Goal: Transaction & Acquisition: Register for event/course

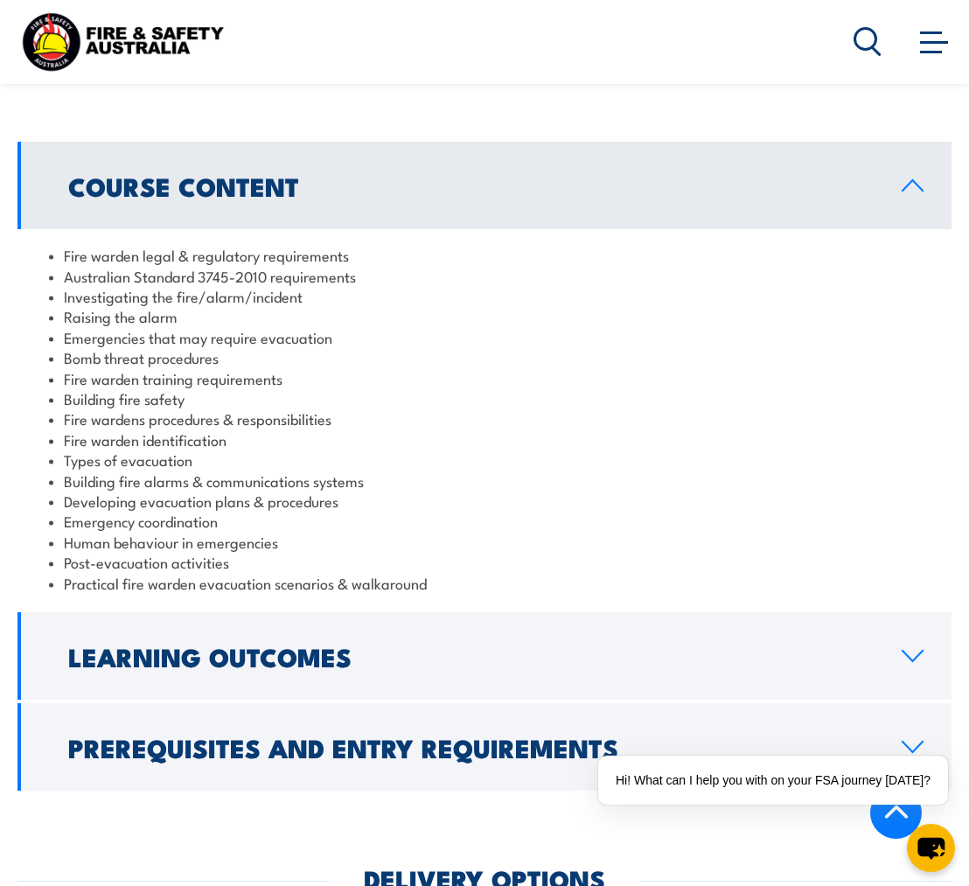
scroll to position [1644, 0]
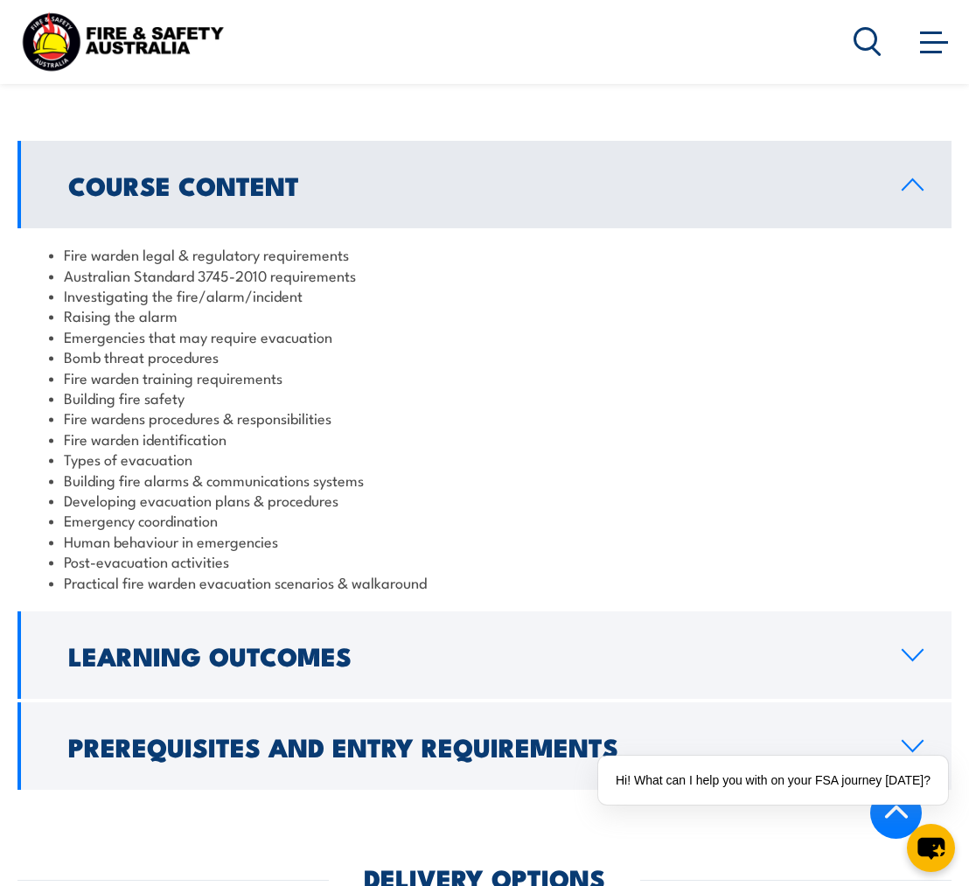
click at [455, 734] on h2 "Prerequisites and Entry Requirements" at bounding box center [470, 745] width 805 height 23
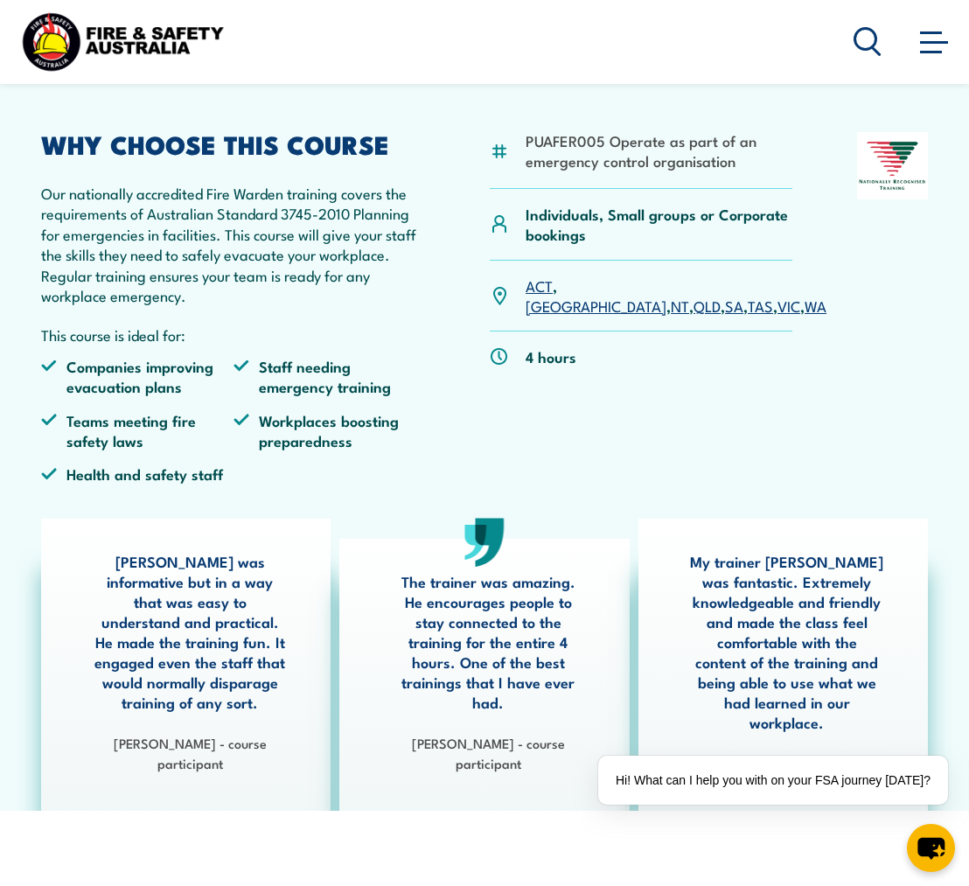
scroll to position [0, 0]
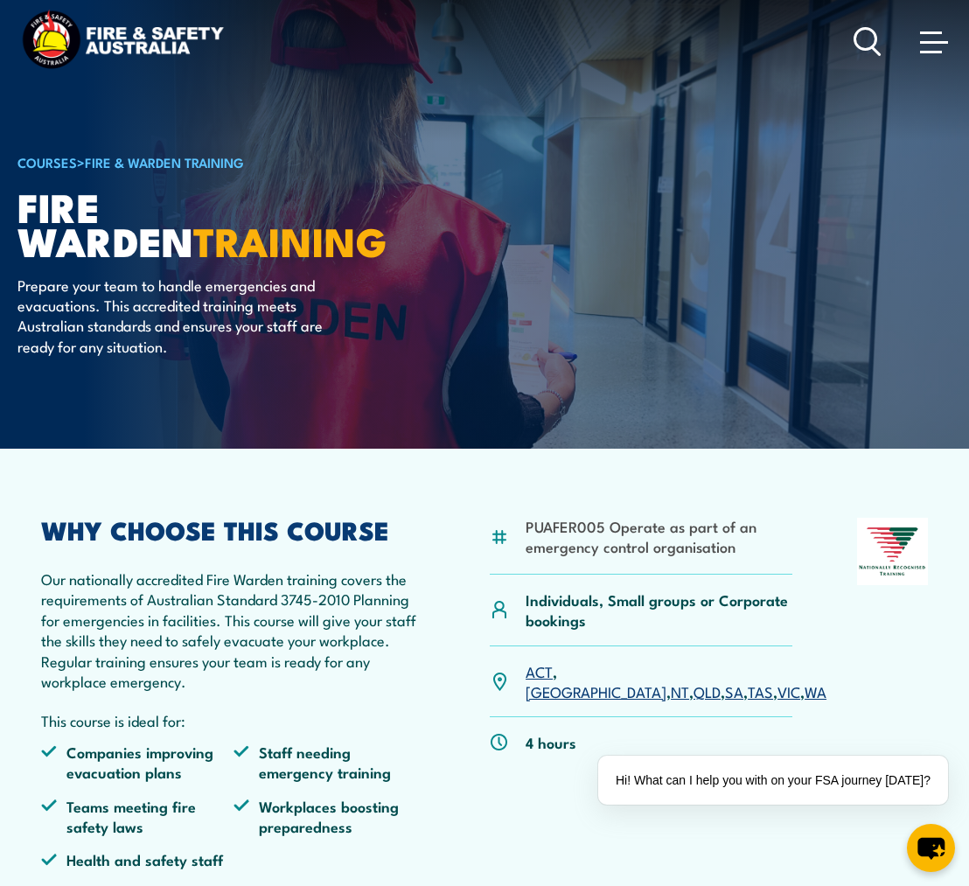
click at [921, 32] on span at bounding box center [931, 32] width 22 height 3
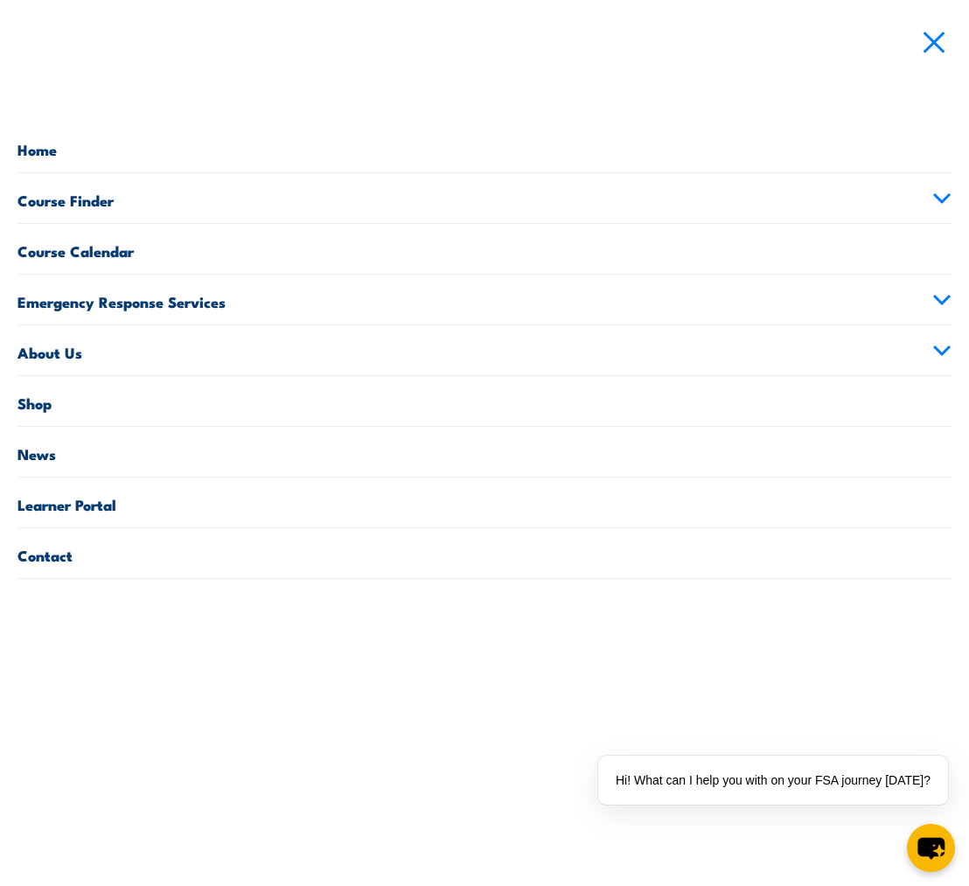
click at [49, 151] on link "Home" at bounding box center [484, 147] width 934 height 50
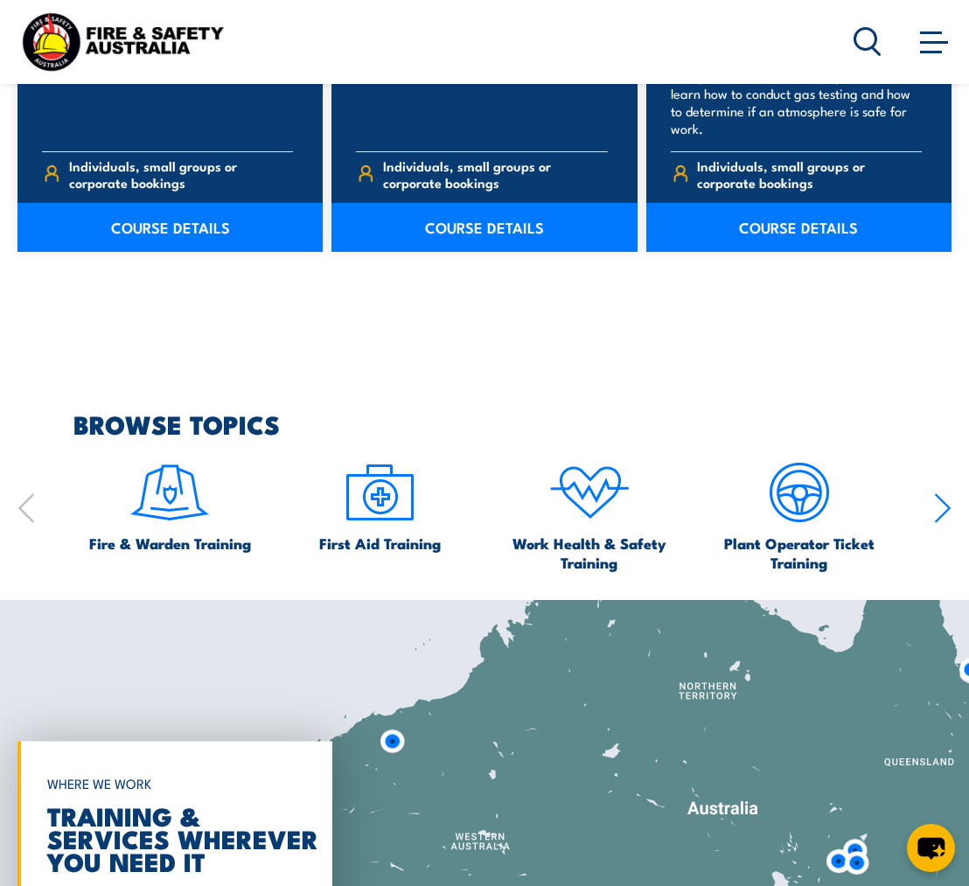
scroll to position [1646, 0]
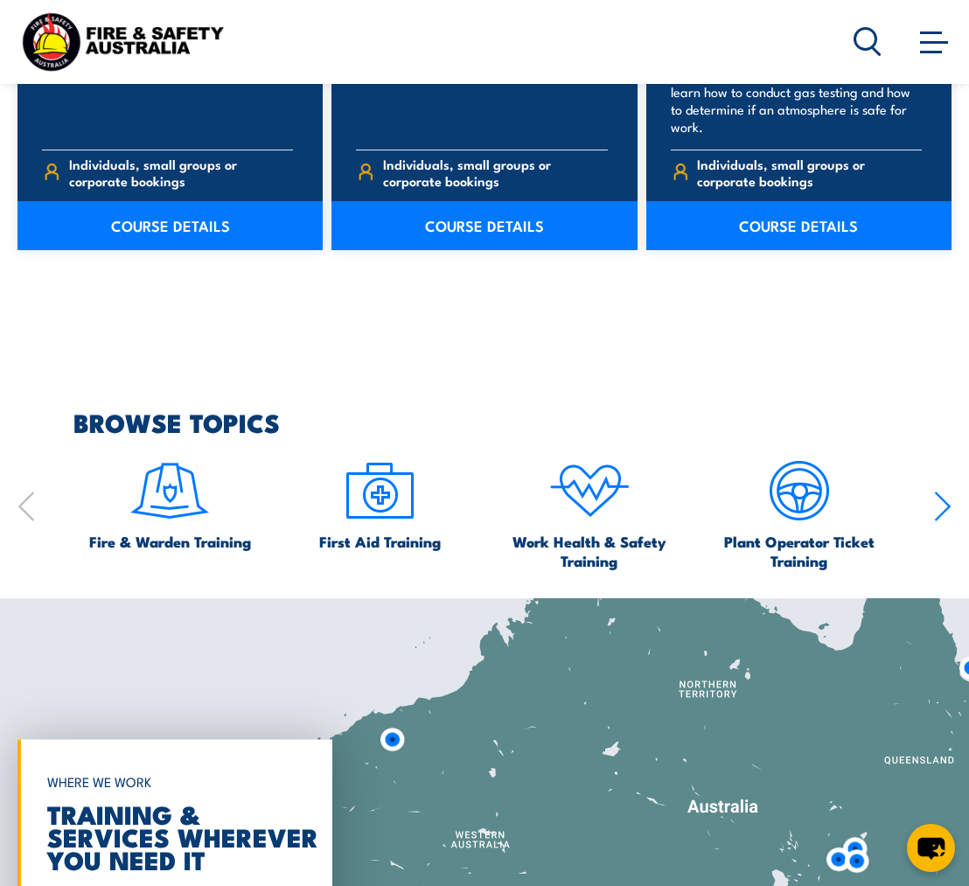
click at [160, 492] on img at bounding box center [170, 490] width 82 height 82
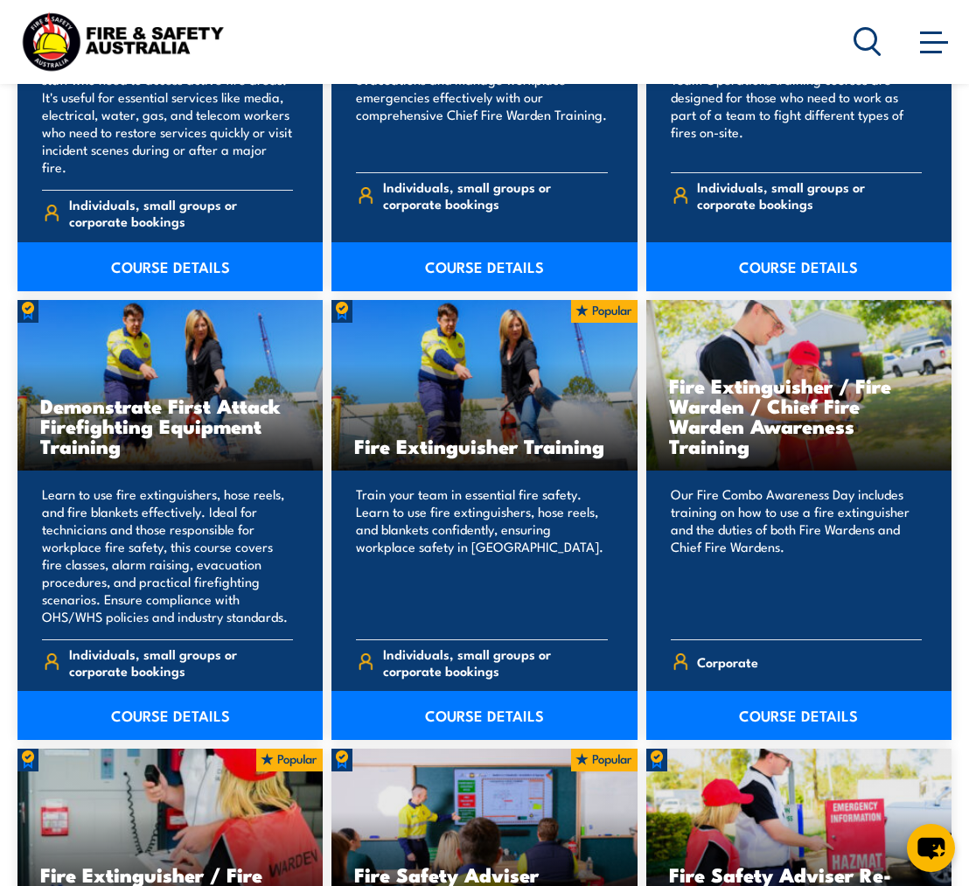
scroll to position [1448, 0]
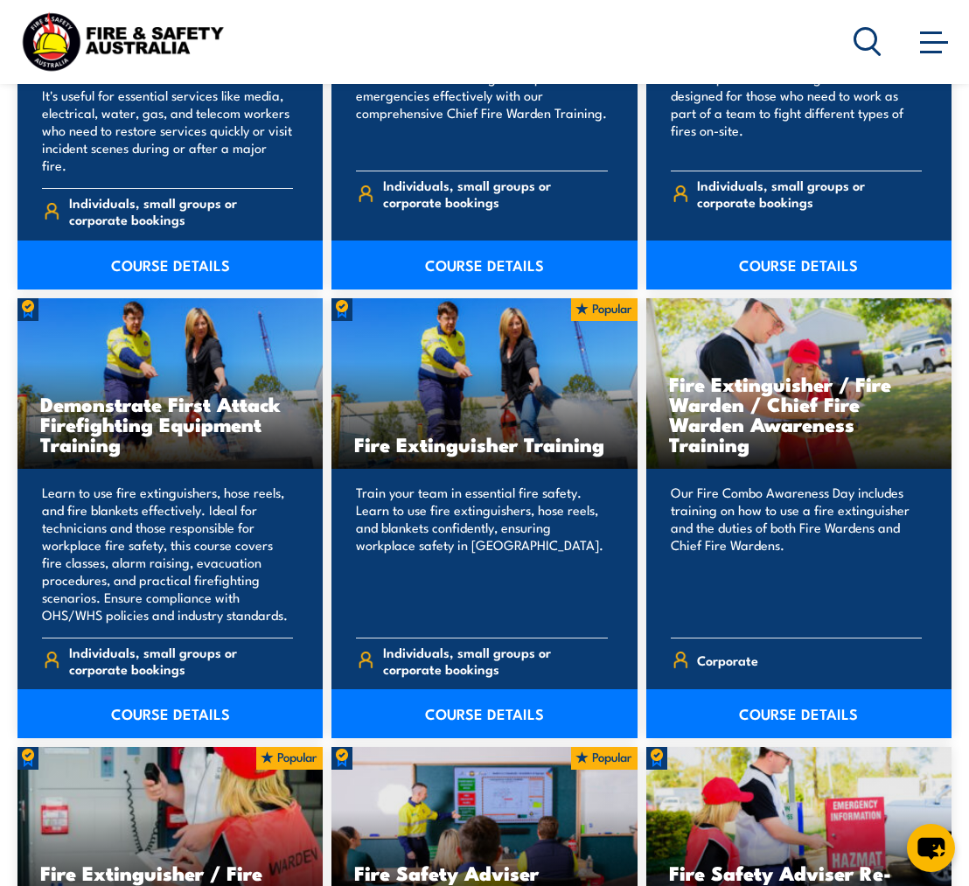
click at [799, 706] on link "COURSE DETAILS" at bounding box center [798, 713] width 305 height 49
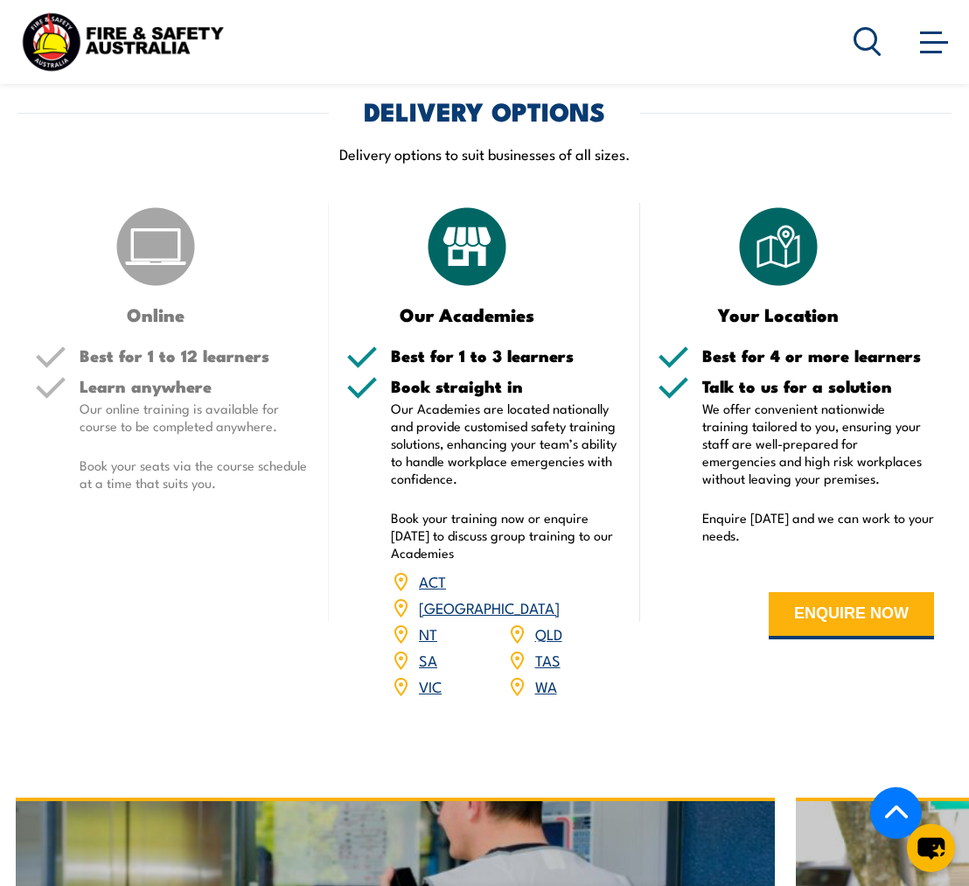
scroll to position [2209, 0]
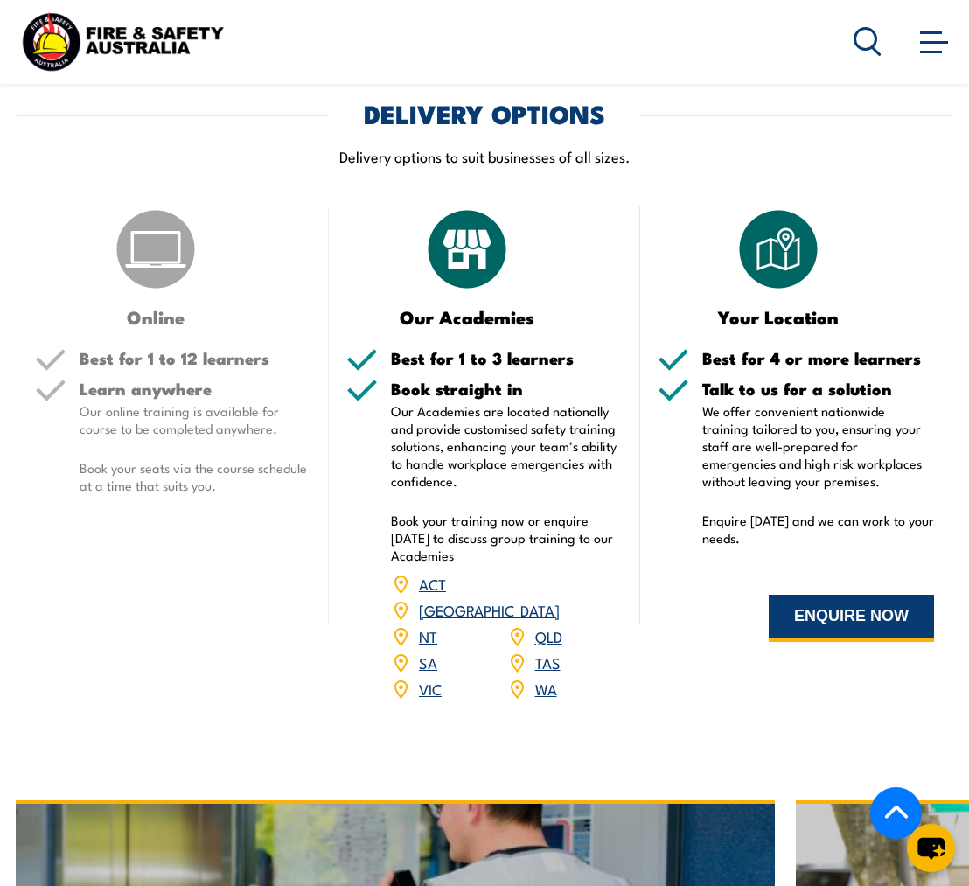
click at [874, 595] on button "ENQUIRE NOW" at bounding box center [851, 618] width 165 height 47
click at [425, 678] on link "VIC" at bounding box center [430, 688] width 23 height 21
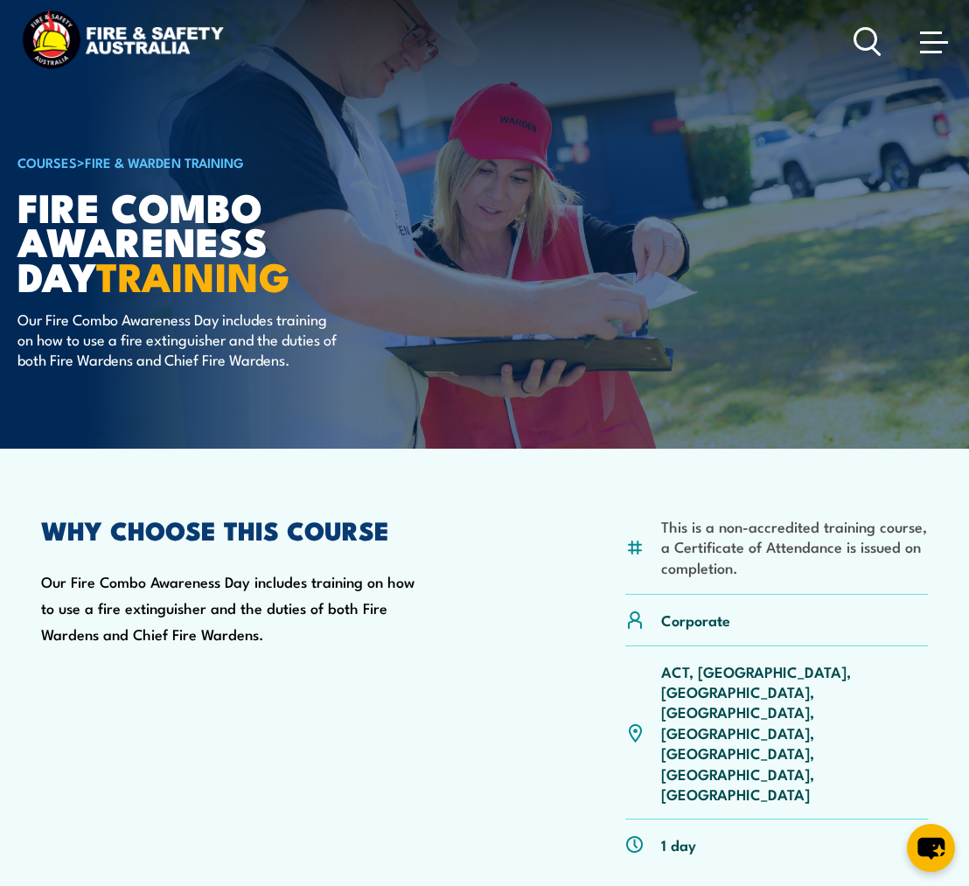
click at [944, 24] on link at bounding box center [933, 41] width 35 height 35
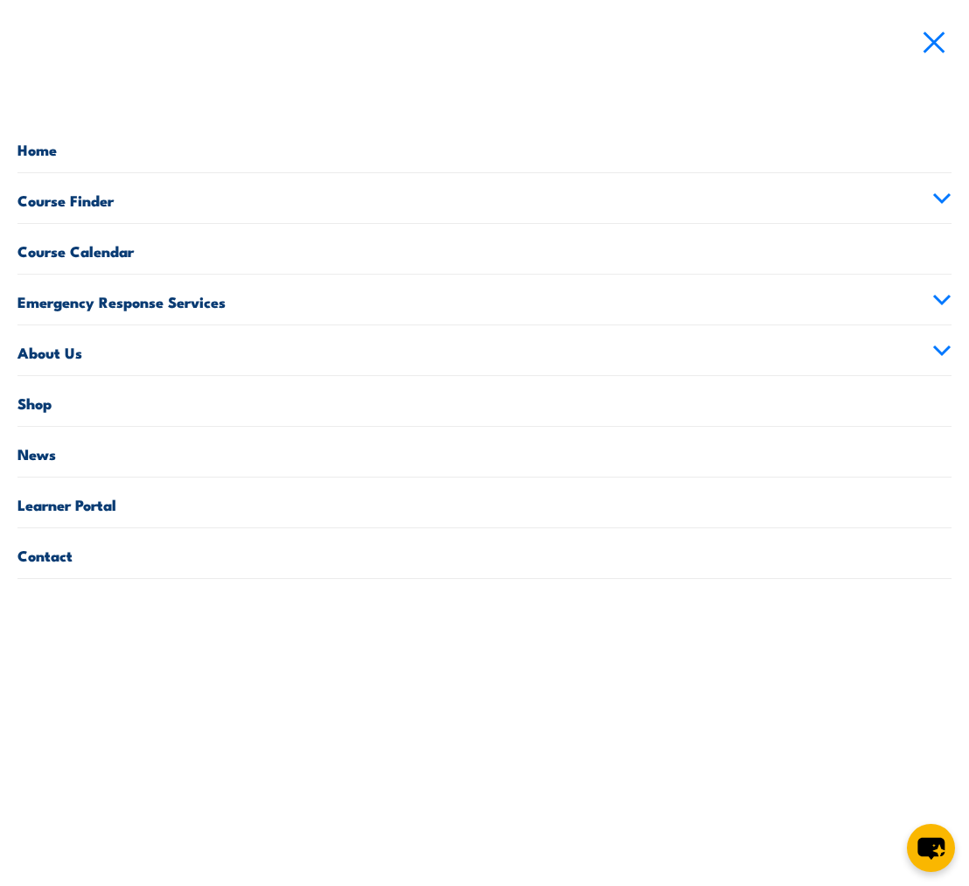
click at [40, 154] on link "Home" at bounding box center [484, 147] width 934 height 50
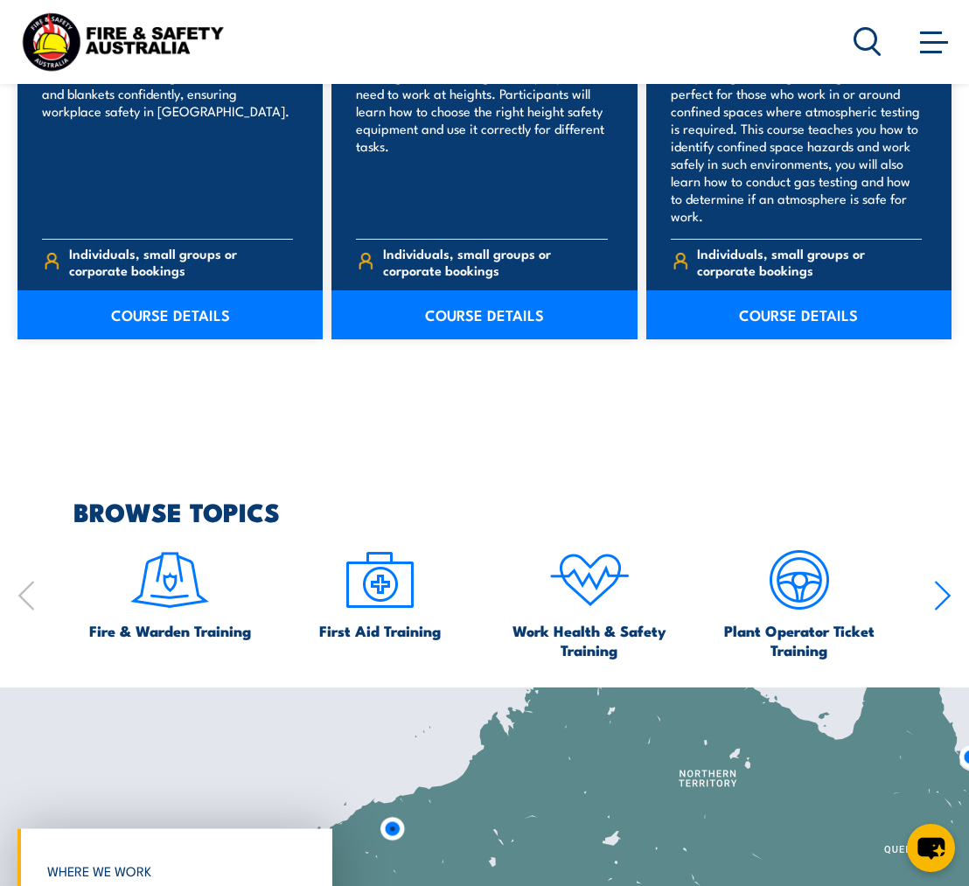
scroll to position [1568, 0]
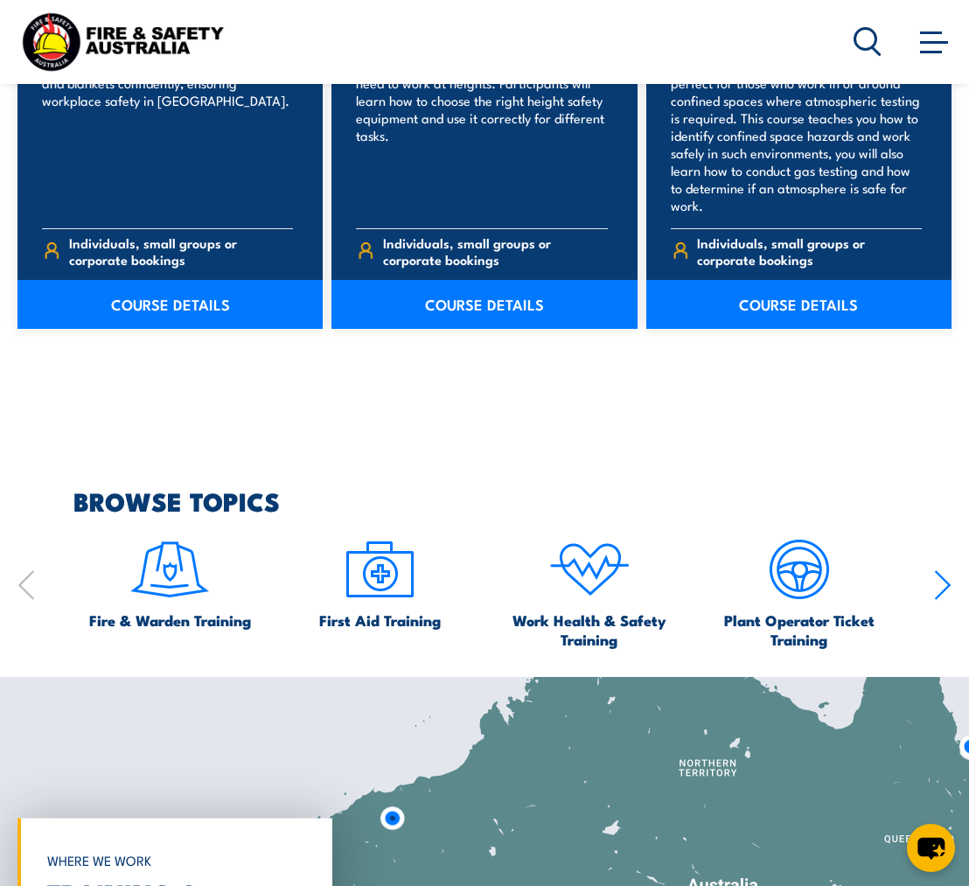
click at [162, 576] on img at bounding box center [170, 569] width 82 height 82
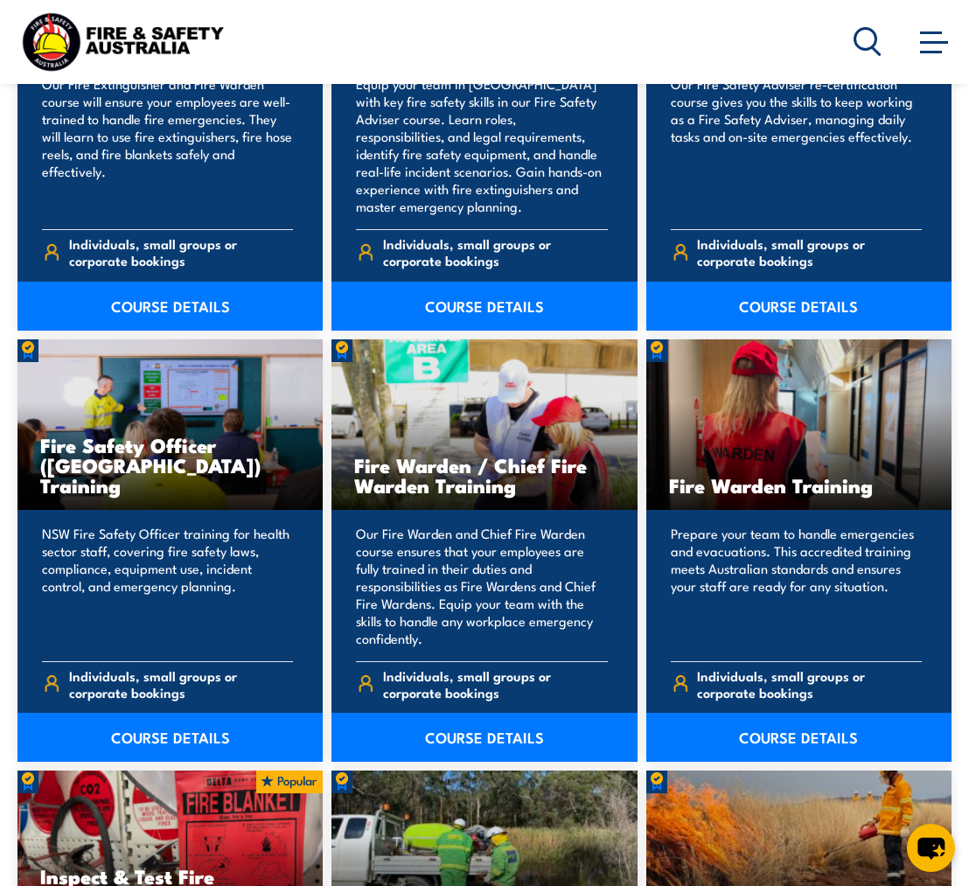
scroll to position [2308, 0]
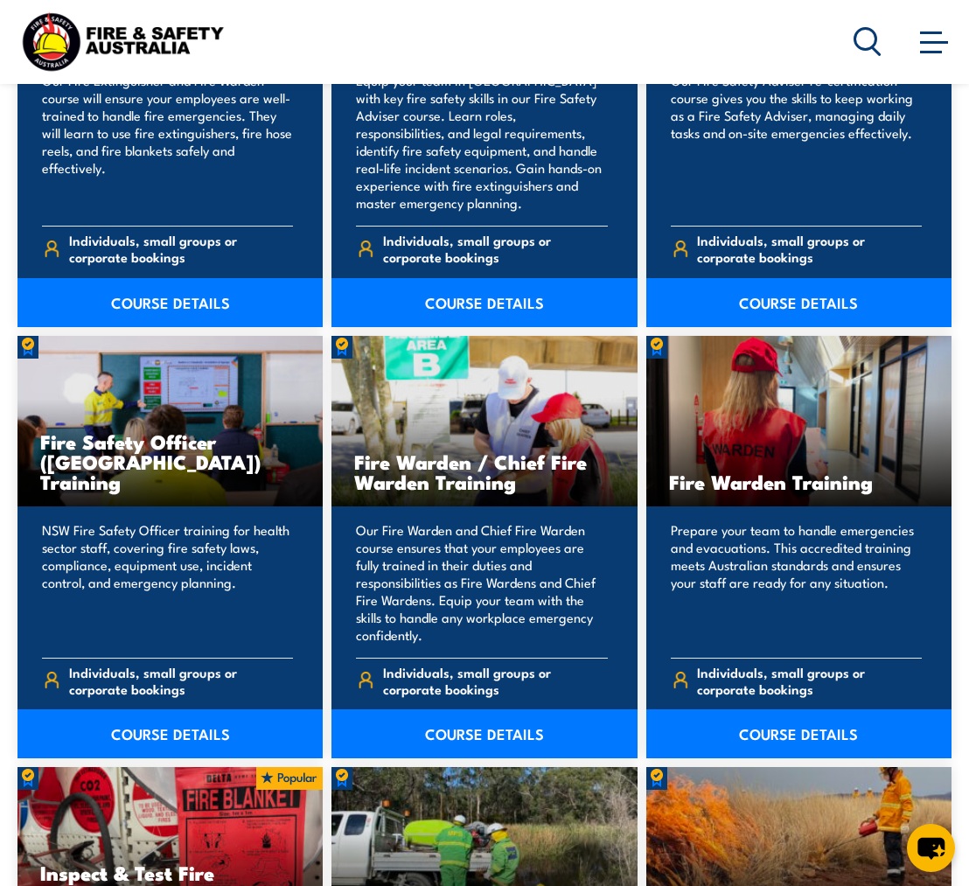
click at [453, 713] on link "COURSE DETAILS" at bounding box center [483, 733] width 305 height 49
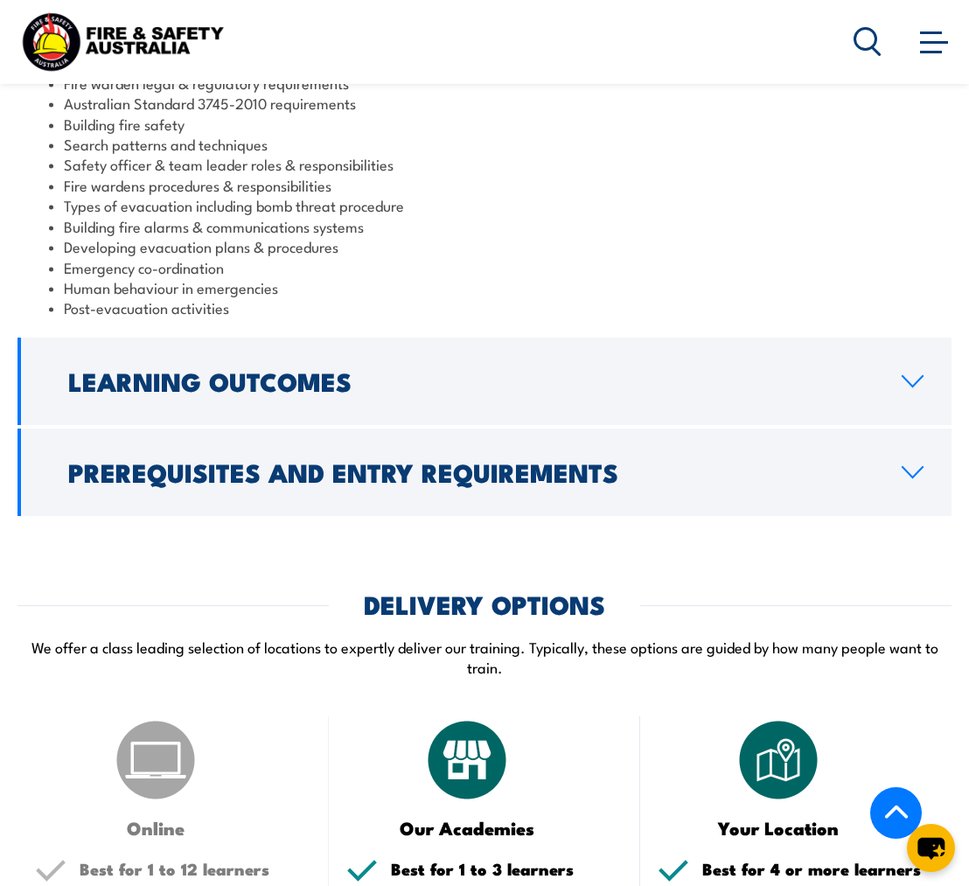
scroll to position [1840, 0]
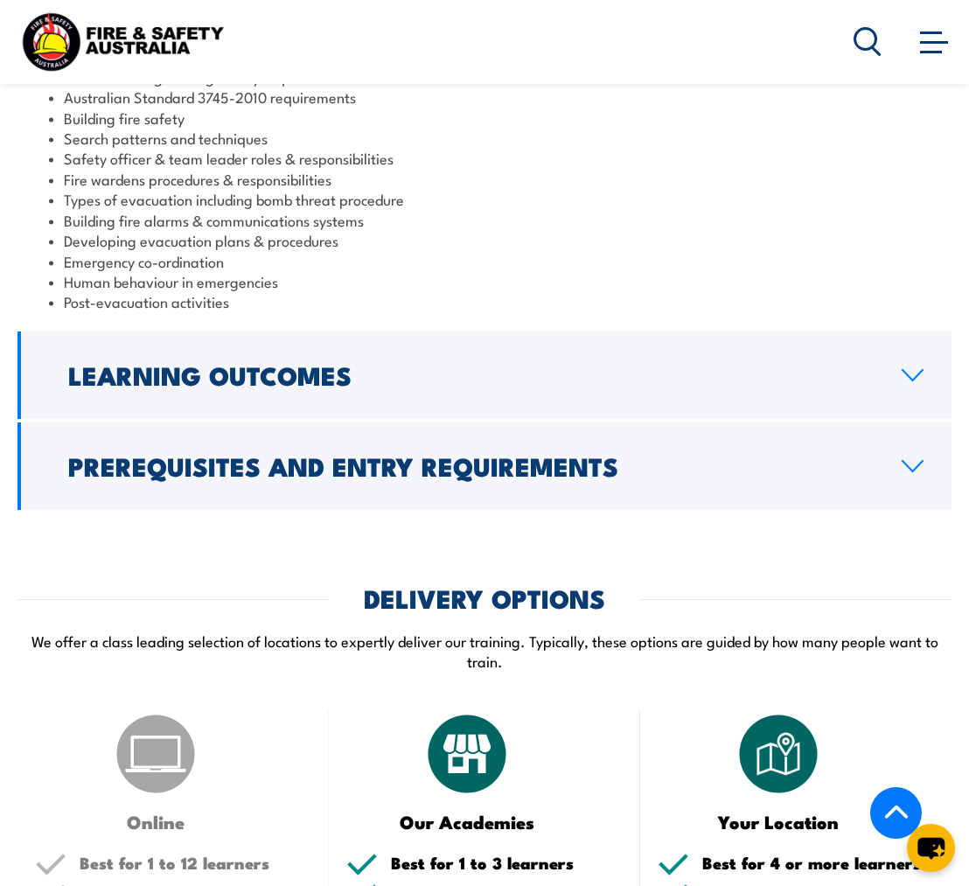
click at [925, 360] on link "Learning Outcomes" at bounding box center [484, 374] width 934 height 87
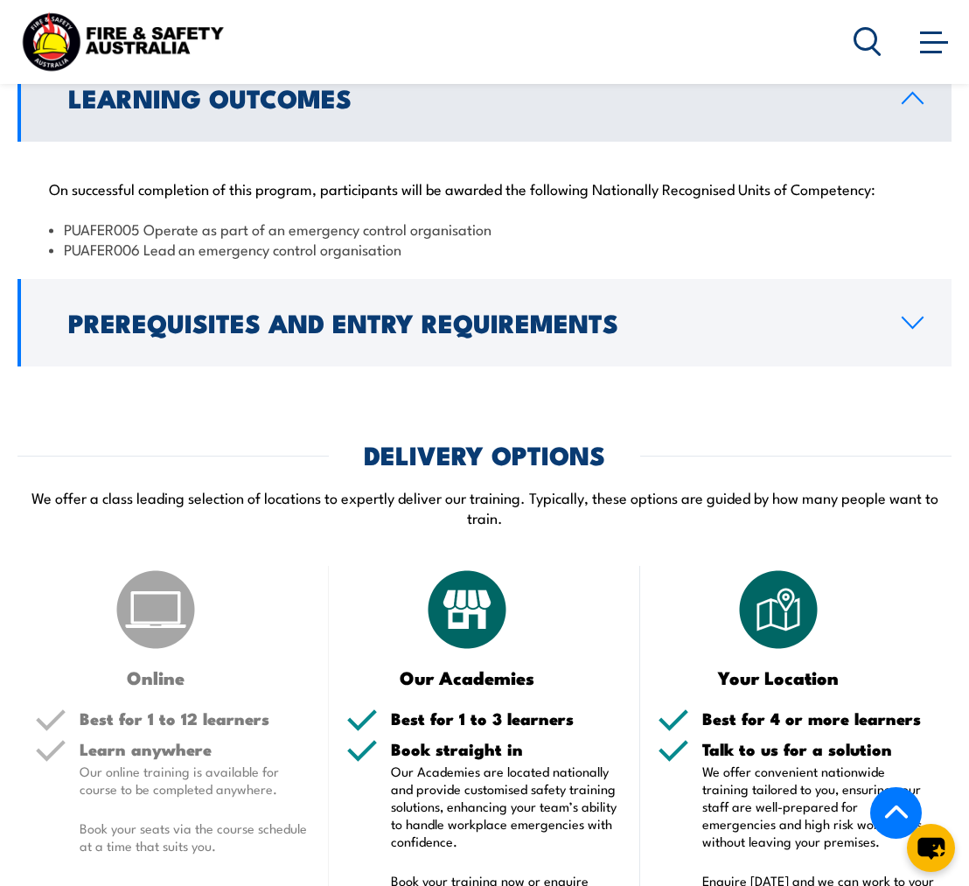
click at [782, 310] on h2 "Prerequisites and Entry Requirements" at bounding box center [470, 321] width 805 height 23
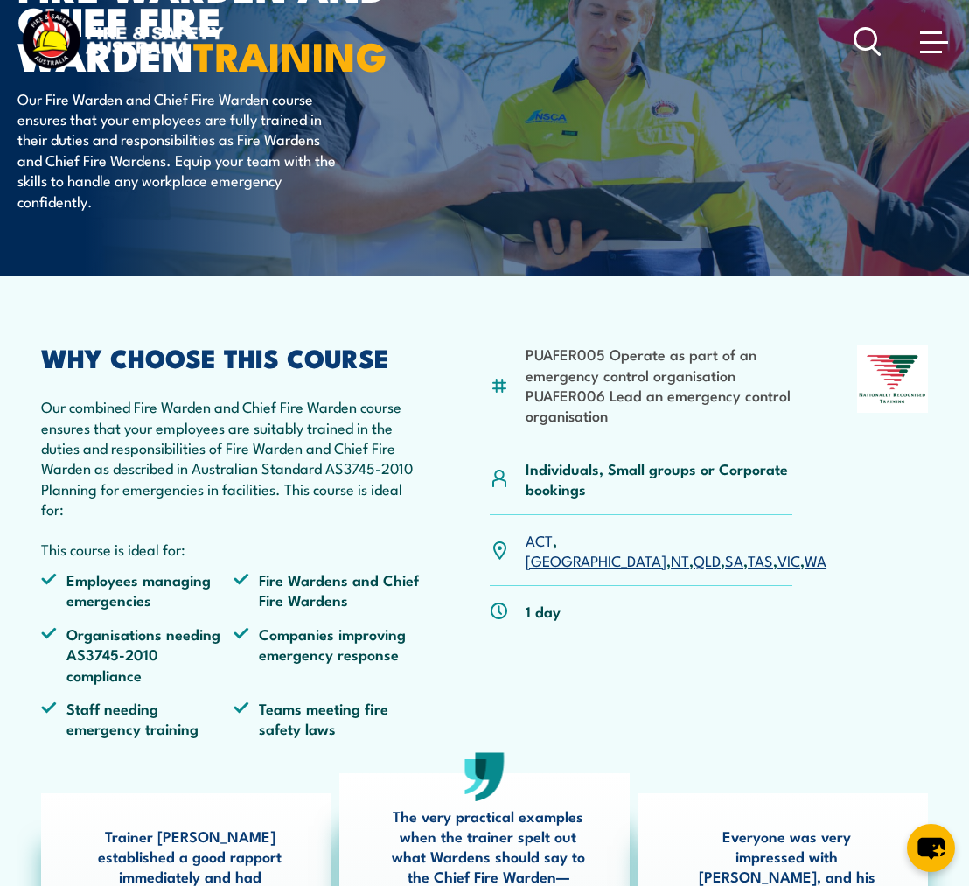
scroll to position [0, 0]
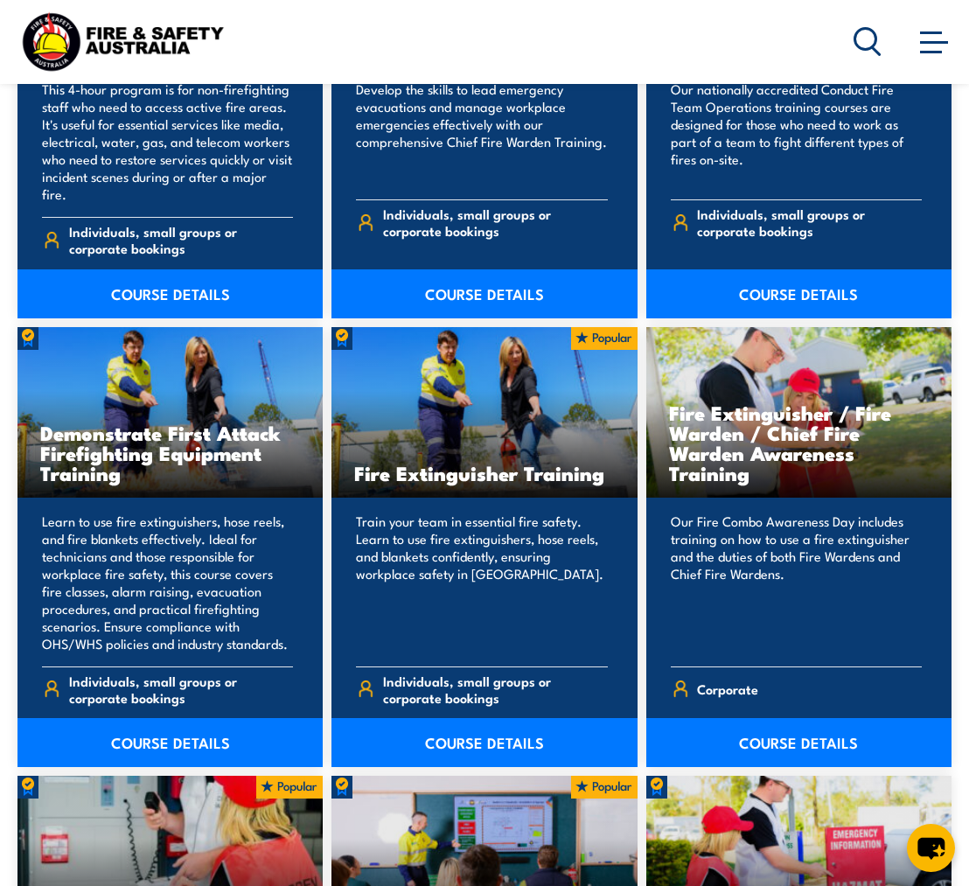
scroll to position [1423, 0]
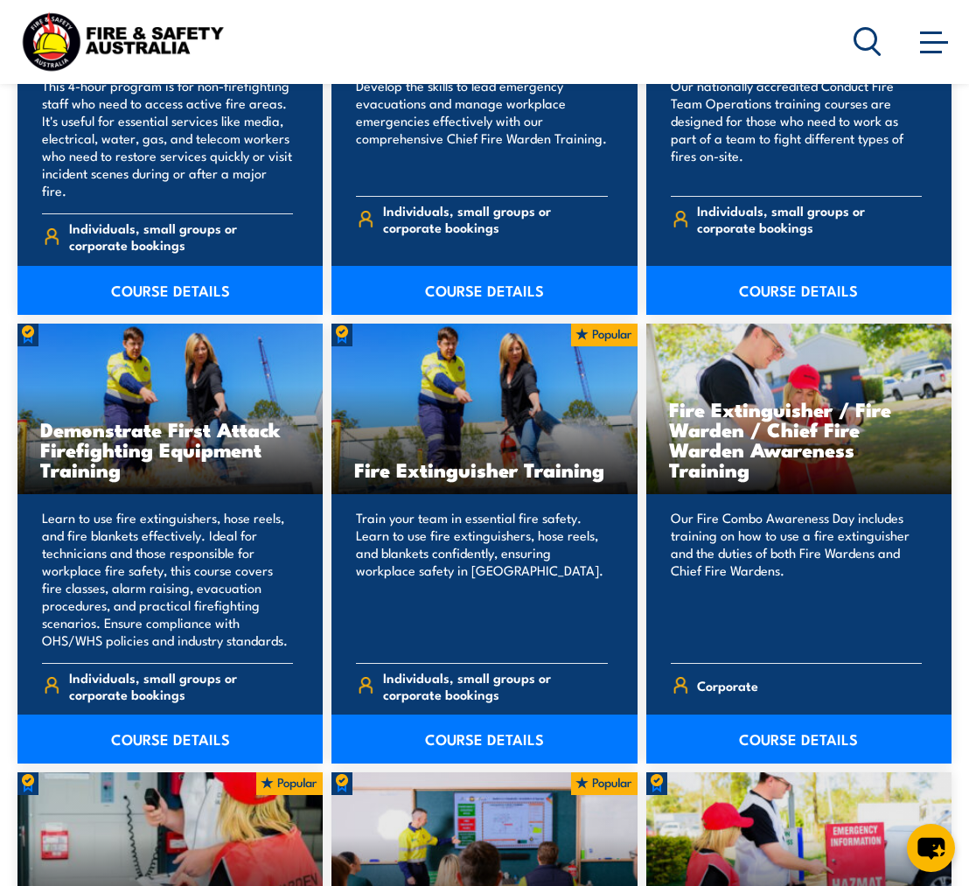
click at [774, 717] on link "COURSE DETAILS" at bounding box center [798, 738] width 305 height 49
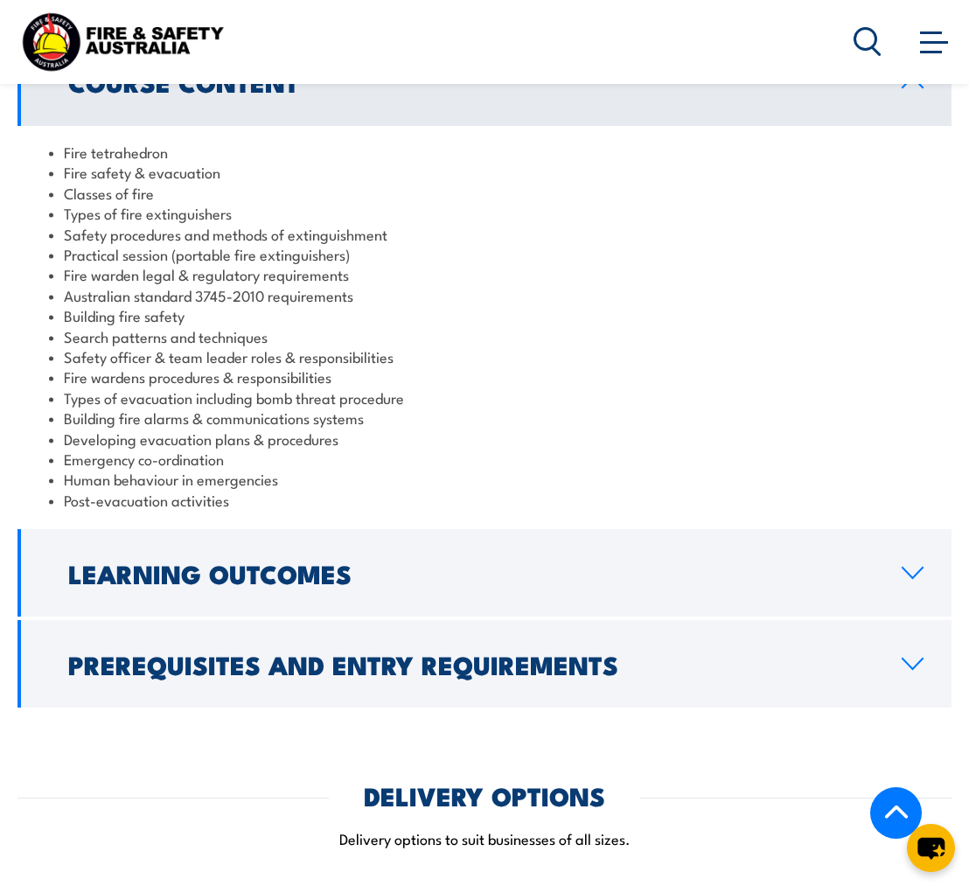
click at [713, 652] on h2 "Prerequisites and Entry Requirements" at bounding box center [470, 663] width 805 height 23
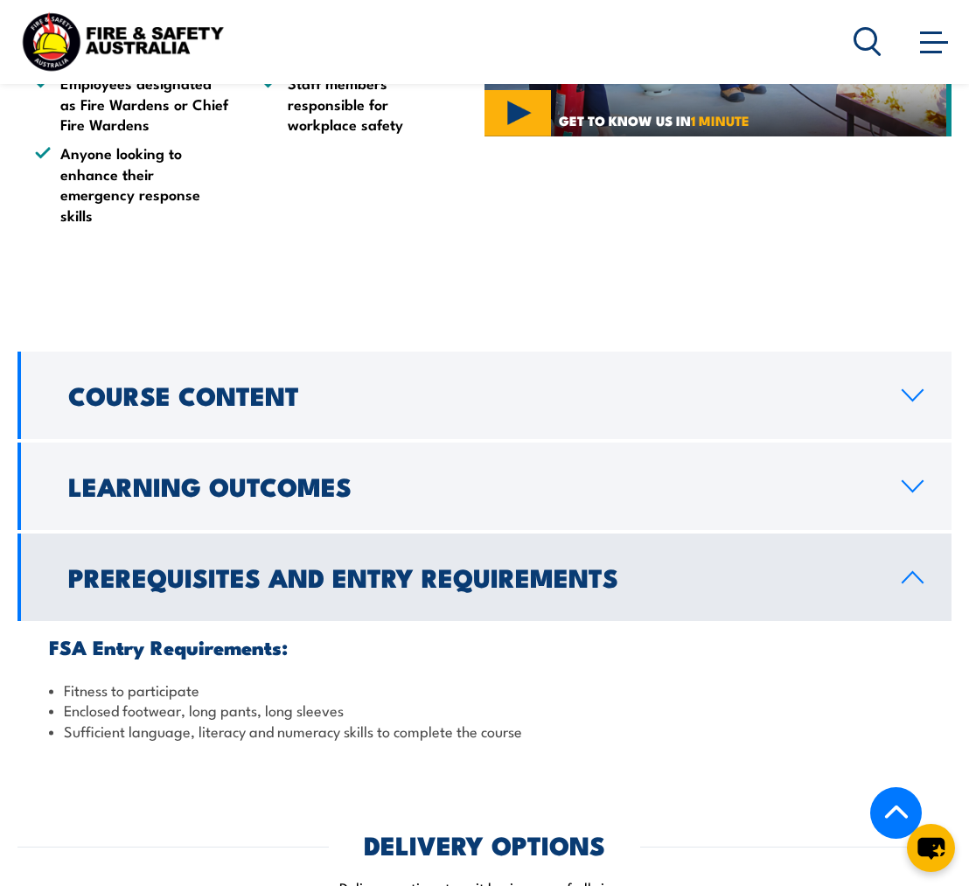
scroll to position [1233, 0]
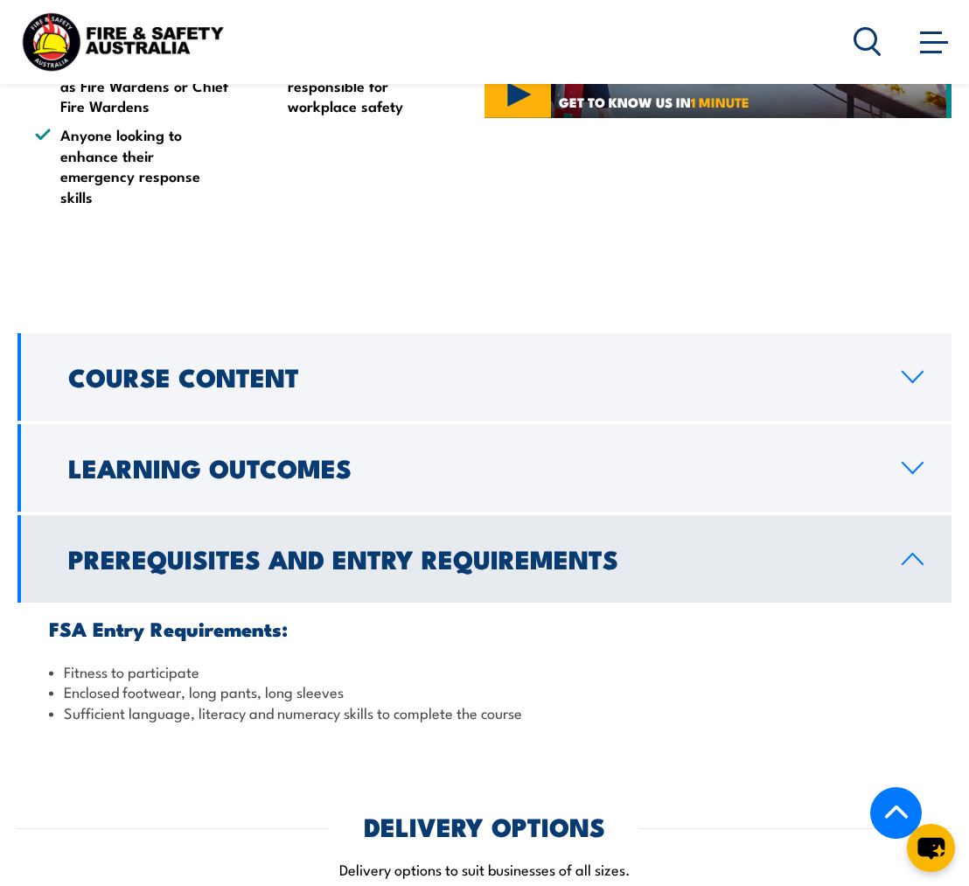
click at [616, 456] on h2 "Learning Outcomes" at bounding box center [470, 467] width 805 height 23
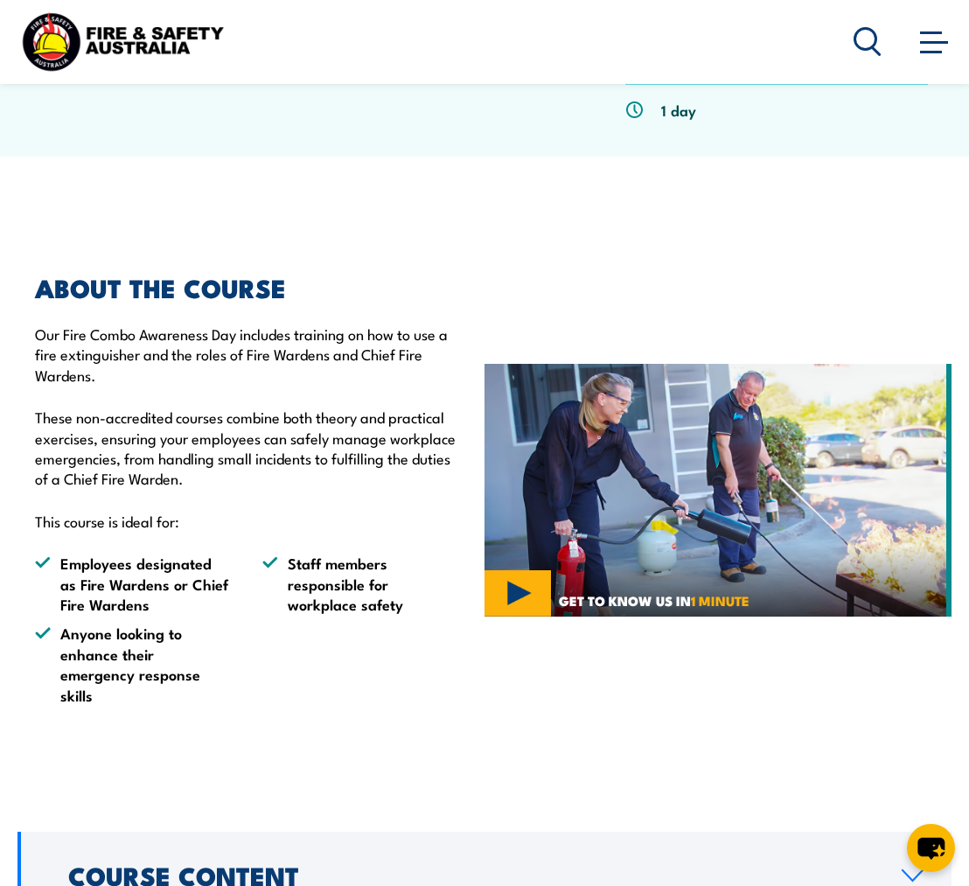
scroll to position [0, 0]
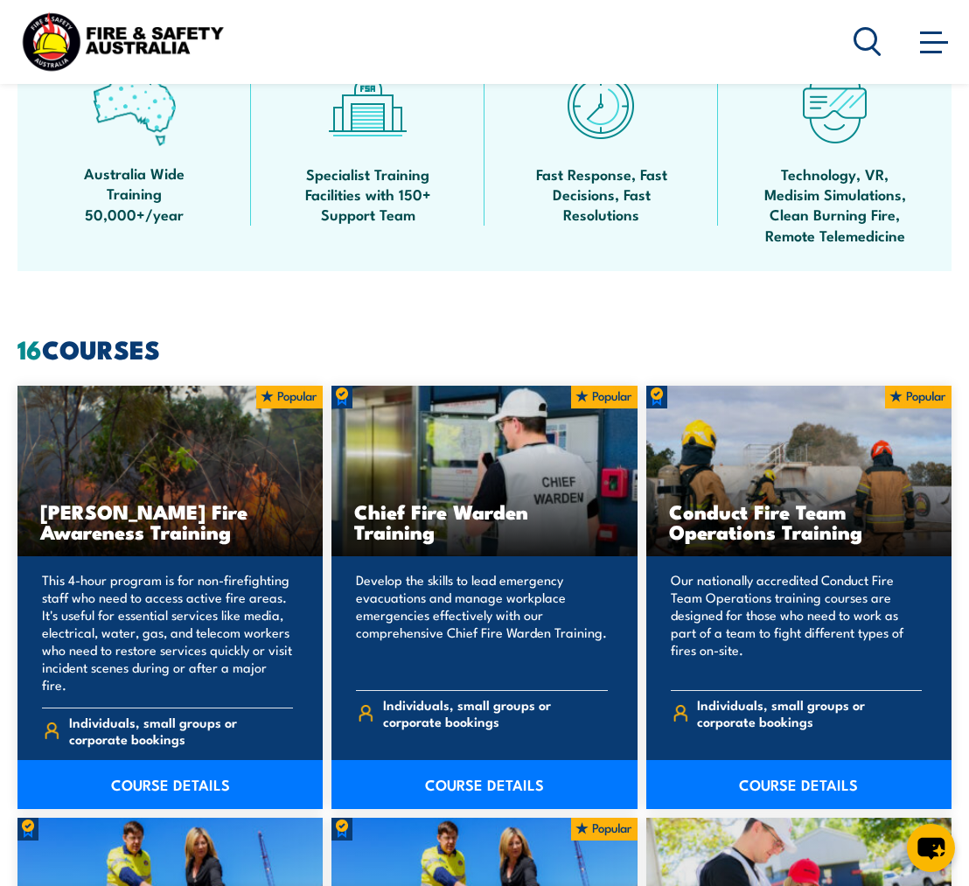
scroll to position [929, 0]
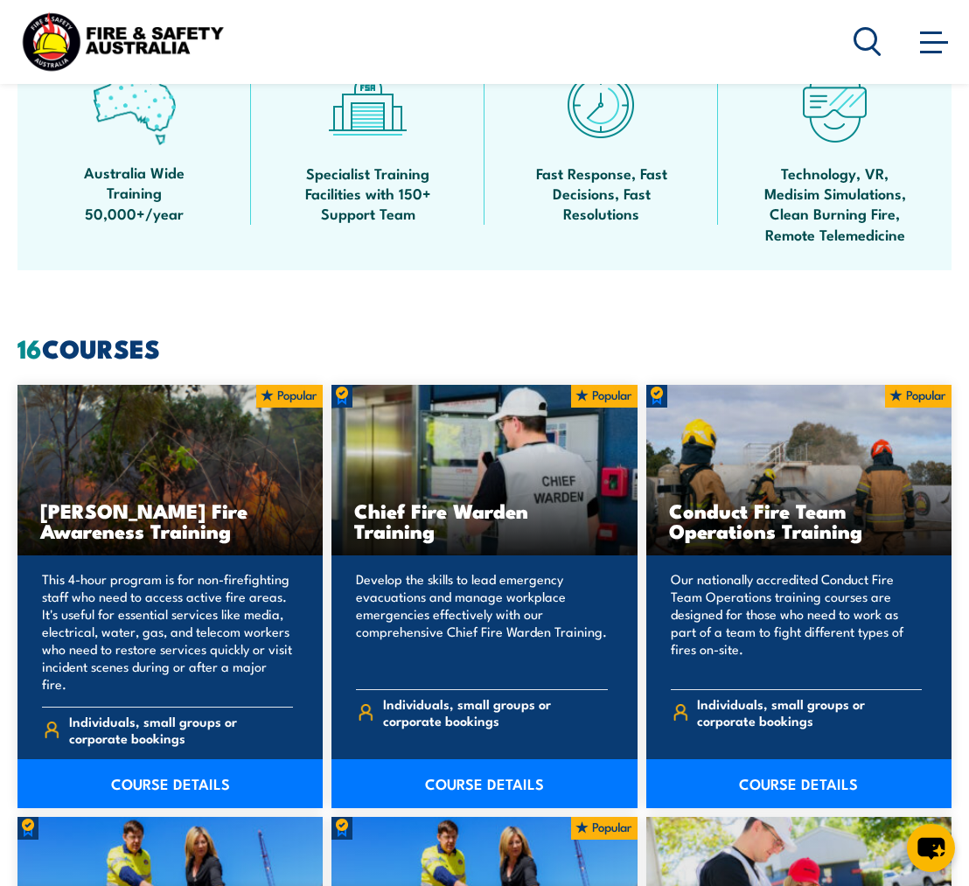
click at [497, 768] on link "COURSE DETAILS" at bounding box center [483, 783] width 305 height 49
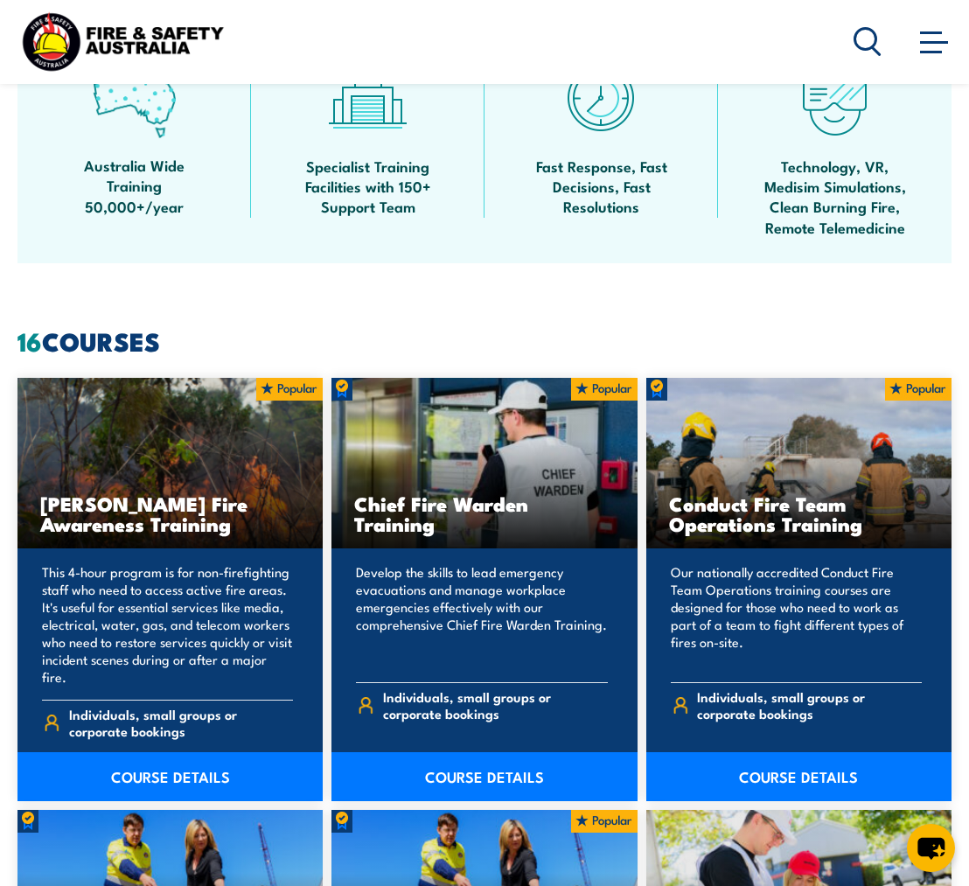
scroll to position [938, 0]
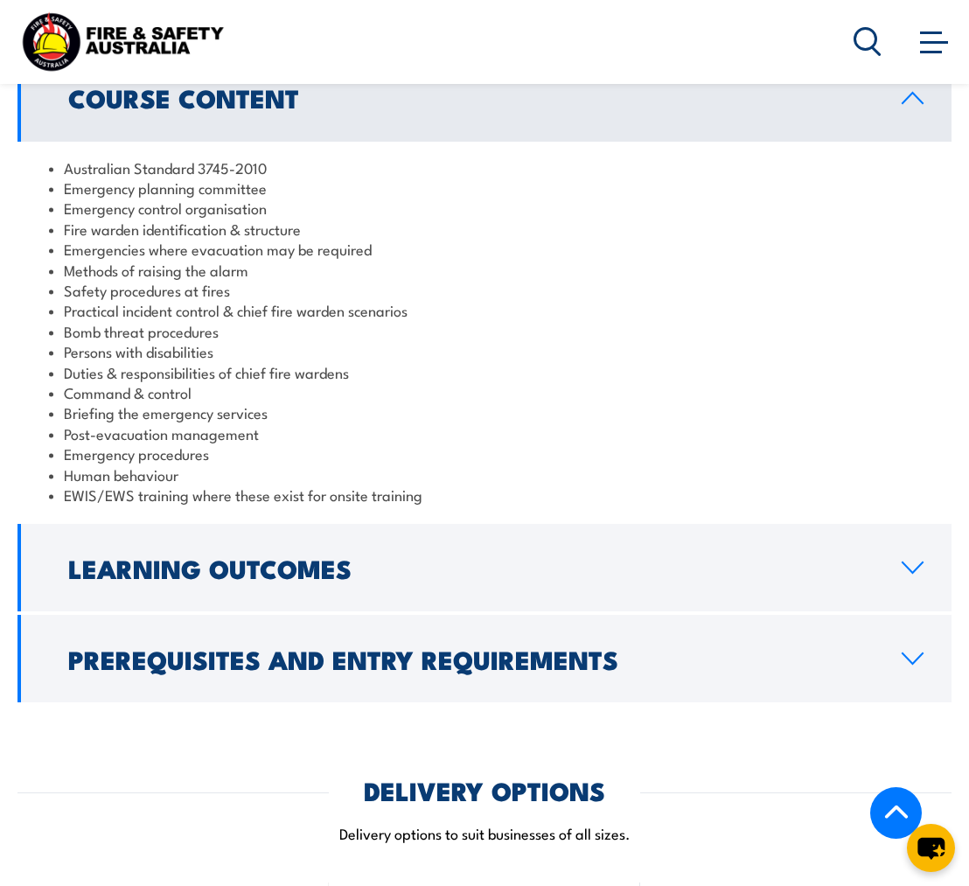
scroll to position [1696, 0]
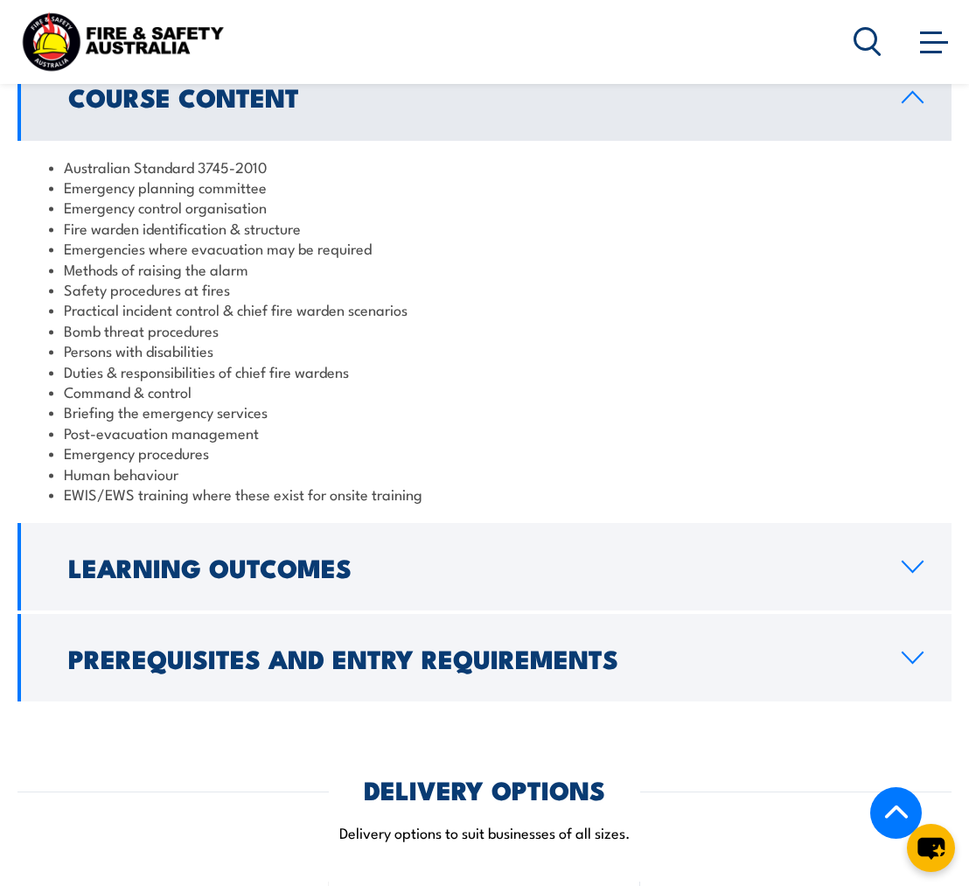
click at [697, 523] on link "Learning Outcomes" at bounding box center [484, 566] width 934 height 87
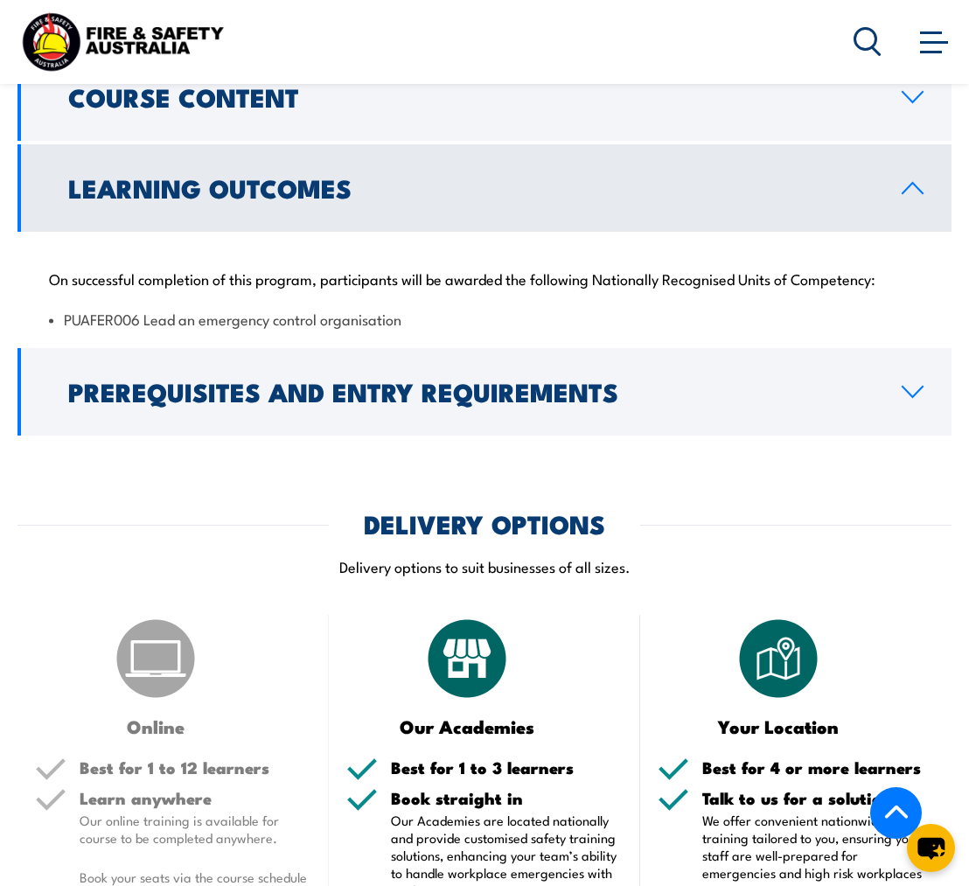
click at [666, 379] on h2 "Prerequisites and Entry Requirements" at bounding box center [470, 390] width 805 height 23
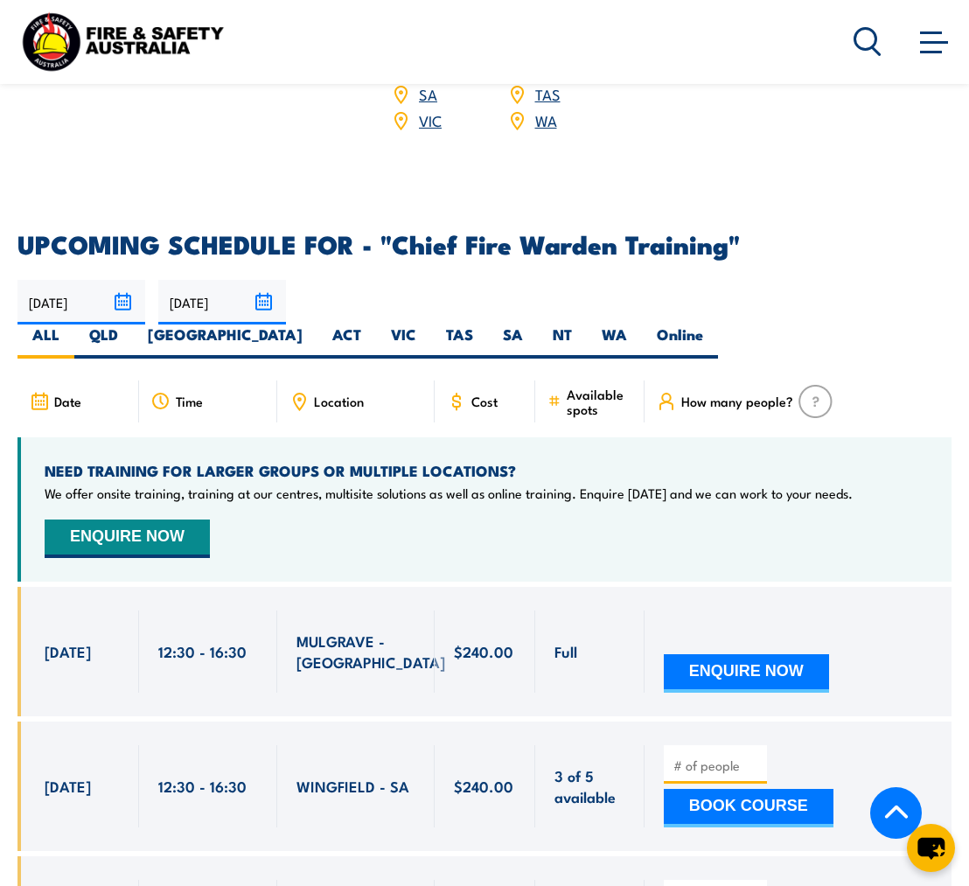
scroll to position [2854, 0]
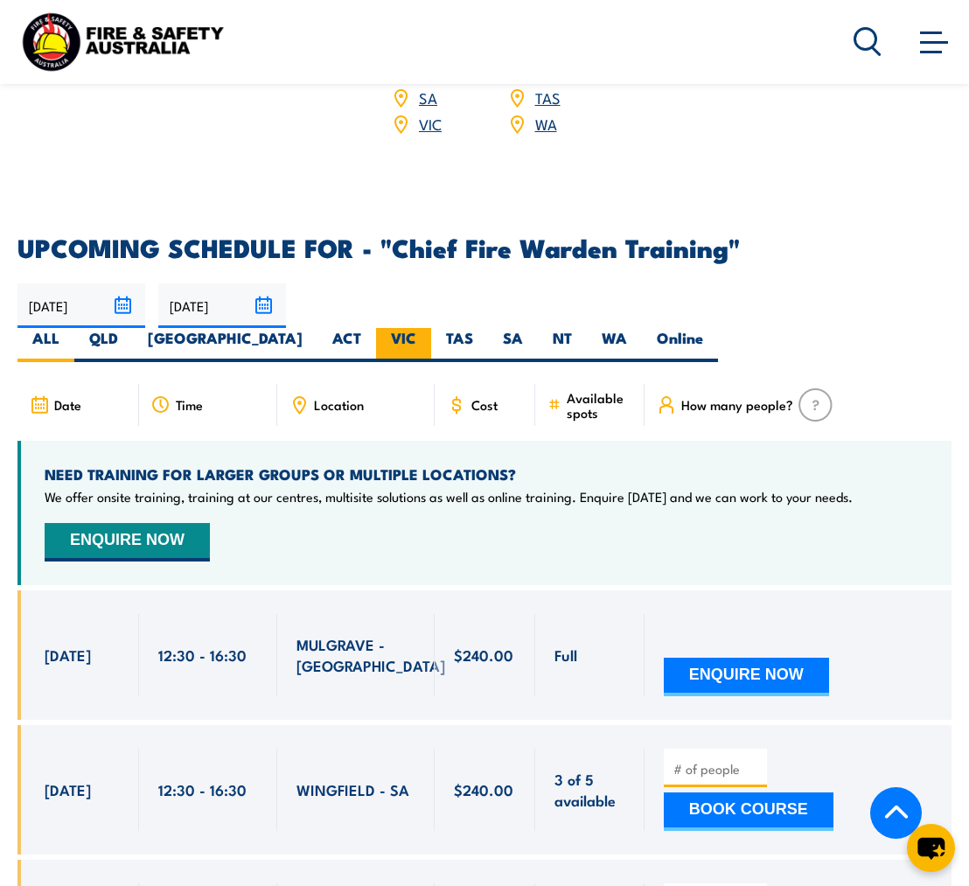
click at [431, 328] on label "VIC" at bounding box center [403, 345] width 55 height 34
click at [428, 328] on input "VIC" at bounding box center [421, 333] width 11 height 11
radio input "true"
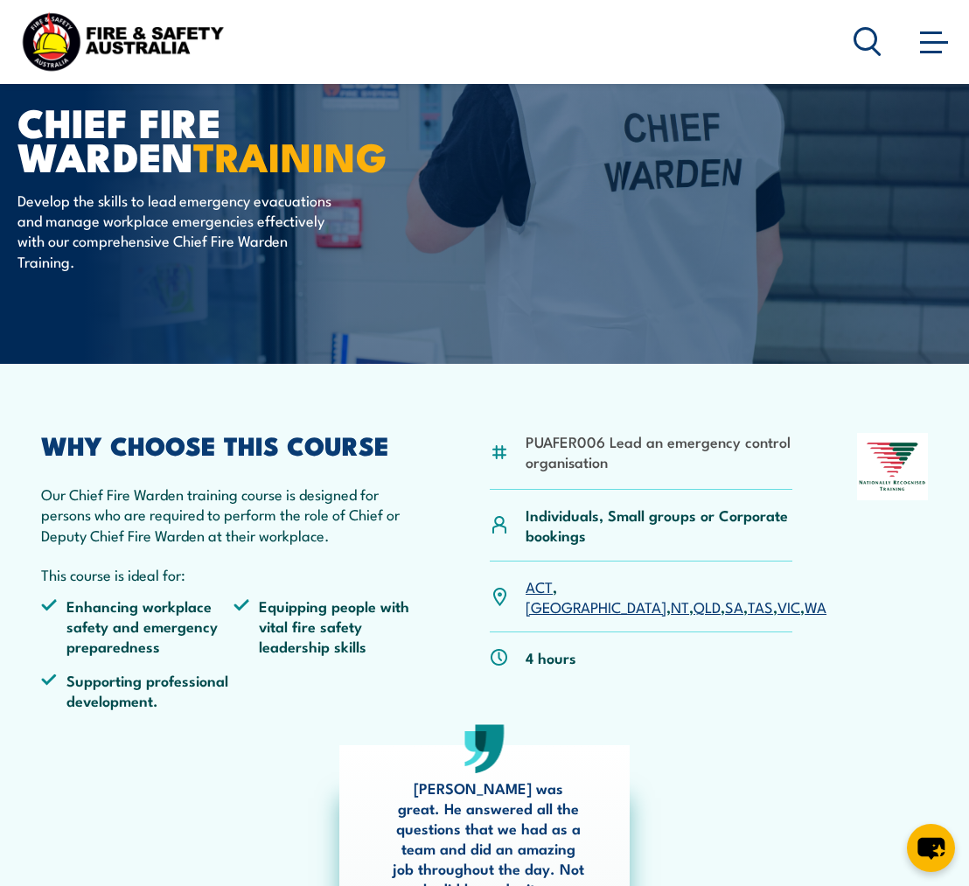
scroll to position [83, 0]
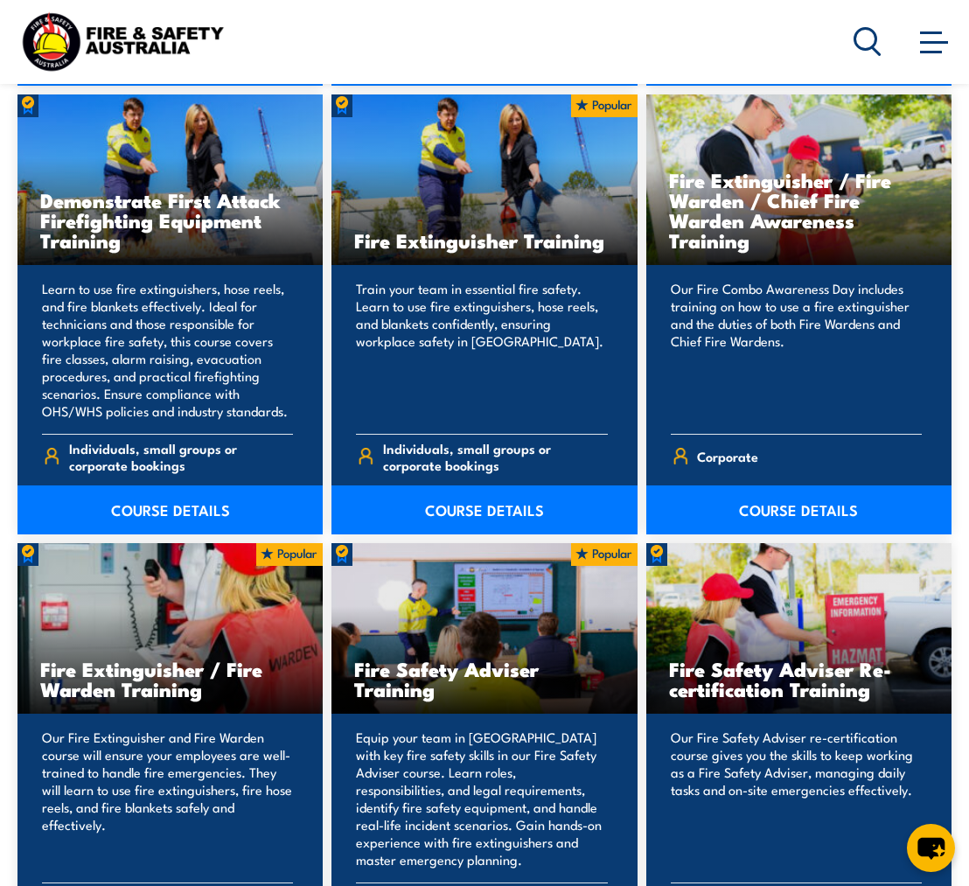
scroll to position [1646, 0]
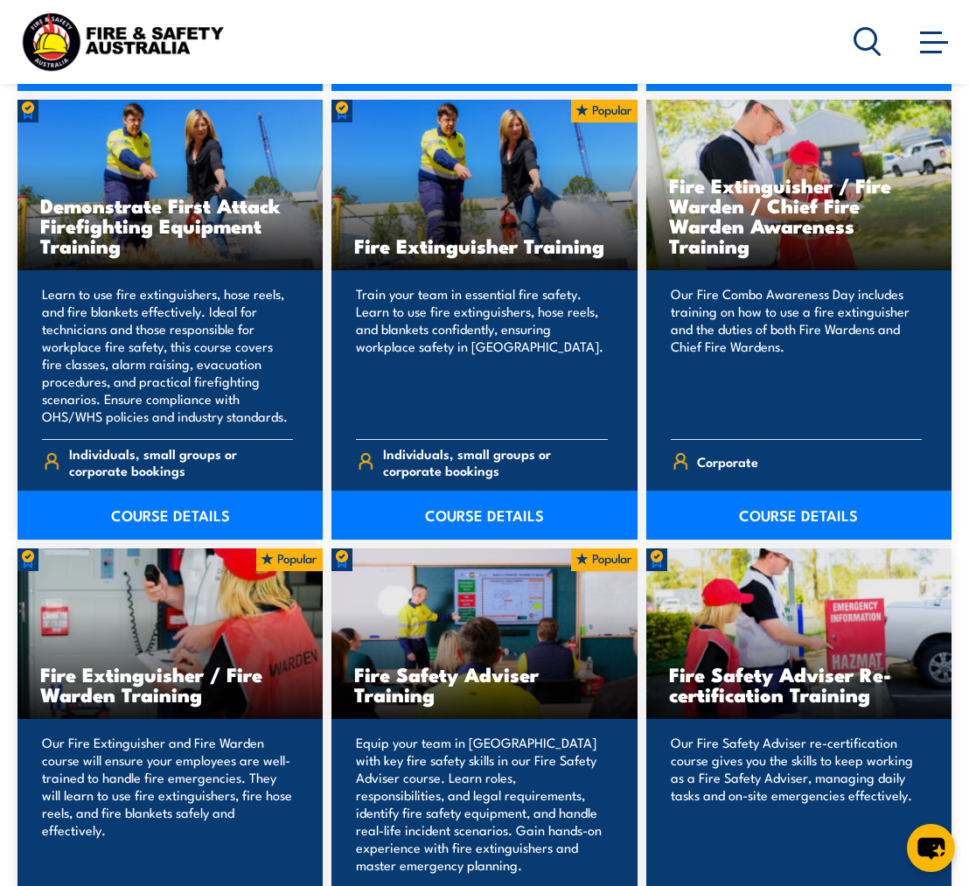
click at [843, 497] on link "COURSE DETAILS" at bounding box center [798, 514] width 305 height 49
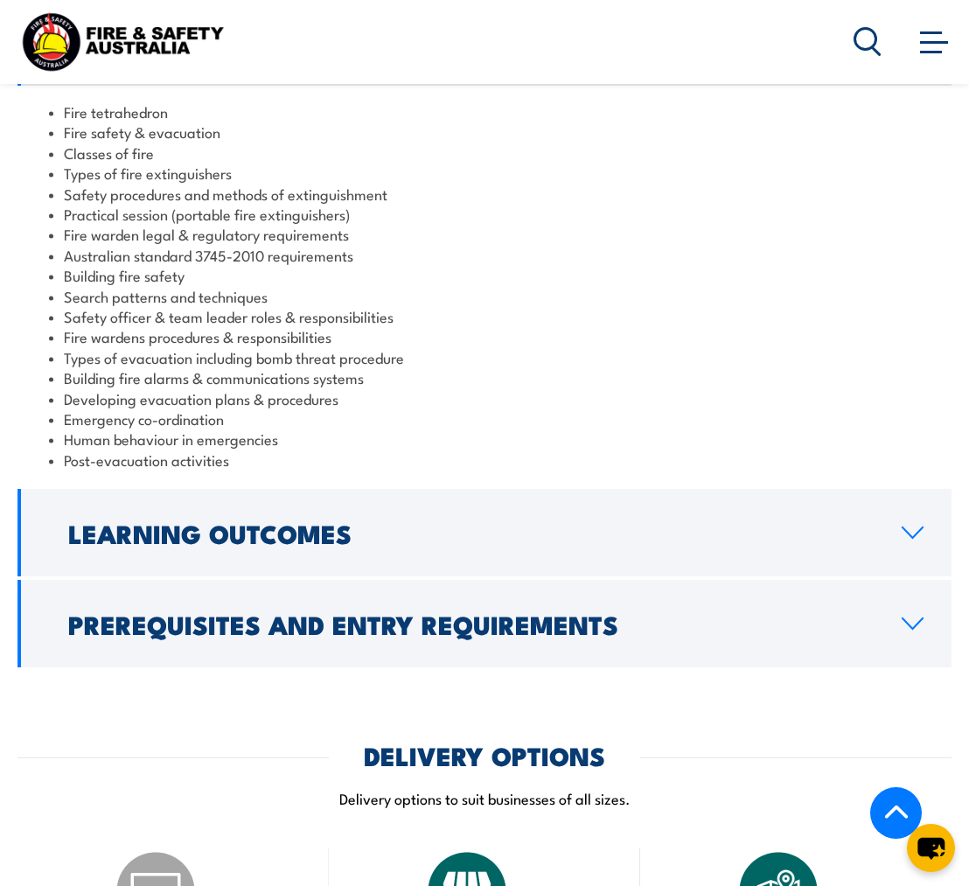
scroll to position [1565, 0]
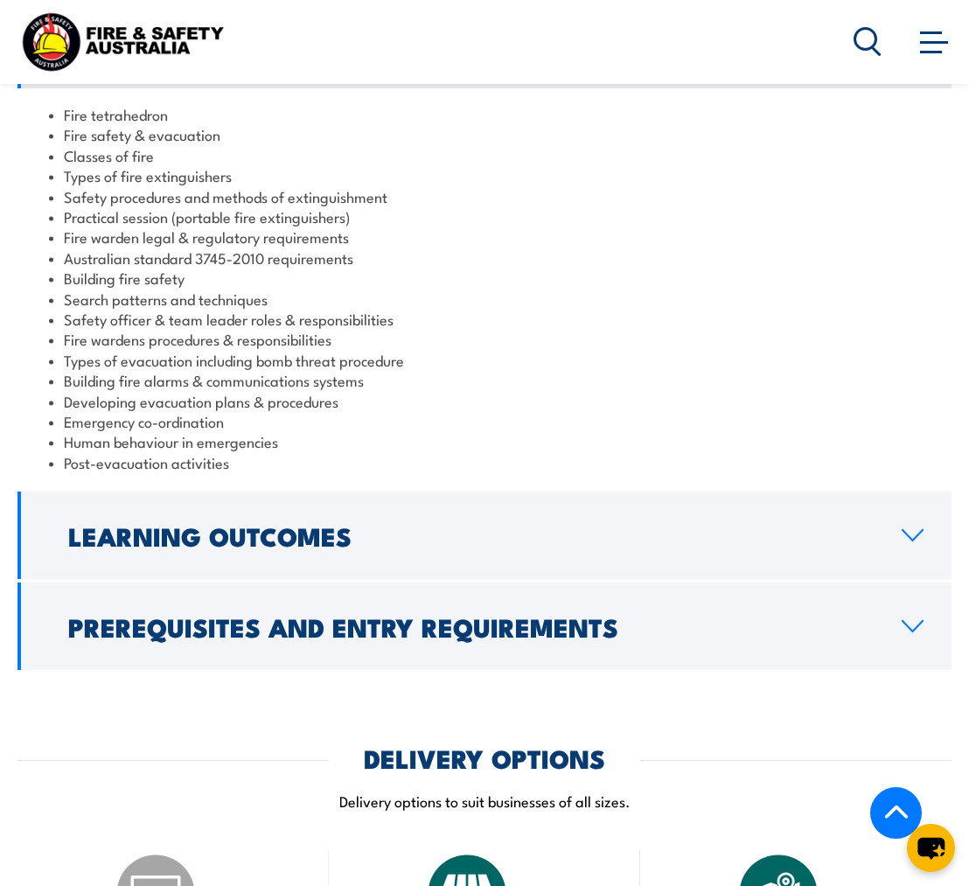
click at [887, 491] on link "Learning Outcomes" at bounding box center [484, 534] width 934 height 87
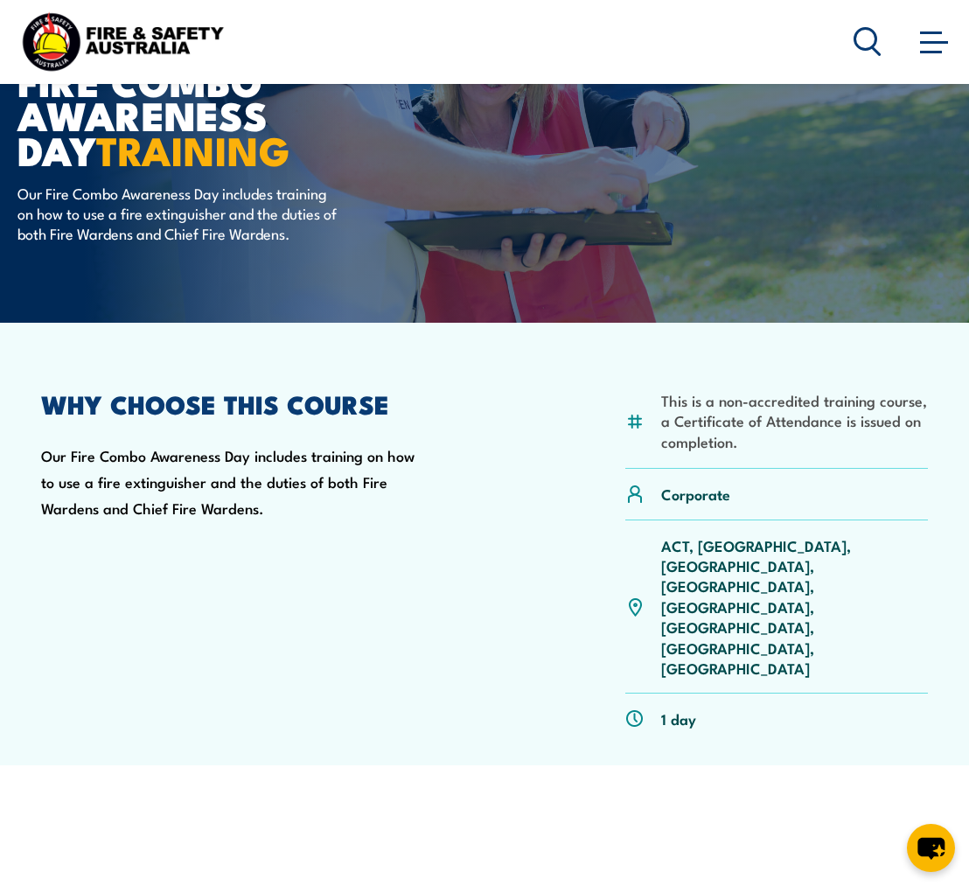
scroll to position [0, 0]
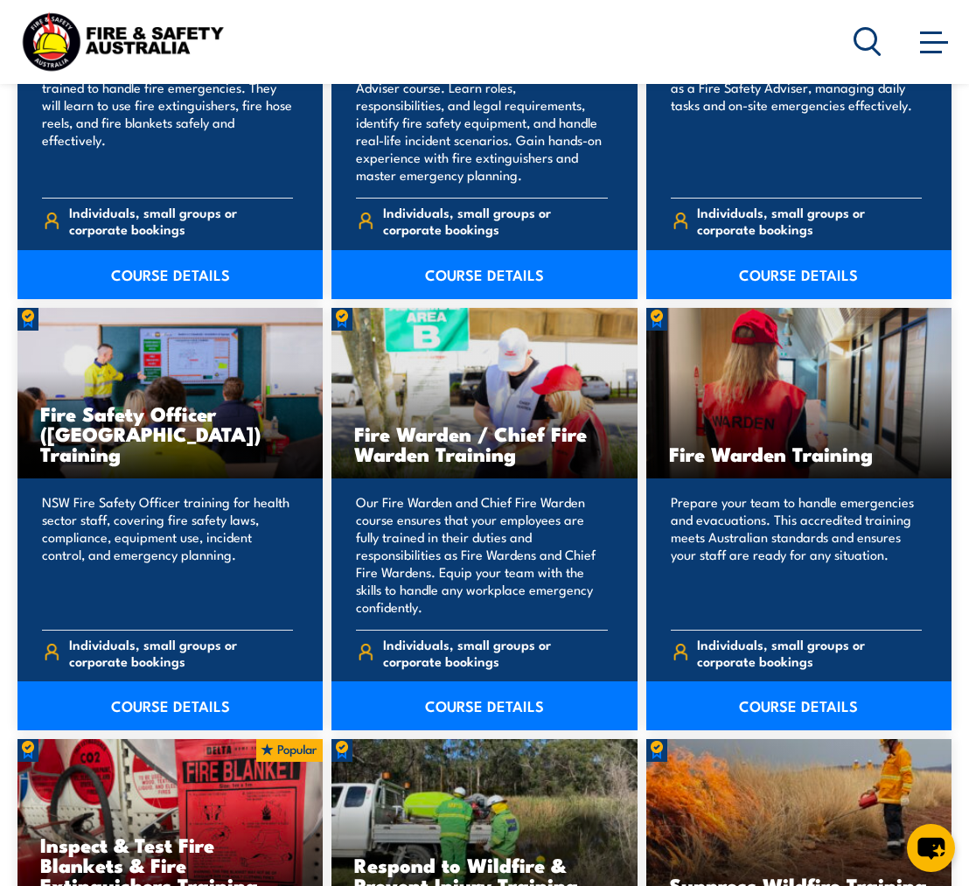
scroll to position [2337, 0]
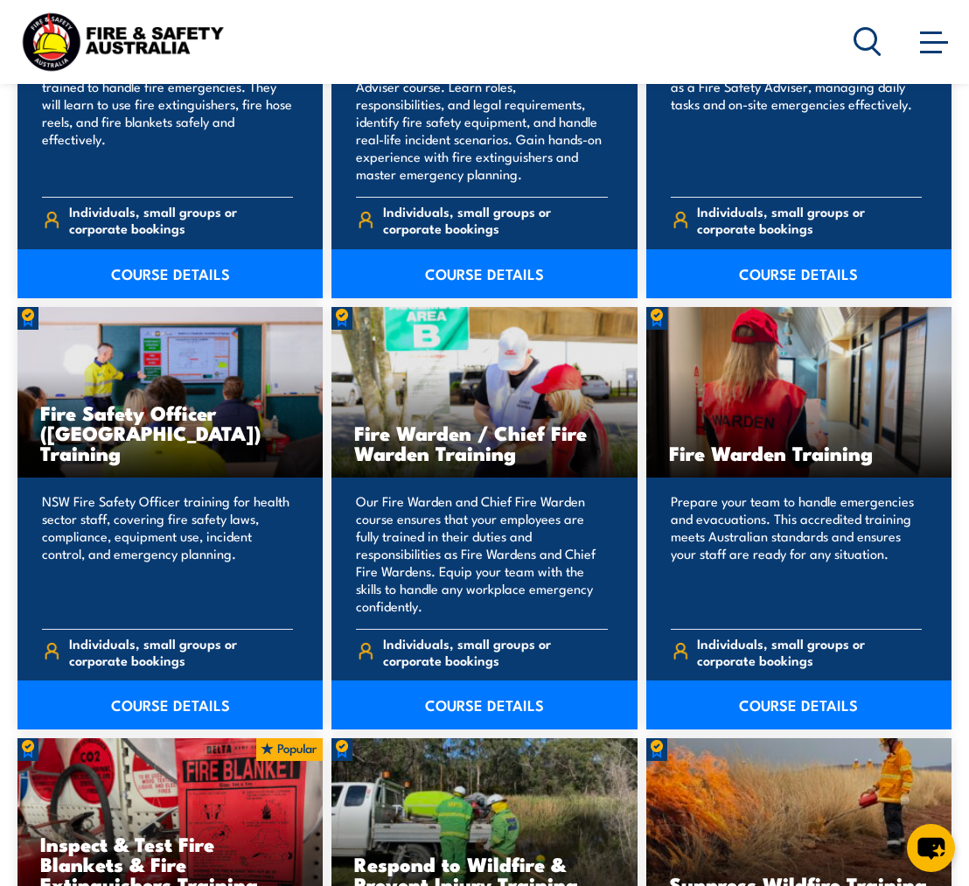
click at [494, 681] on link "COURSE DETAILS" at bounding box center [483, 704] width 305 height 49
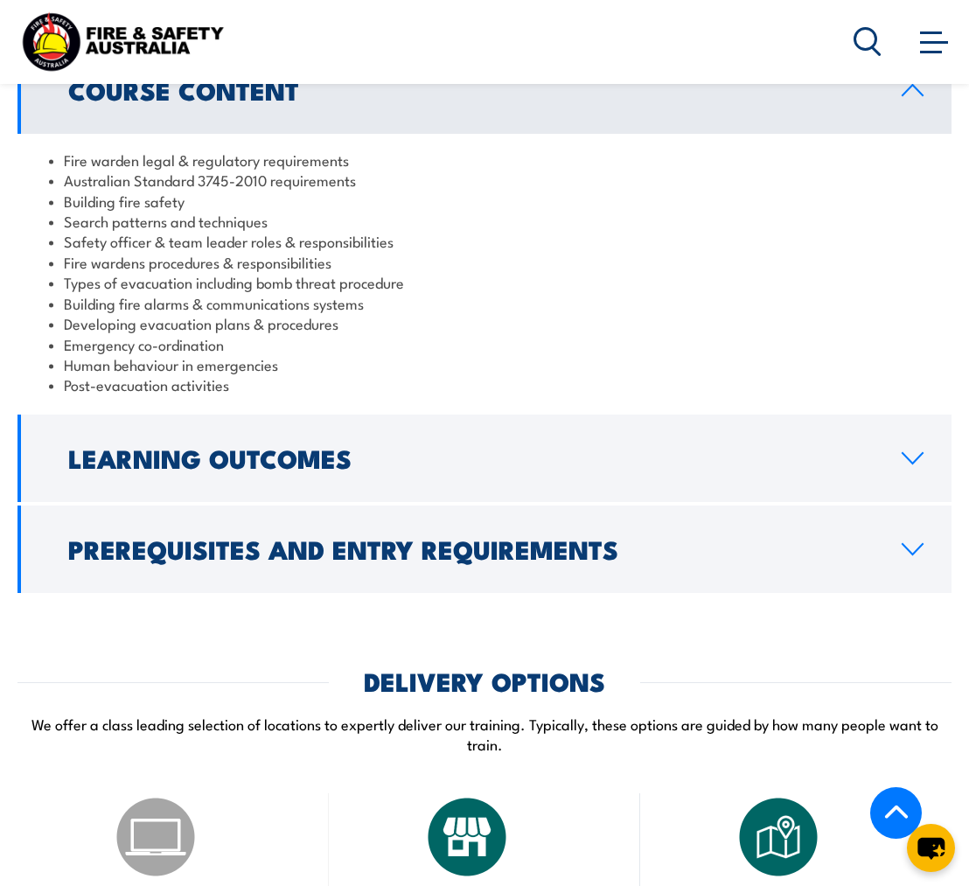
scroll to position [1764, 0]
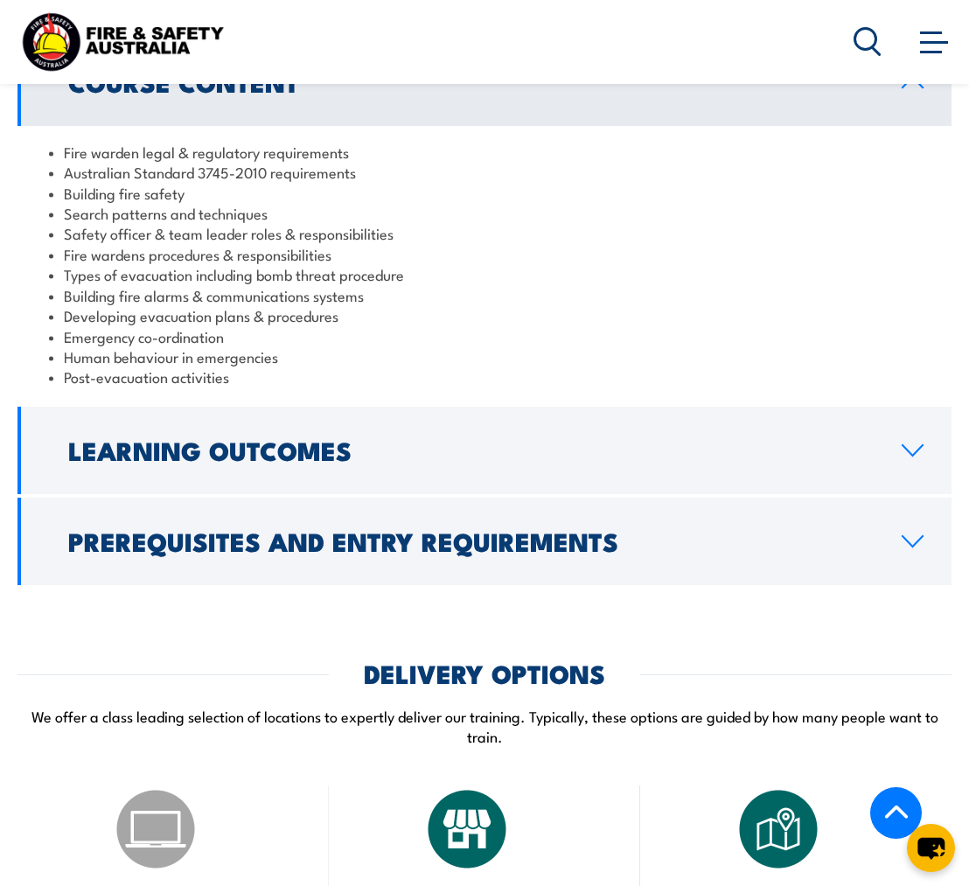
click at [641, 415] on link "Learning Outcomes" at bounding box center [484, 450] width 934 height 87
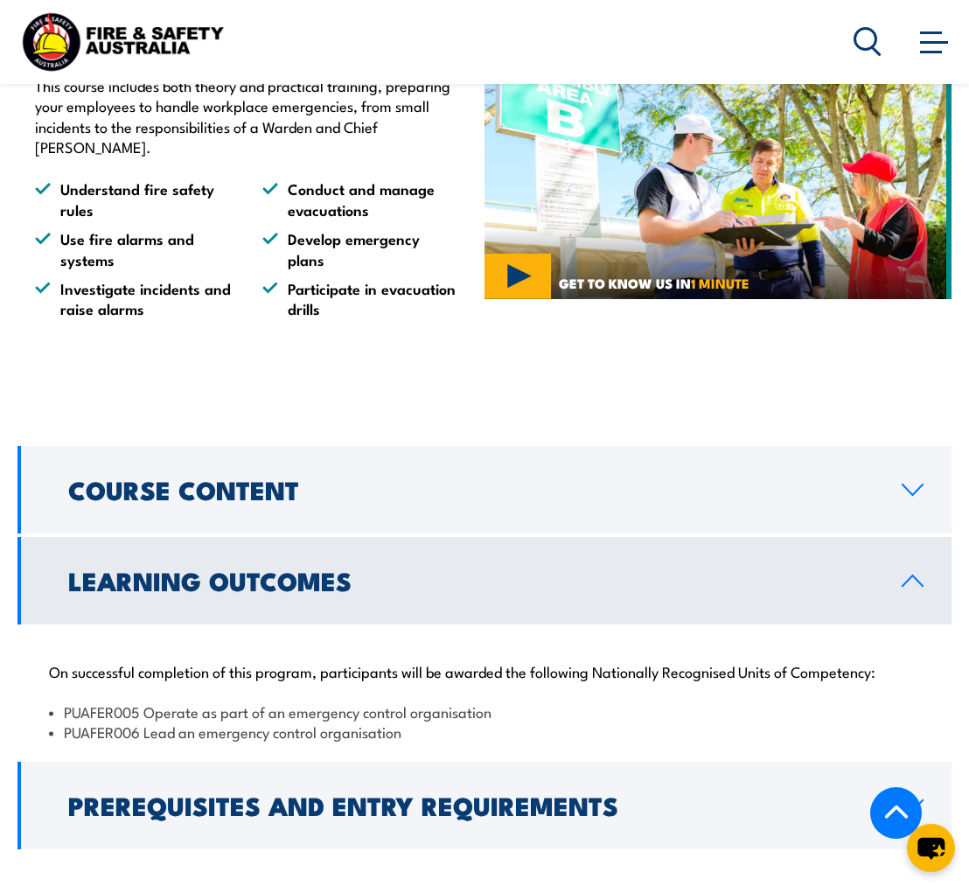
scroll to position [1352, 0]
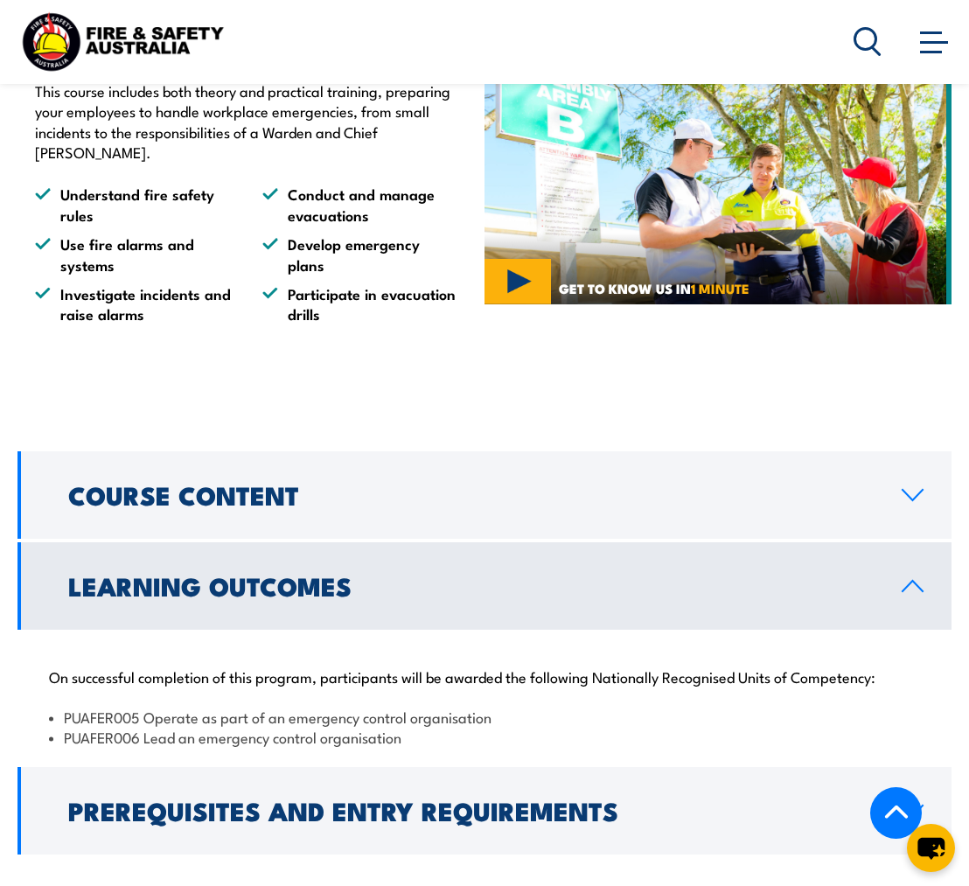
click at [709, 511] on link "Course Content" at bounding box center [484, 494] width 934 height 87
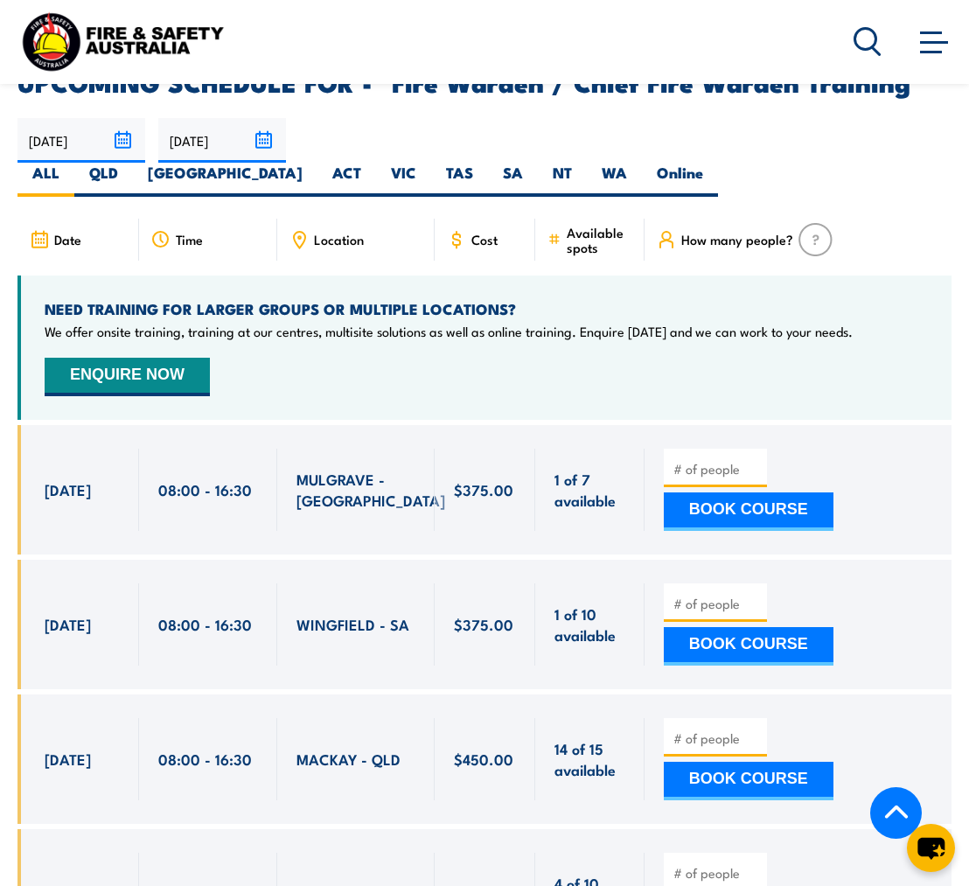
scroll to position [3071, 0]
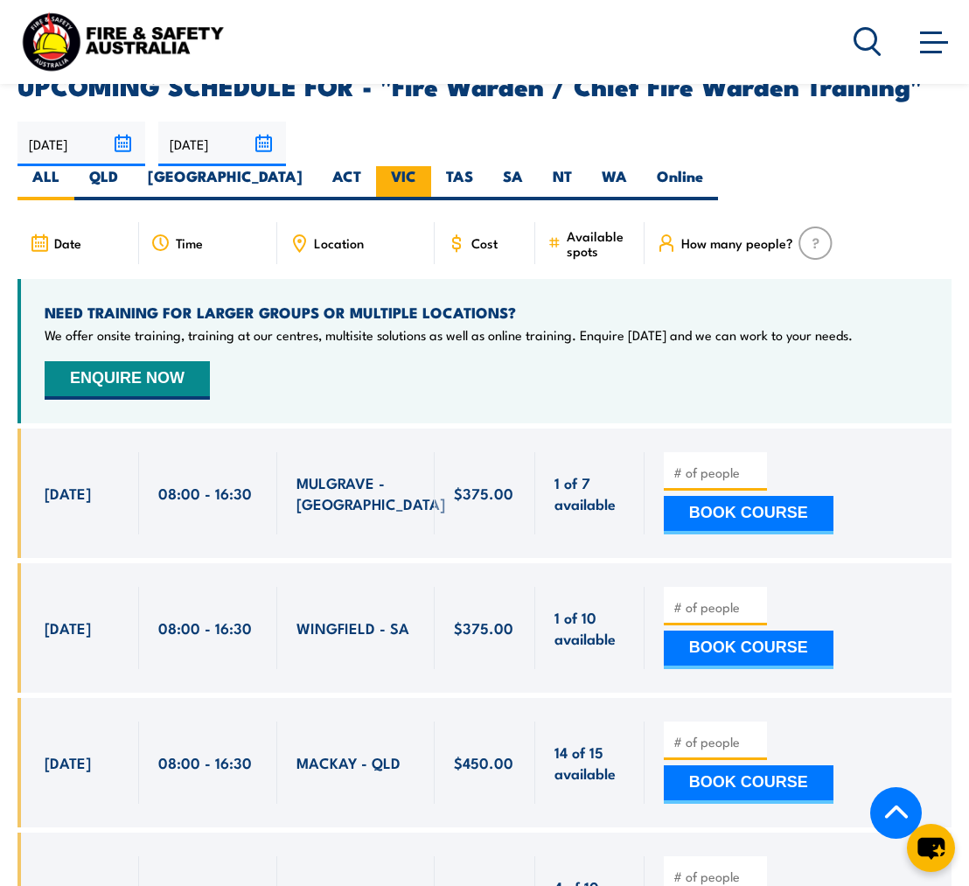
click at [431, 166] on label "VIC" at bounding box center [403, 183] width 55 height 34
click at [428, 166] on input "VIC" at bounding box center [421, 171] width 11 height 11
radio input "true"
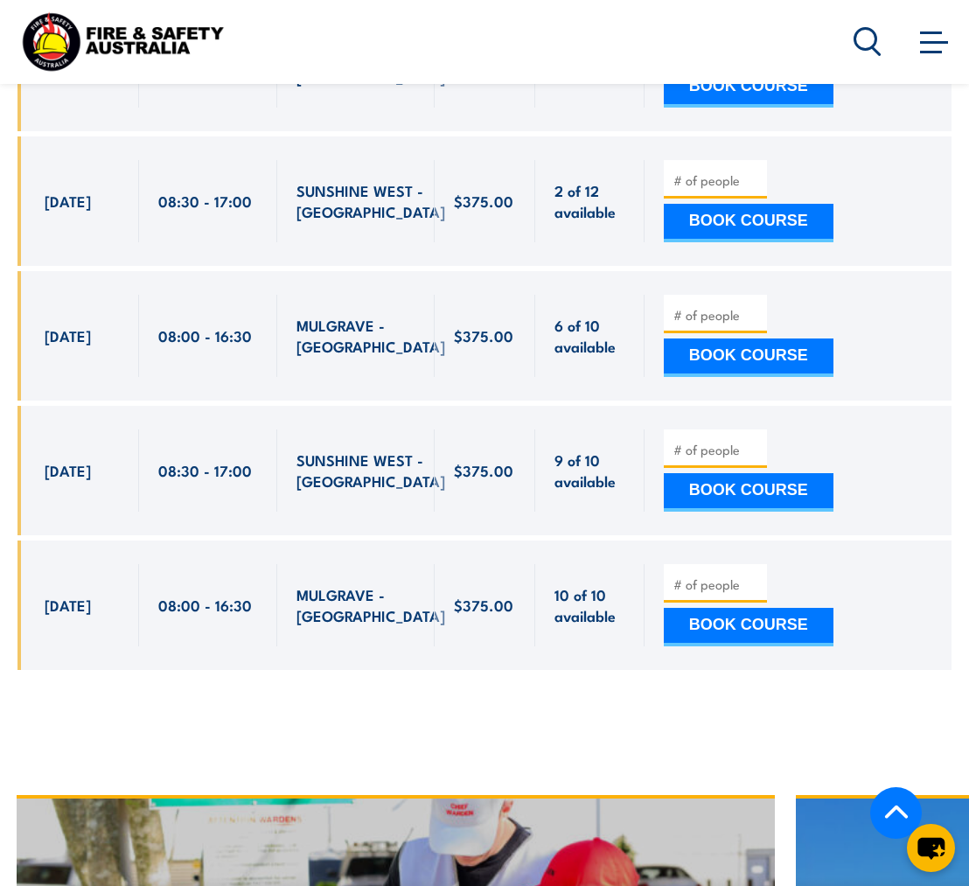
scroll to position [4171, 0]
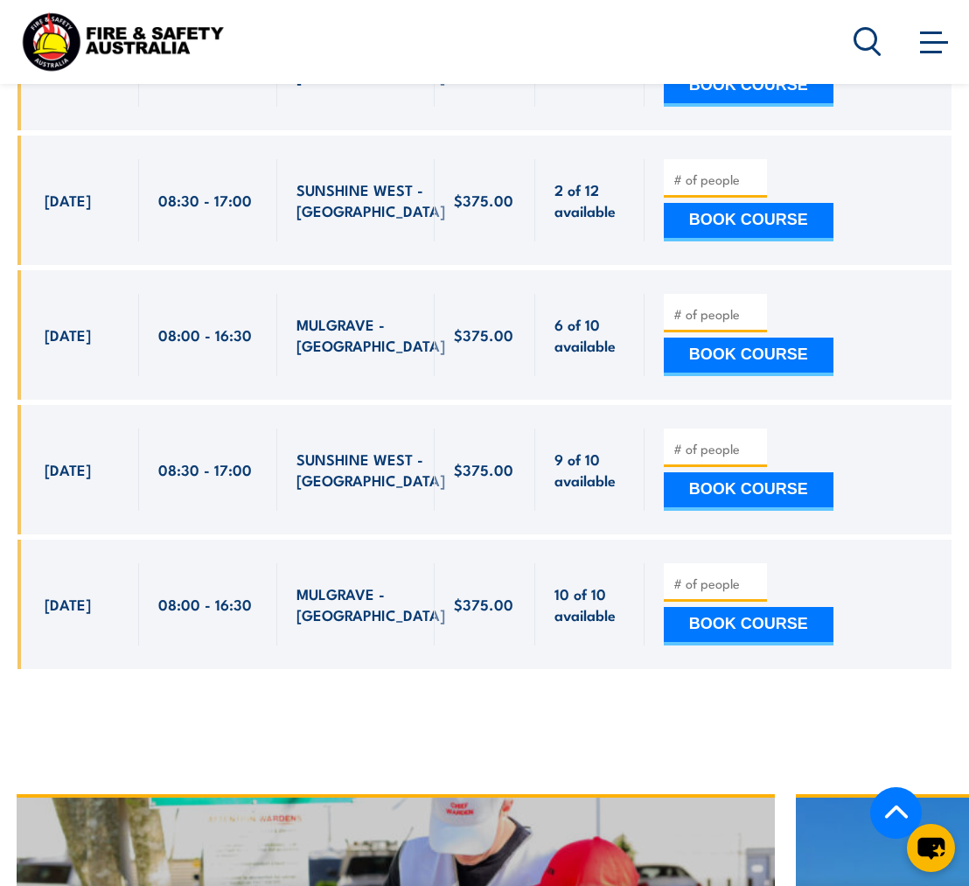
click at [712, 305] on input "number" at bounding box center [716, 313] width 87 height 17
click at [753, 305] on input "1" at bounding box center [716, 313] width 87 height 17
click at [753, 305] on input "2" at bounding box center [716, 313] width 87 height 17
type input "3"
click at [753, 305] on input "3" at bounding box center [716, 313] width 87 height 17
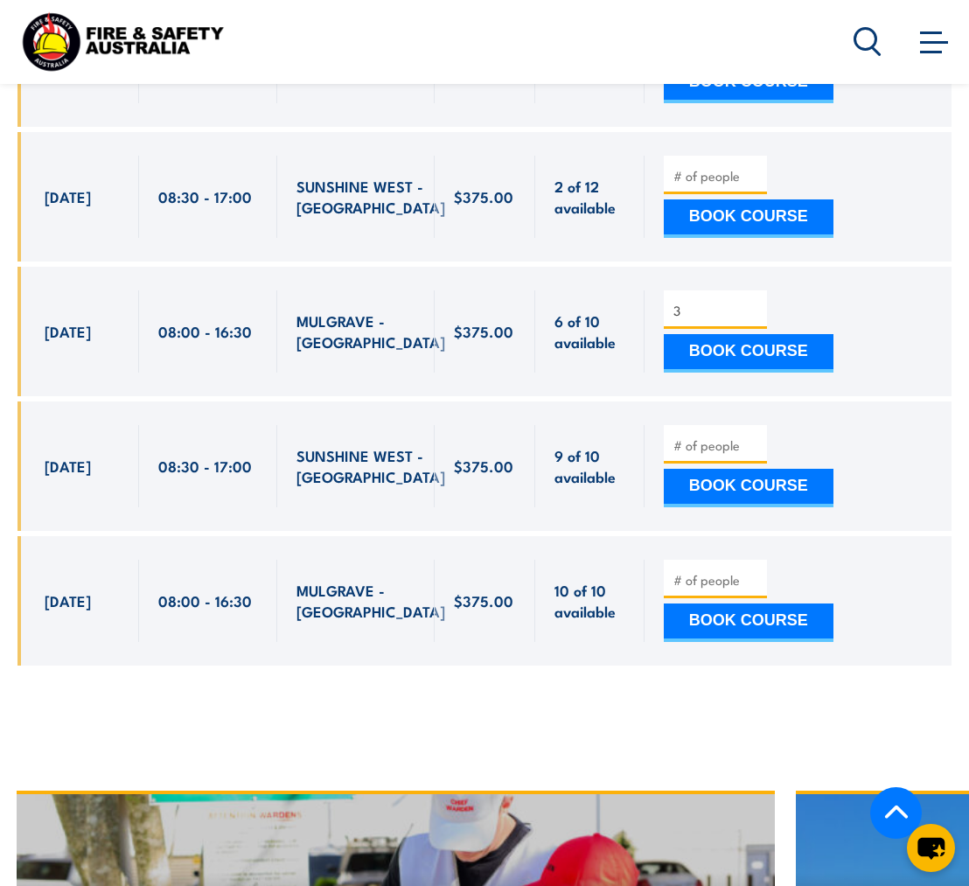
scroll to position [4183, 0]
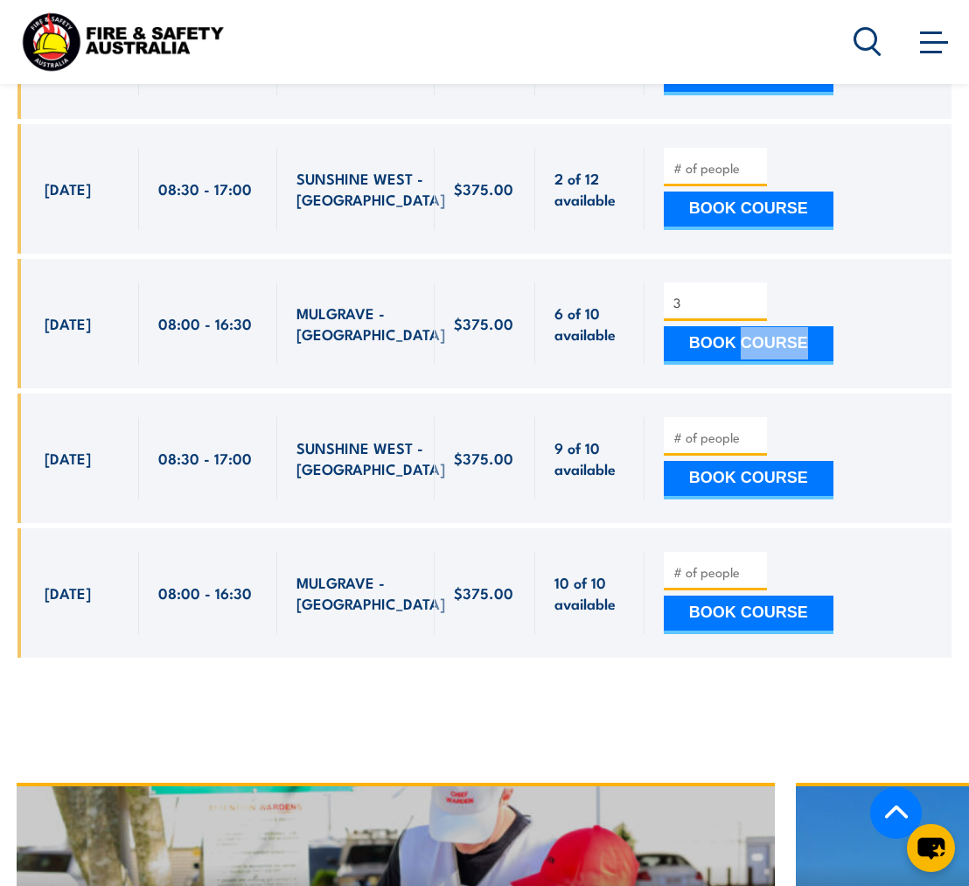
click at [713, 326] on button "BOOK COURSE" at bounding box center [749, 345] width 170 height 38
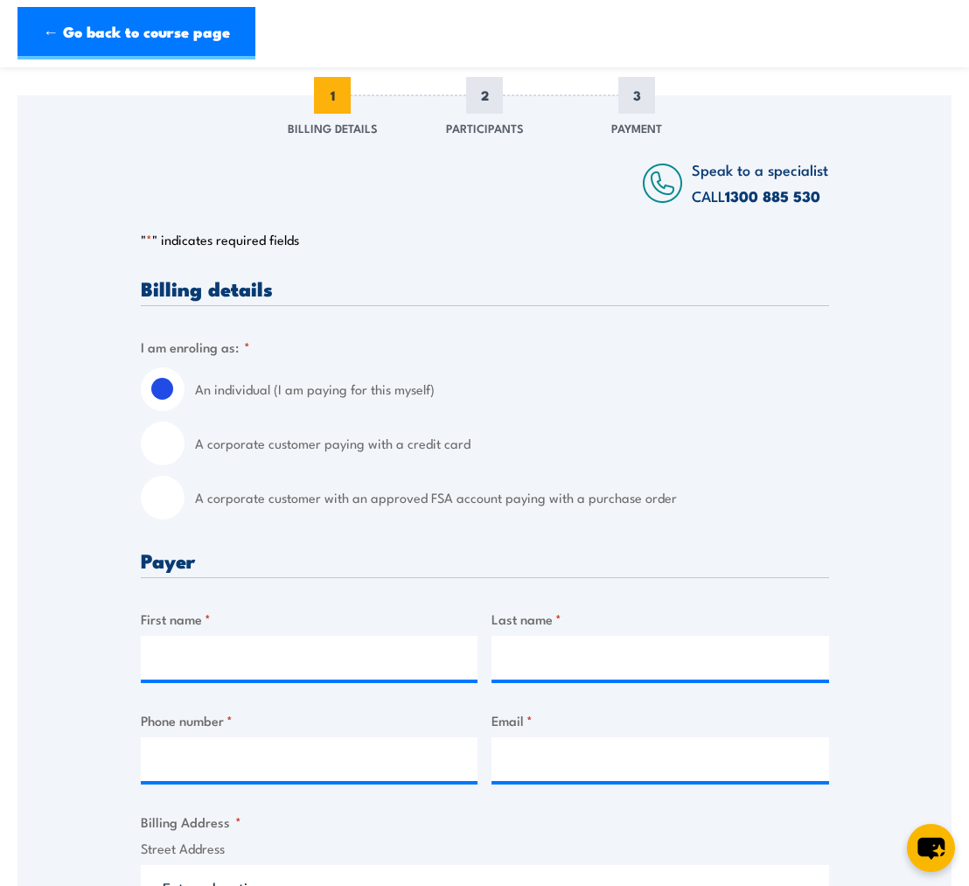
scroll to position [211, 0]
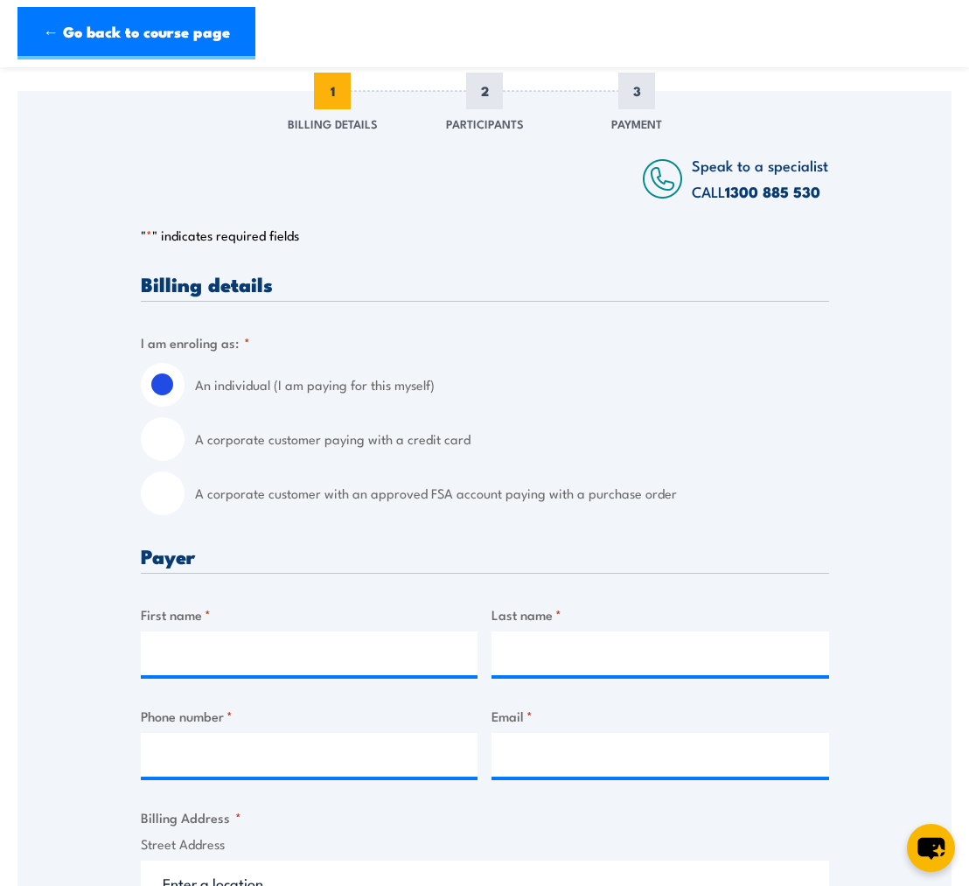
click at [180, 440] on input "A corporate customer paying with a credit card" at bounding box center [163, 439] width 44 height 44
radio input "true"
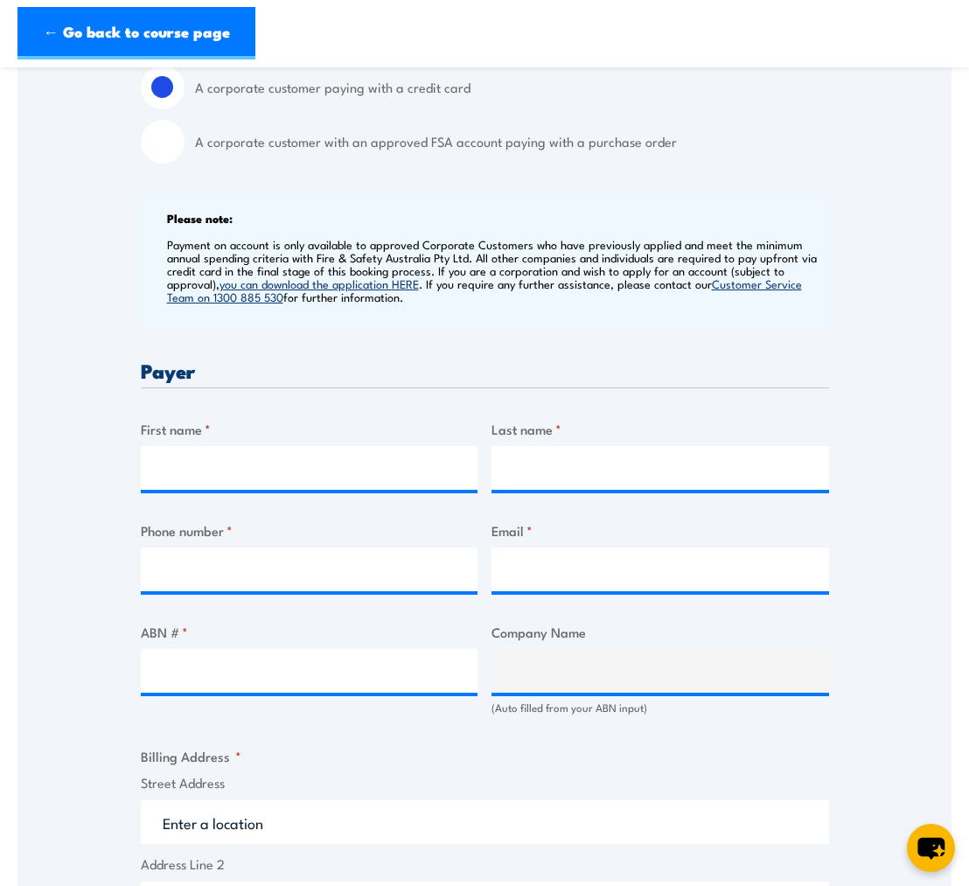
scroll to position [532, 0]
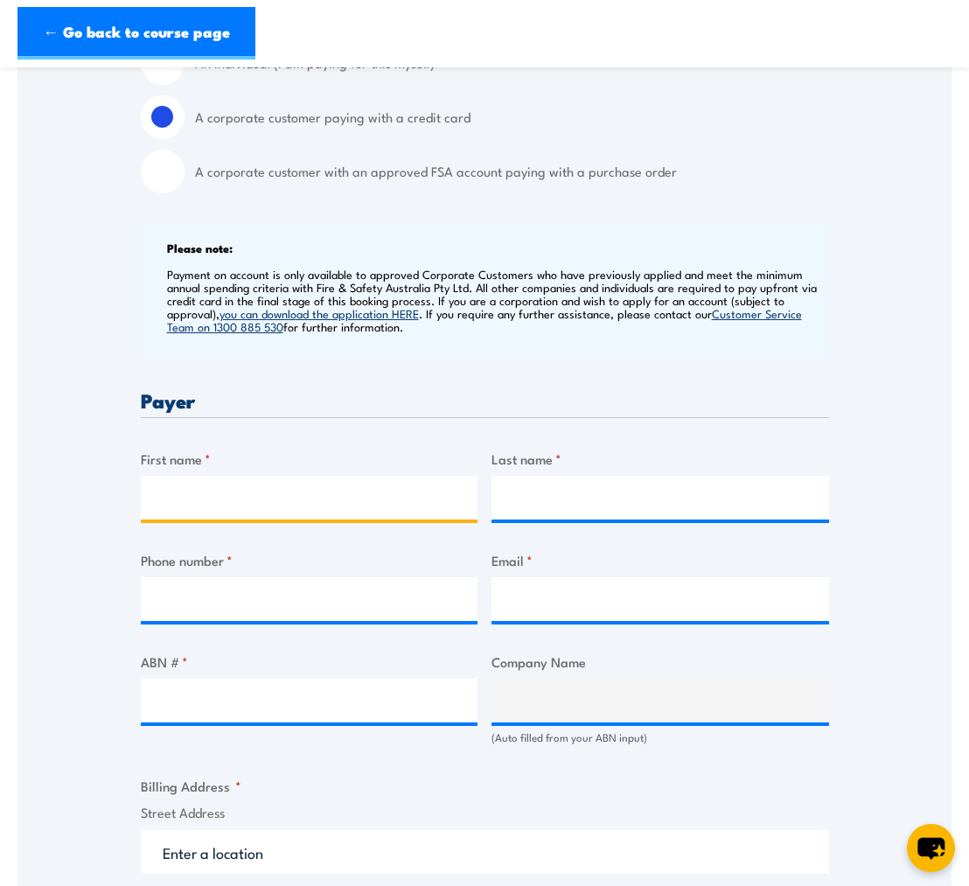
click at [402, 503] on input "First name *" at bounding box center [309, 498] width 337 height 44
type input "kymbal"
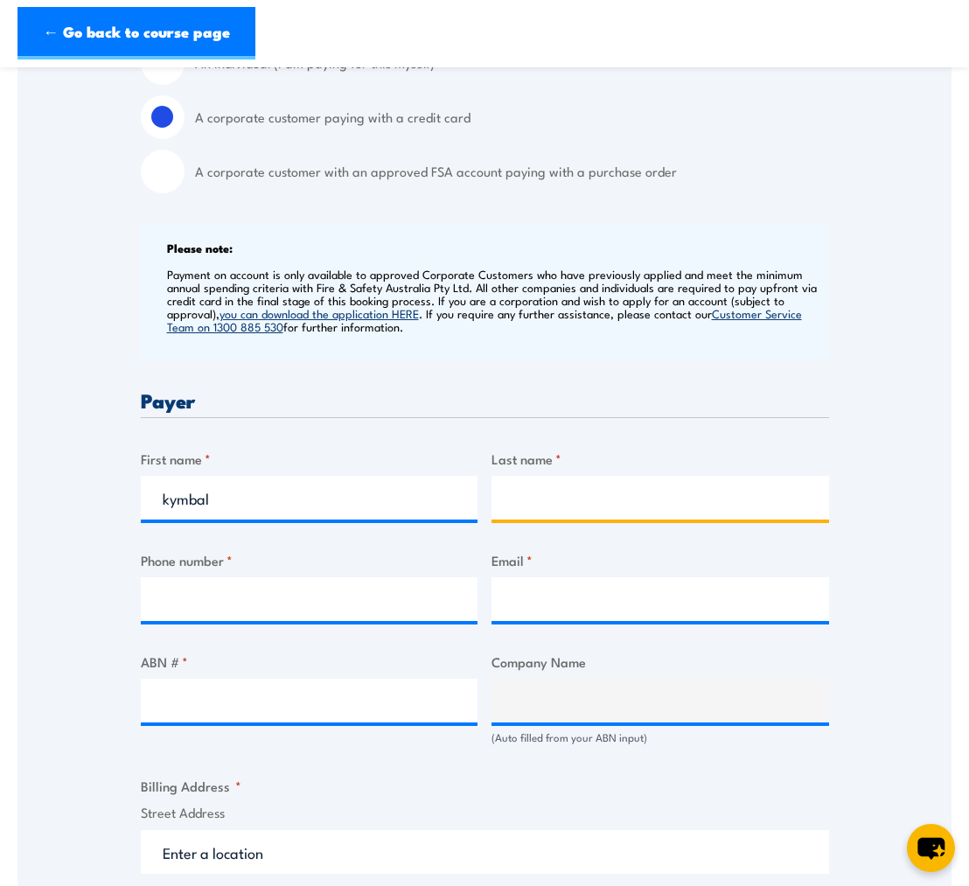
drag, startPoint x: 597, startPoint y: 483, endPoint x: 611, endPoint y: 482, distance: 14.0
click at [598, 483] on input "Last name *" at bounding box center [659, 498] width 337 height 44
type input "[PERSON_NAME]"
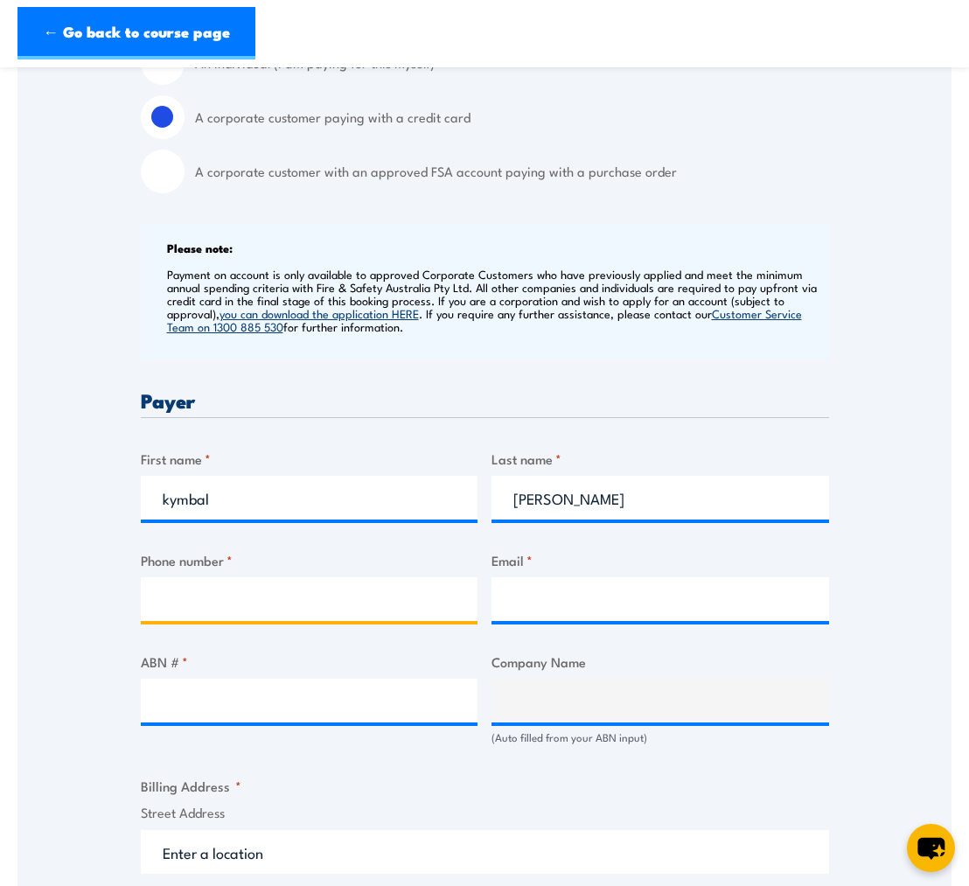
click at [323, 595] on input "Phone number *" at bounding box center [309, 599] width 337 height 44
type input "0499805412"
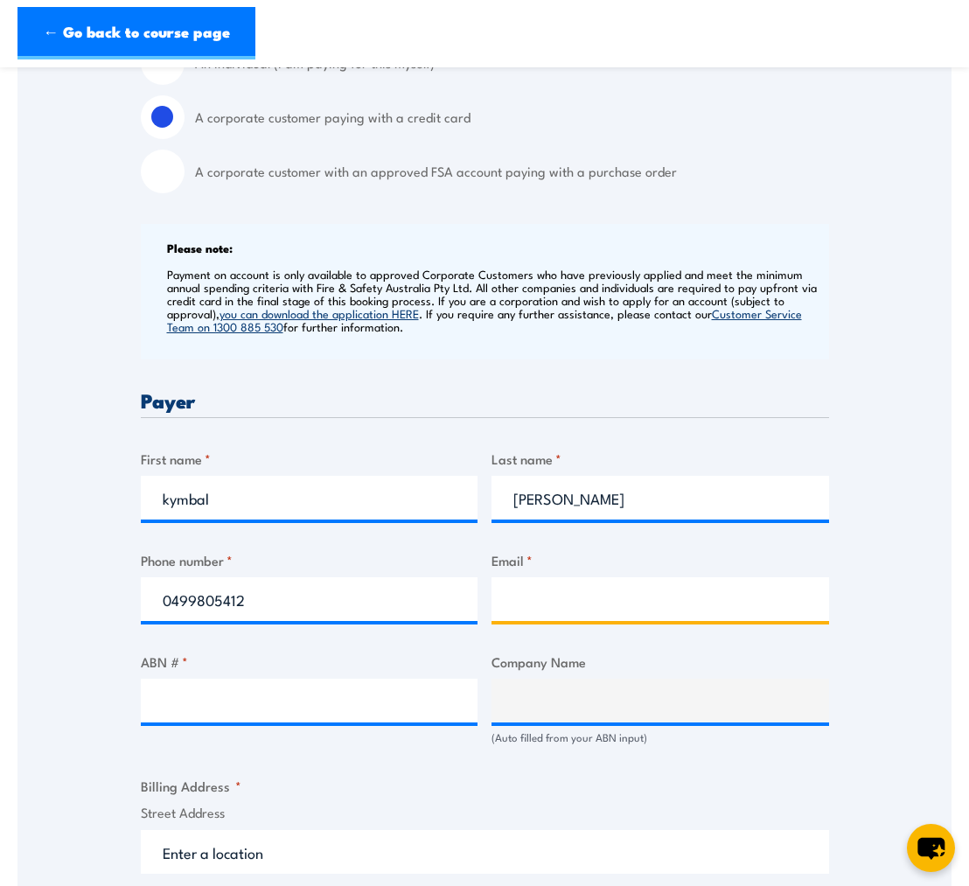
click at [554, 594] on input "Email *" at bounding box center [659, 599] width 337 height 44
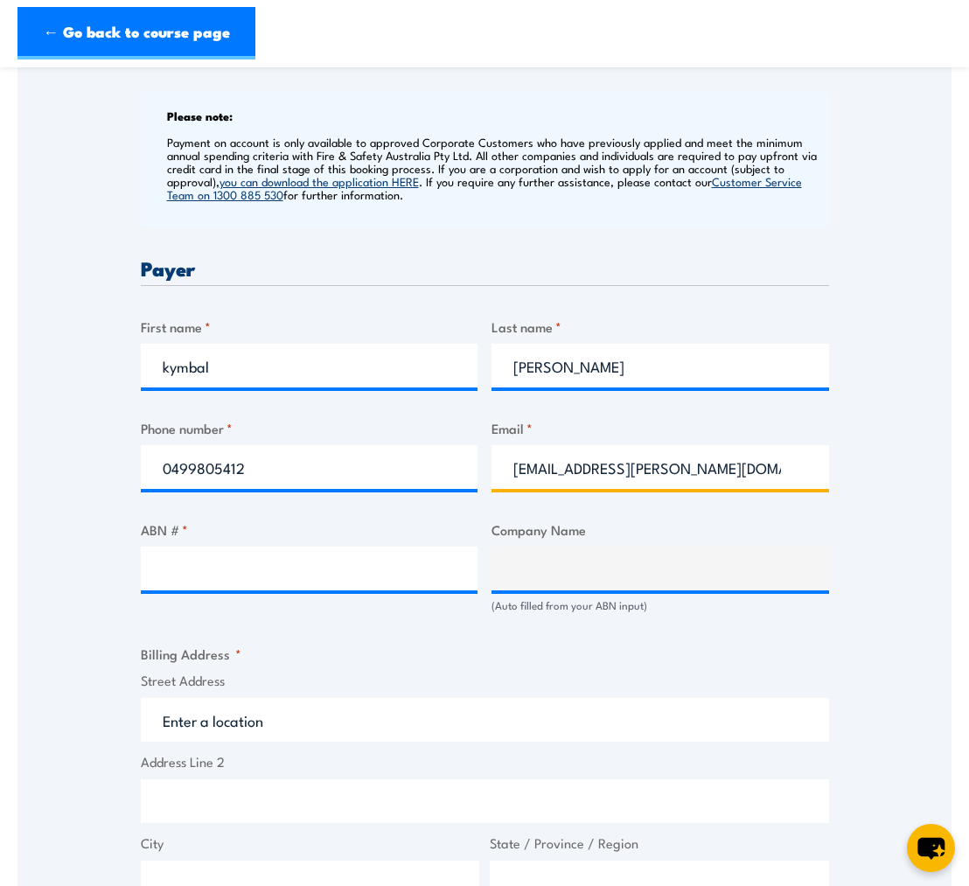
scroll to position [676, 0]
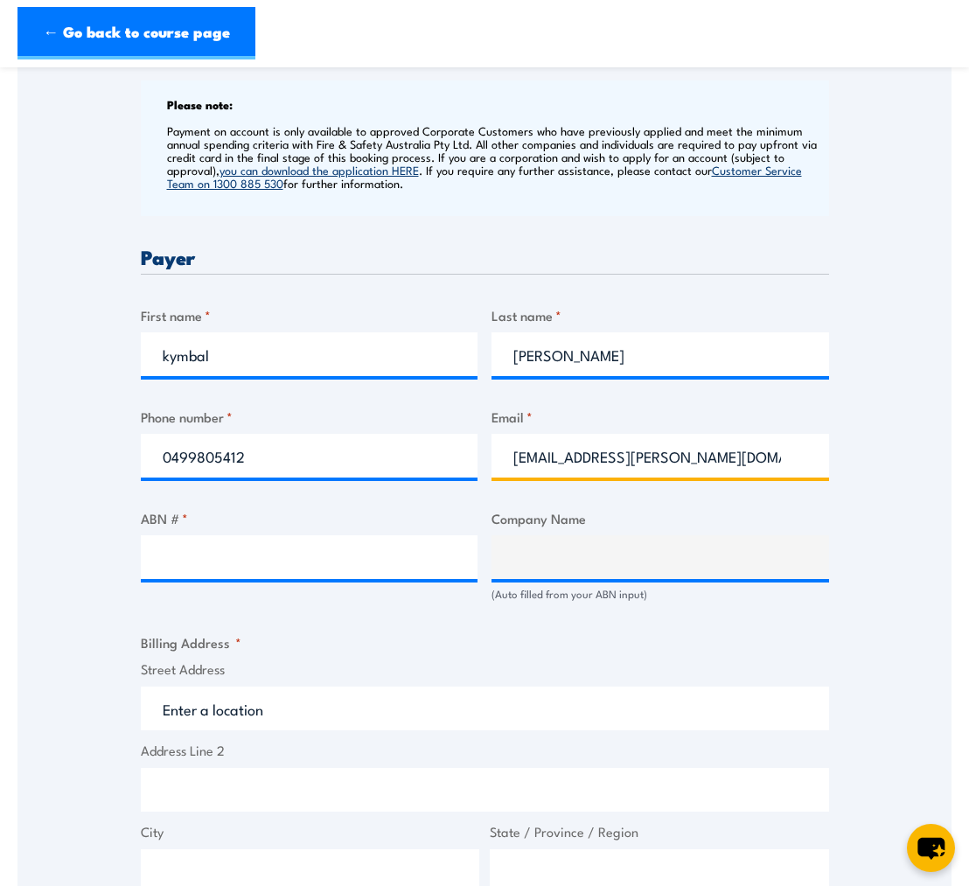
type input "[EMAIL_ADDRESS][PERSON_NAME][DOMAIN_NAME]"
click at [337, 546] on input "ABN # *" at bounding box center [309, 557] width 337 height 44
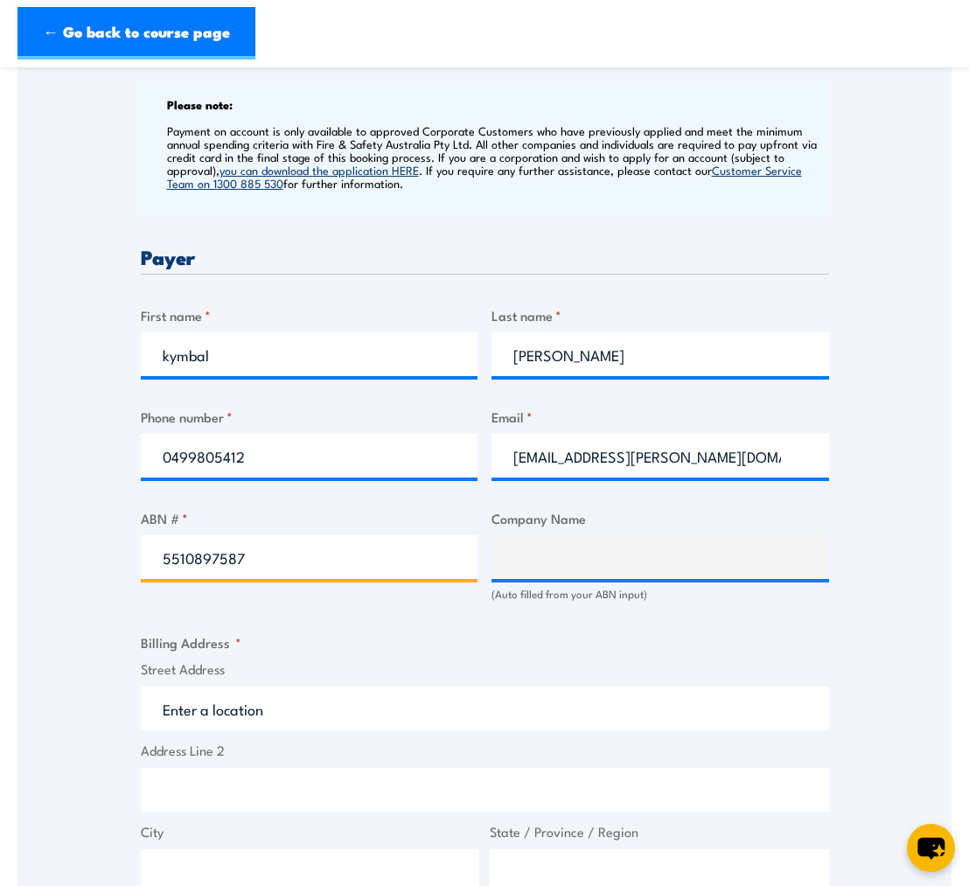
type input "55108975873"
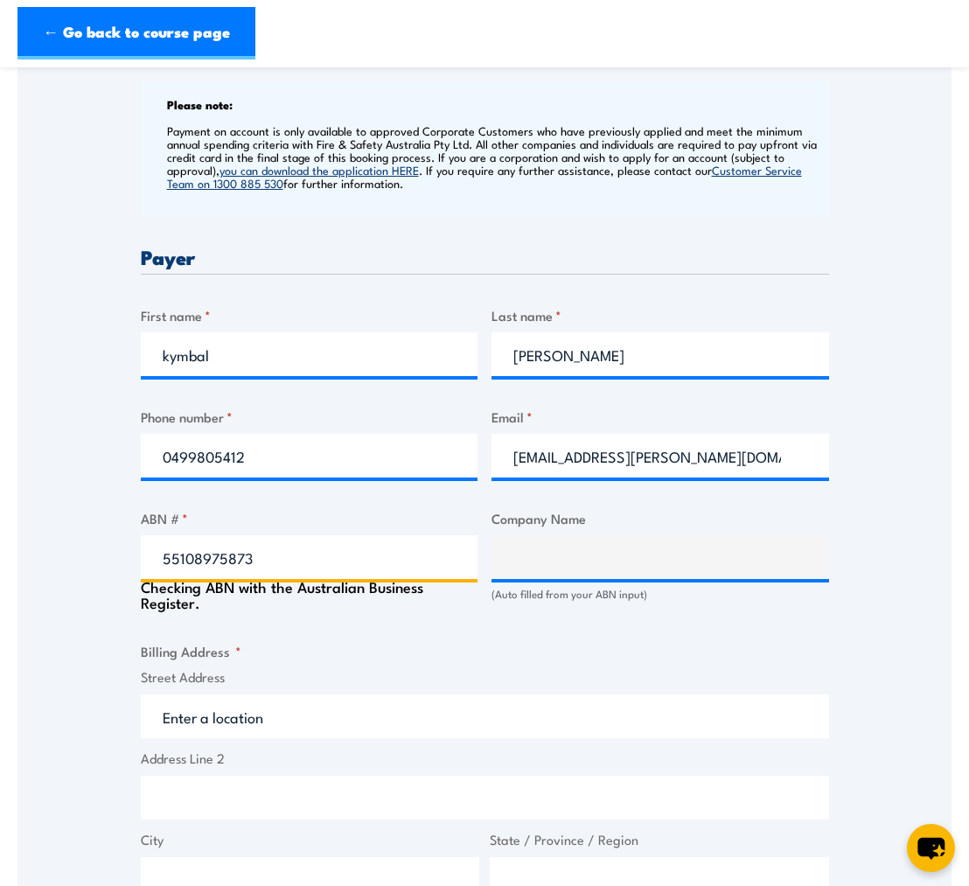
type input "The Torch Project"
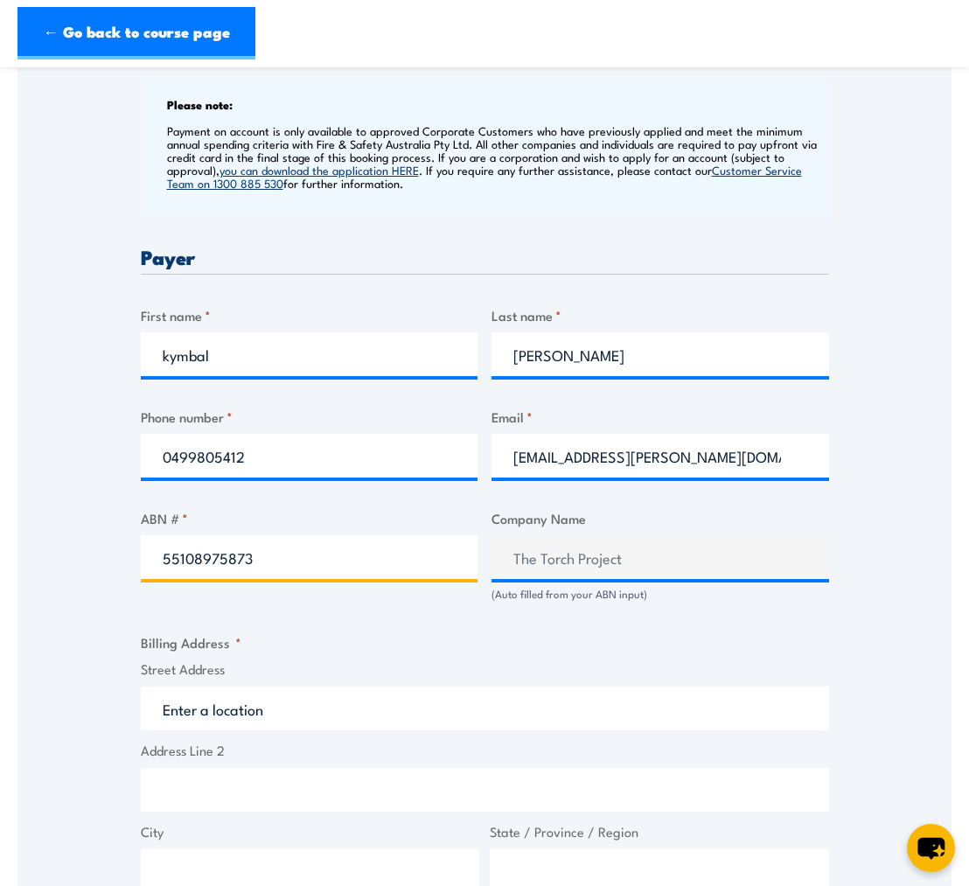
type input "55108975873"
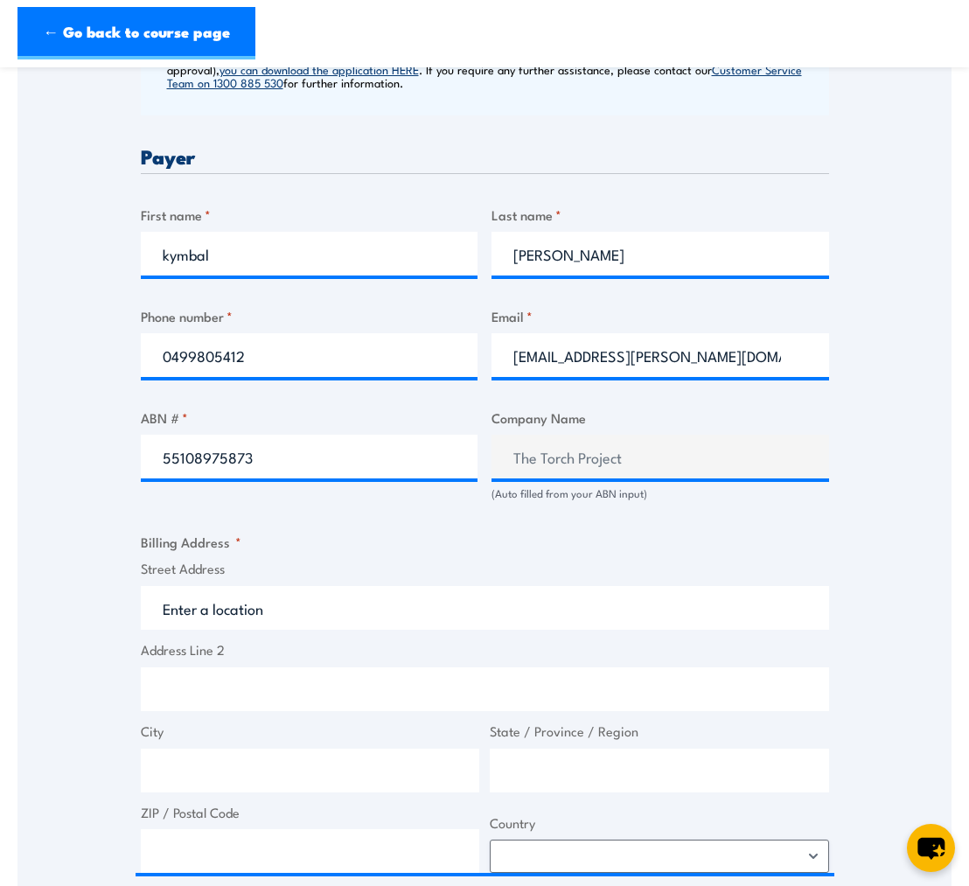
scroll to position [784, 0]
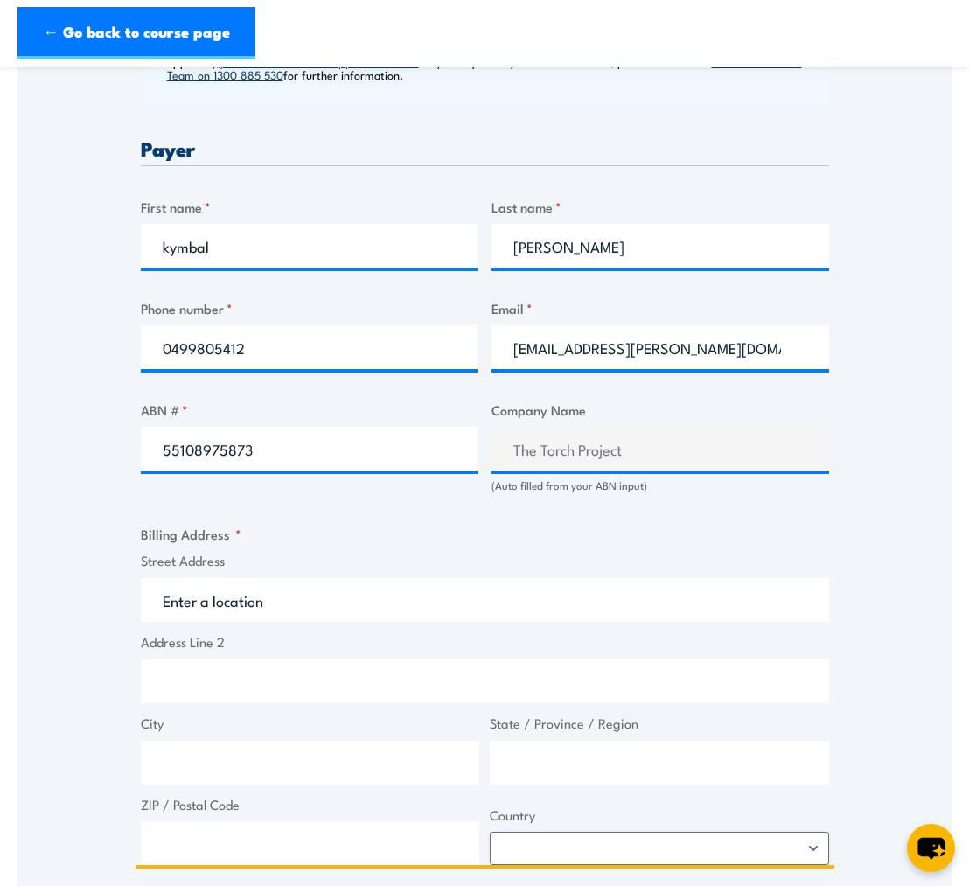
click at [357, 608] on input "Street Address" at bounding box center [485, 600] width 688 height 44
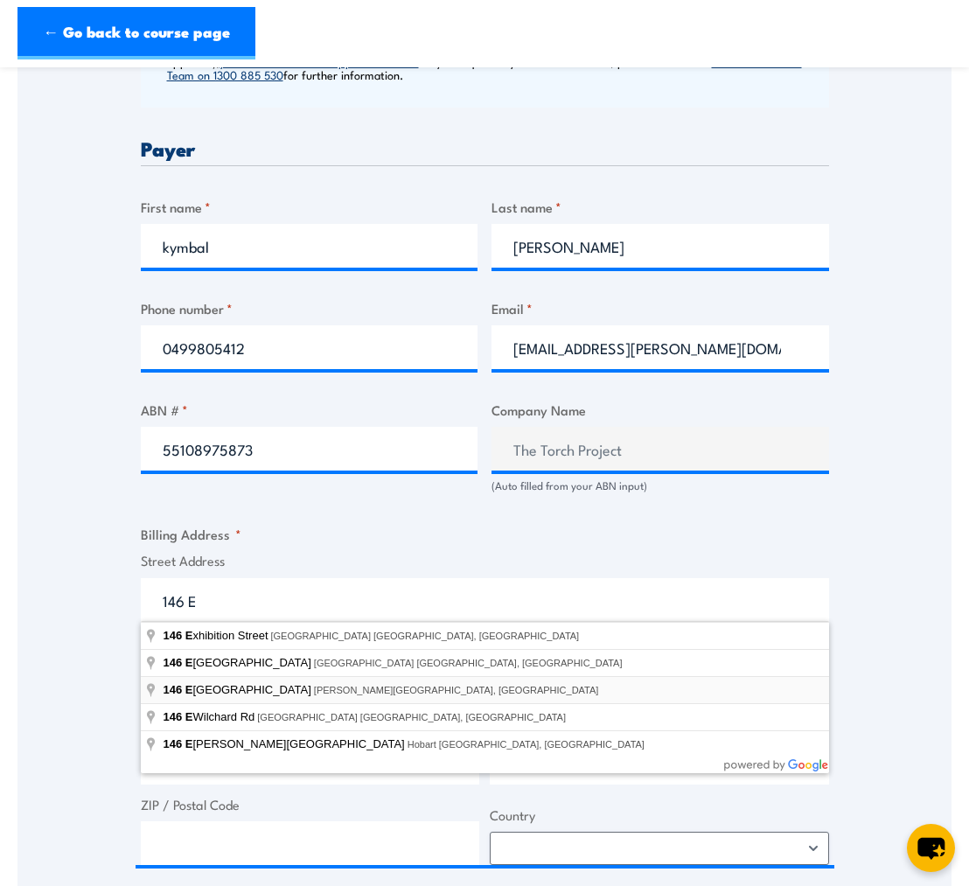
type input "[STREET_ADDRESS][PERSON_NAME]"
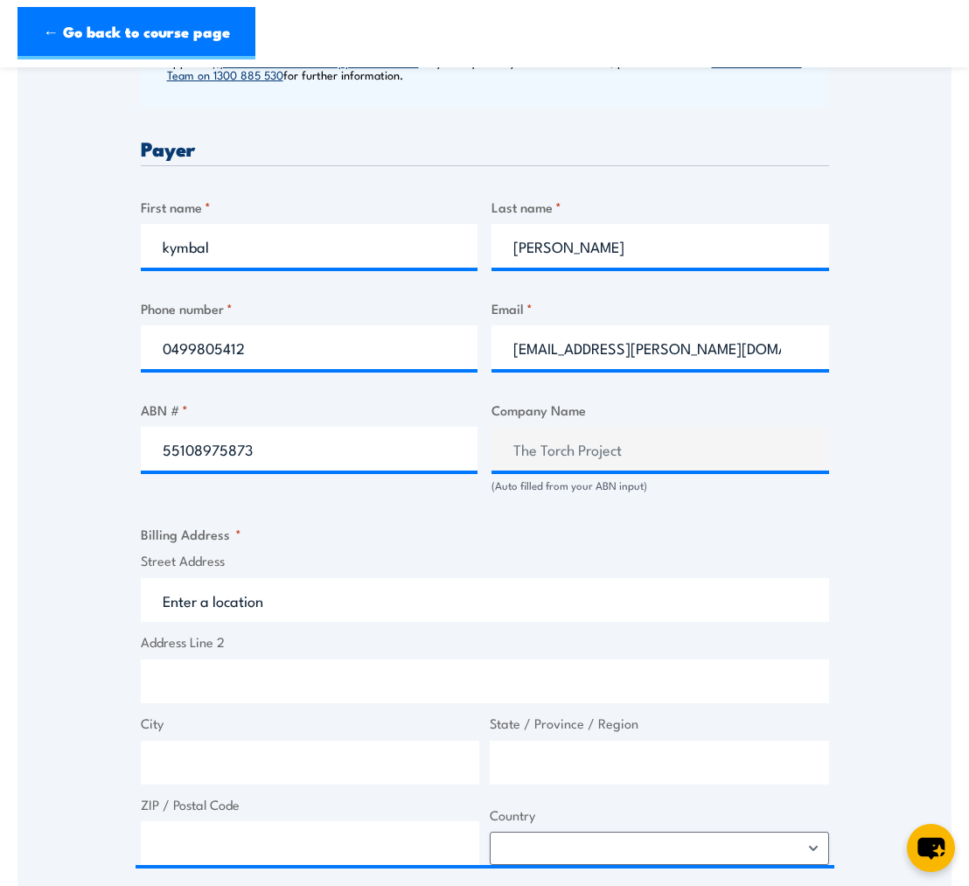
type input "[STREET_ADDRESS]"
type input "Carlton"
type input "Victoria"
type input "3054"
select select "[GEOGRAPHIC_DATA]"
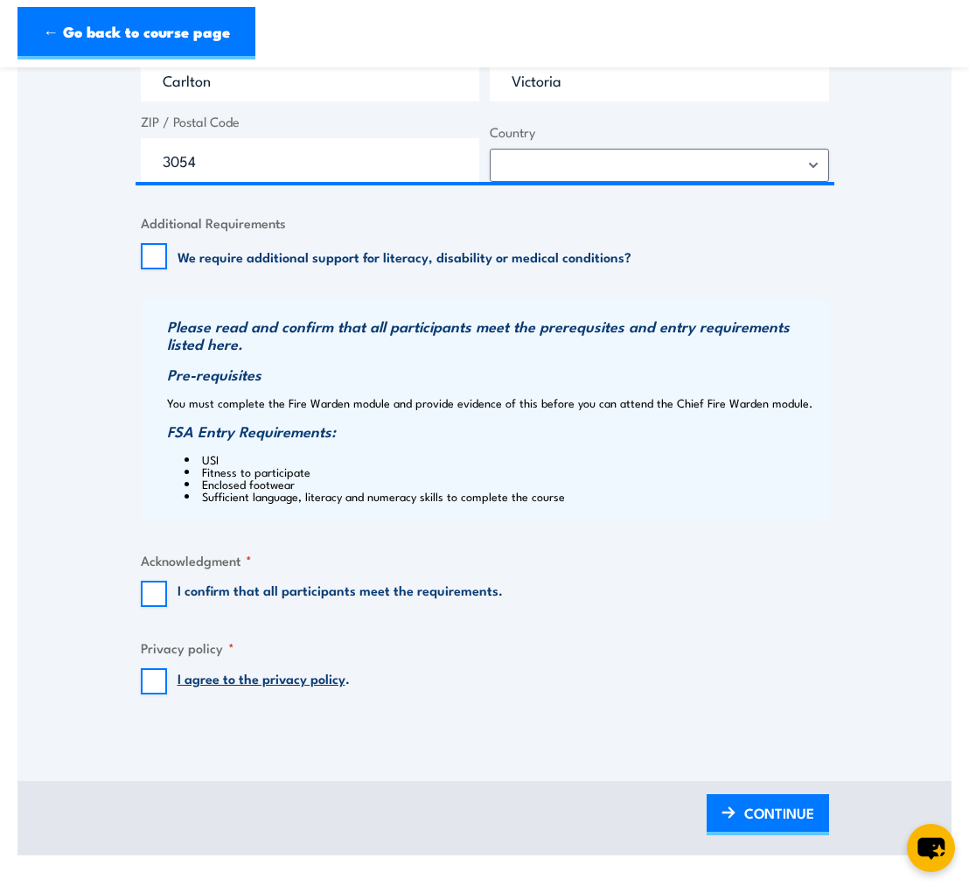
scroll to position [1472, 0]
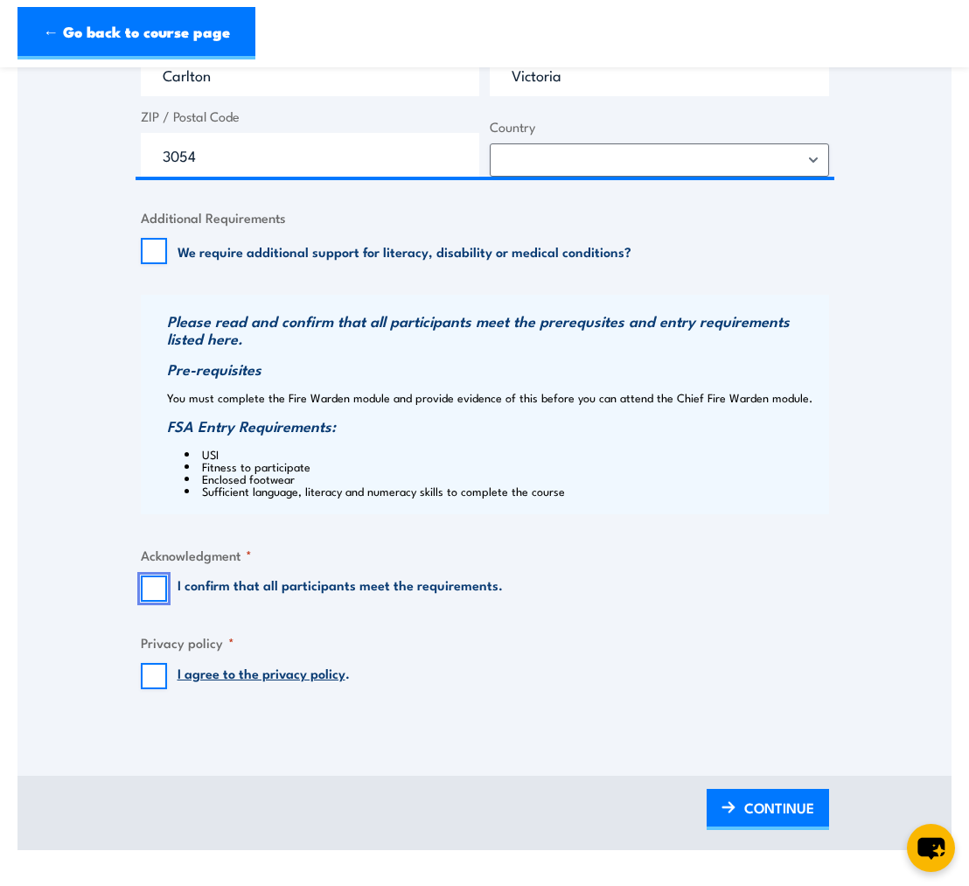
click at [156, 586] on input "I confirm that all participants meet the requirements." at bounding box center [154, 588] width 26 height 26
checkbox input "true"
click at [163, 670] on input "I agree to the privacy policy ." at bounding box center [154, 676] width 26 height 26
checkbox input "true"
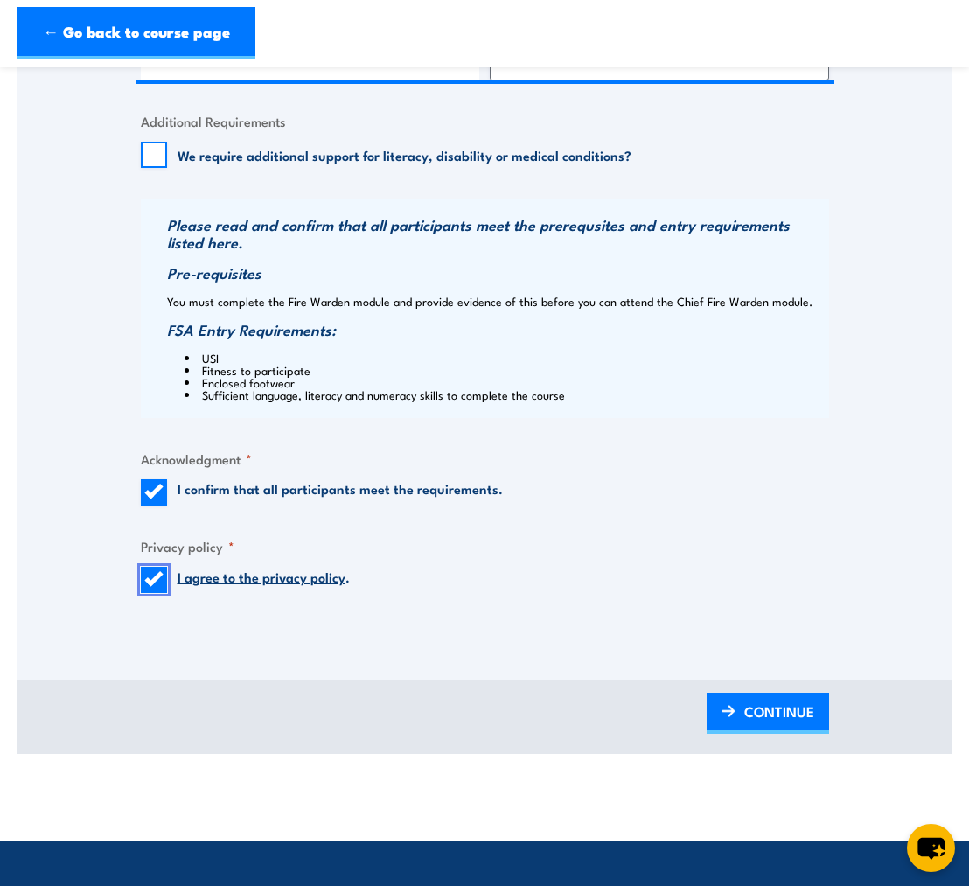
scroll to position [1570, 0]
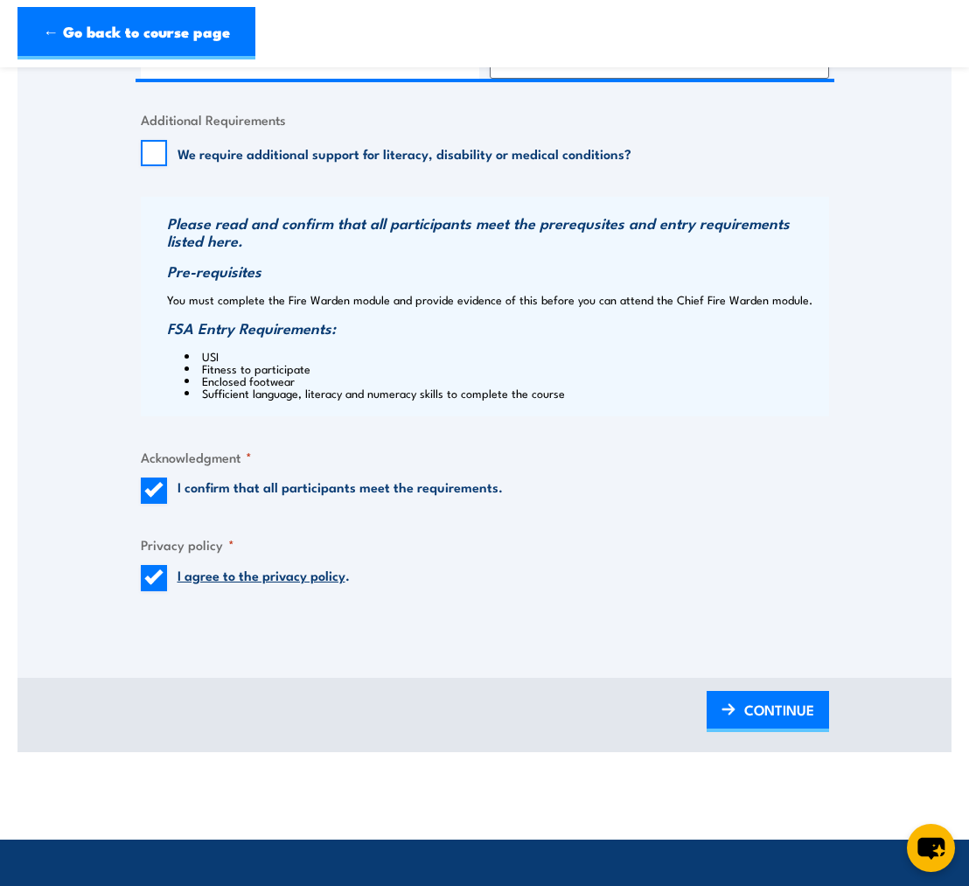
click at [765, 709] on span "CONTINUE" at bounding box center [779, 709] width 70 height 46
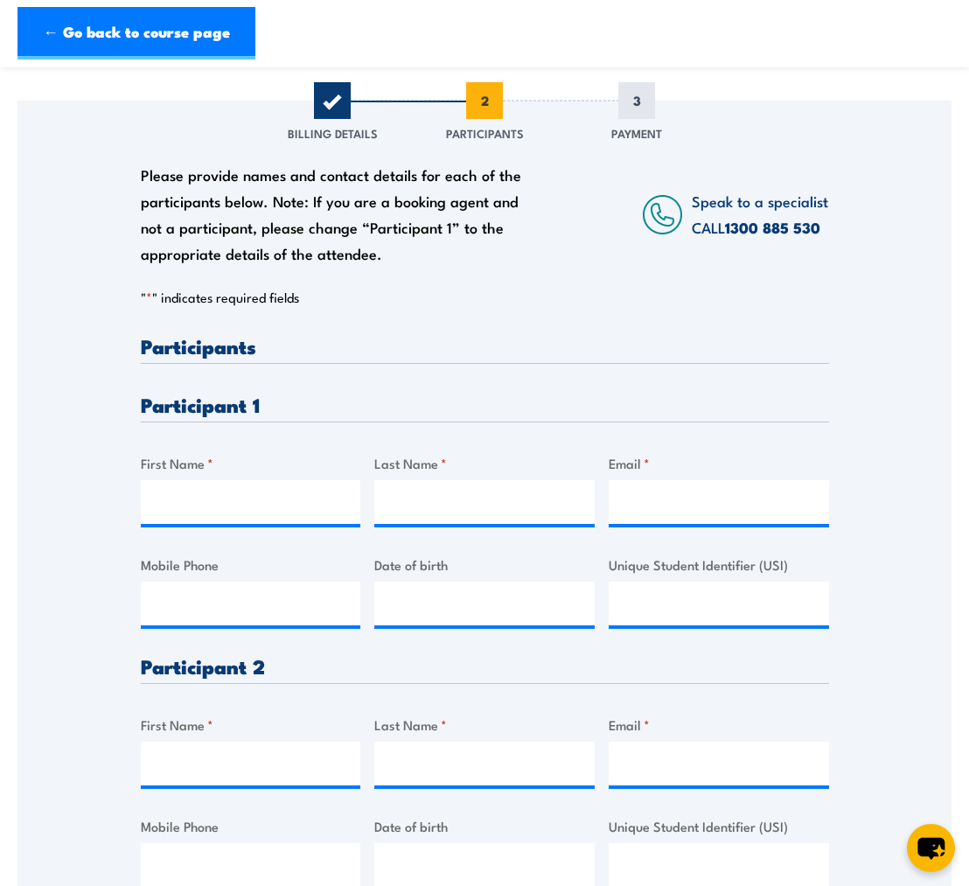
scroll to position [196, 0]
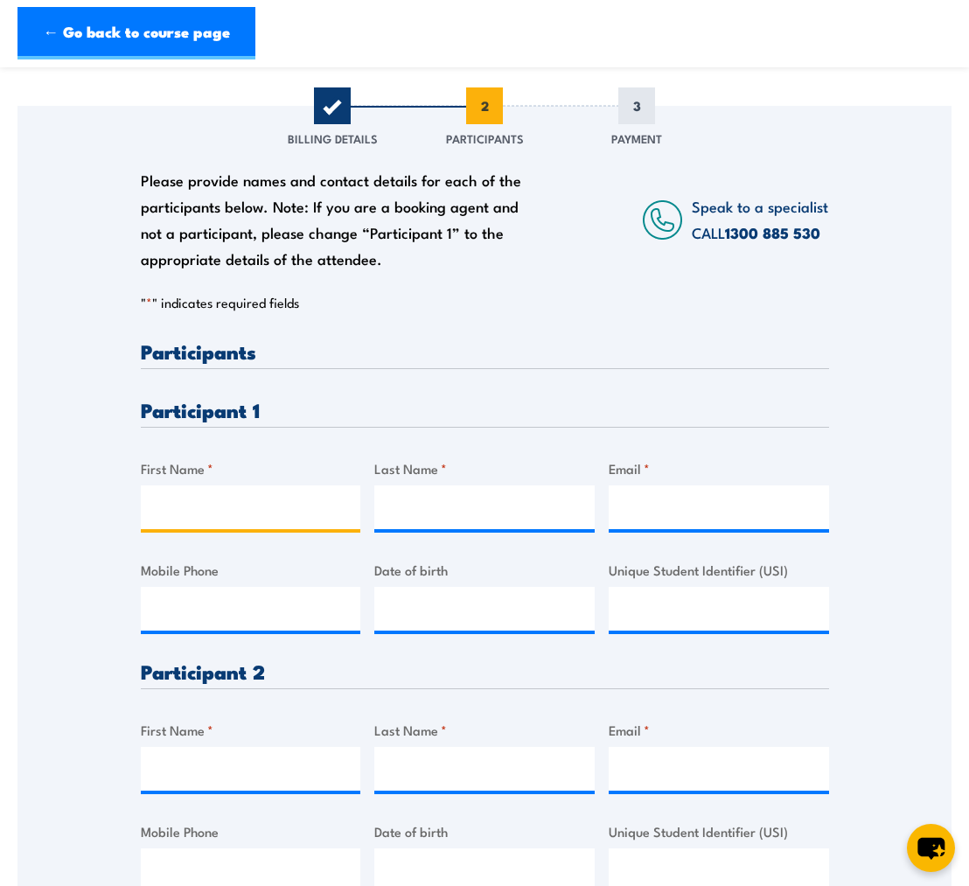
click at [198, 501] on input "First Name *" at bounding box center [251, 507] width 220 height 44
type input "Kymbal"
click at [514, 503] on input "Last Name *" at bounding box center [484, 507] width 220 height 44
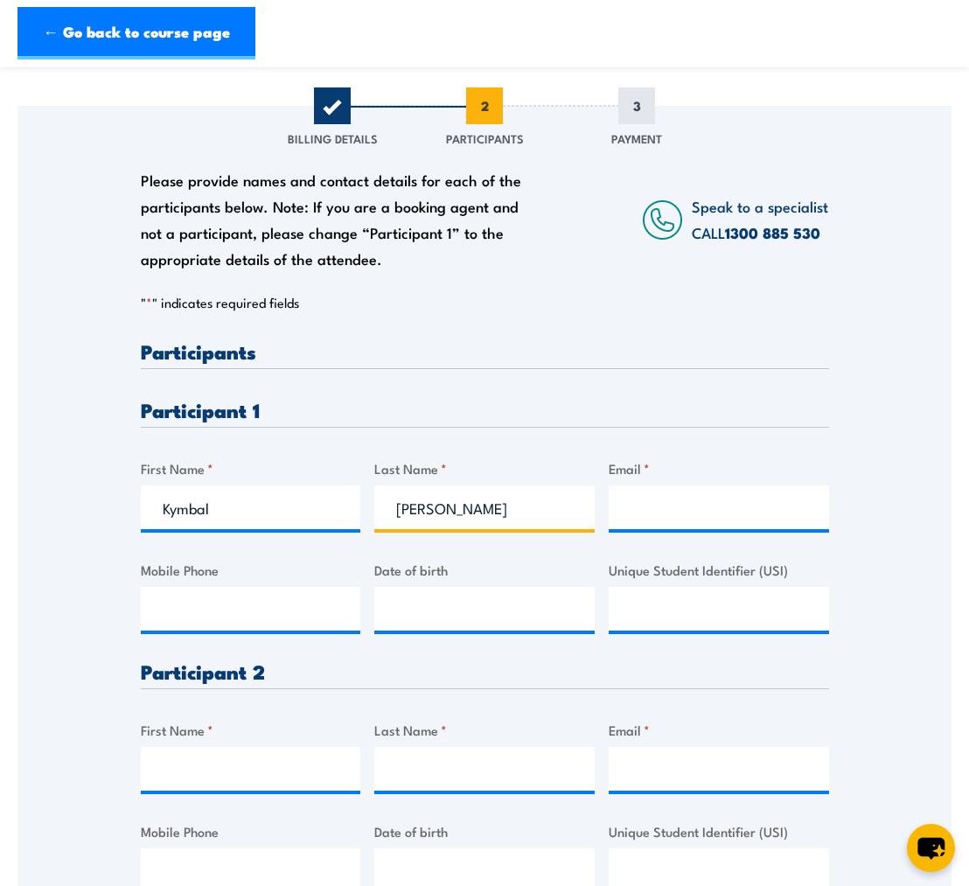
type input "McGrath"
click at [679, 511] on input "Email *" at bounding box center [719, 507] width 220 height 44
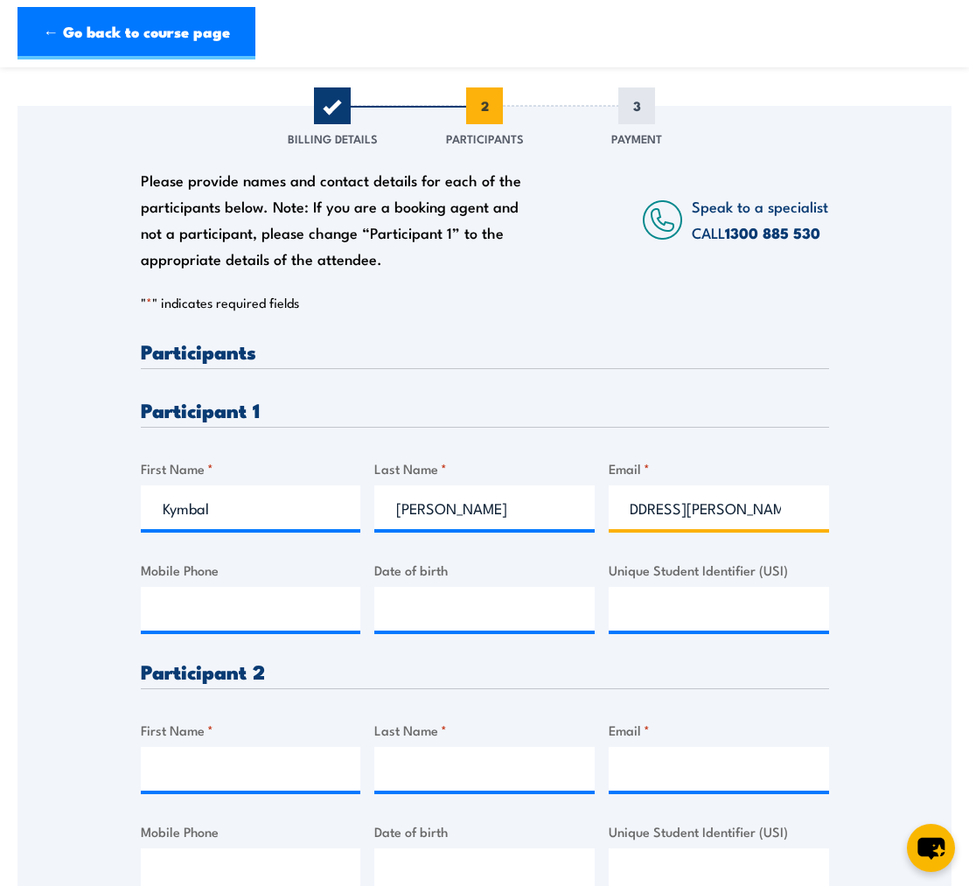
scroll to position [0, 69]
type input "Kymbal.mcgrath@thetorch.org.au"
click at [219, 616] on input "Mobile Phone" at bounding box center [251, 609] width 220 height 44
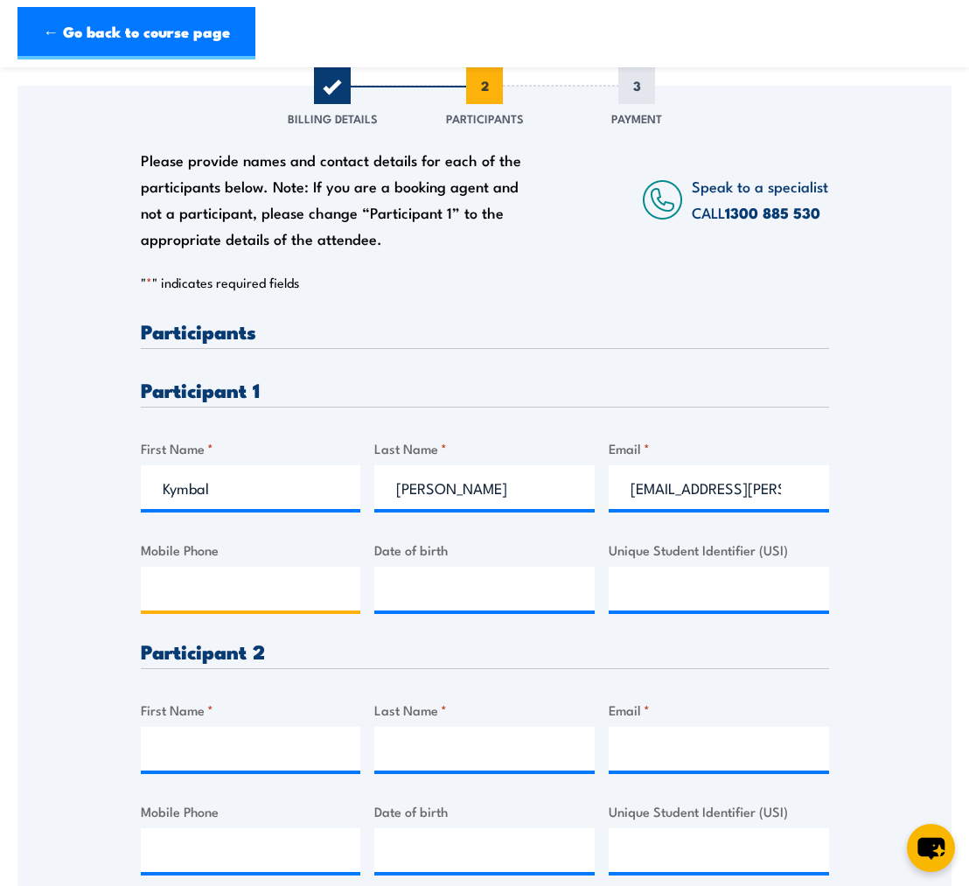
scroll to position [223, 0]
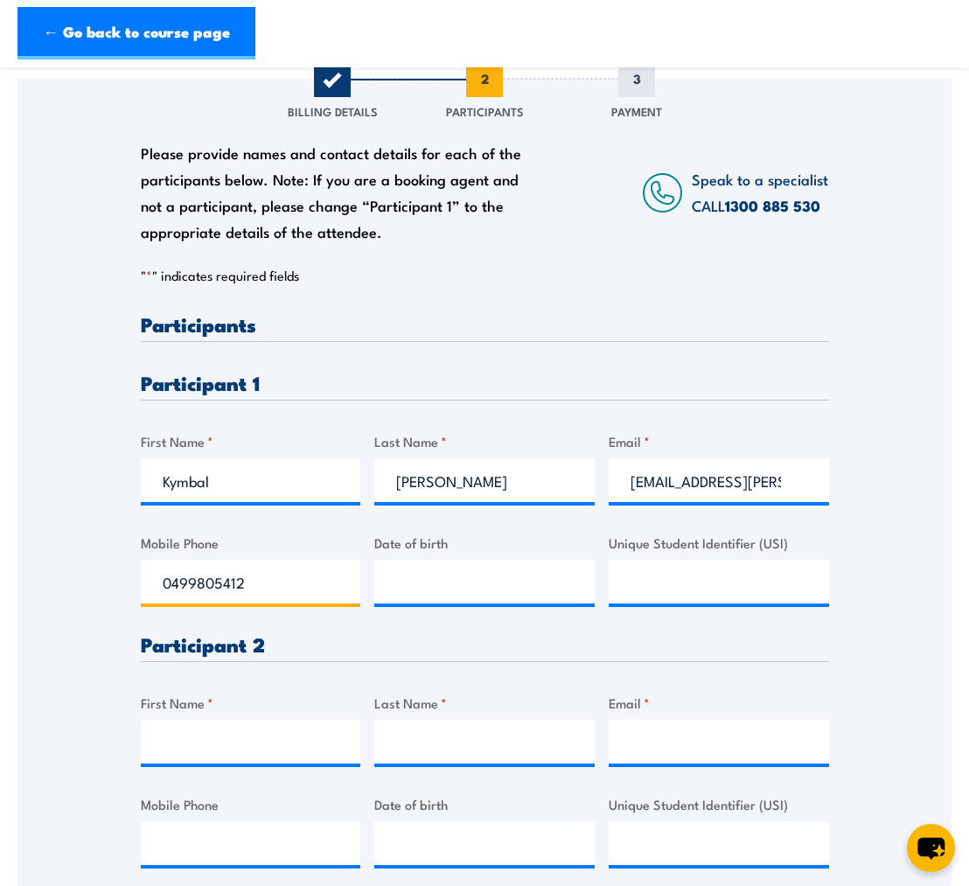
type input "0499805412"
click at [420, 582] on input "__/__/____" at bounding box center [484, 582] width 220 height 44
type input "25/02/1979"
click at [704, 568] on input "Unique Student Identifier (USI)" at bounding box center [719, 582] width 220 height 44
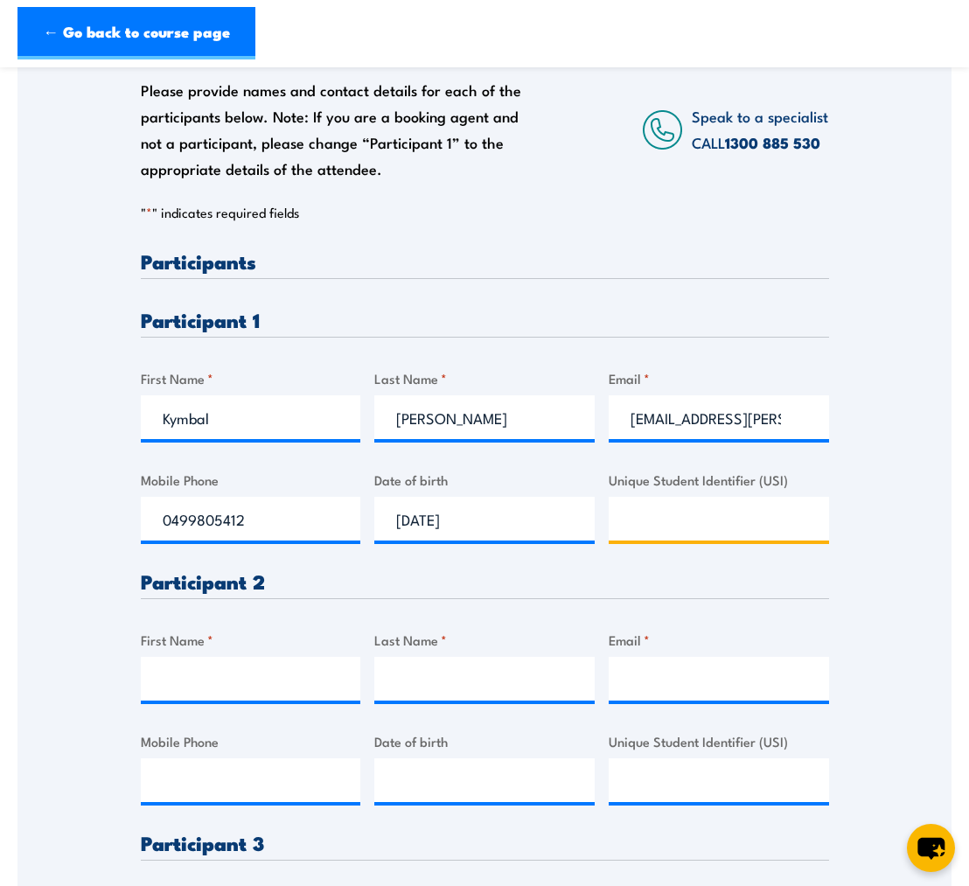
scroll to position [288, 0]
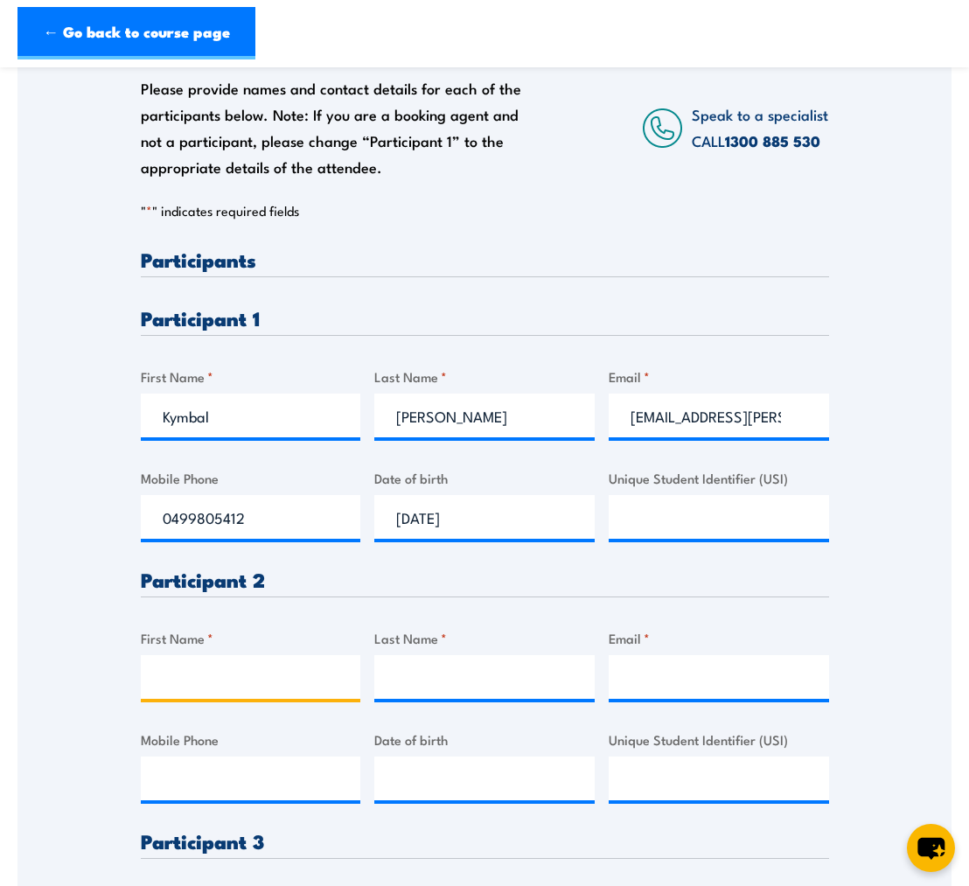
click at [209, 664] on input "First Name *" at bounding box center [251, 677] width 220 height 44
type input "Brodie"
type input "Peters-Godden"
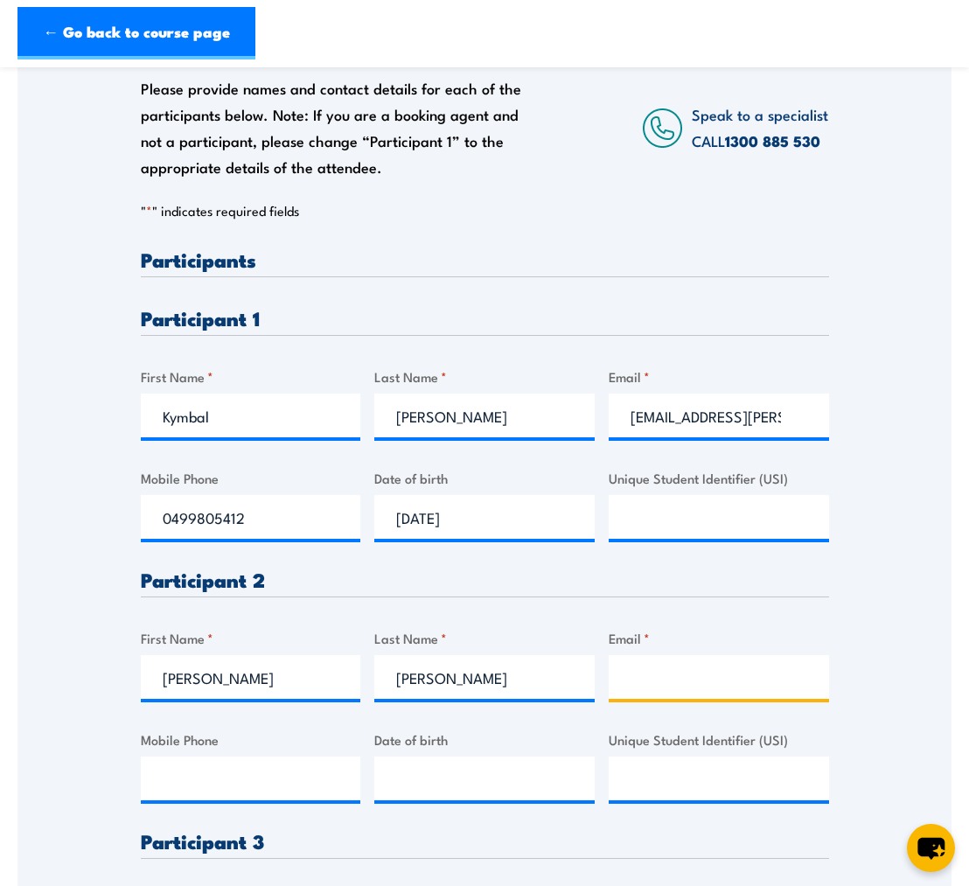
type input "Brodie.peters-godden@thetorch.org.au"
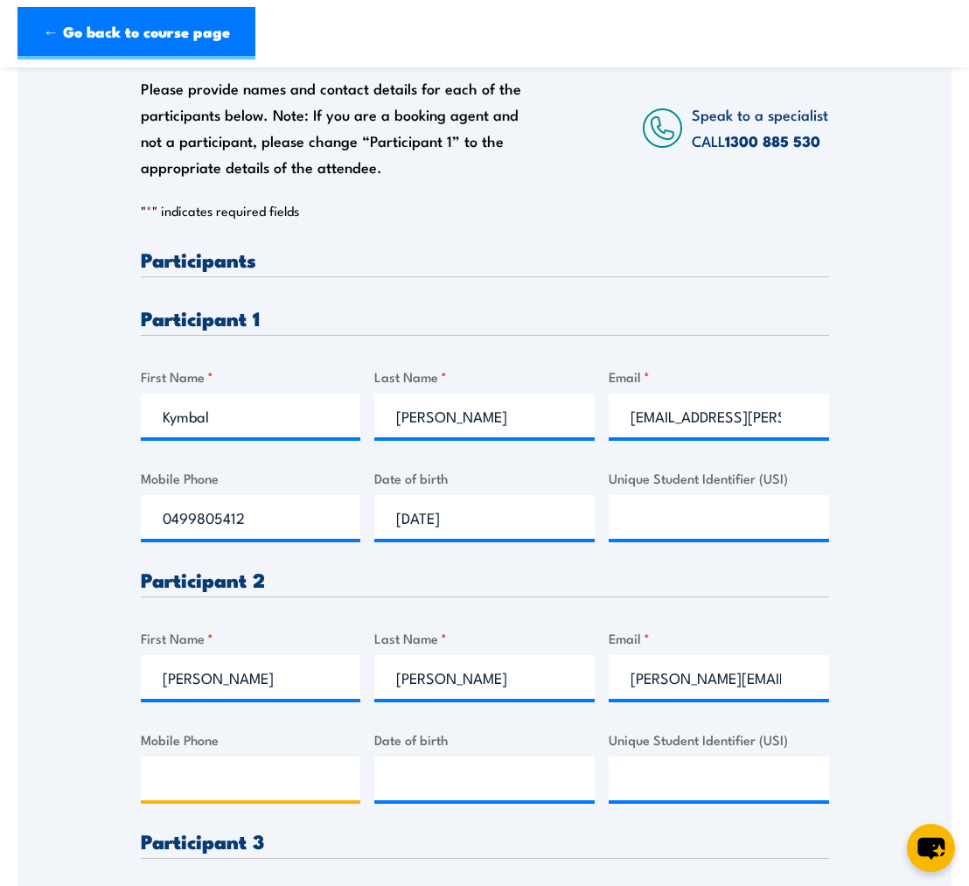
type input "0417282411"
click at [772, 676] on input "Brodie.peters-godden@thetorch.org.au" at bounding box center [719, 677] width 220 height 44
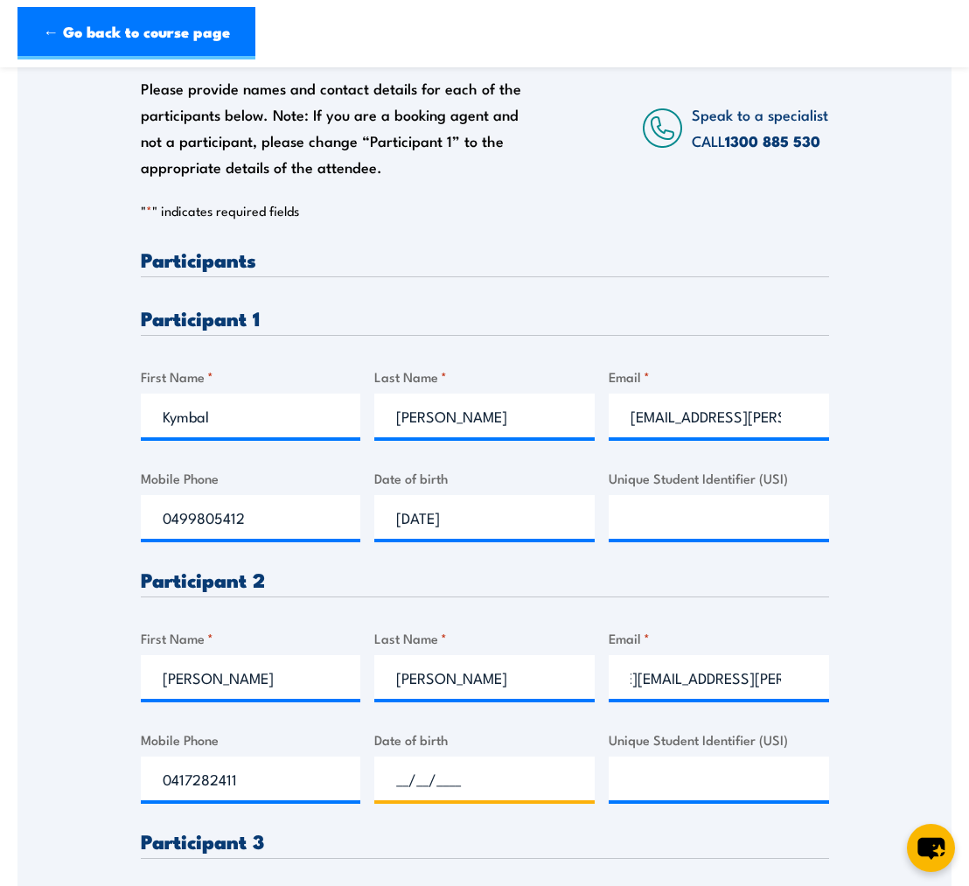
scroll to position [0, 0]
click at [442, 774] on input "__/__/____" at bounding box center [484, 778] width 220 height 44
type input "08/09/1994"
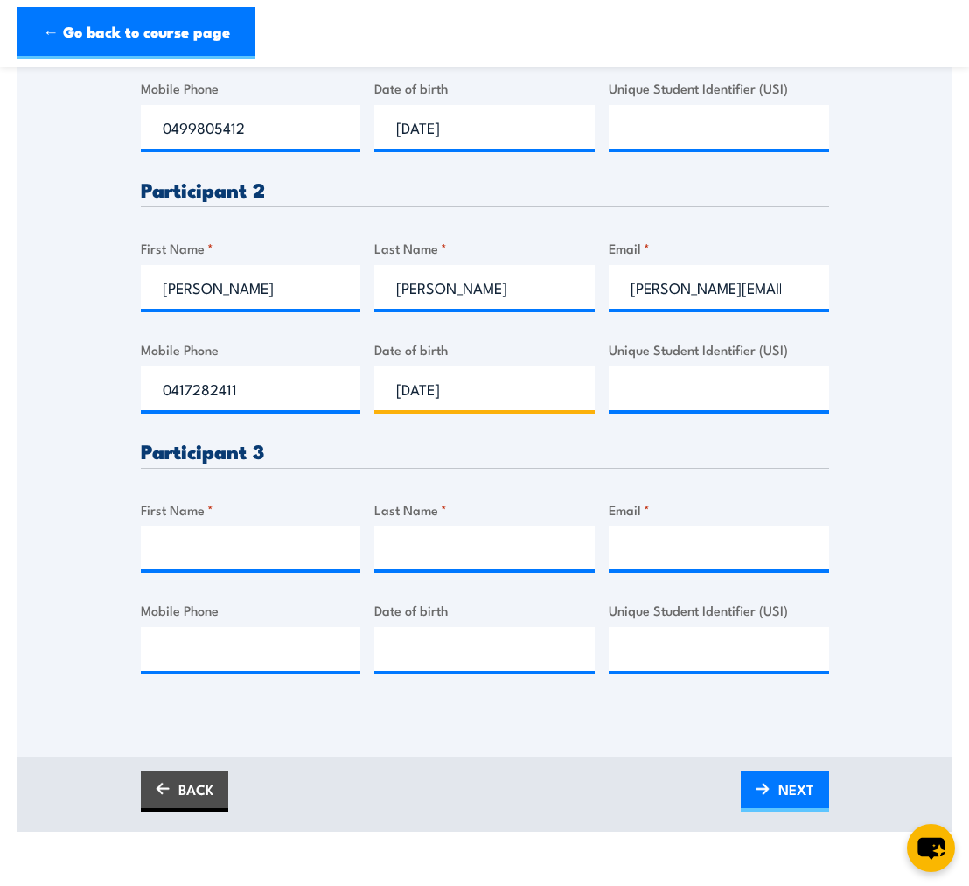
scroll to position [676, 0]
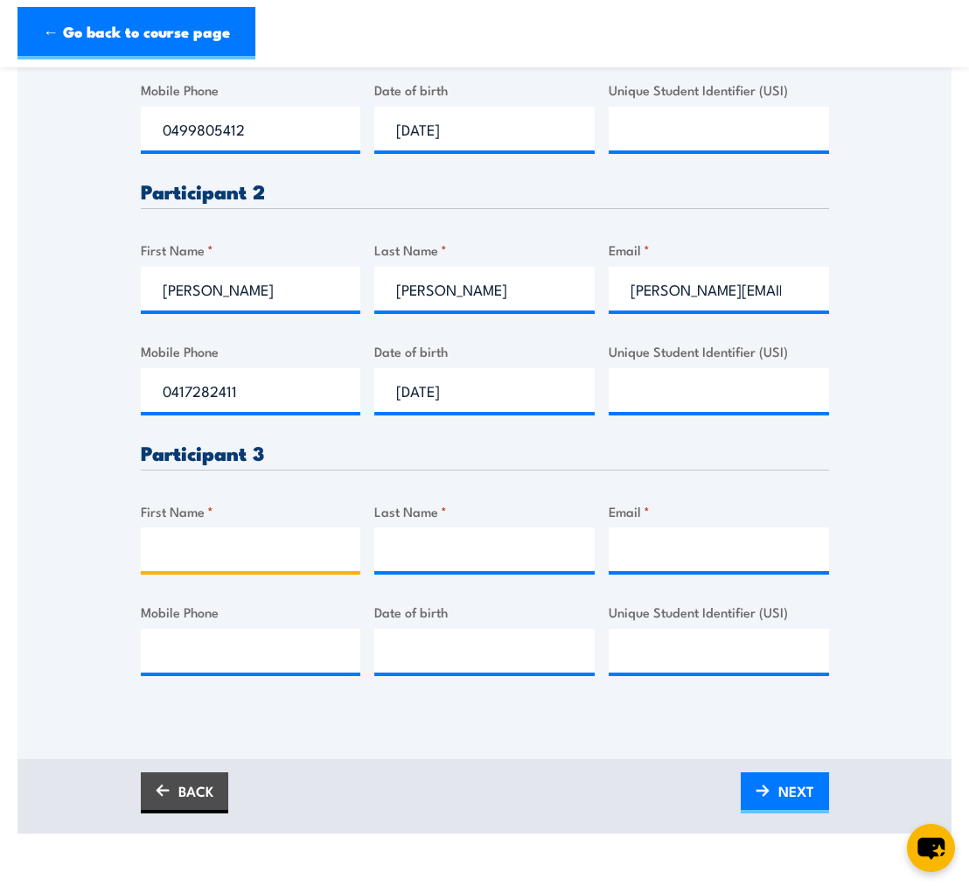
click at [350, 546] on input "First Name *" at bounding box center [251, 549] width 220 height 44
type input "[PERSON_NAME]"
click at [410, 560] on input "Last Name *" at bounding box center [484, 549] width 220 height 44
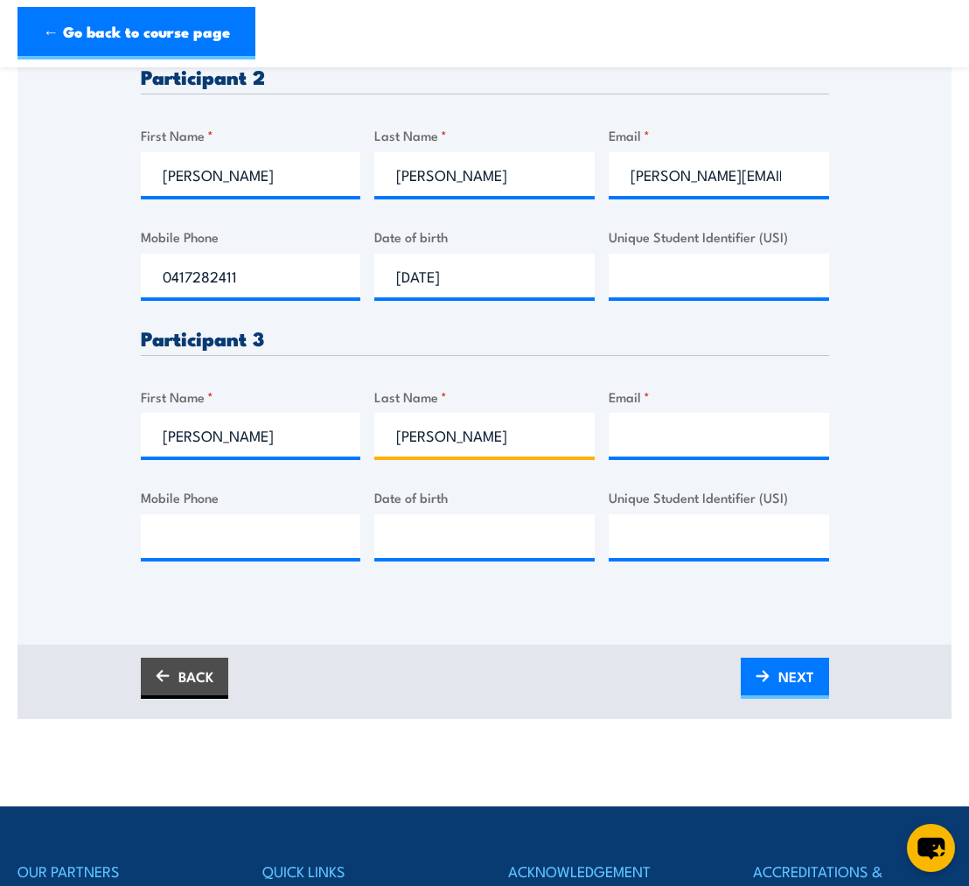
scroll to position [793, 0]
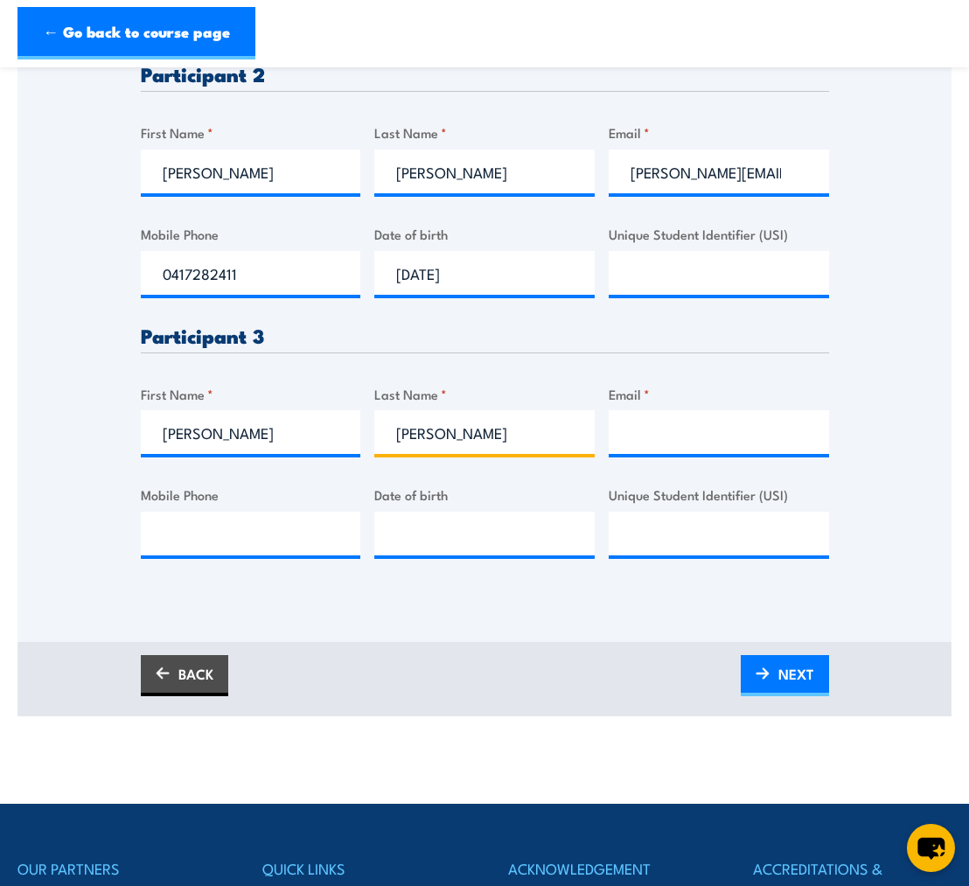
type input "[PERSON_NAME]"
click at [671, 429] on input "Email *" at bounding box center [719, 432] width 220 height 44
paste input "daniel.laird@thetorch.org.au"
type input "daniel.laird@thetorch.org.au"
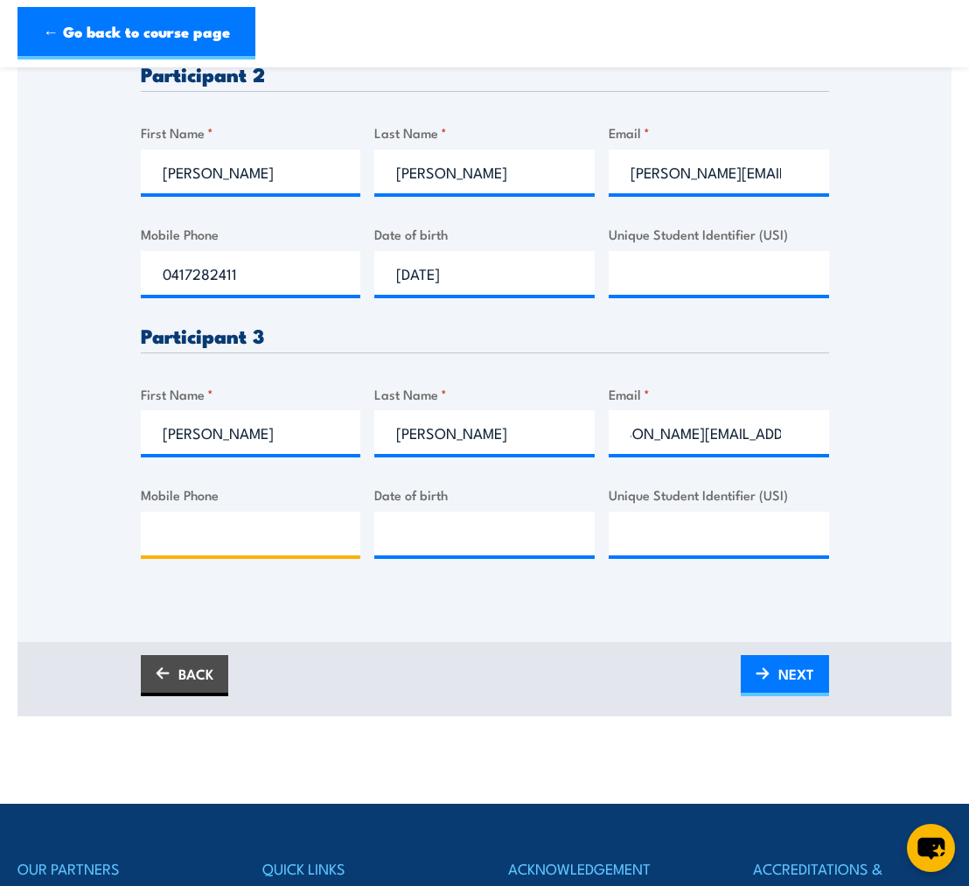
scroll to position [0, 0]
click at [251, 539] on input "Mobile Phone" at bounding box center [251, 533] width 220 height 44
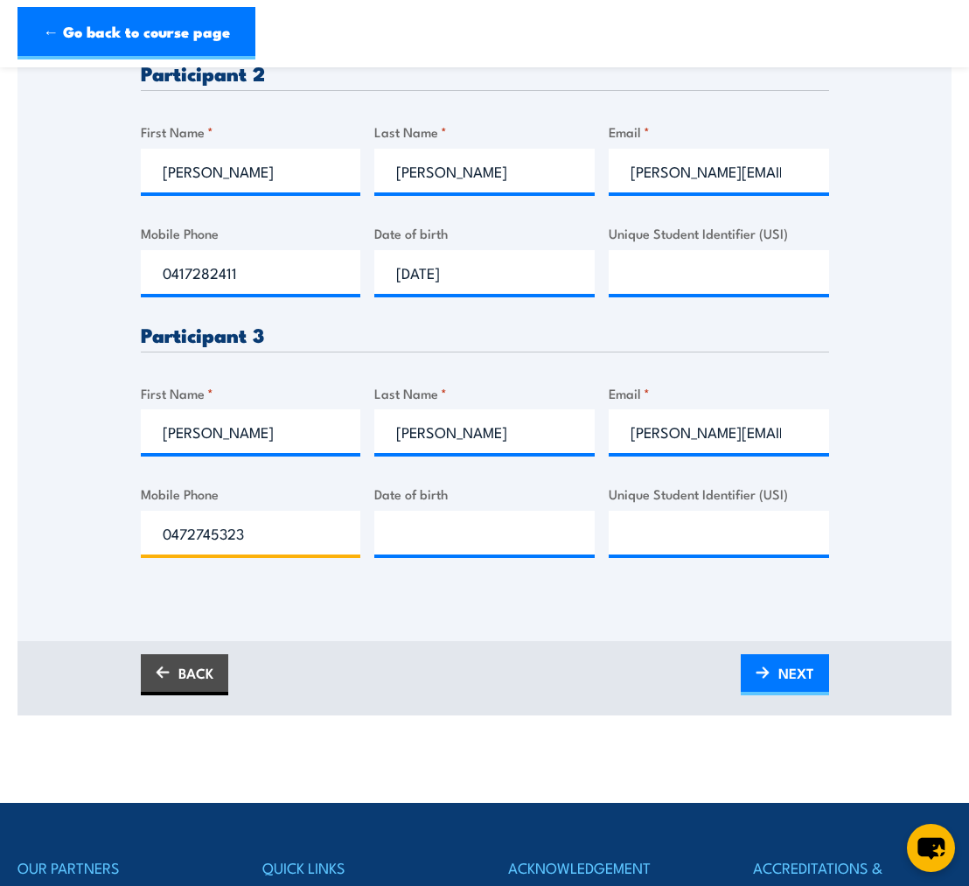
type input "0472745323"
click at [421, 539] on input "__/__/____" at bounding box center [484, 533] width 220 height 44
click at [410, 533] on input "__/__/____" at bounding box center [484, 533] width 220 height 44
click at [403, 532] on input "__/__/____" at bounding box center [484, 533] width 220 height 44
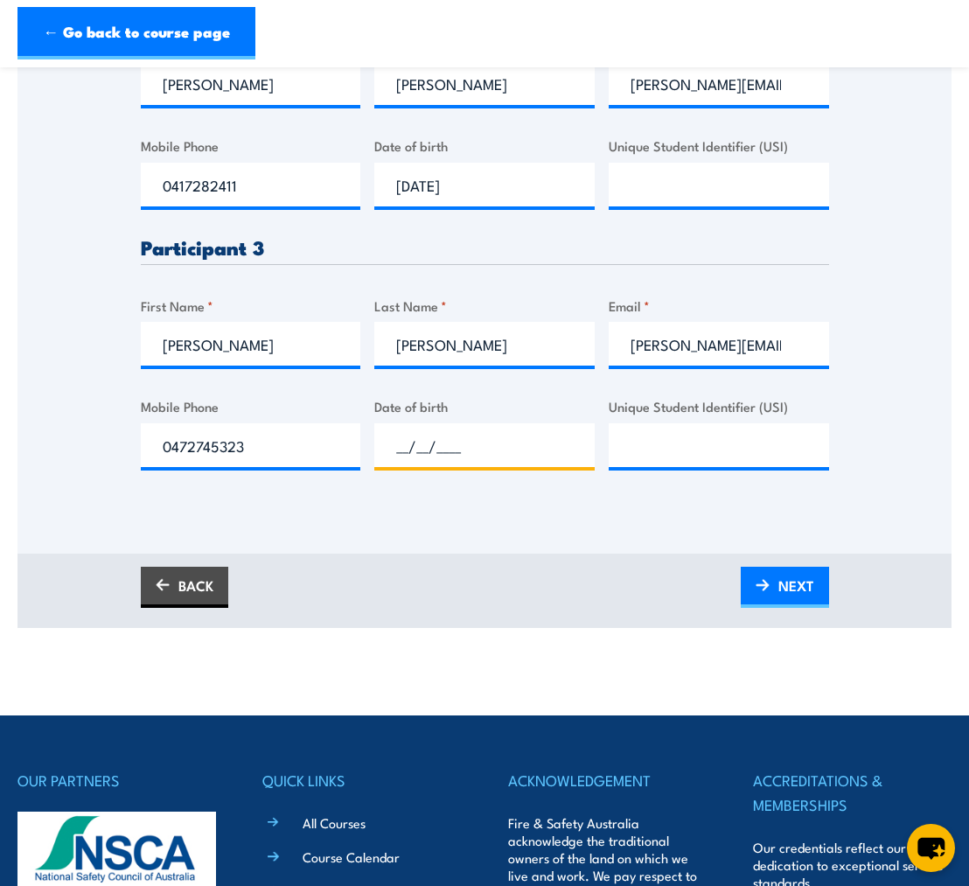
scroll to position [892, 0]
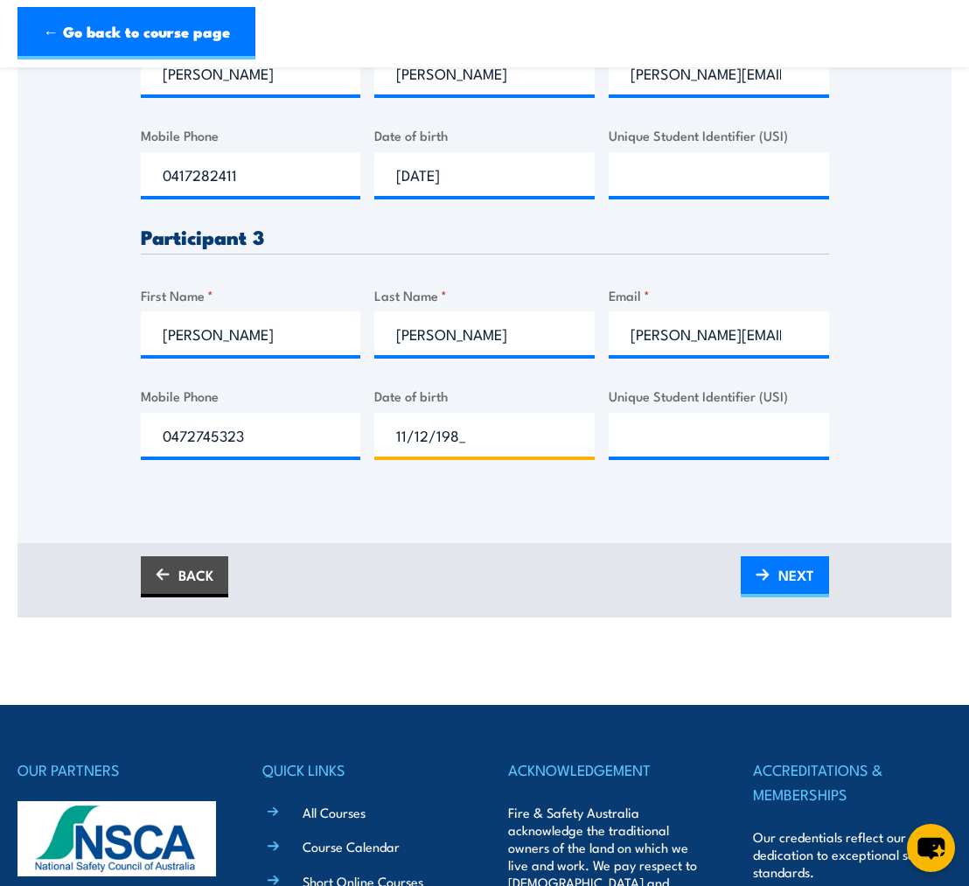
type input "11/12/1981"
click at [671, 428] on input "Unique Student Identifier (USI)" at bounding box center [719, 435] width 220 height 44
click at [788, 567] on span "NEXT" at bounding box center [796, 575] width 36 height 46
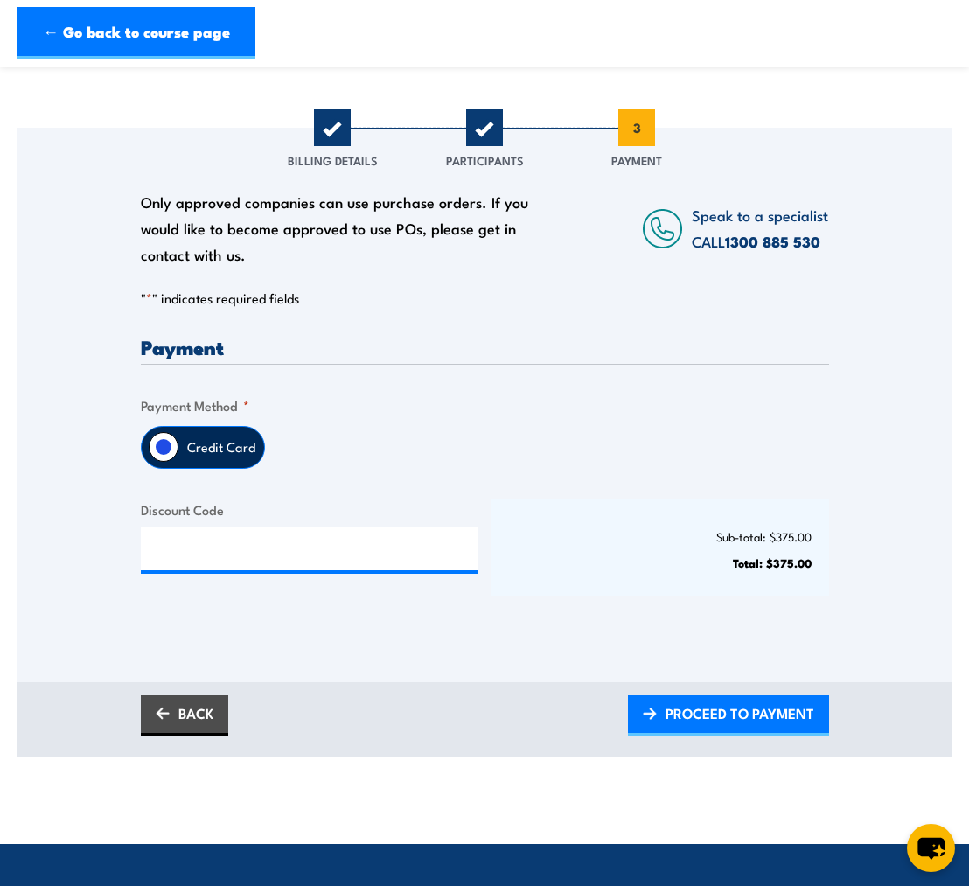
scroll to position [0, 0]
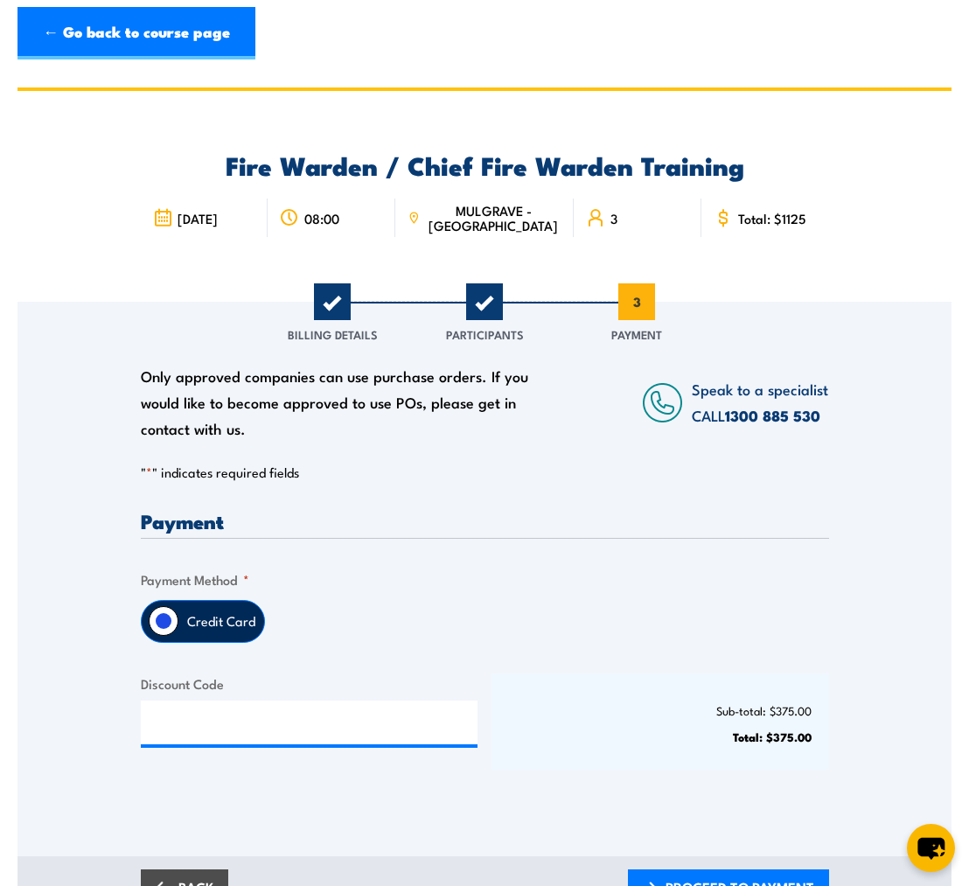
click at [198, 37] on link "← Go back to course page" at bounding box center [136, 33] width 238 height 52
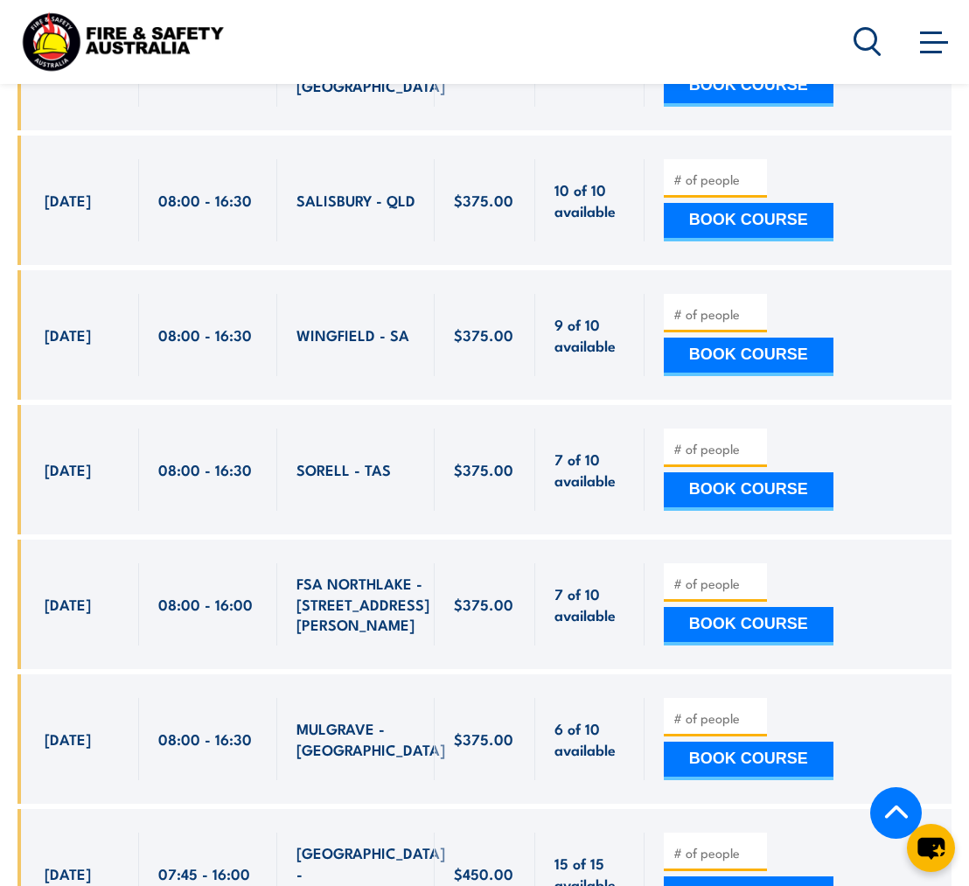
scroll to position [6598, 0]
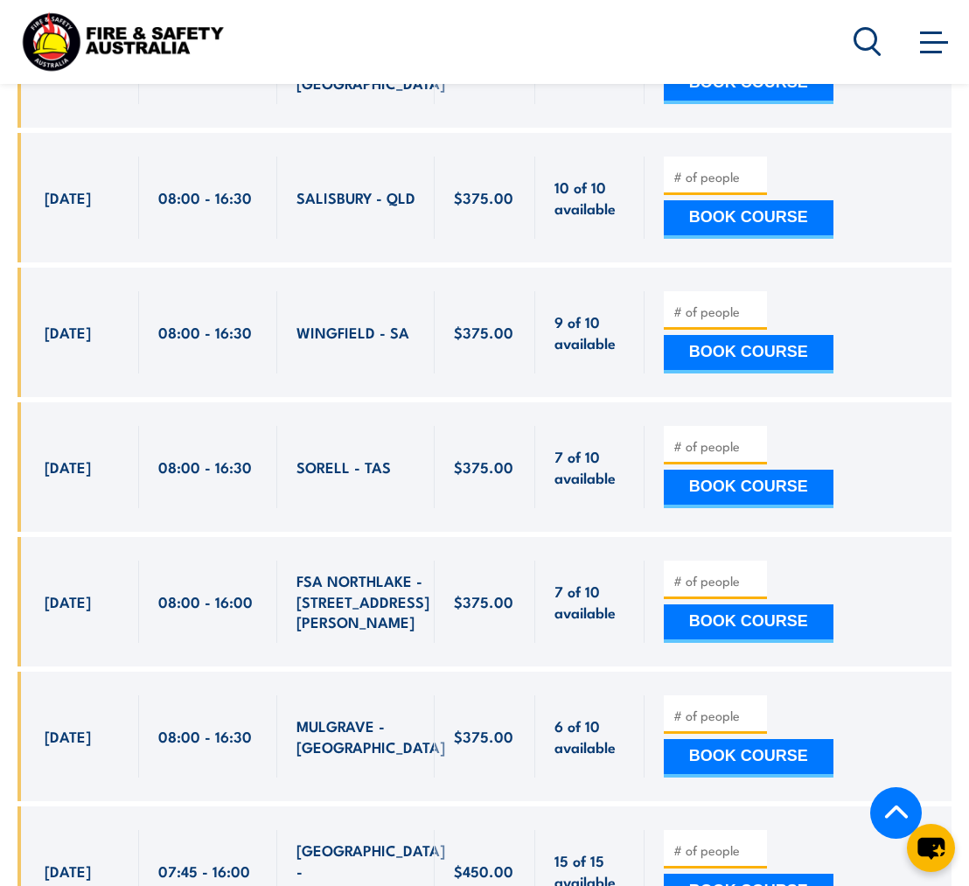
click at [720, 572] on input "number" at bounding box center [716, 580] width 87 height 17
click at [756, 572] on input "1" at bounding box center [716, 580] width 87 height 17
click at [756, 572] on input "2" at bounding box center [716, 580] width 87 height 17
type input "3"
click at [756, 572] on input "3" at bounding box center [716, 580] width 87 height 17
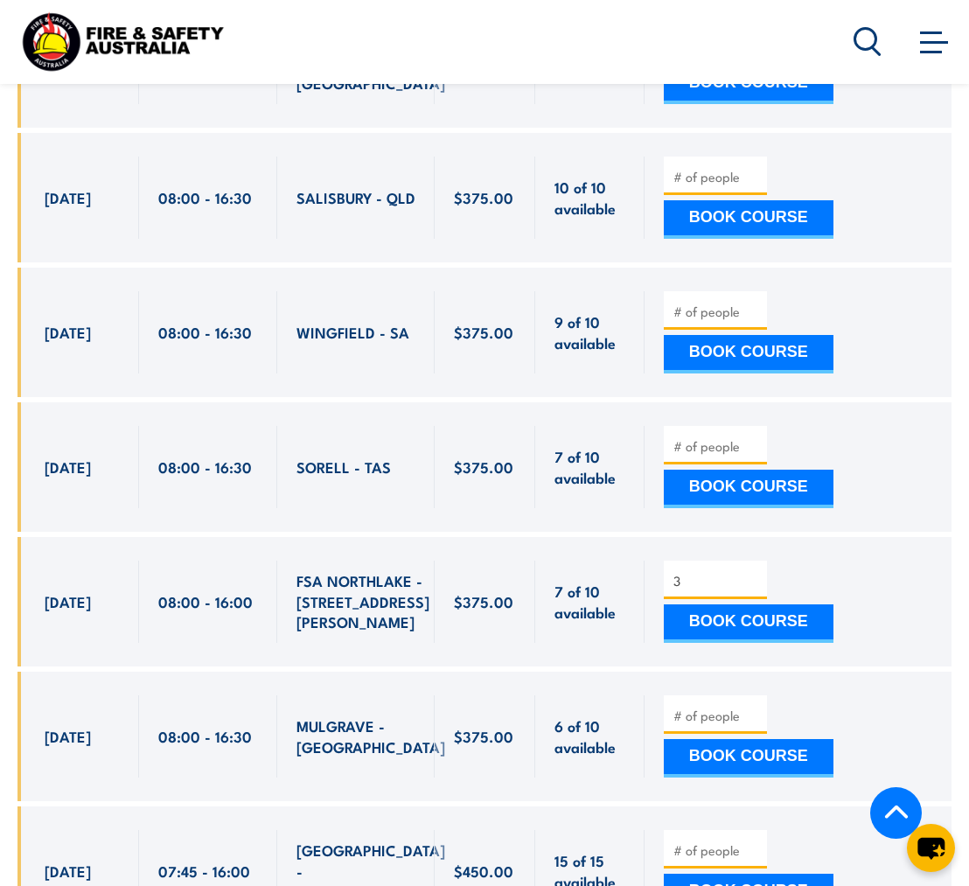
click at [757, 604] on button "BOOK COURSE" at bounding box center [749, 623] width 170 height 38
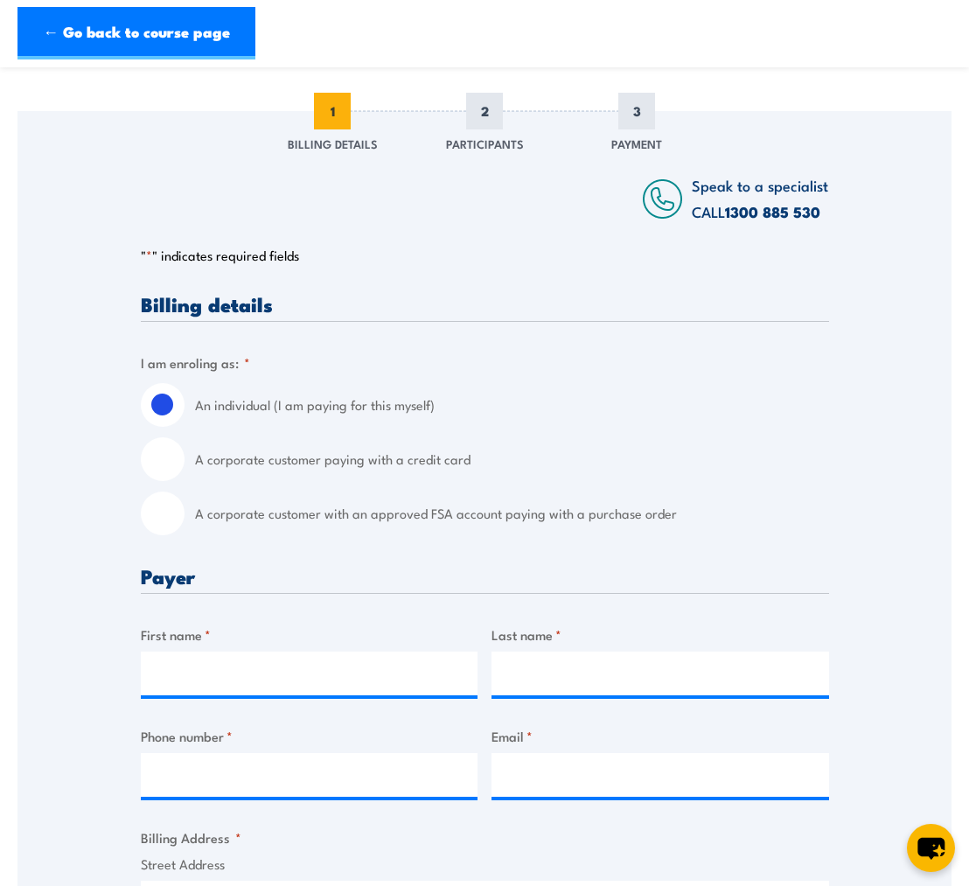
scroll to position [209, 0]
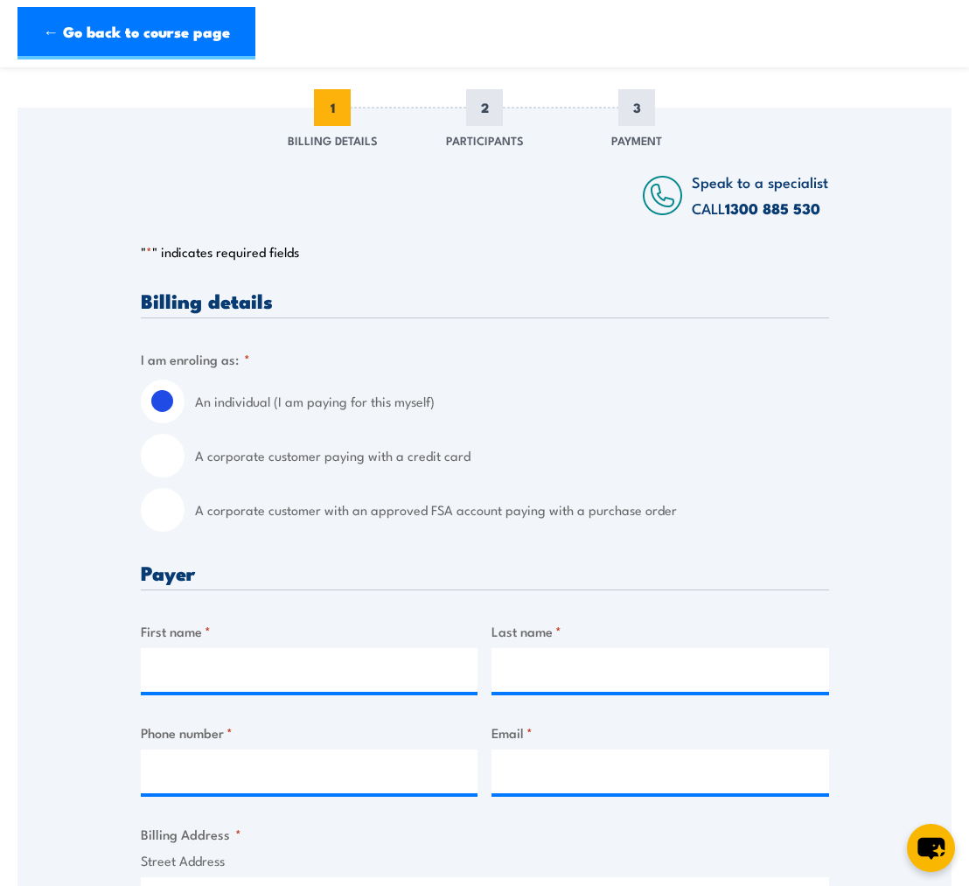
click at [162, 471] on input "A corporate customer paying with a credit card" at bounding box center [163, 456] width 44 height 44
radio input "true"
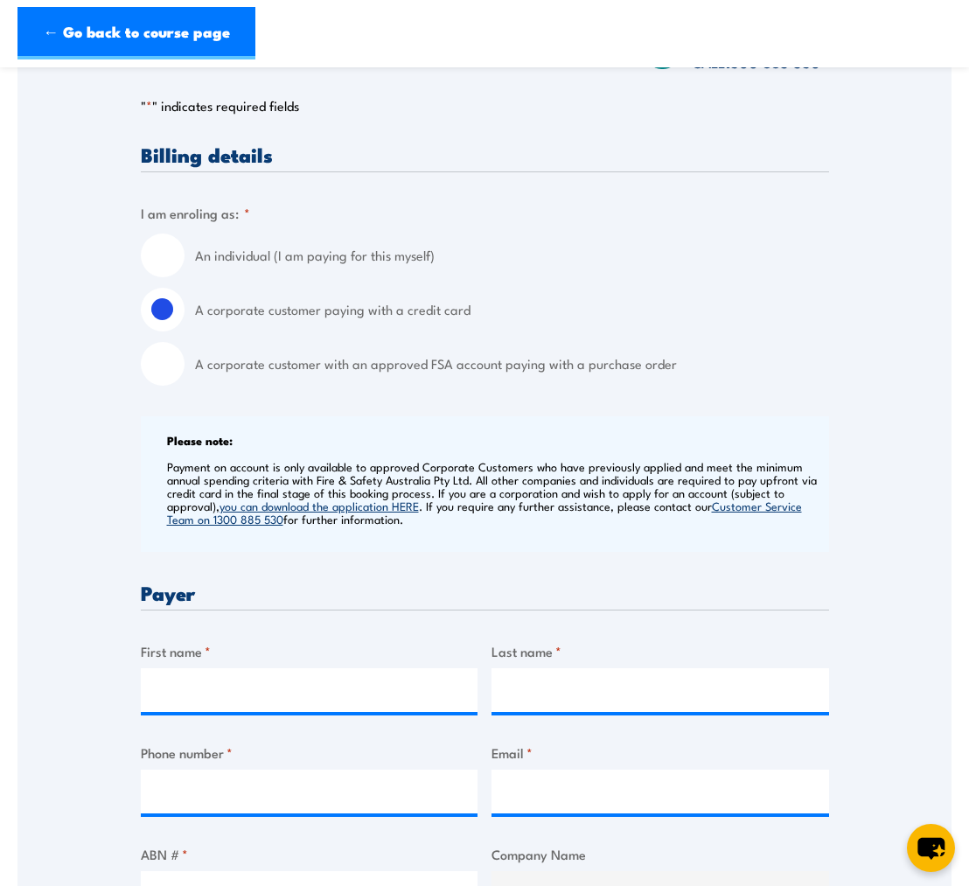
scroll to position [375, 0]
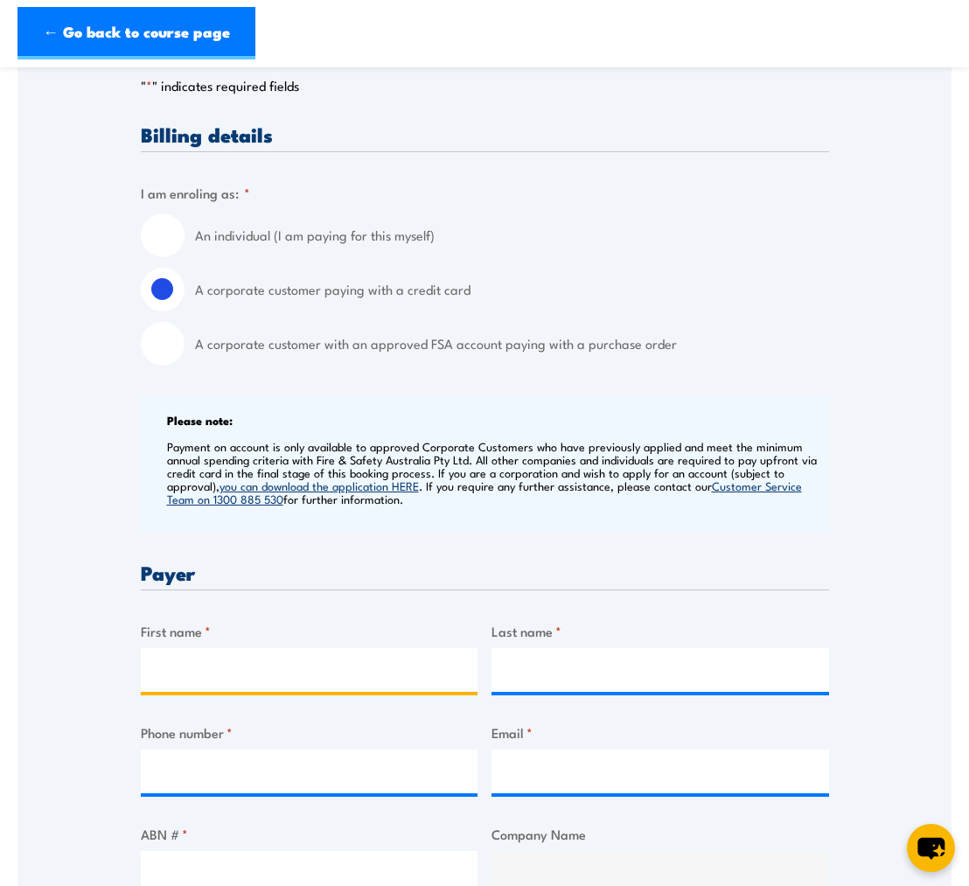
click at [325, 682] on input "First name *" at bounding box center [309, 670] width 337 height 44
type input "kymbal"
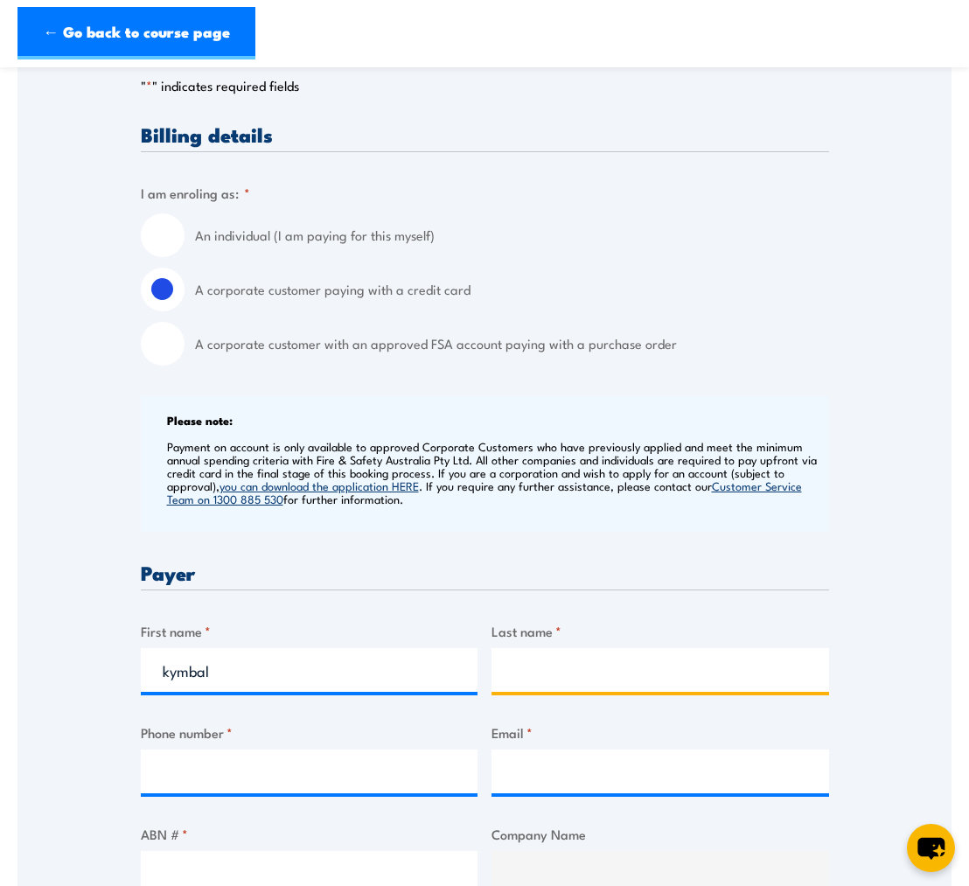
type input "[PERSON_NAME]"
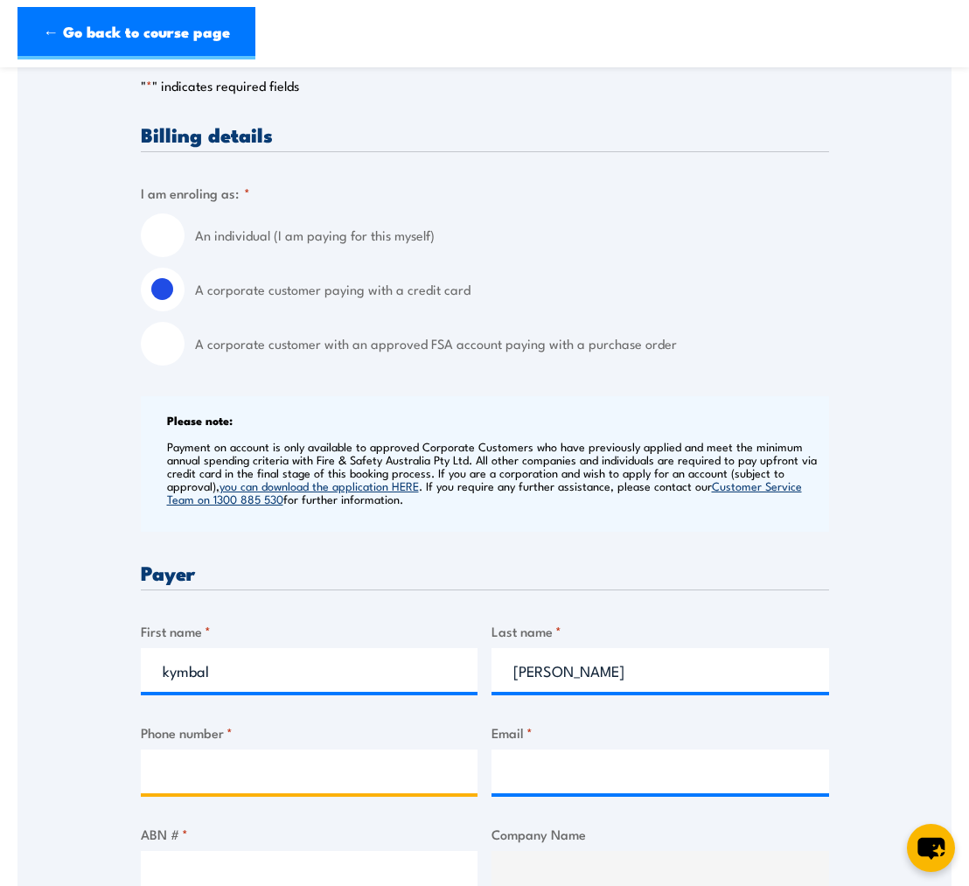
type input "0499805412"
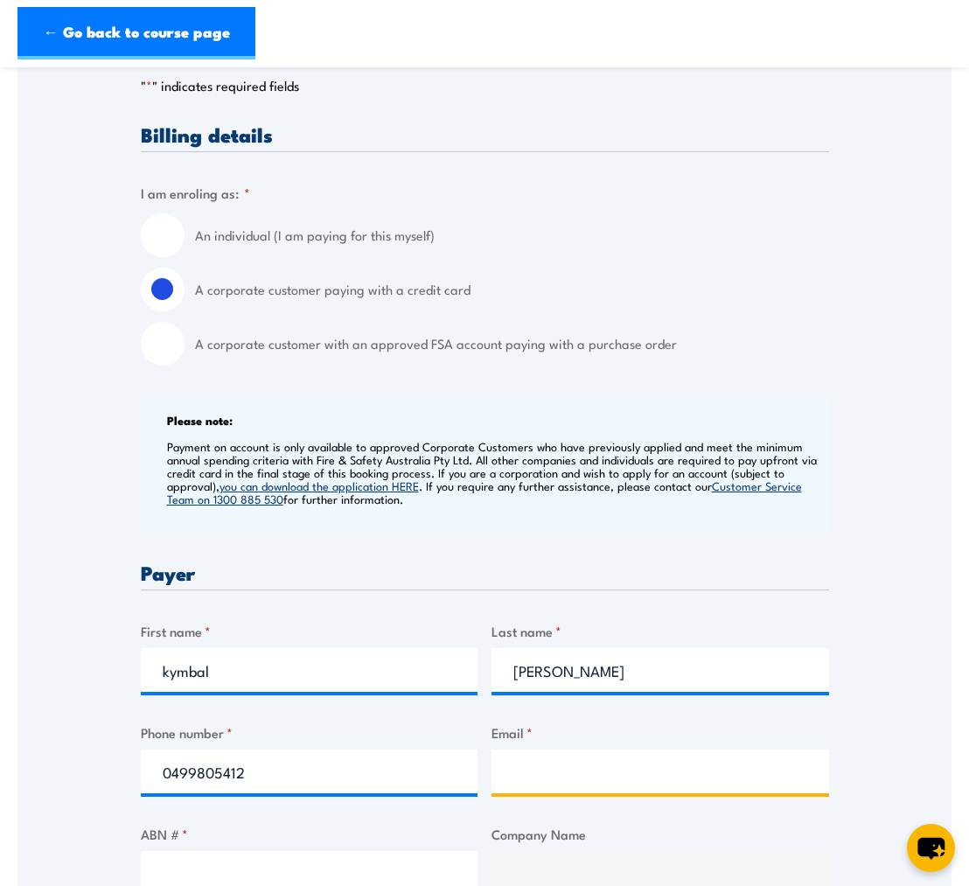
type input "[EMAIL_ADDRESS][PERSON_NAME][DOMAIN_NAME]"
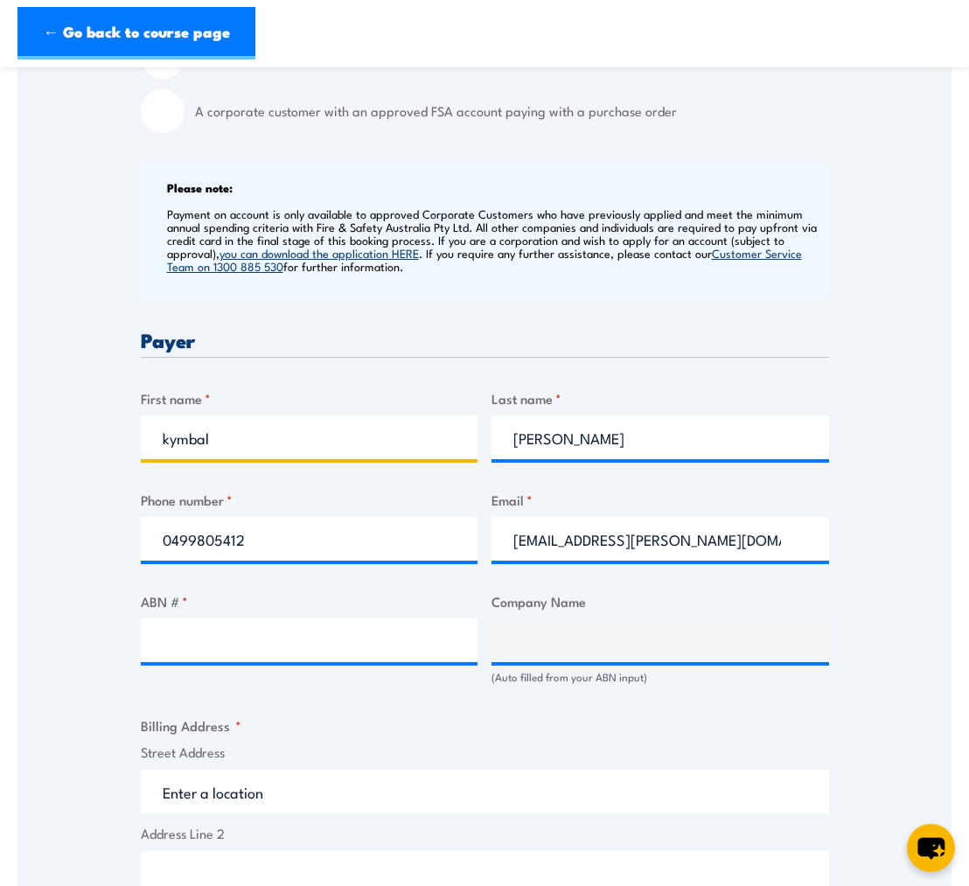
scroll to position [610, 0]
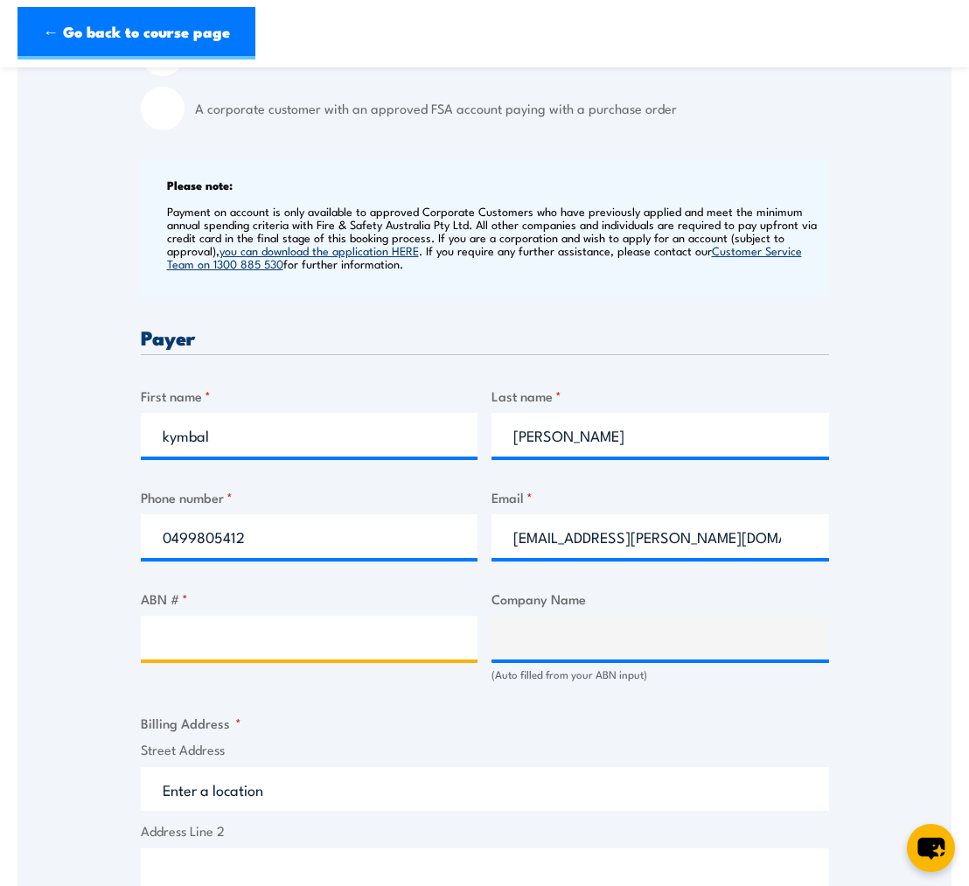
click at [224, 659] on input "ABN # *" at bounding box center [309, 638] width 337 height 44
click at [344, 650] on input "ABN # *" at bounding box center [309, 638] width 337 height 44
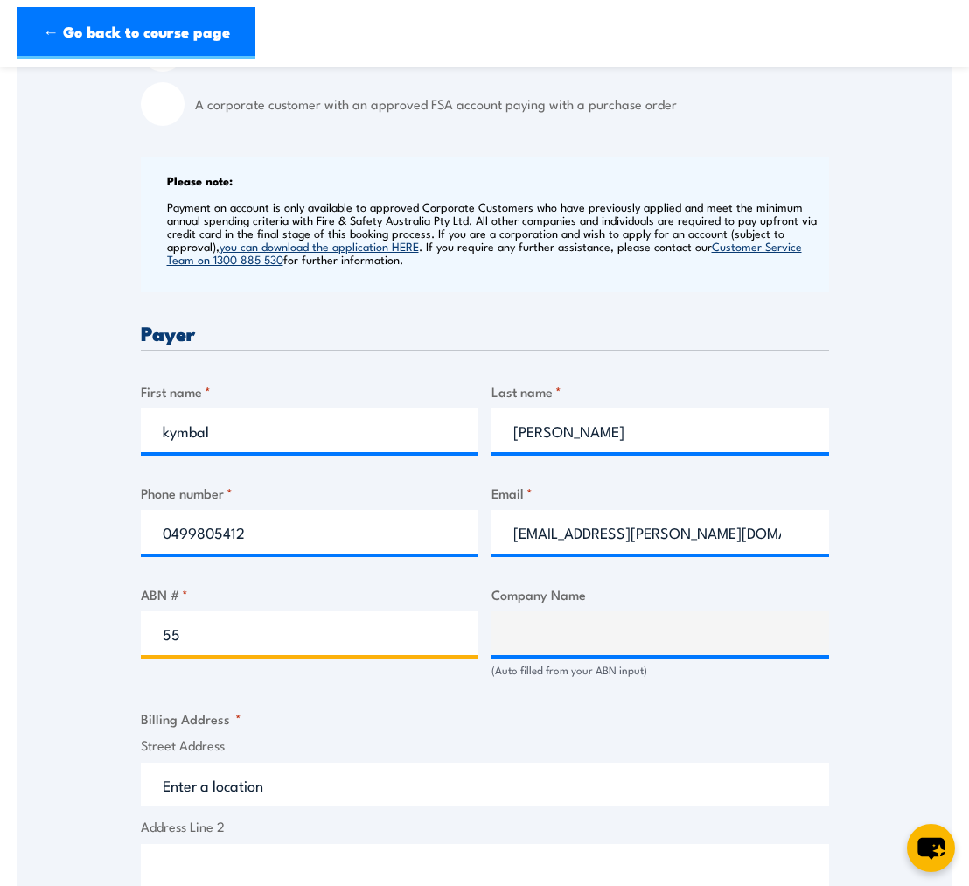
type input "5"
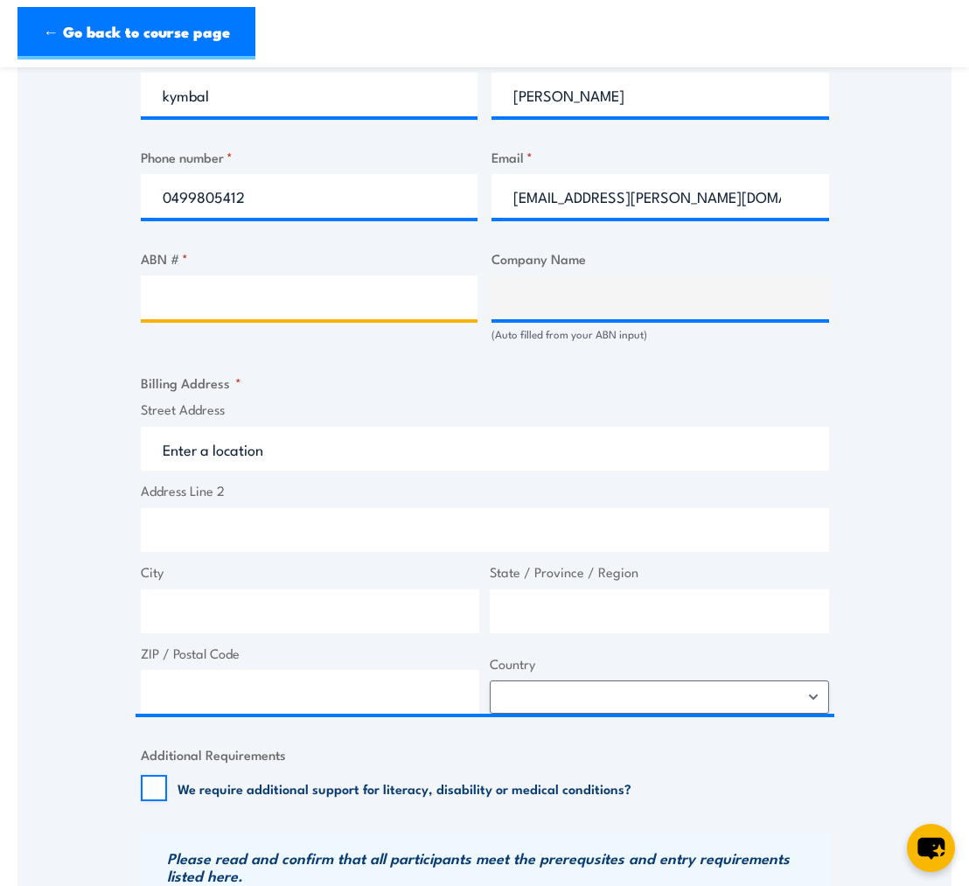
scroll to position [949, 0]
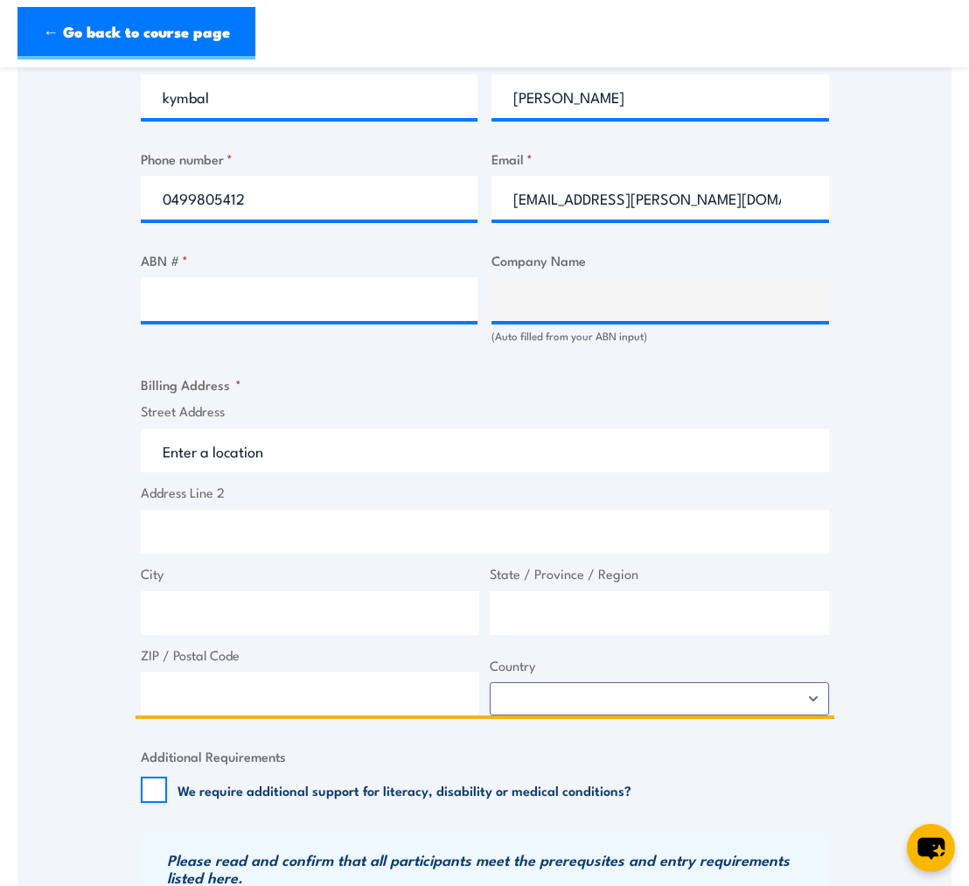
click at [296, 465] on input "Street Address" at bounding box center [485, 450] width 688 height 44
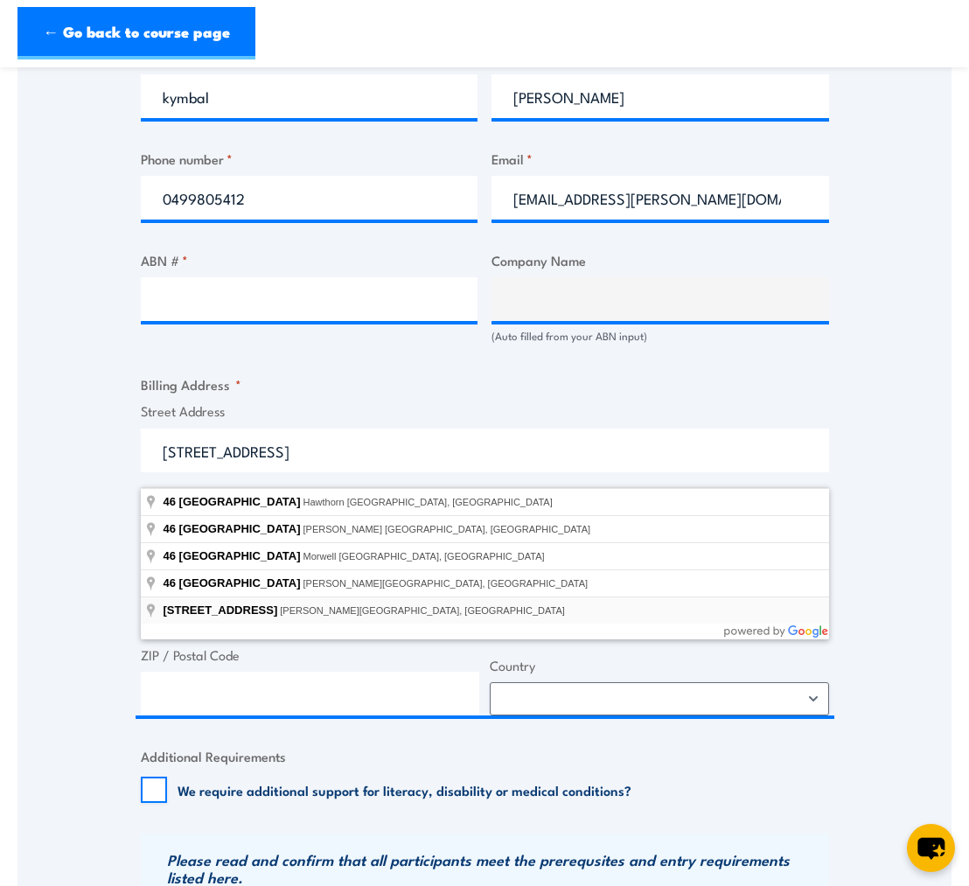
type input "[STREET_ADDRESS][PERSON_NAME]"
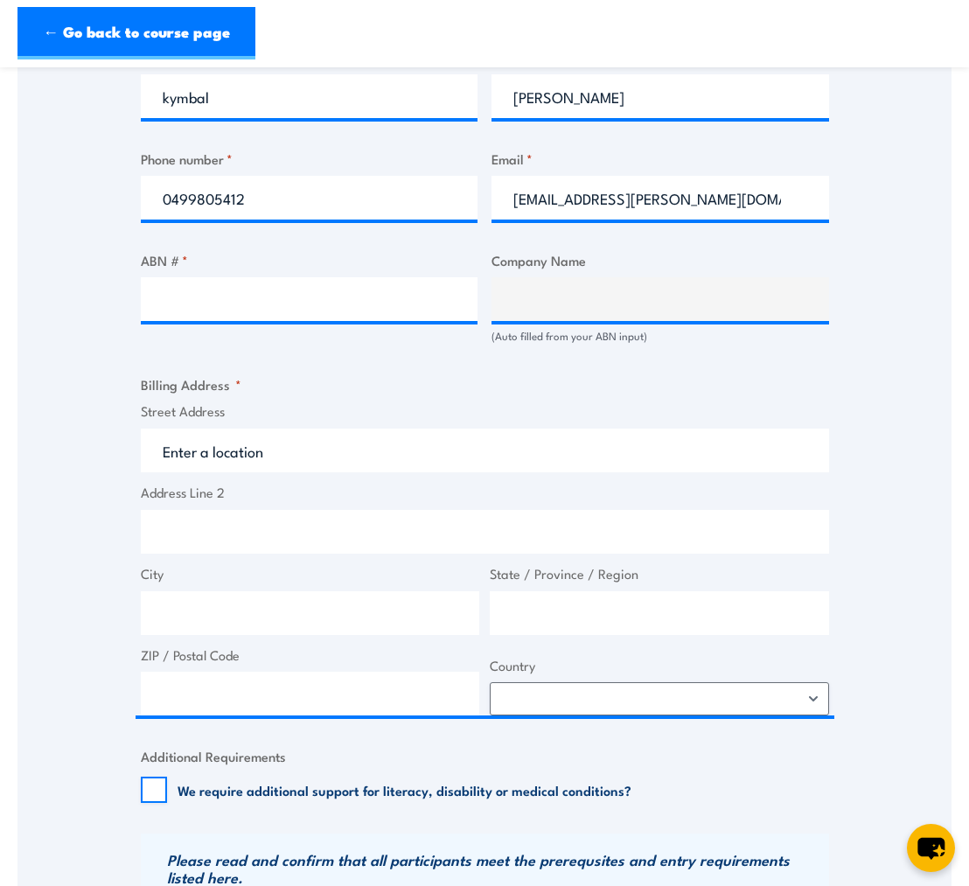
type input "[STREET_ADDRESS]"
type input "Carlton"
type input "Victoria"
type input "3053"
select select "[GEOGRAPHIC_DATA]"
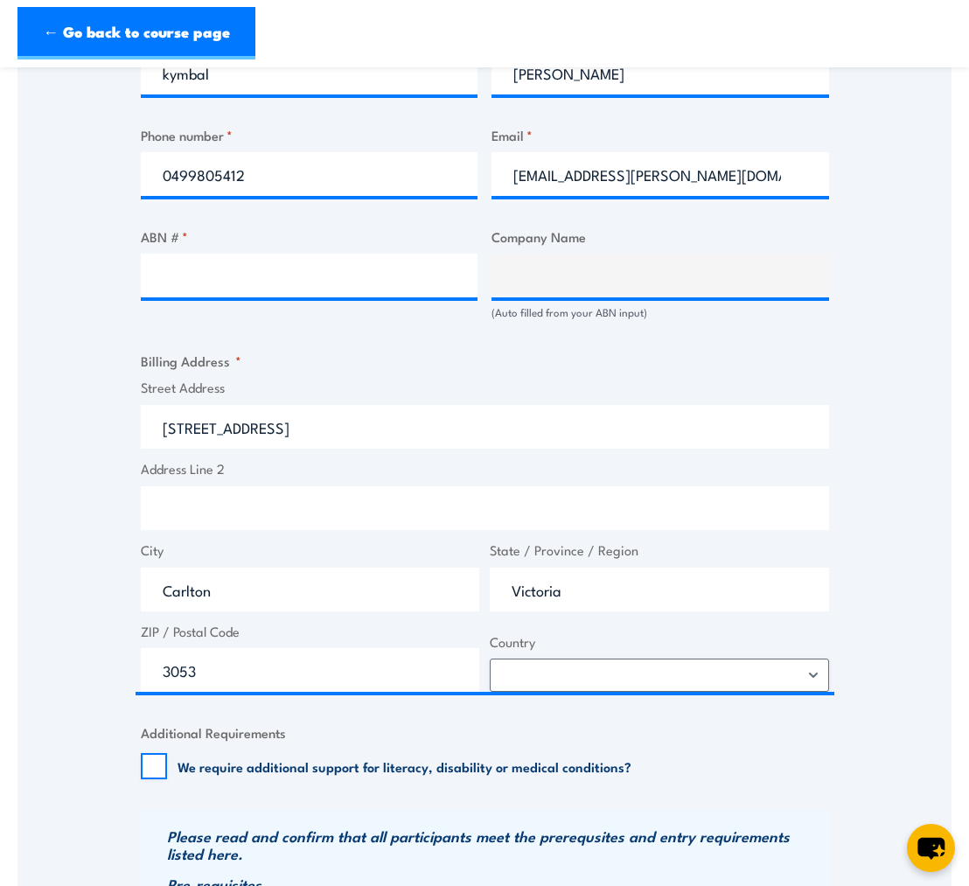
scroll to position [980, 0]
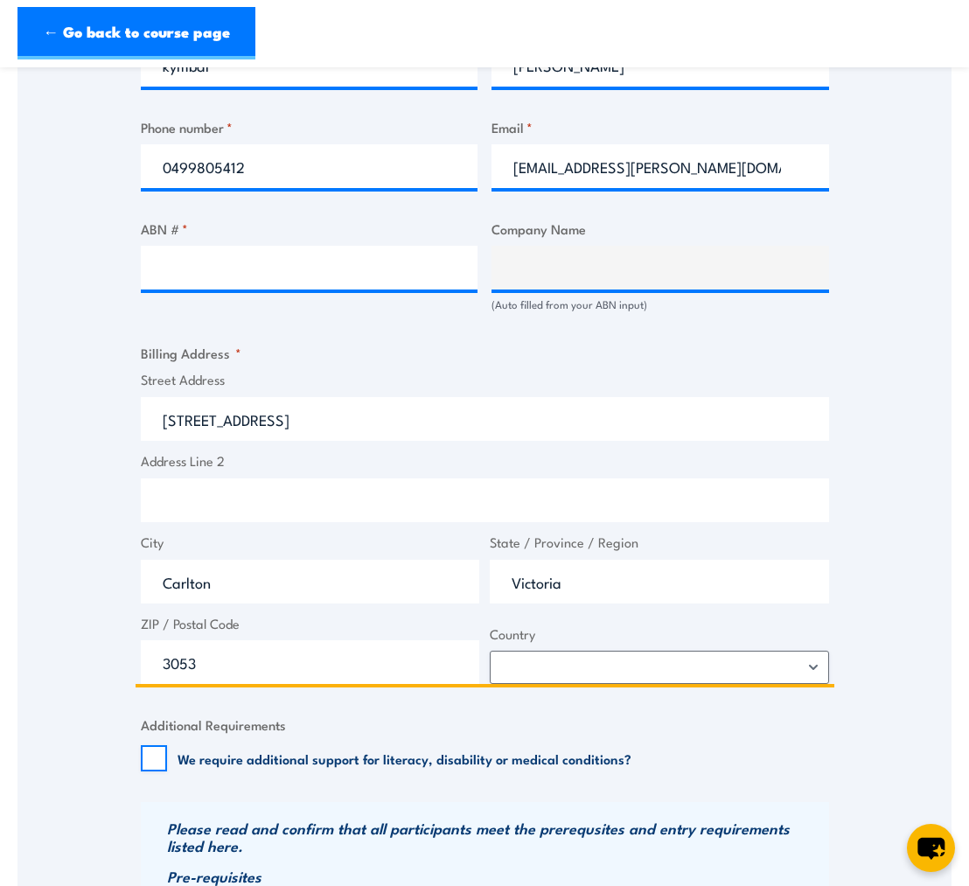
click at [157, 435] on input "[STREET_ADDRESS]" at bounding box center [485, 419] width 688 height 44
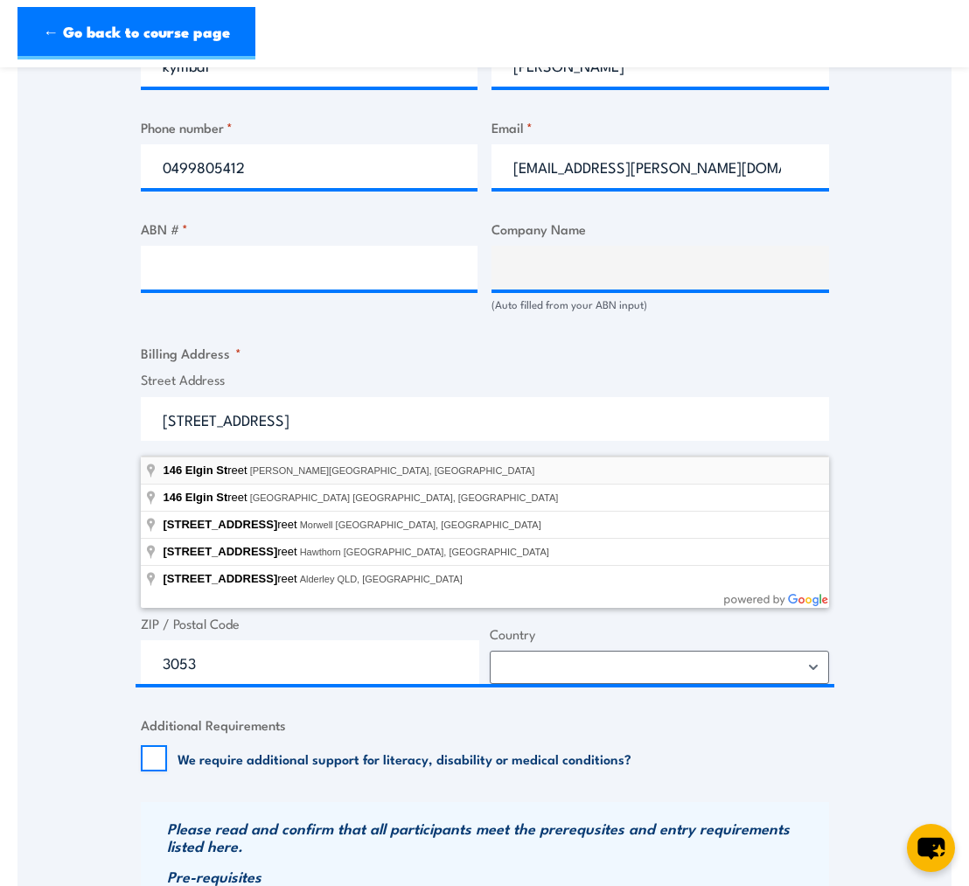
type input "[STREET_ADDRESS][PERSON_NAME]"
type input "[STREET_ADDRESS]"
type input "3054"
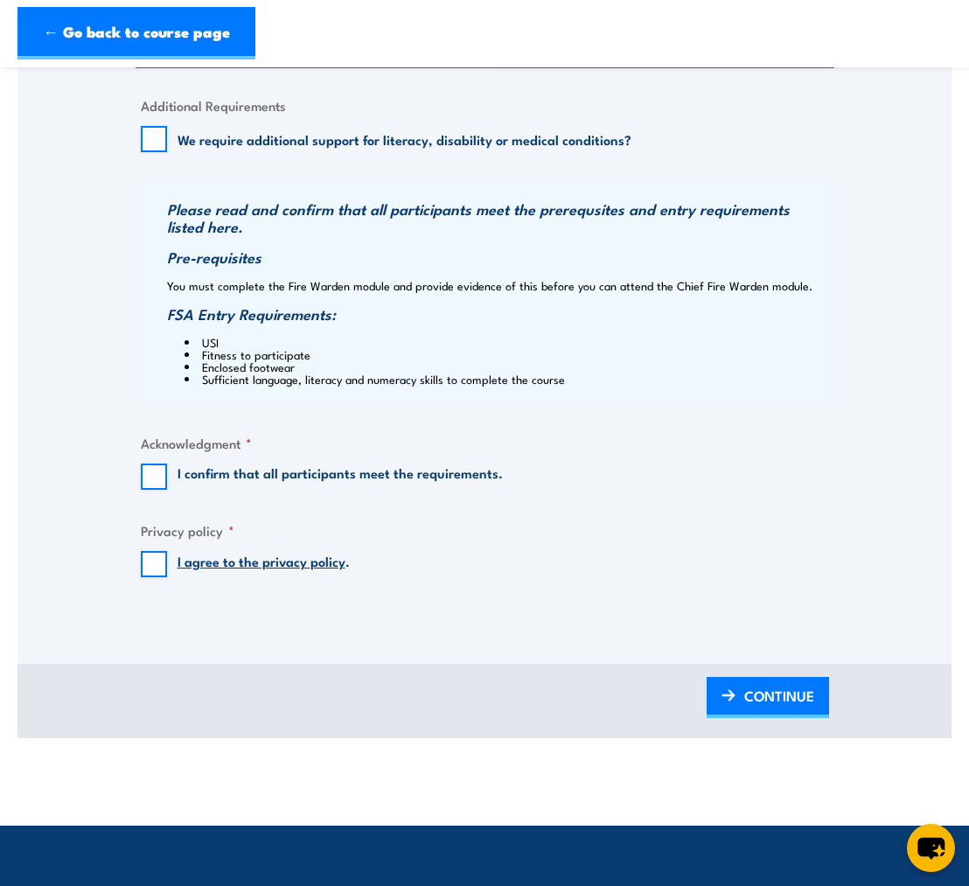
scroll to position [1597, 0]
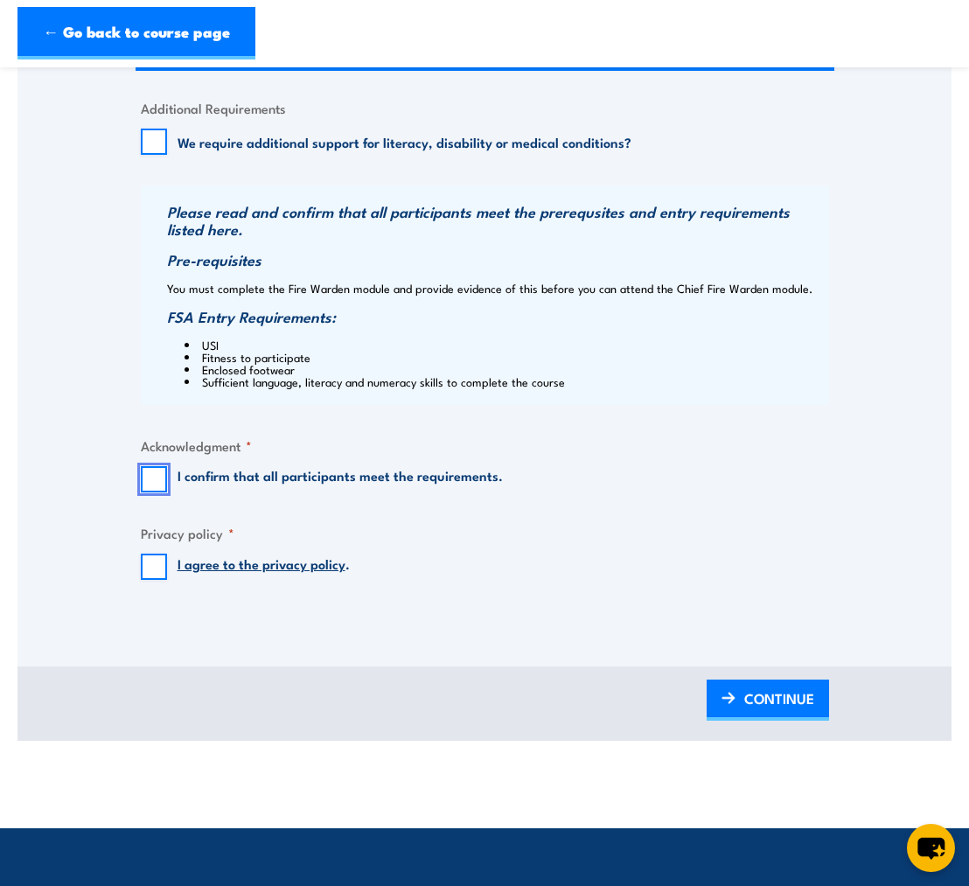
click at [158, 488] on input "I confirm that all participants meet the requirements." at bounding box center [154, 479] width 26 height 26
checkbox input "true"
click at [162, 574] on input "I agree to the privacy policy ." at bounding box center [154, 566] width 26 height 26
checkbox input "true"
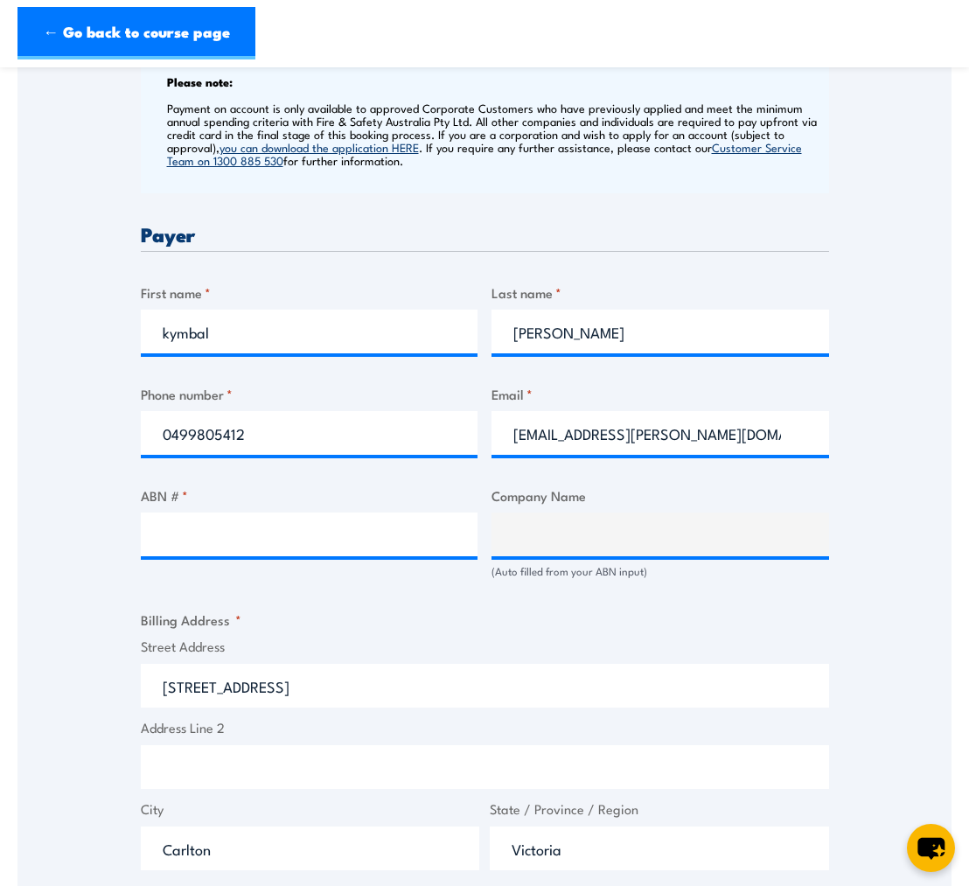
scroll to position [719, 0]
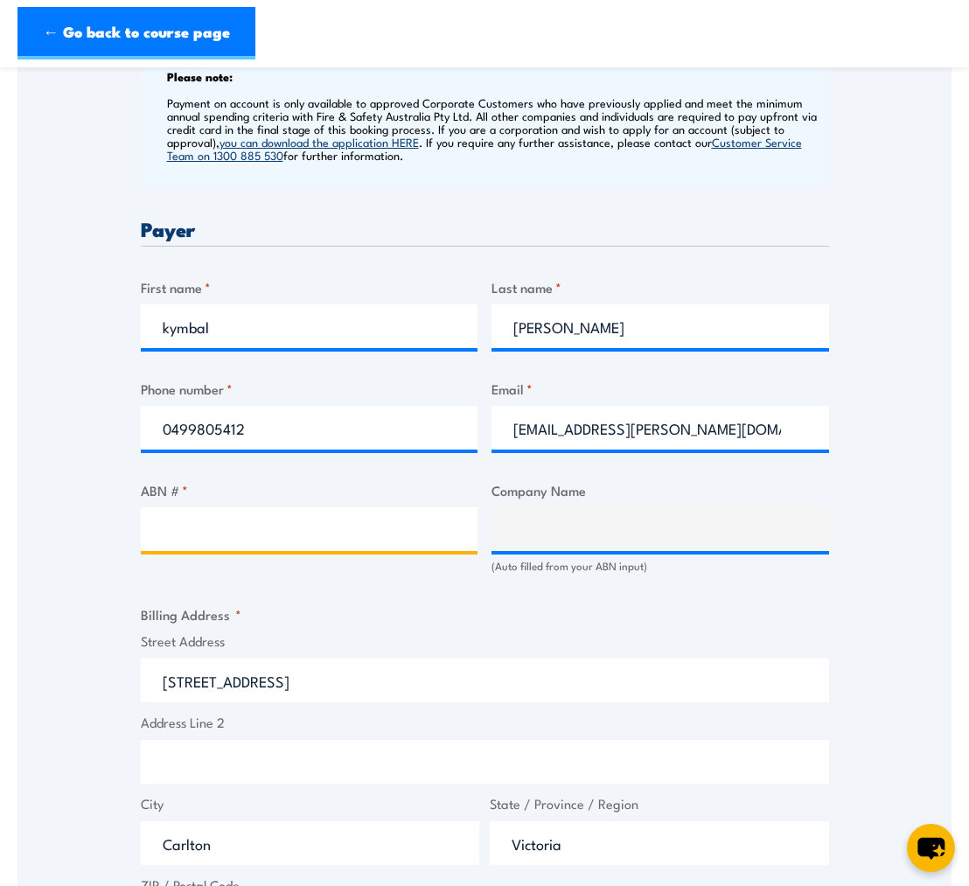
click at [247, 551] on input "ABN # *" at bounding box center [309, 529] width 337 height 44
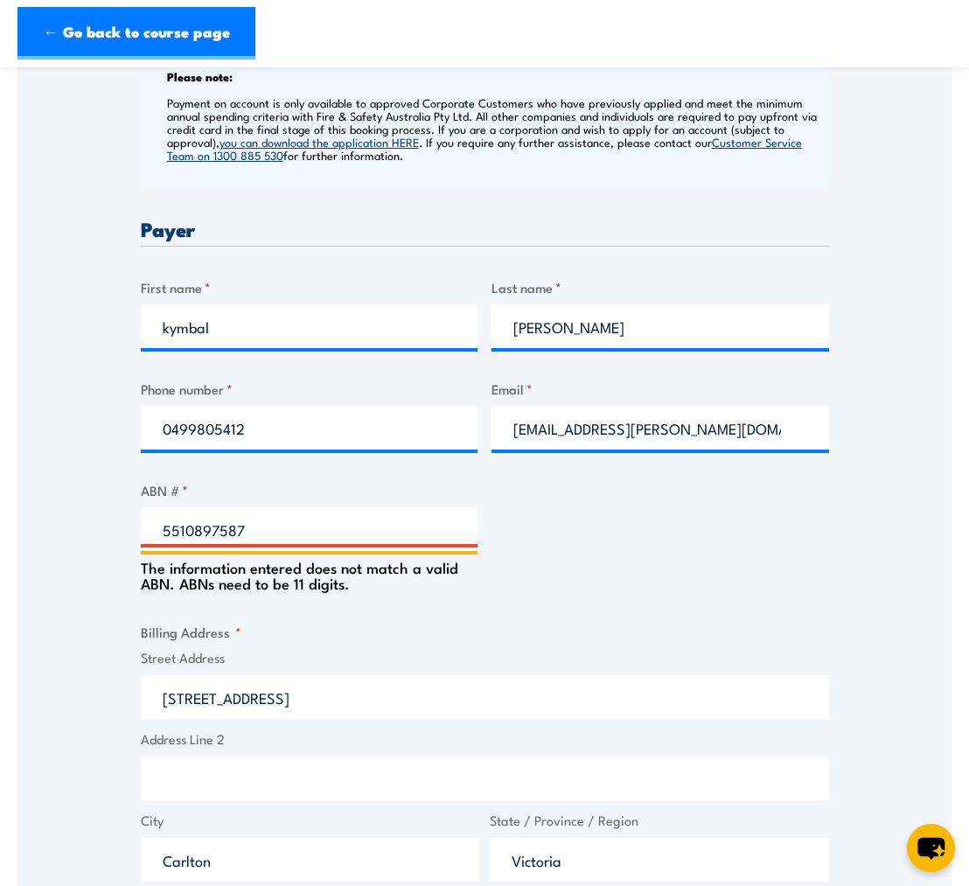
type input "55108975873"
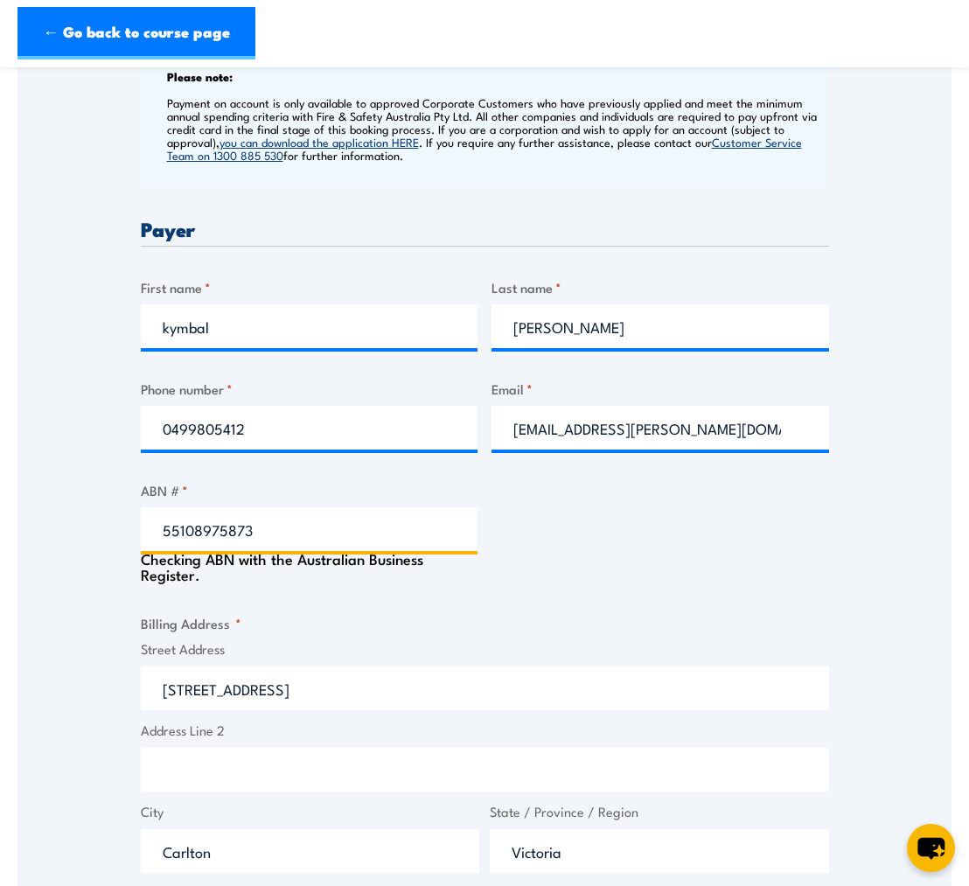
type input "The Torch Project"
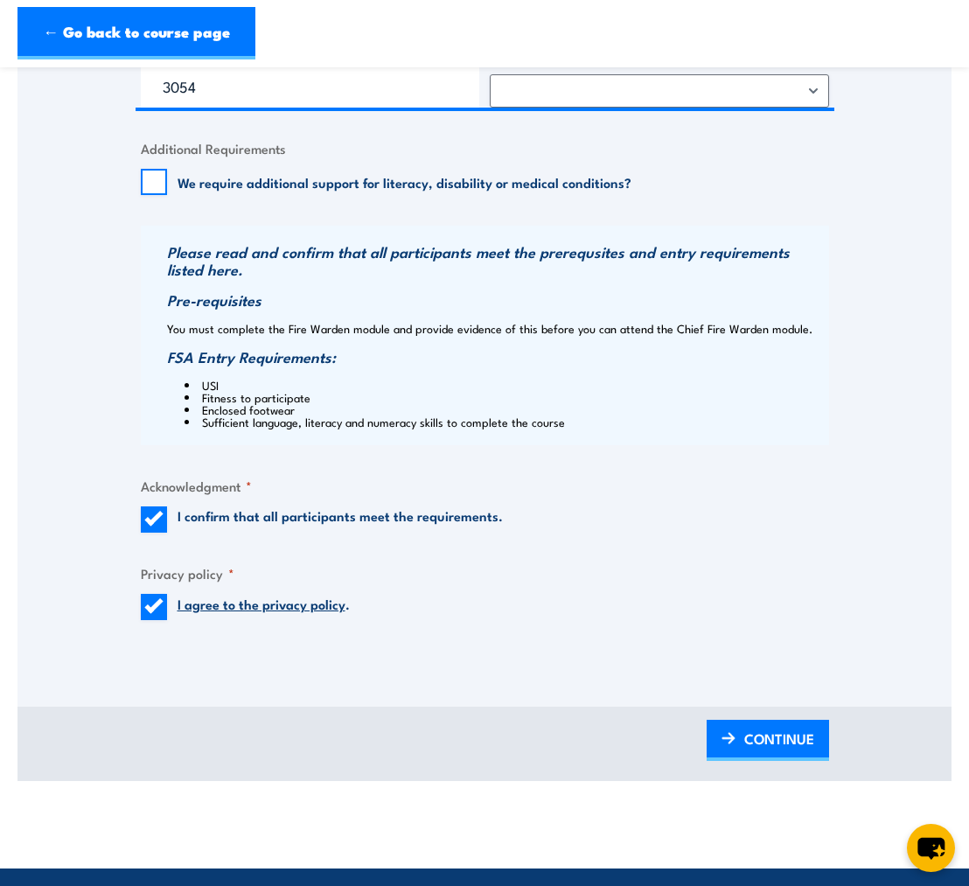
scroll to position [1589, 0]
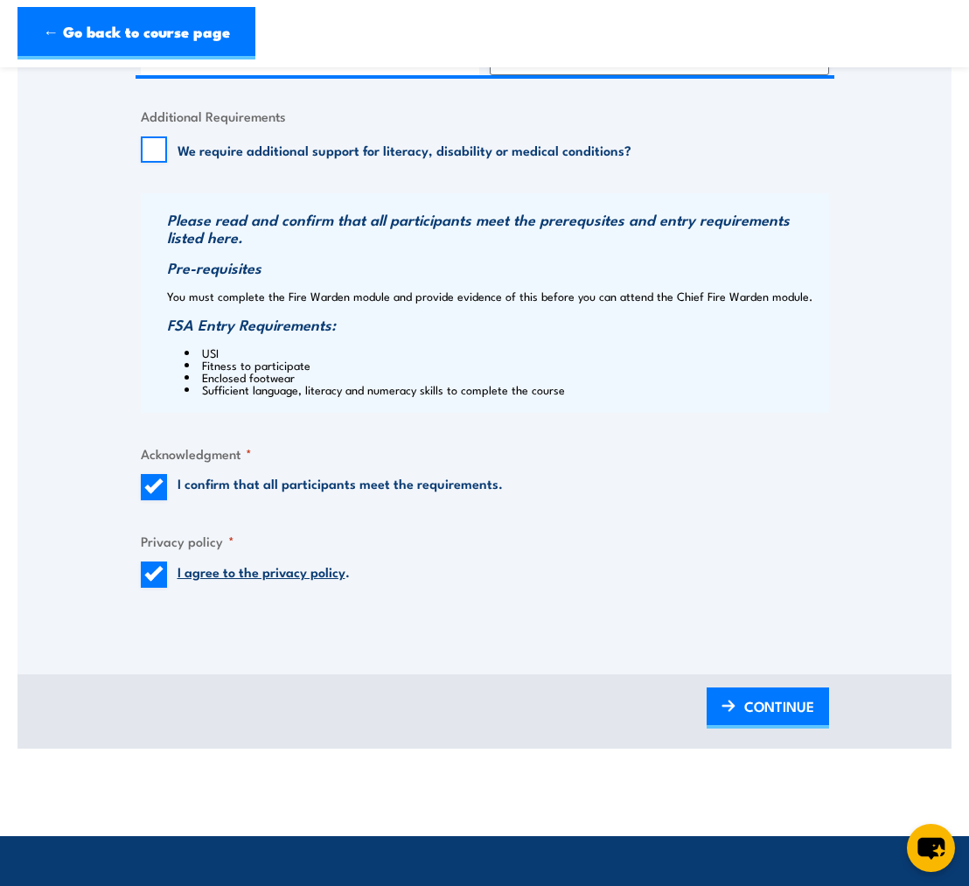
type input "55108975873"
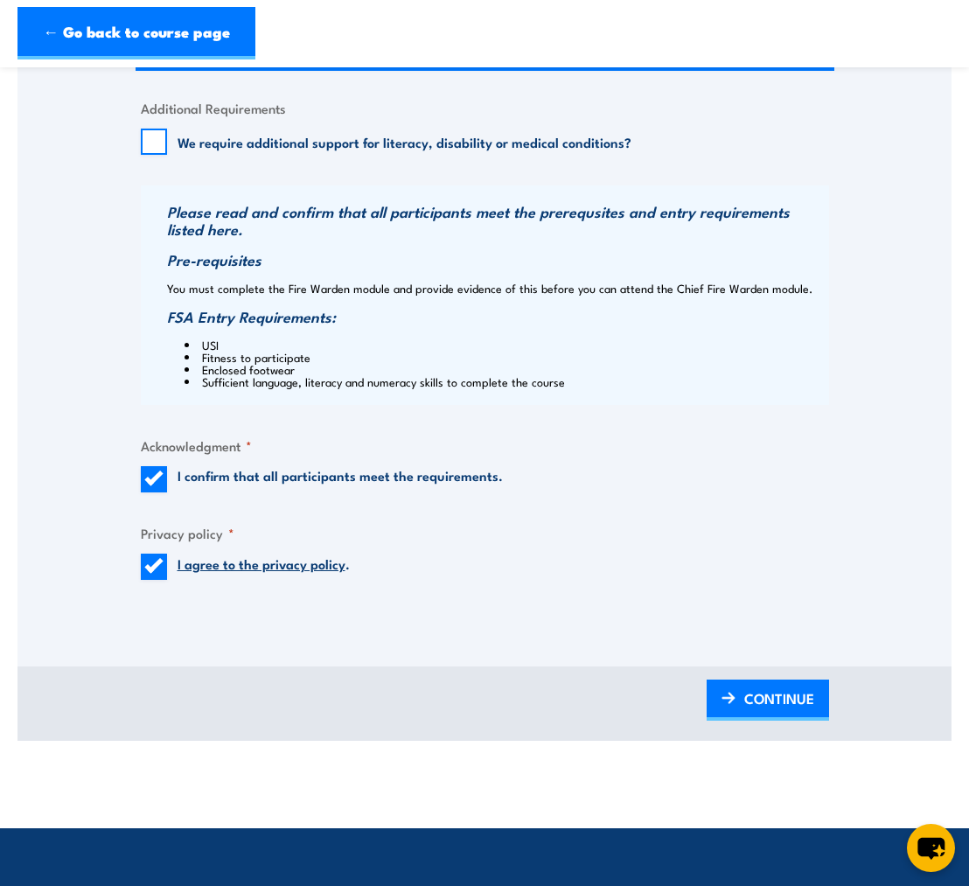
click at [747, 711] on span "CONTINUE" at bounding box center [779, 698] width 70 height 46
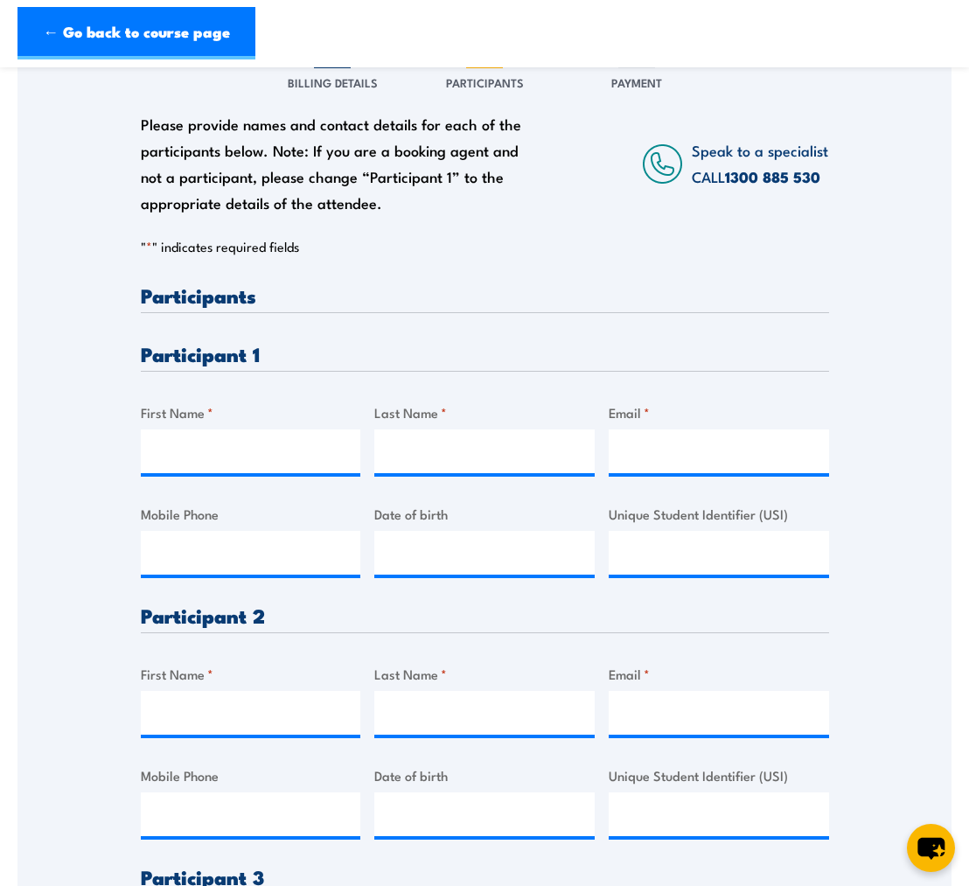
scroll to position [275, 0]
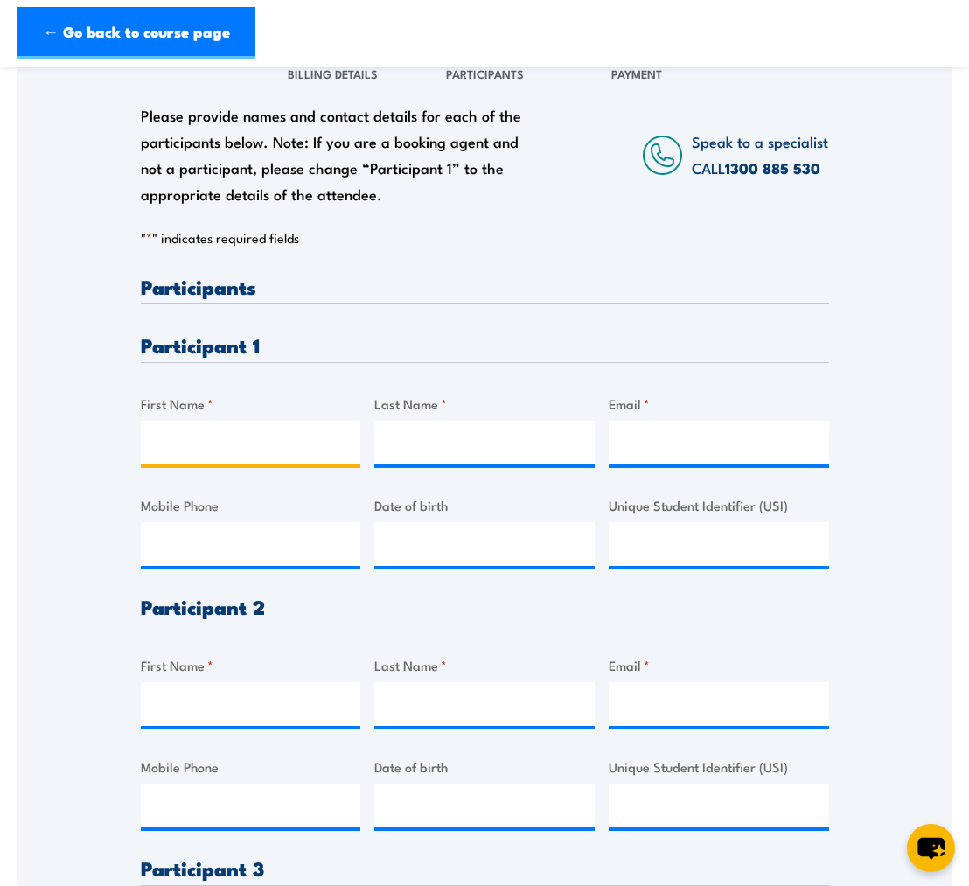
click at [229, 459] on input "First Name *" at bounding box center [251, 443] width 220 height 44
type input "kymbal"
type input "McGrath"
type input "kymbal.mcgrath@thetorch.org.au"
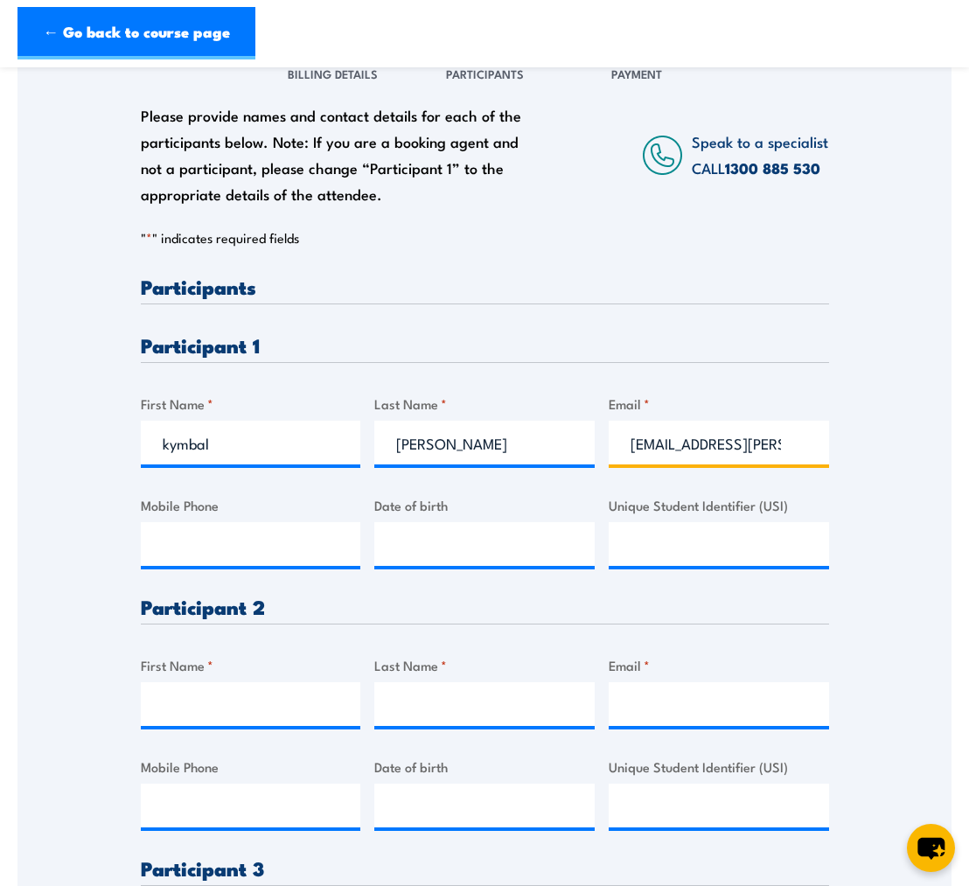
type input "0499805412"
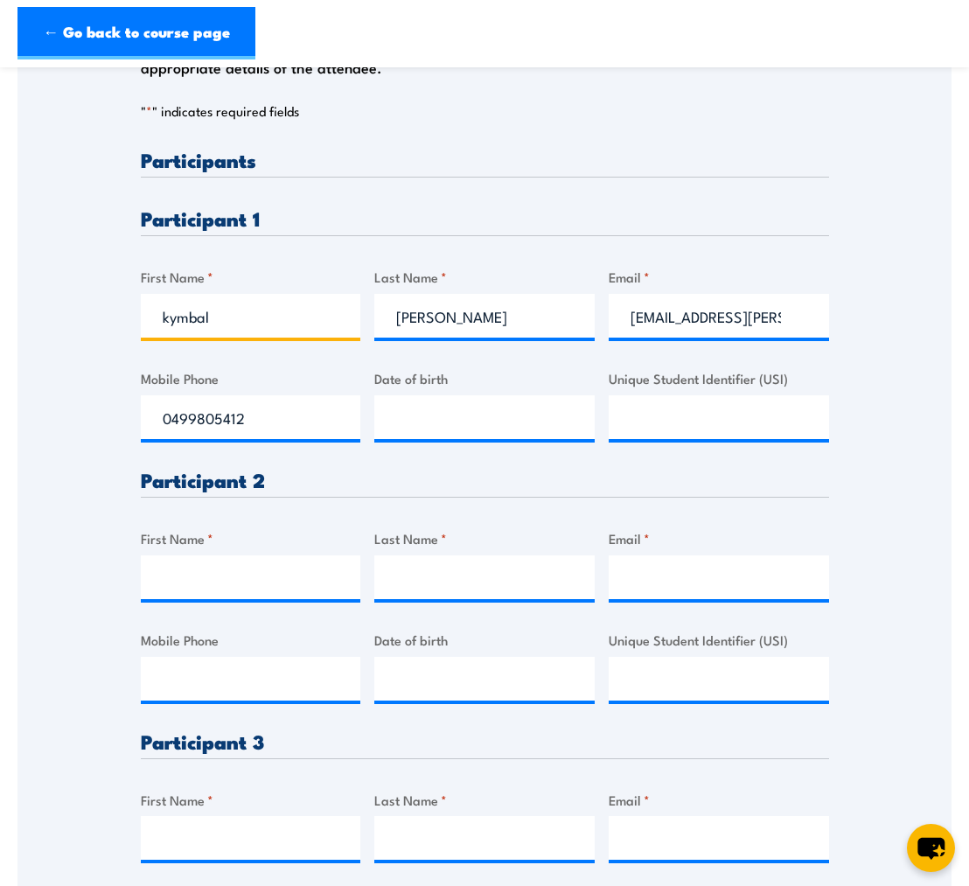
scroll to position [406, 0]
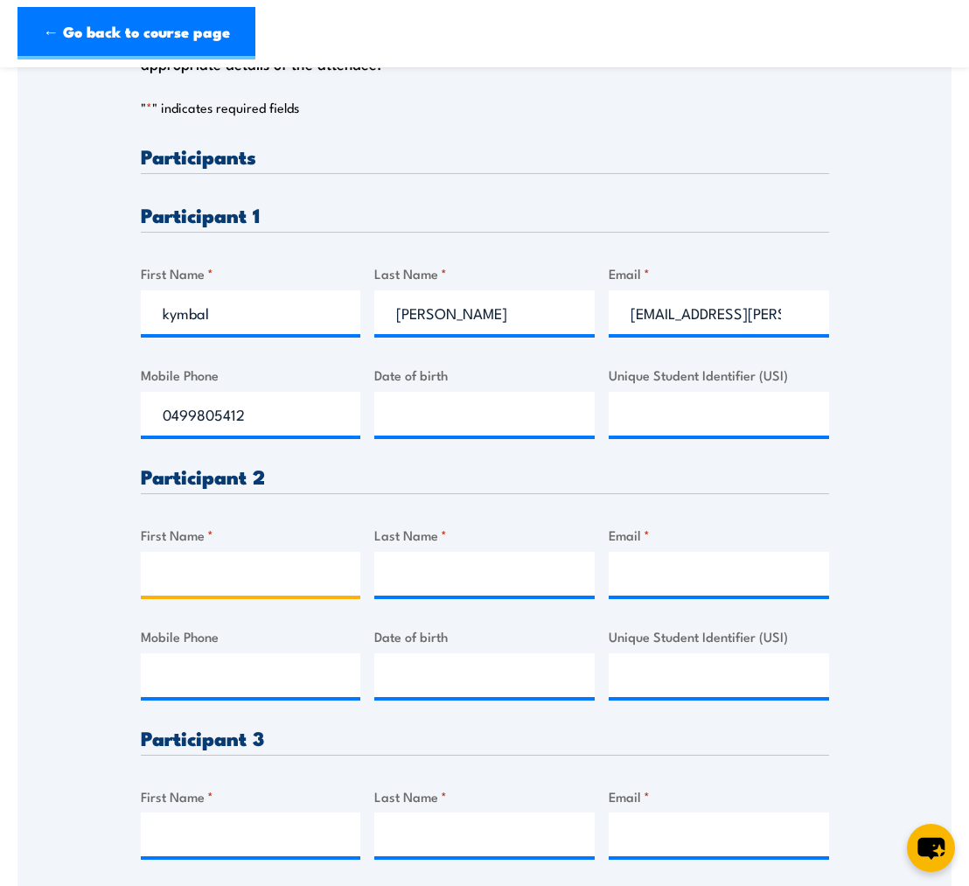
click at [235, 593] on input "First Name *" at bounding box center [251, 574] width 220 height 44
type input "d"
type input "Daniel"
click at [518, 569] on input "Last Name *" at bounding box center [484, 574] width 220 height 44
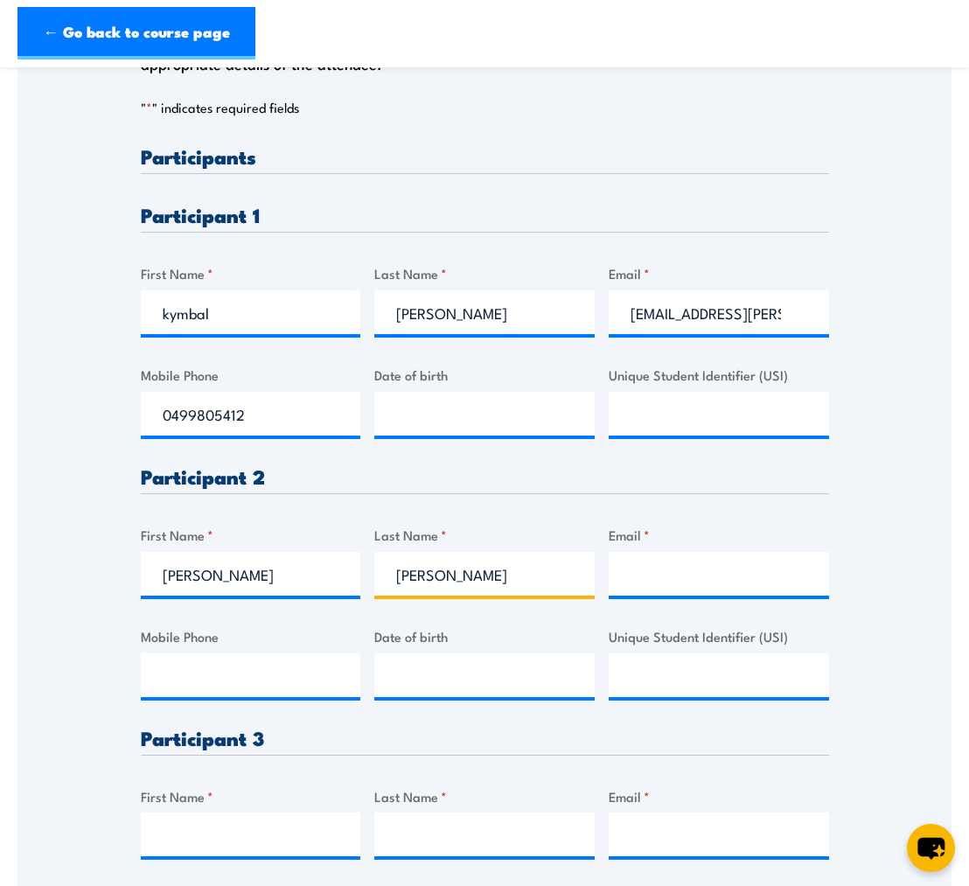
type input "Laird"
click at [764, 595] on input "Email *" at bounding box center [719, 574] width 220 height 44
paste input "daniel.laird@thetorch.org.au"
type input "daniel.laird@thetorch.org.au"
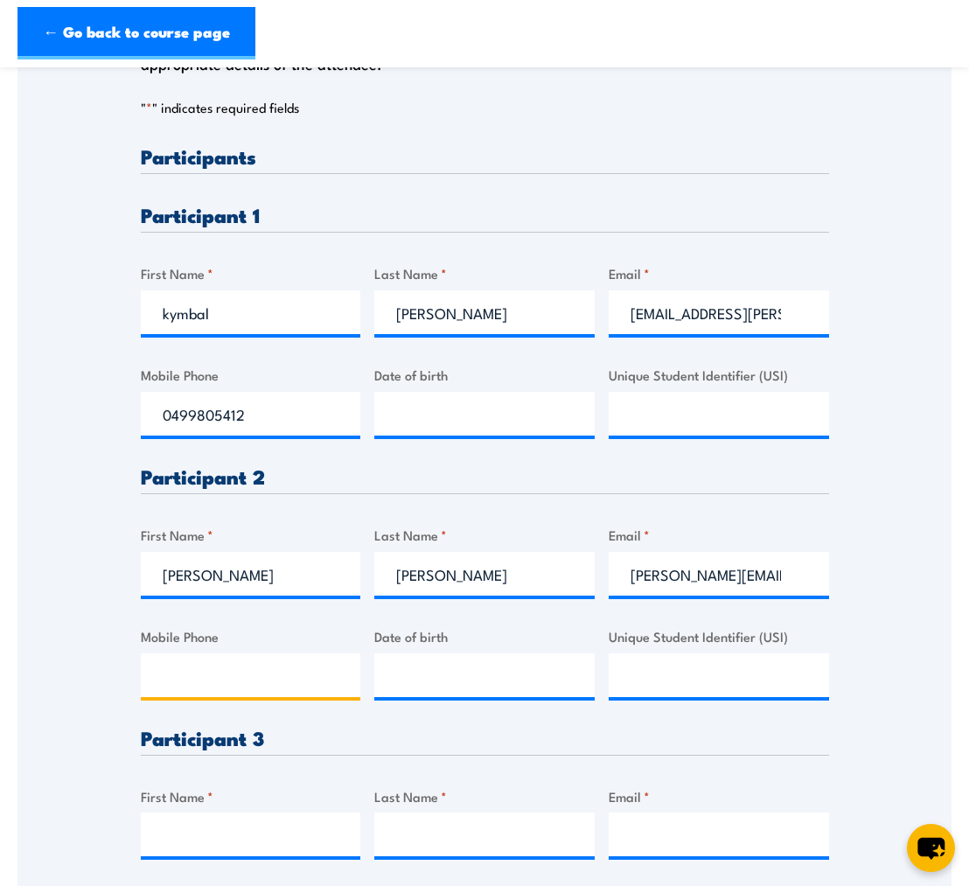
click at [220, 684] on input "Mobile Phone" at bounding box center [251, 675] width 220 height 44
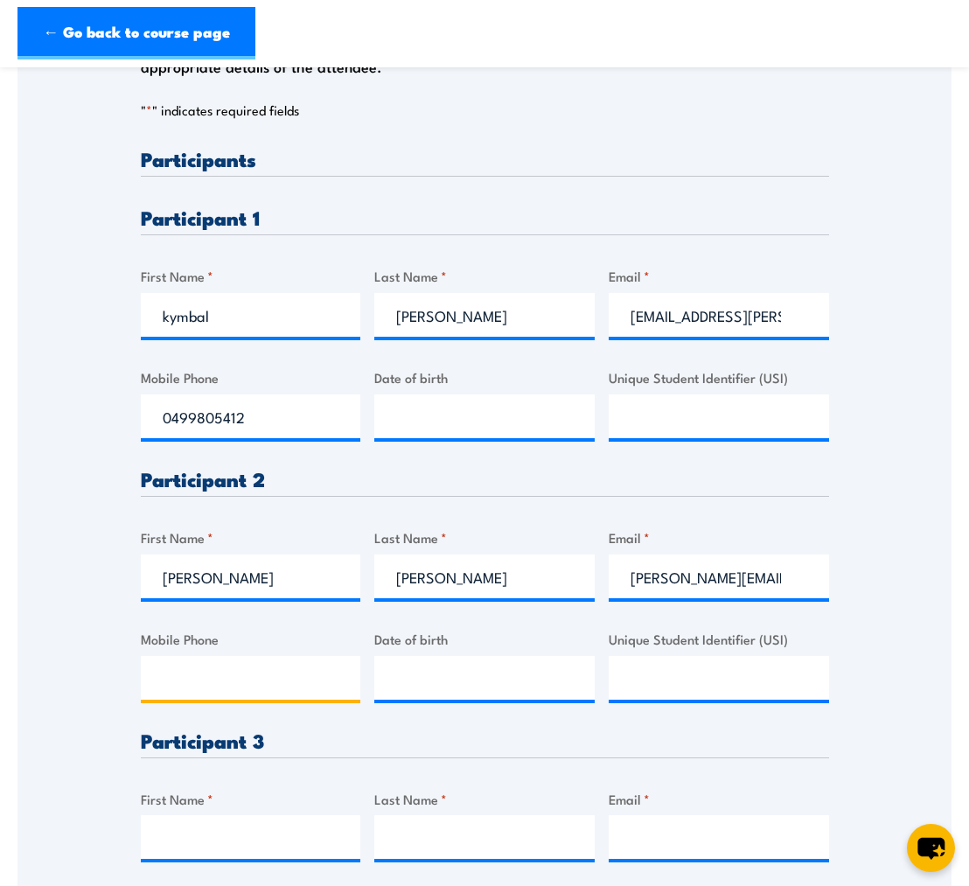
click at [231, 692] on input "Mobile Phone" at bounding box center [251, 678] width 220 height 44
paste input "0472 745 323"
type input "0472 745 323"
click at [357, 750] on h3 "Participant 3" at bounding box center [485, 740] width 688 height 20
click at [684, 691] on input "Unique Student Identifier (USI)" at bounding box center [719, 678] width 220 height 44
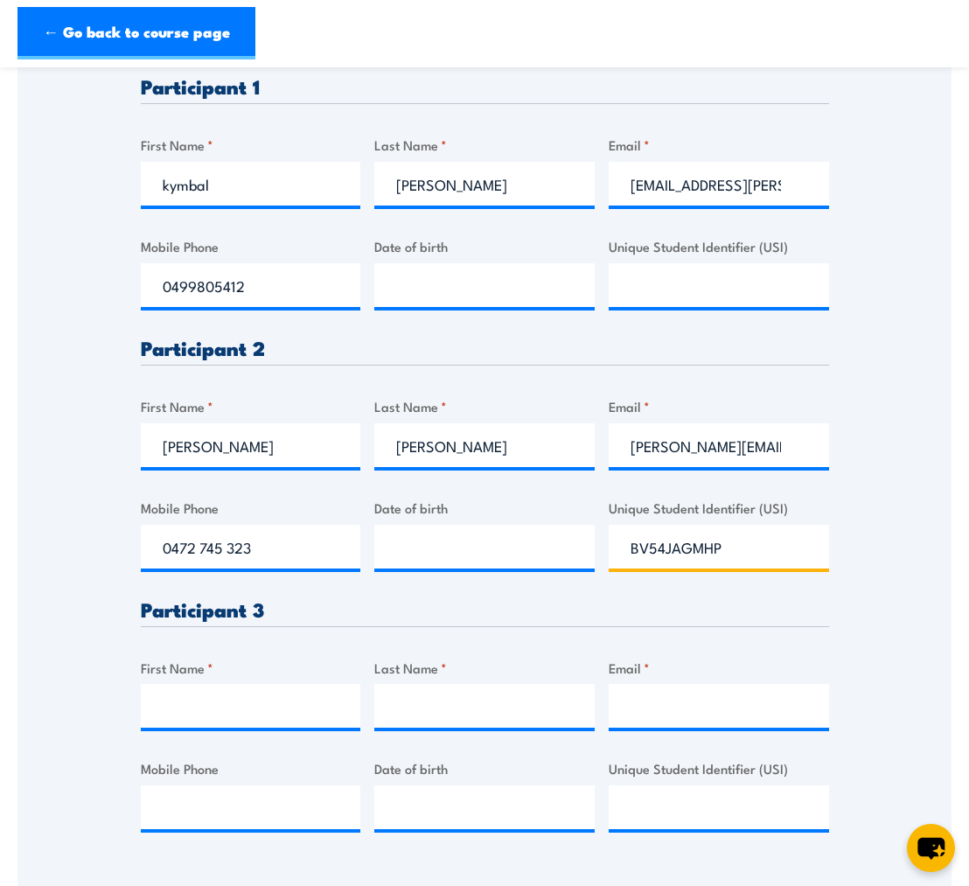
scroll to position [536, 0]
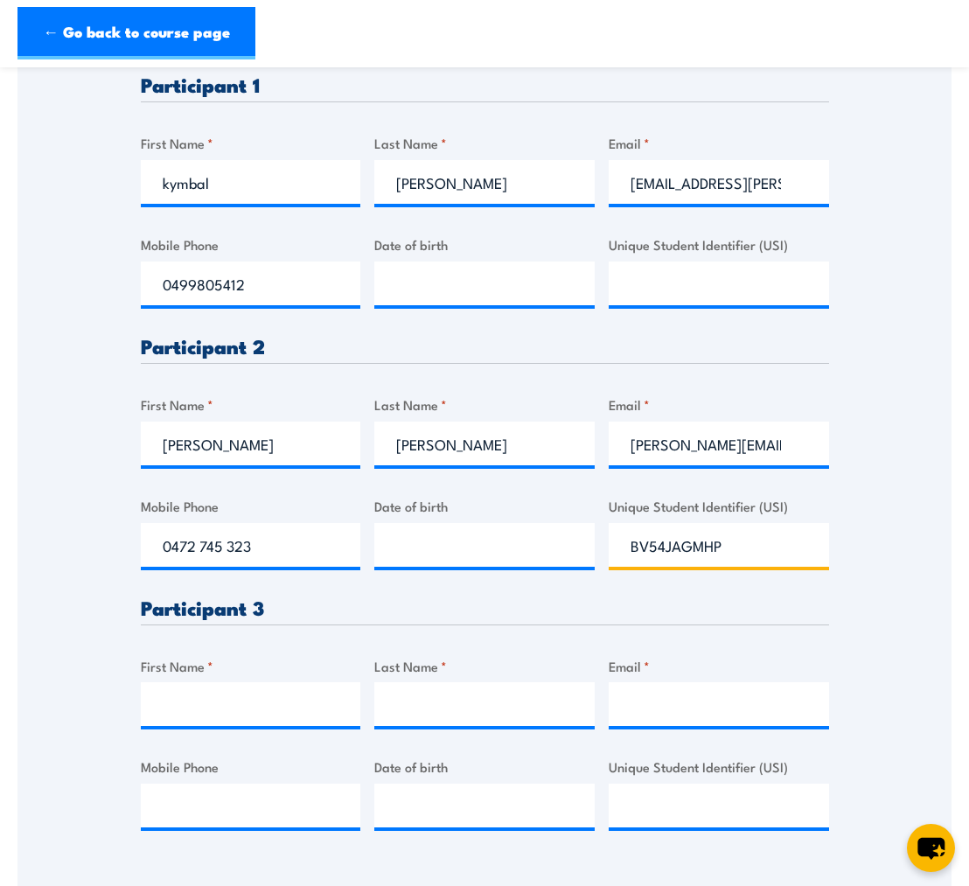
type input "BV54JAGMHP"
click at [318, 714] on input "First Name *" at bounding box center [251, 704] width 220 height 44
type input "Brodie"
type input "Peters-Godden"
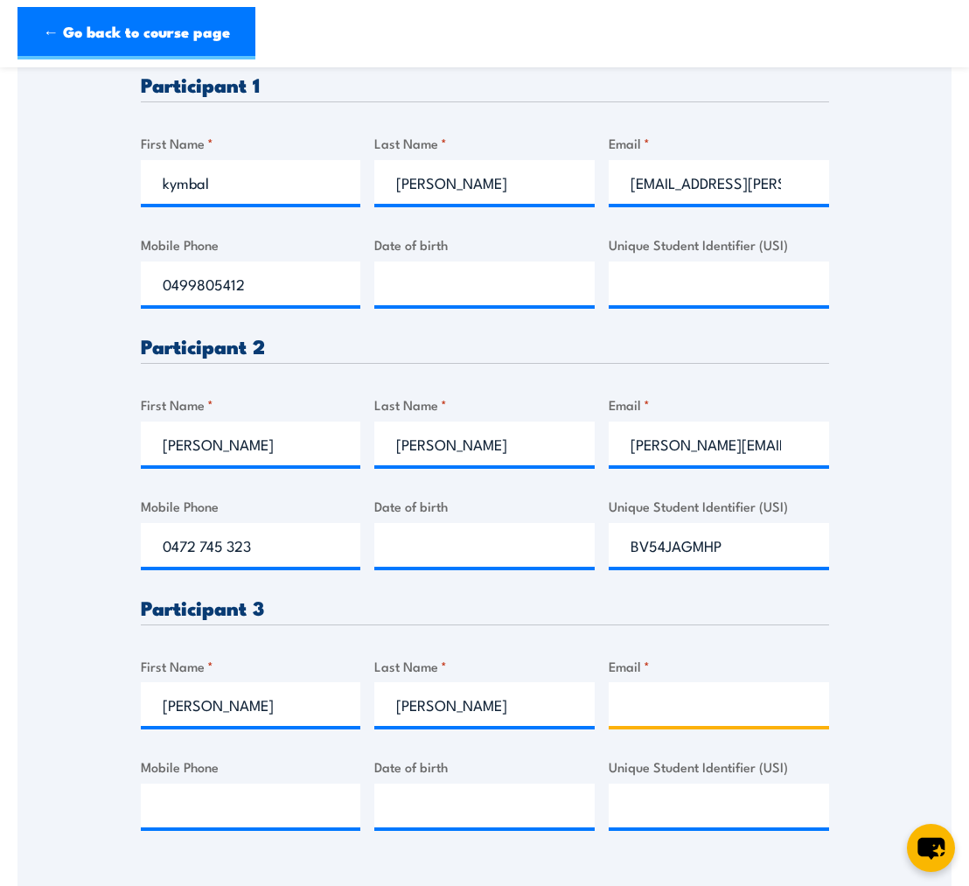
type input "Brodie.peters-godden@thetorch.org.au"
type input "0417282411"
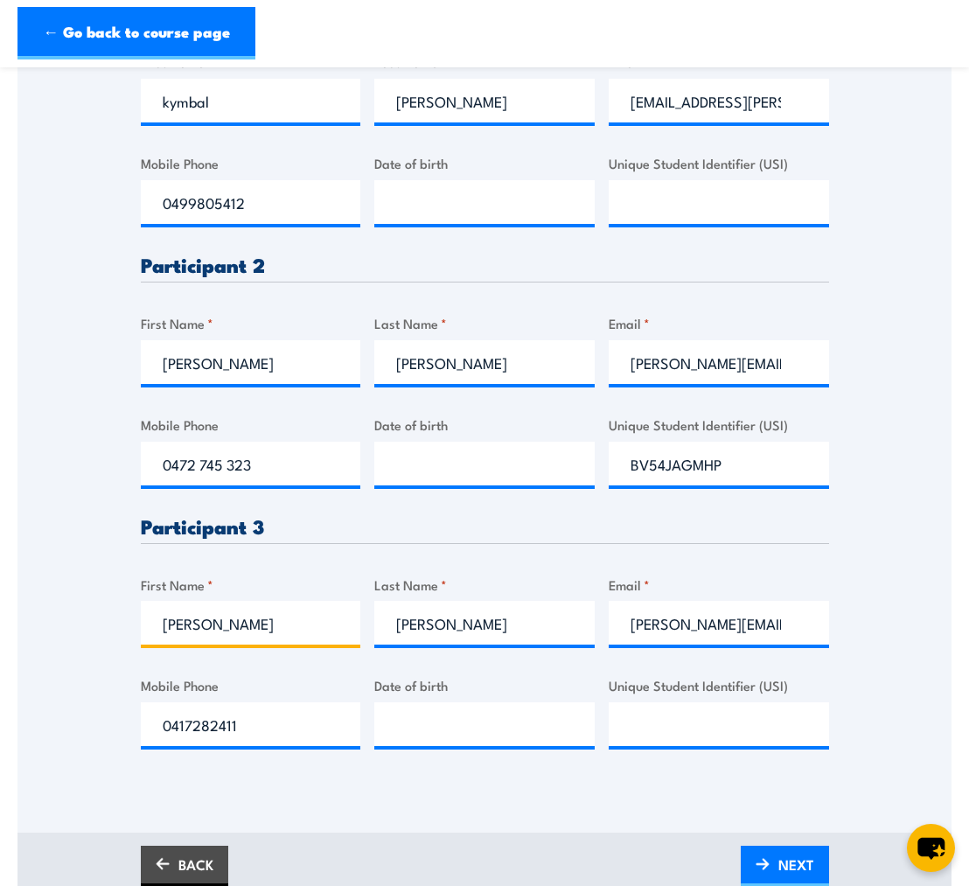
scroll to position [627, 0]
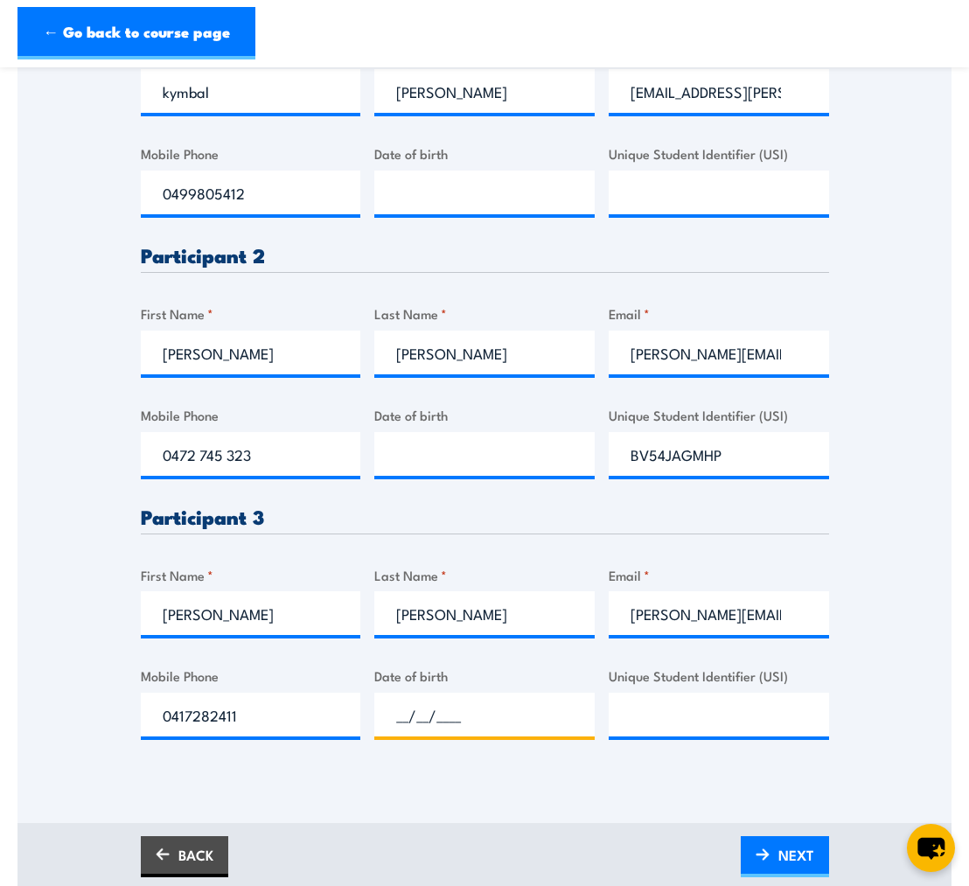
click at [508, 731] on input "__/__/____" at bounding box center [484, 714] width 220 height 44
type input "08/09/1994"
click at [775, 736] on input "Unique Student Identifier (USI)" at bounding box center [719, 714] width 220 height 44
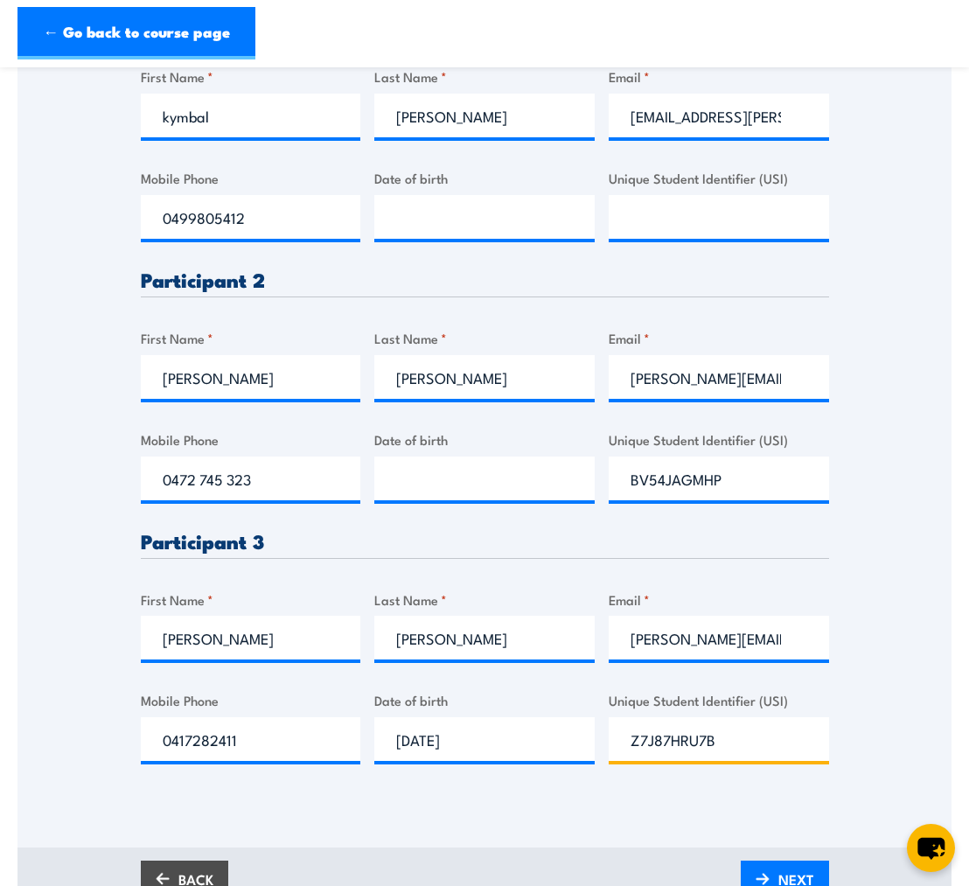
scroll to position [600, 0]
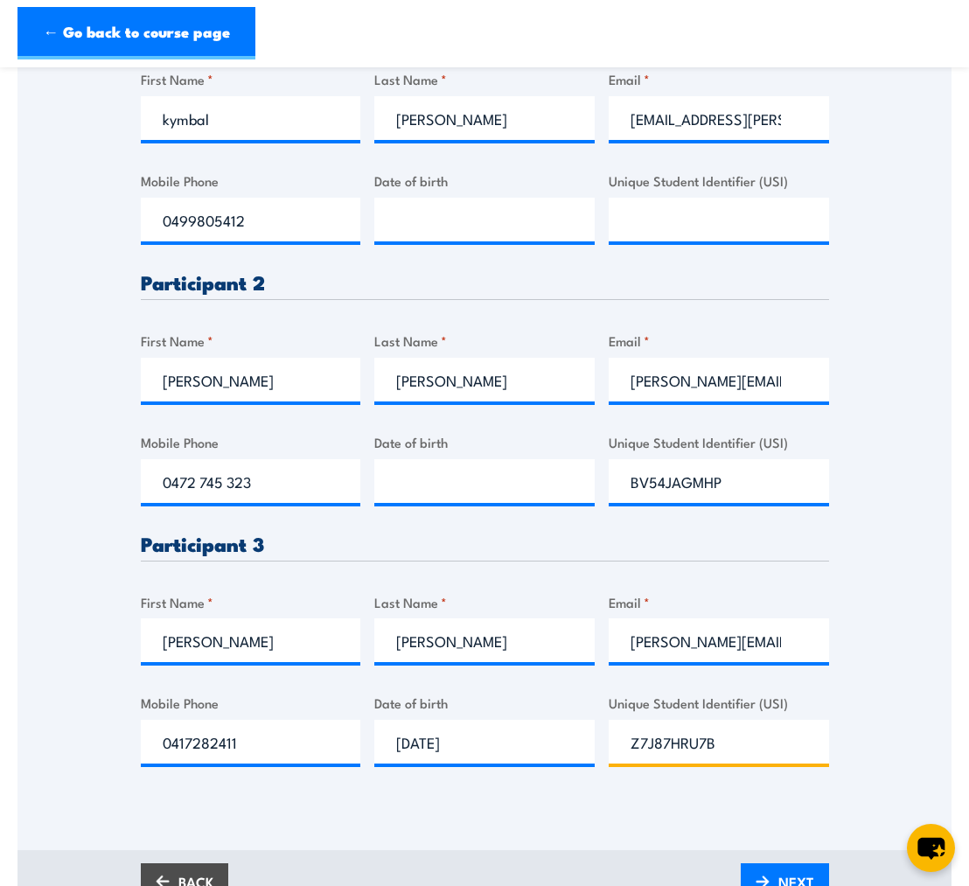
type input "Z7J87HRU7B"
click at [435, 503] on input "__/__/____" at bounding box center [484, 481] width 220 height 44
type input "11/12/1981"
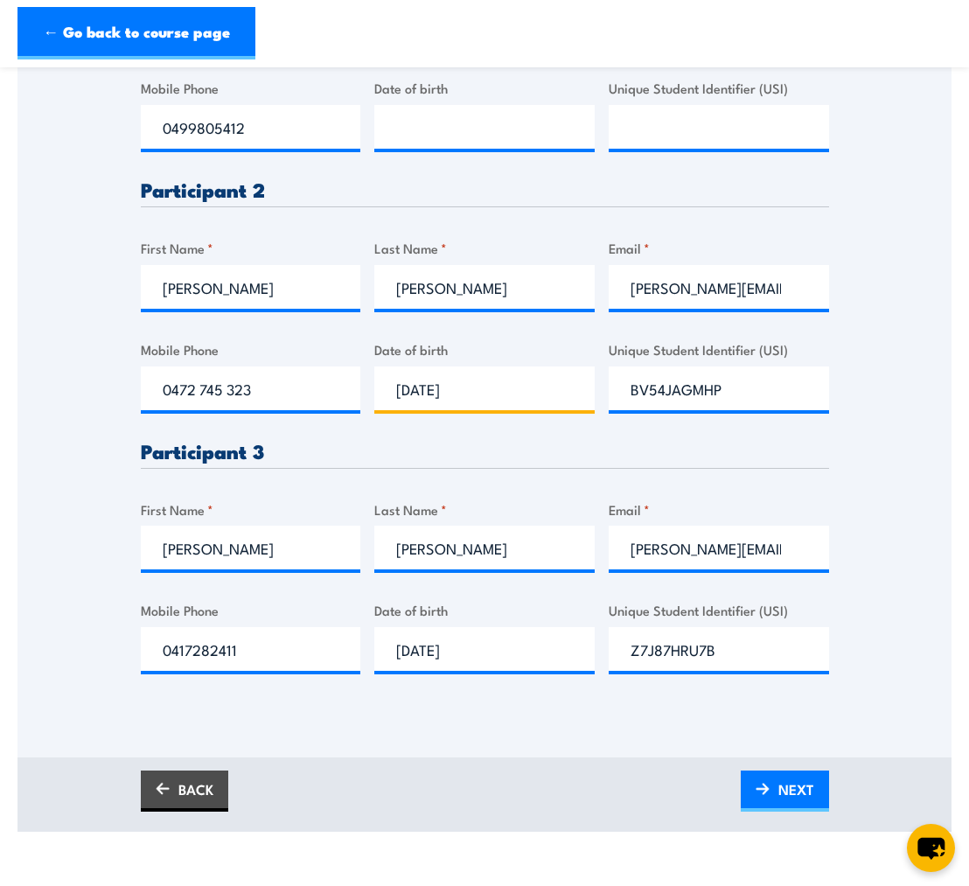
scroll to position [717, 0]
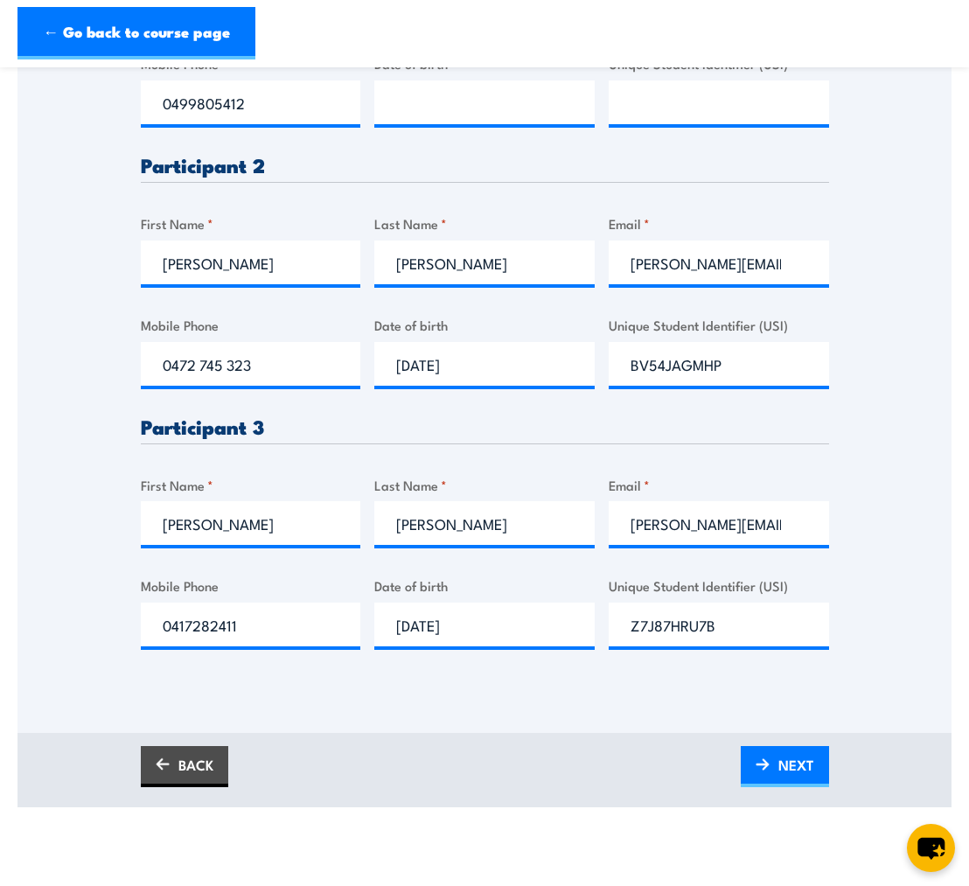
click at [520, 415] on div "Please provide names and contact details for each of the participants below. No…" at bounding box center [485, 256] width 688 height 842
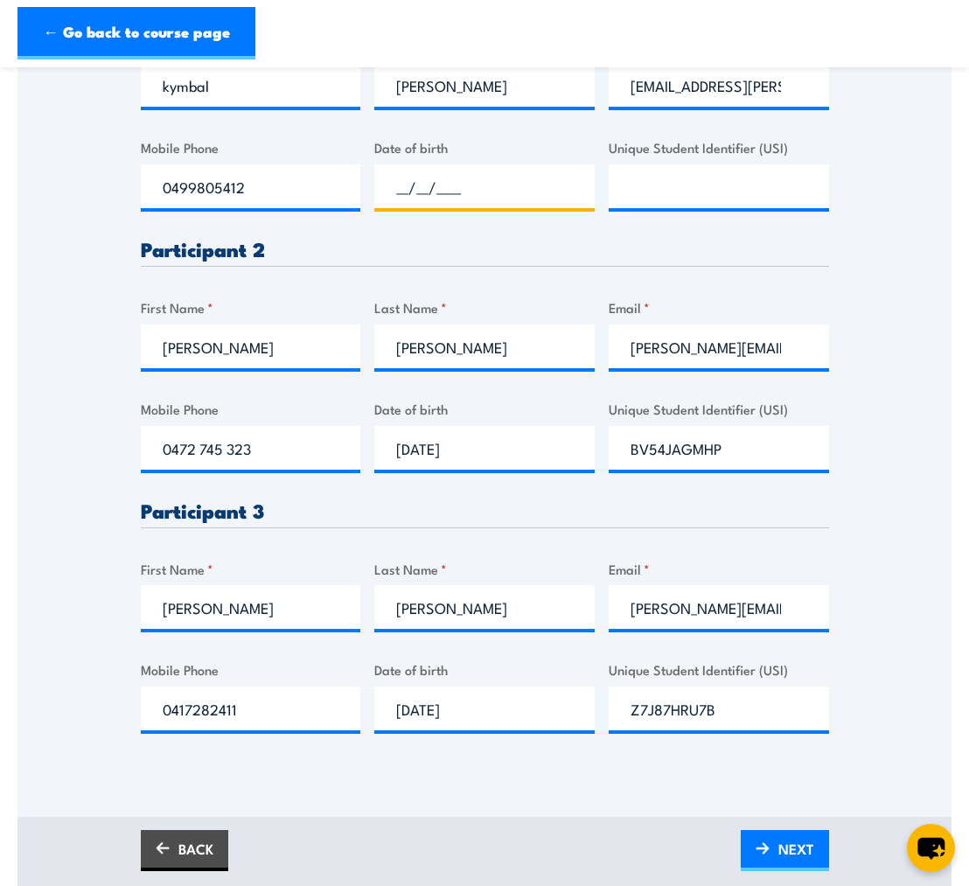
click at [484, 184] on input "__/__/____" at bounding box center [484, 186] width 220 height 44
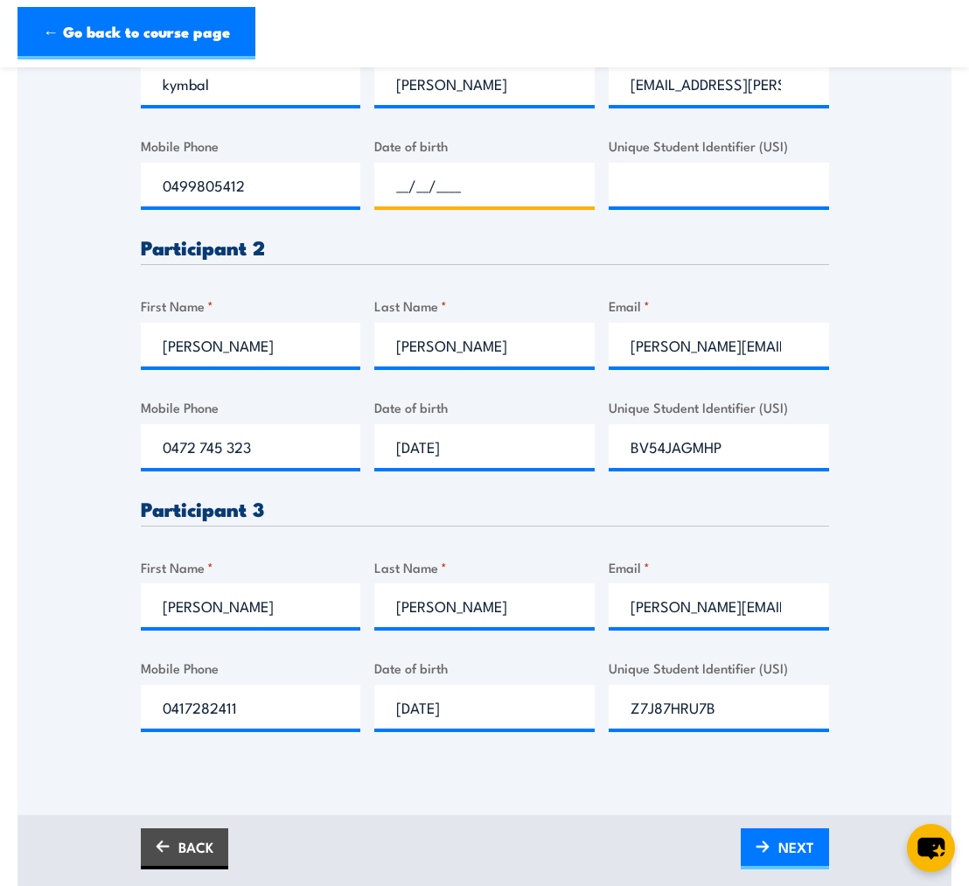
click at [386, 200] on input "__/__/____" at bounding box center [484, 185] width 220 height 44
type input "25/02/1979"
click at [618, 191] on input "Unique Student Identifier (USI)" at bounding box center [719, 185] width 220 height 44
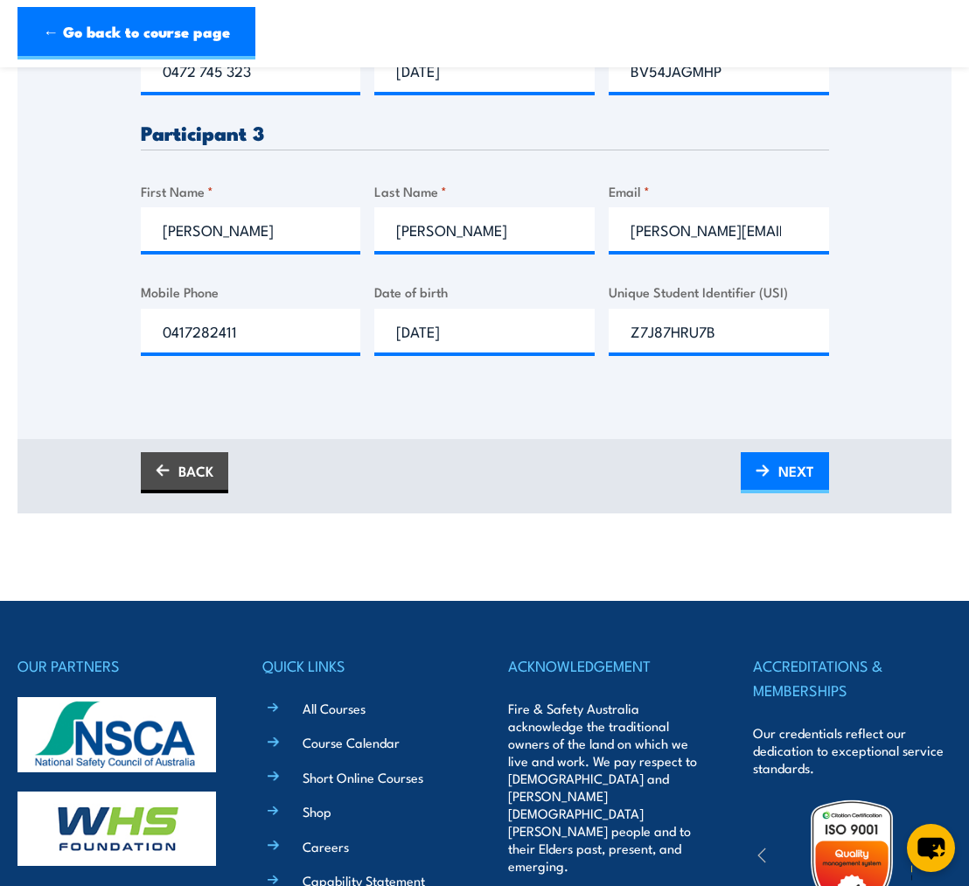
scroll to position [1033, 0]
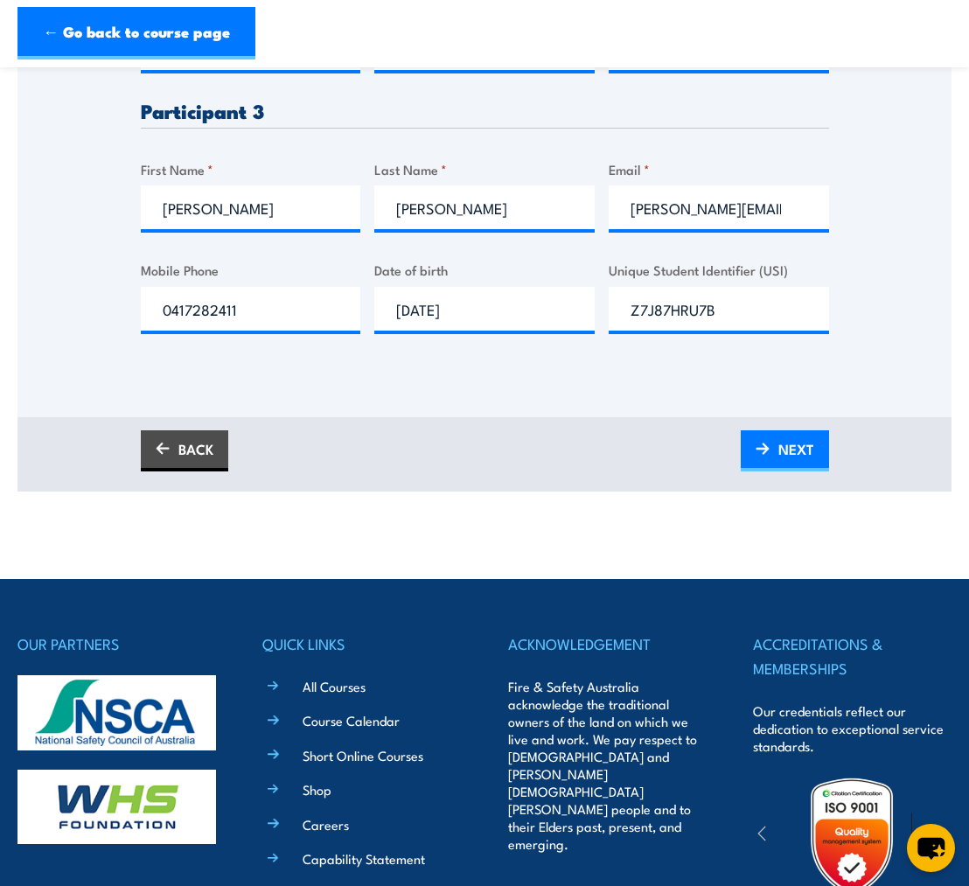
type input "ZLXGZVVCM6"
click at [793, 470] on span "NEXT" at bounding box center [796, 449] width 36 height 46
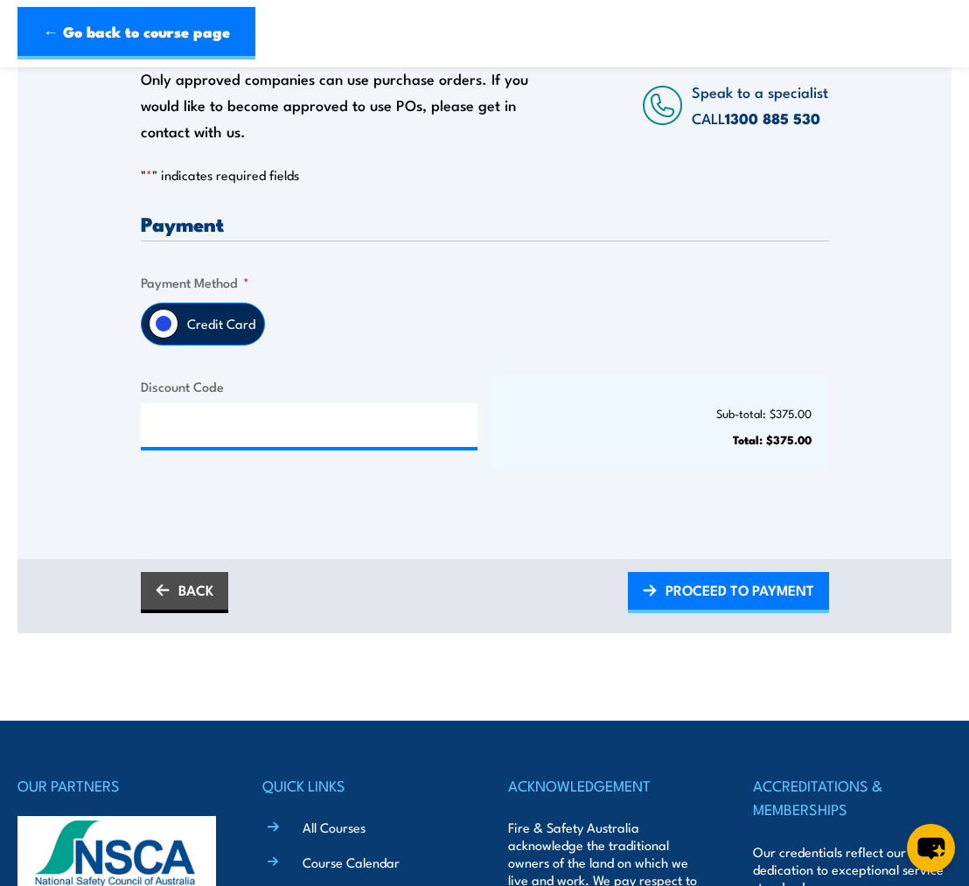
scroll to position [315, 0]
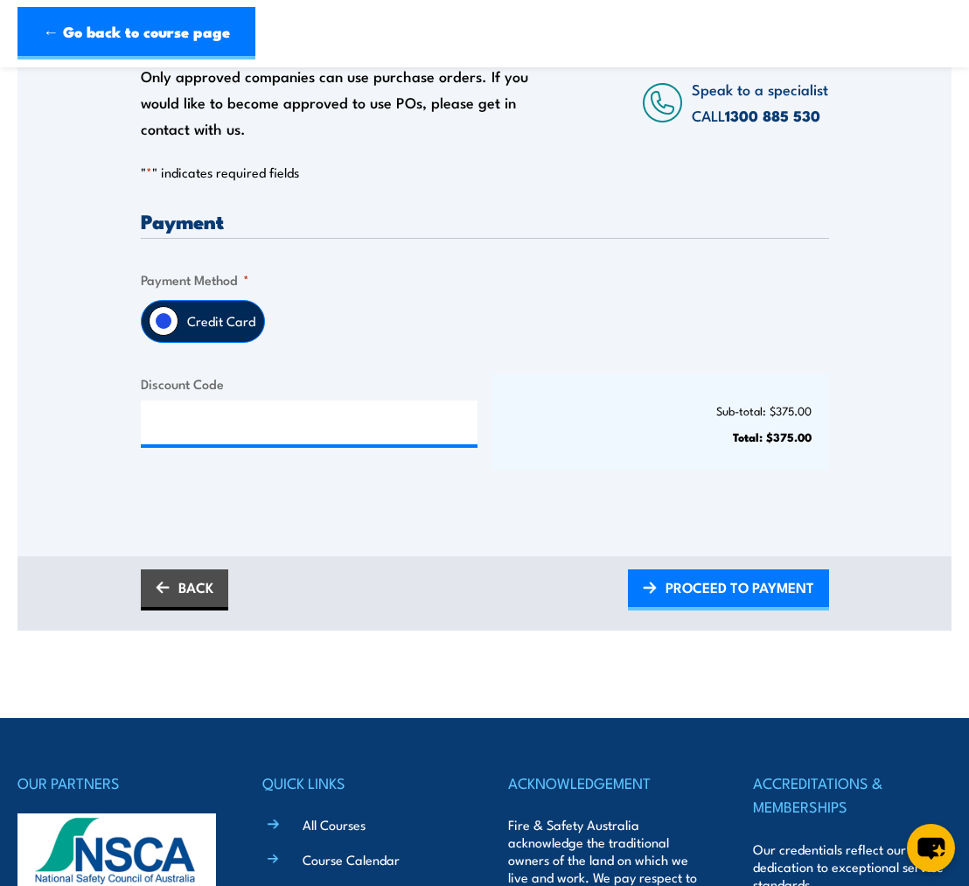
click at [742, 599] on span "PROCEED TO PAYMENT" at bounding box center [739, 587] width 149 height 46
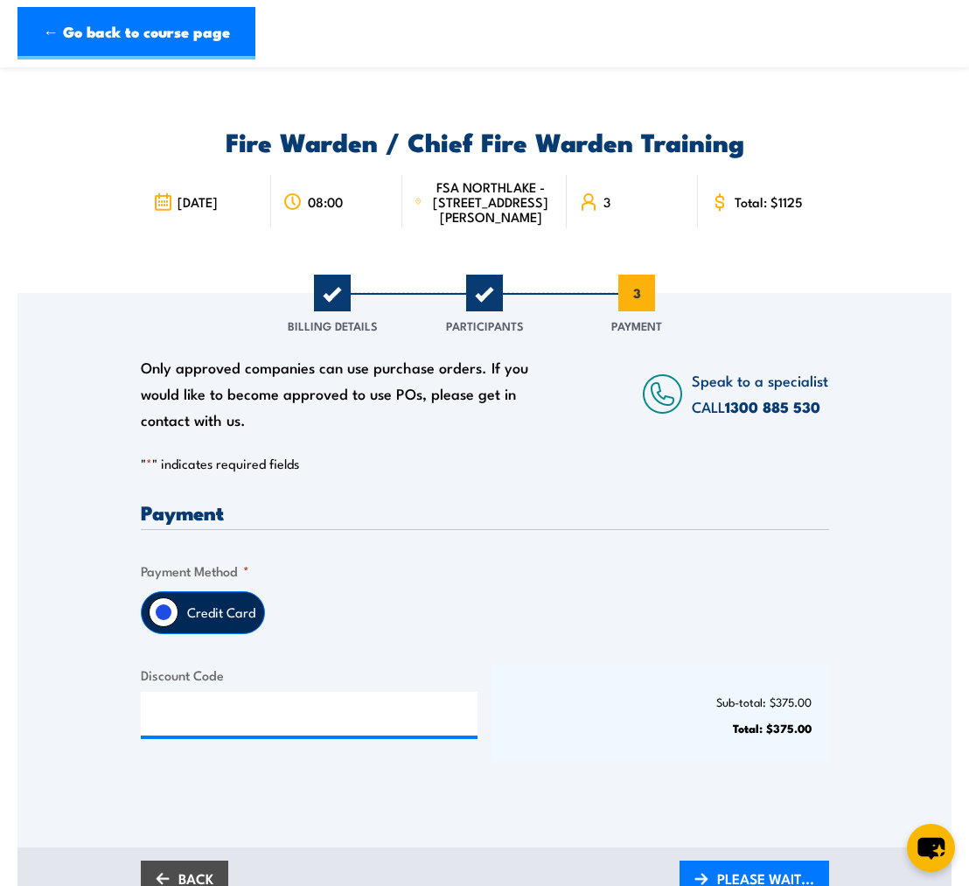
scroll to position [0, 0]
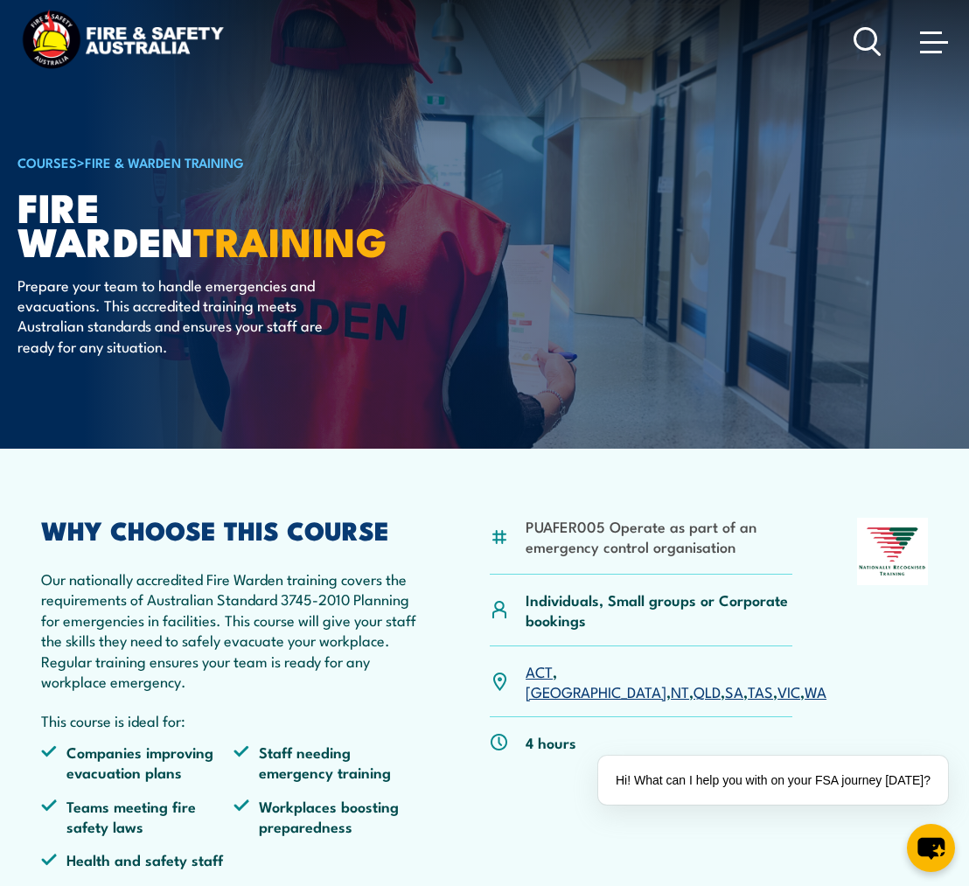
click at [943, 40] on span at bounding box center [934, 40] width 28 height 19
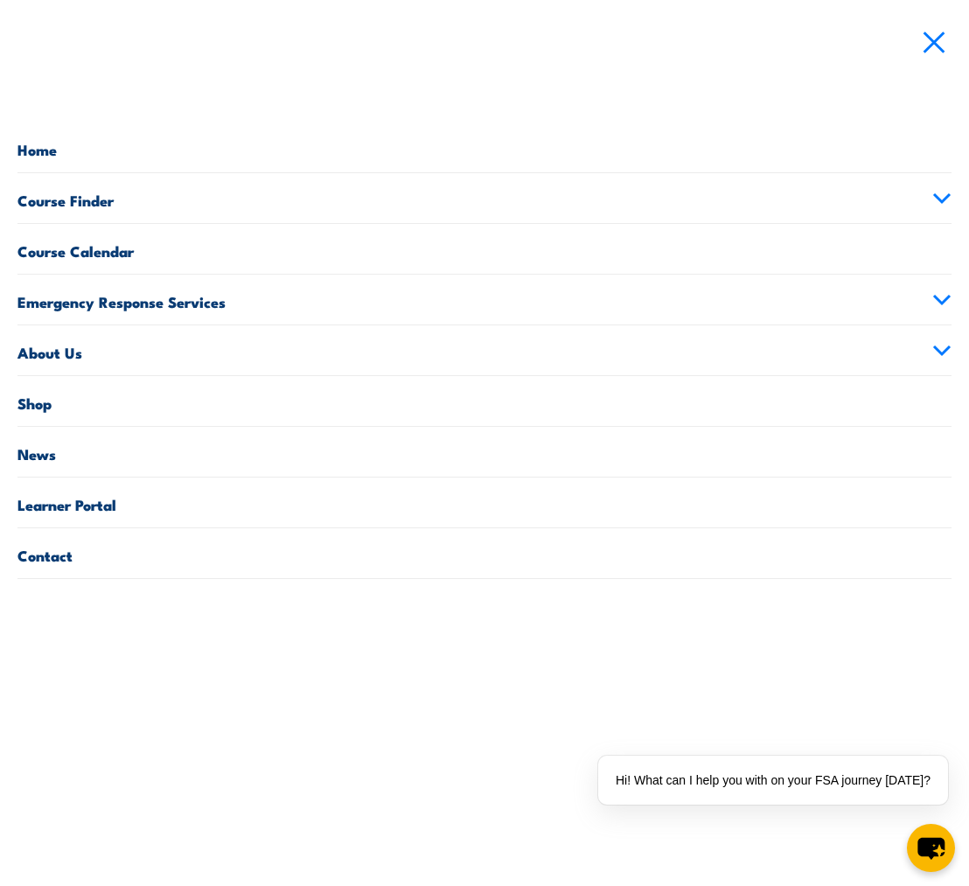
click at [104, 202] on link "Course Finder" at bounding box center [484, 198] width 934 height 50
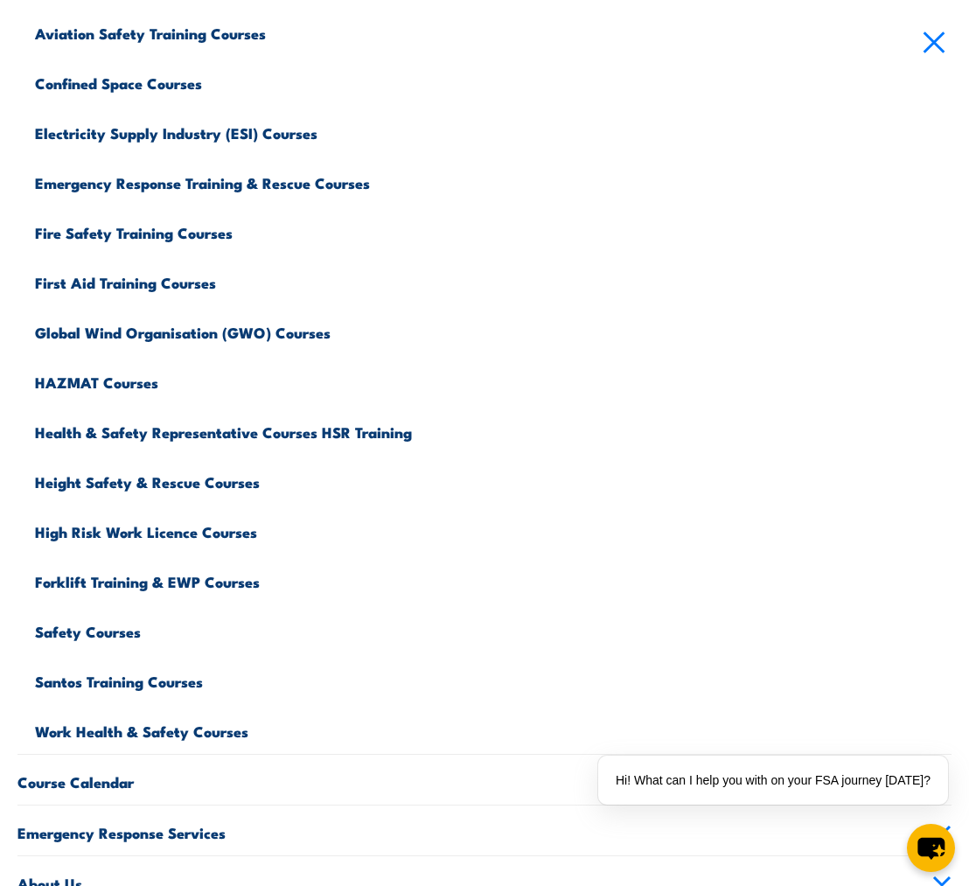
scroll to position [273, 0]
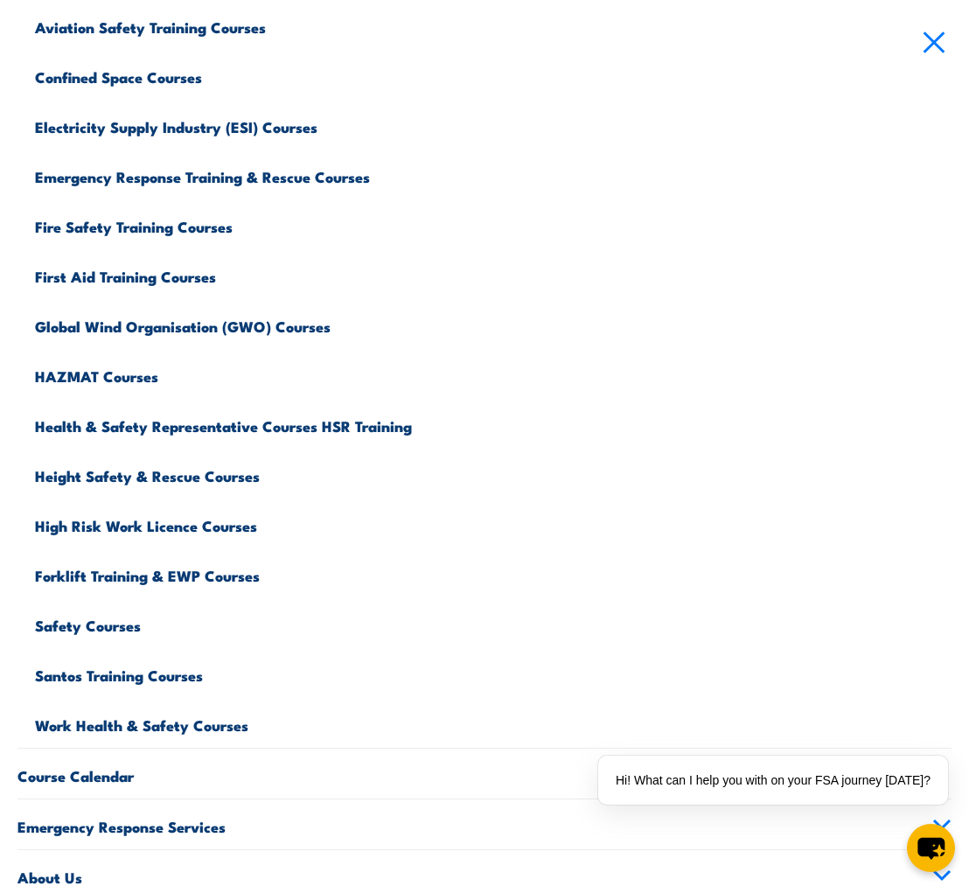
click at [94, 226] on link "Fire Safety Training Courses" at bounding box center [493, 224] width 916 height 50
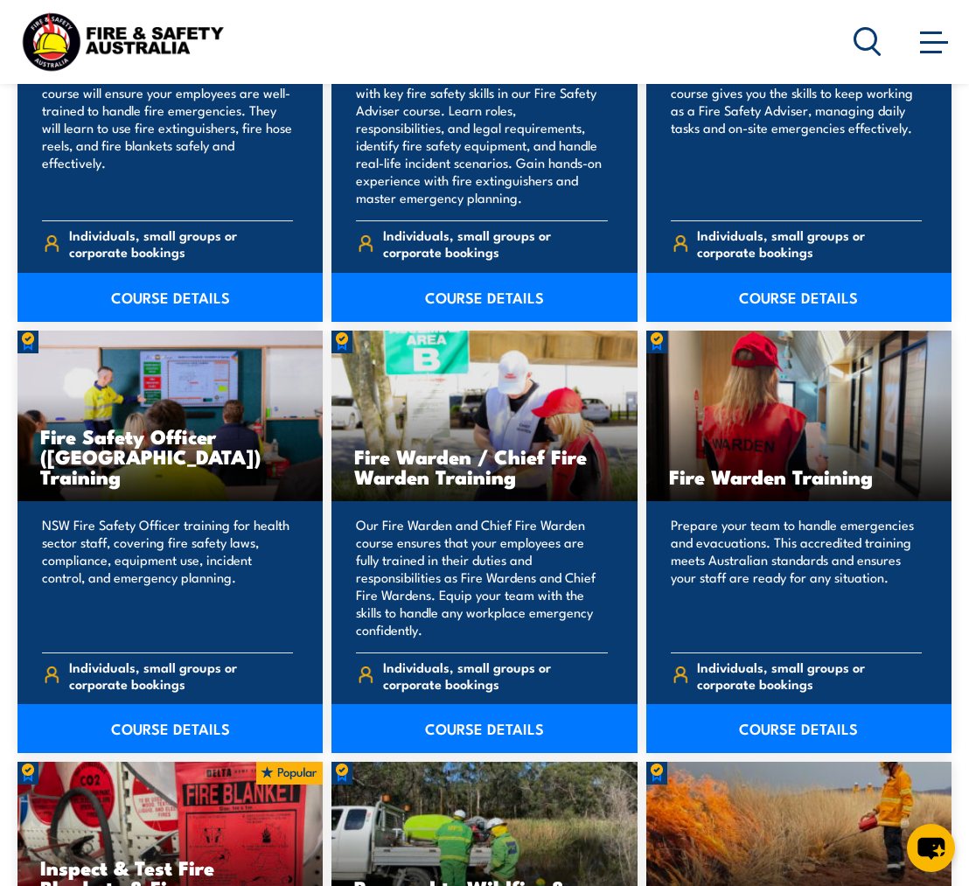
scroll to position [2320, 0]
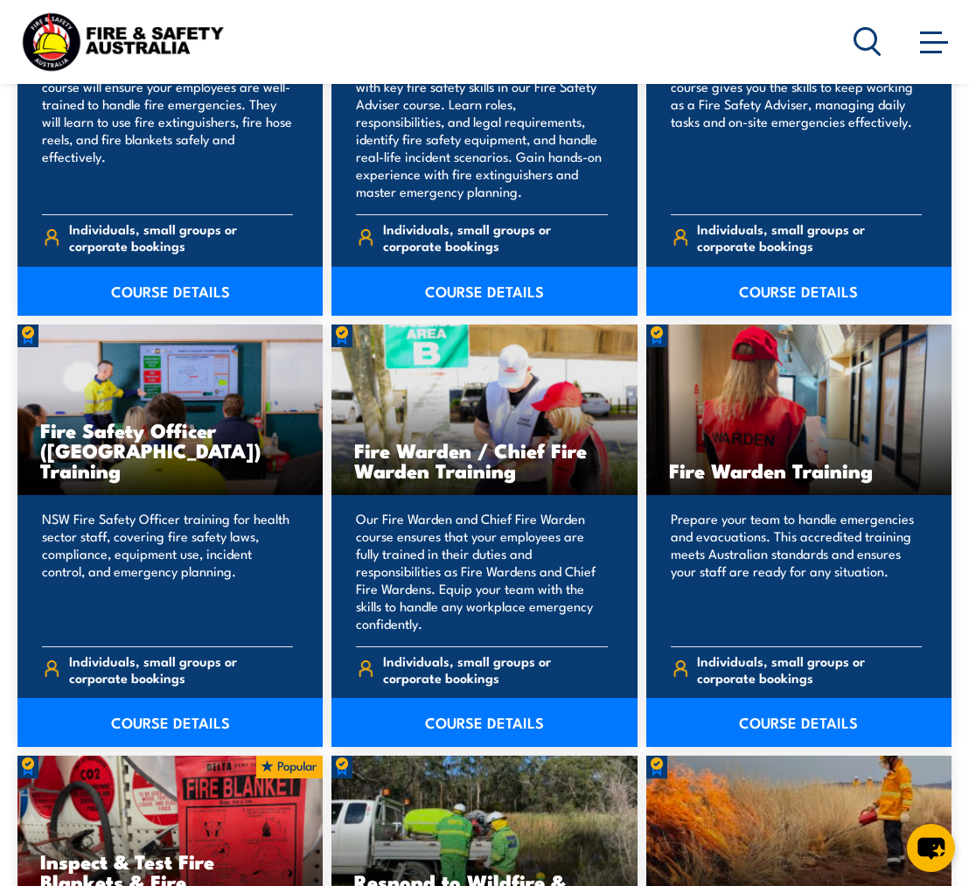
click at [540, 705] on link "COURSE DETAILS" at bounding box center [483, 722] width 305 height 49
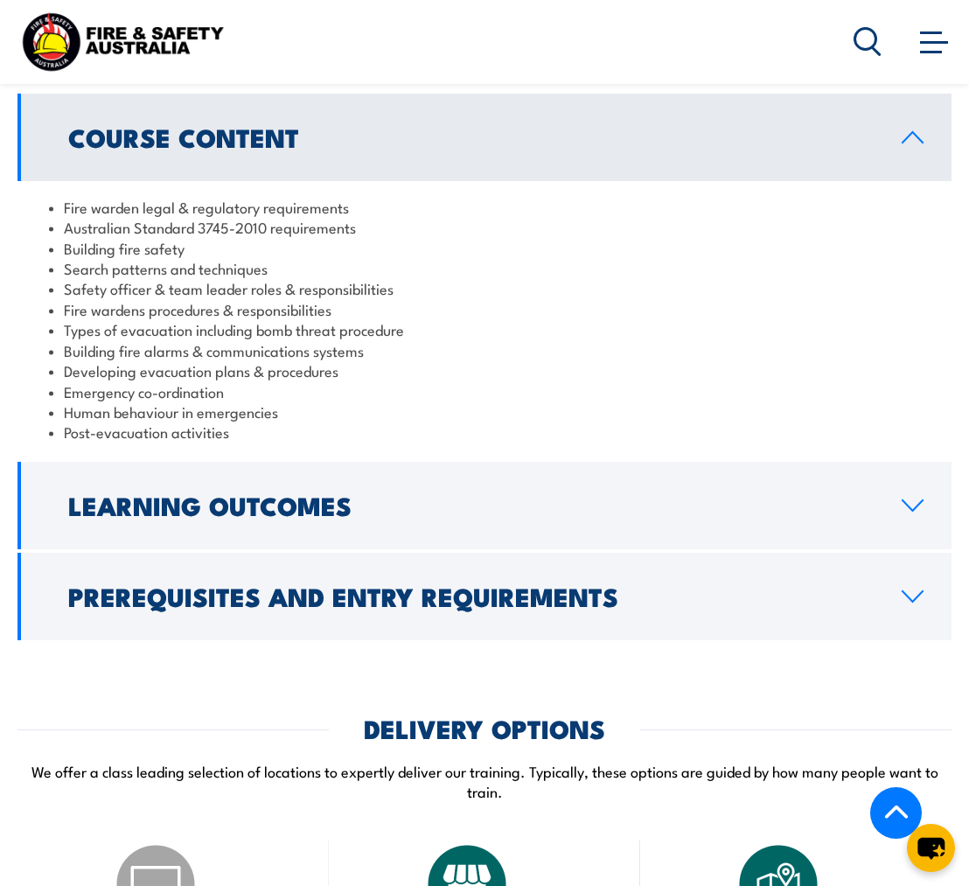
scroll to position [1710, 0]
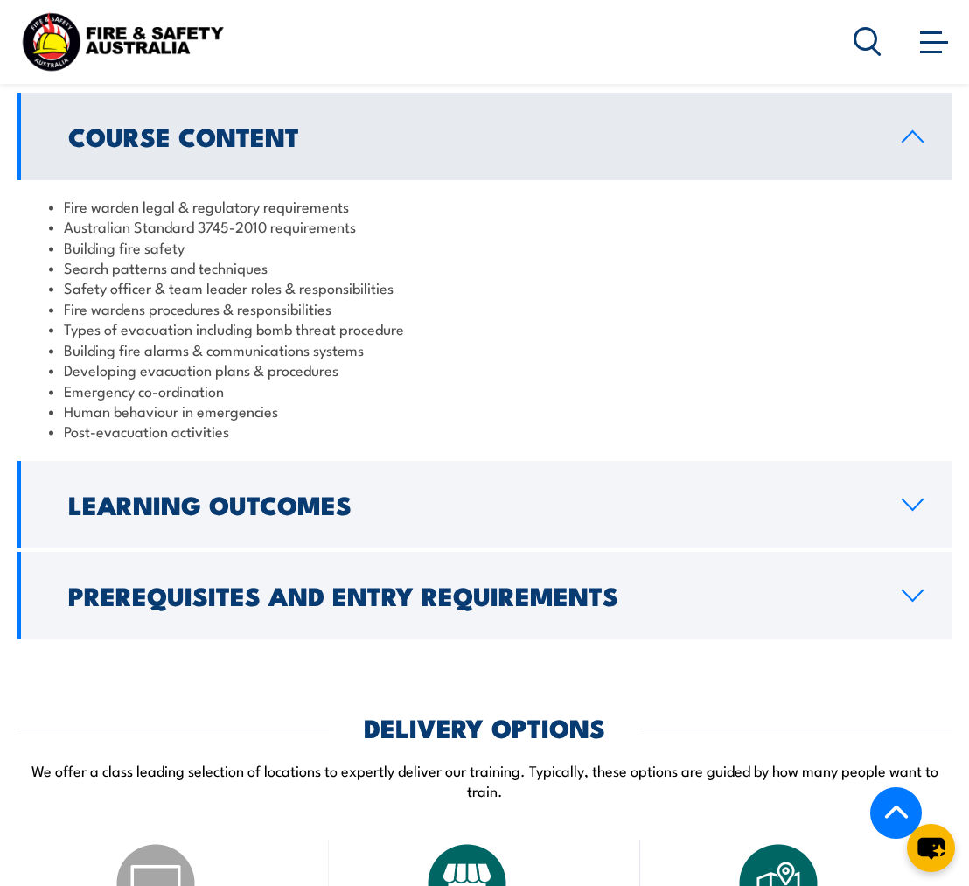
click at [651, 504] on link "Learning Outcomes" at bounding box center [484, 504] width 934 height 87
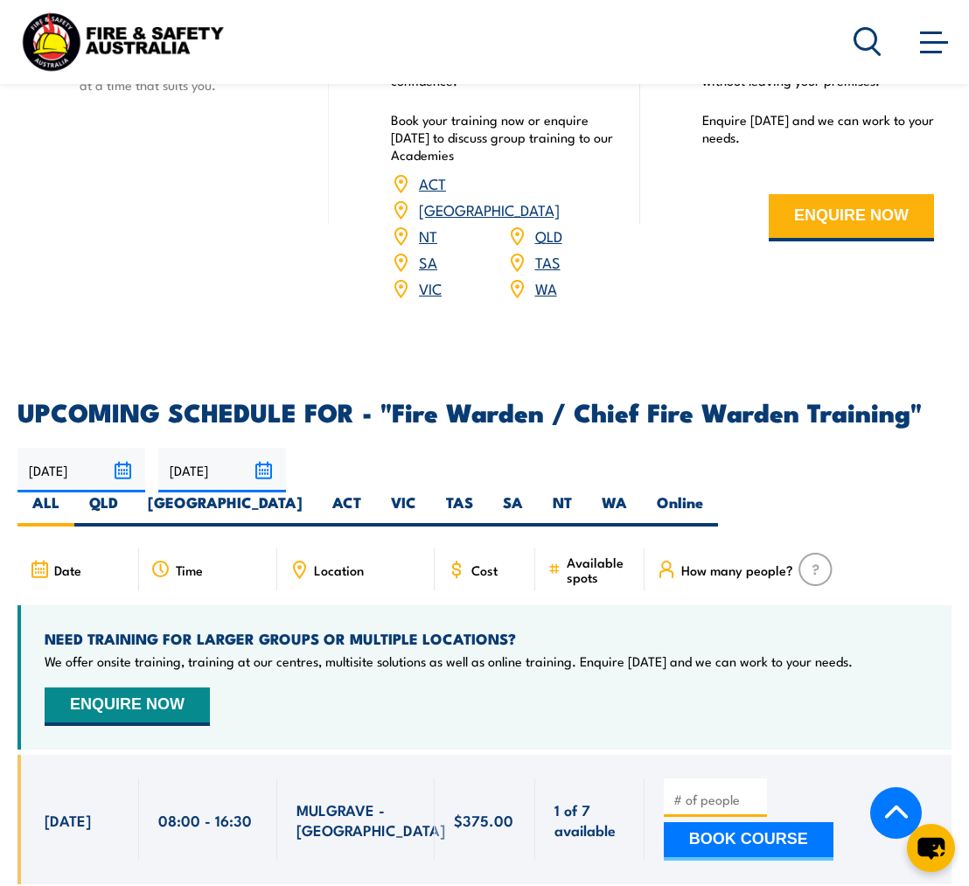
scroll to position [2716, 0]
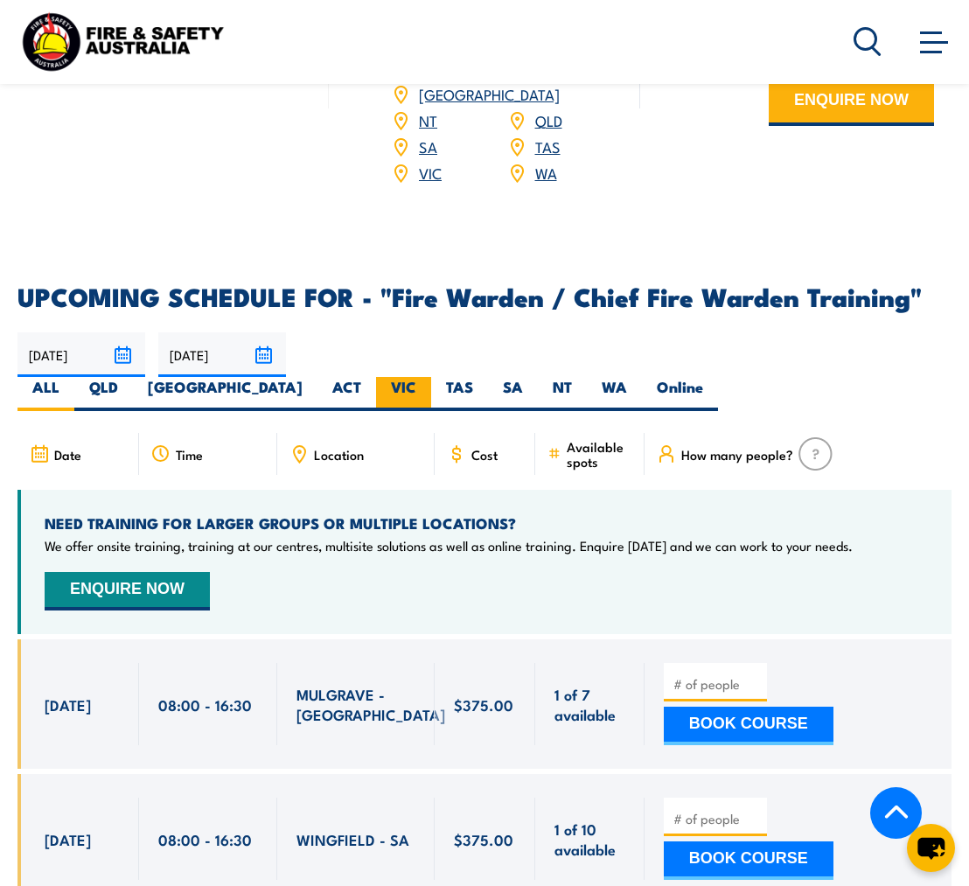
click at [431, 377] on label "VIC" at bounding box center [403, 394] width 55 height 34
click at [428, 377] on input "VIC" at bounding box center [421, 382] width 11 height 11
radio input "true"
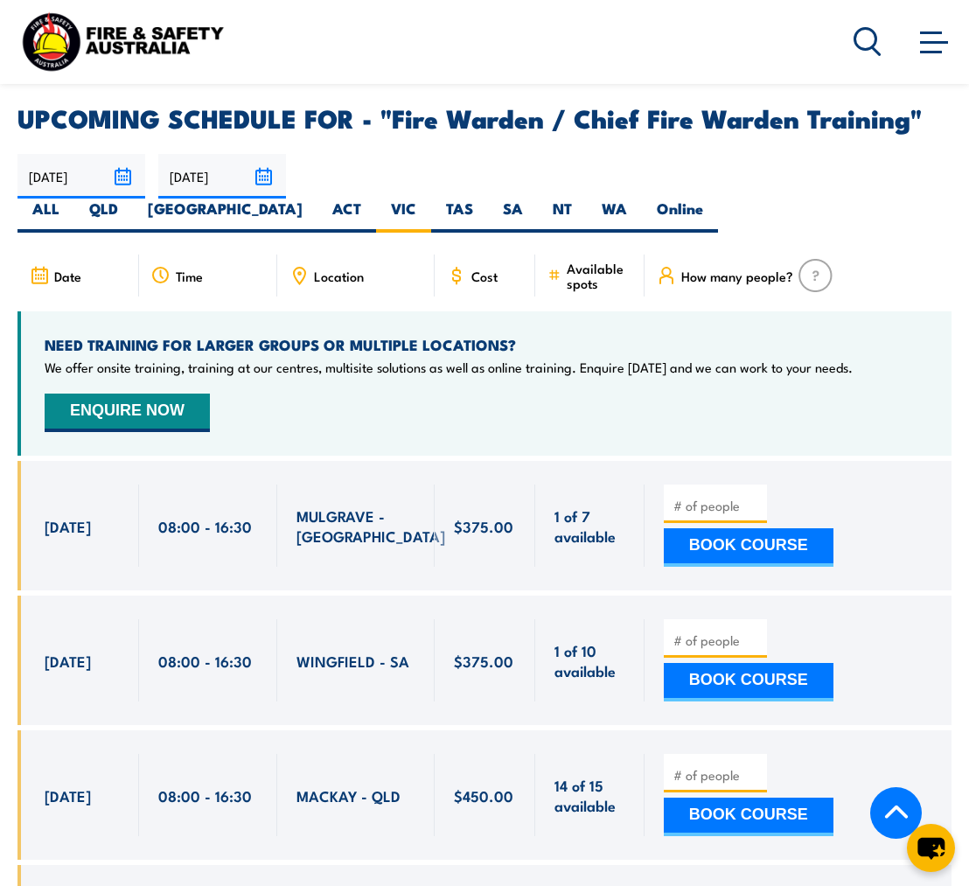
scroll to position [3034, 0]
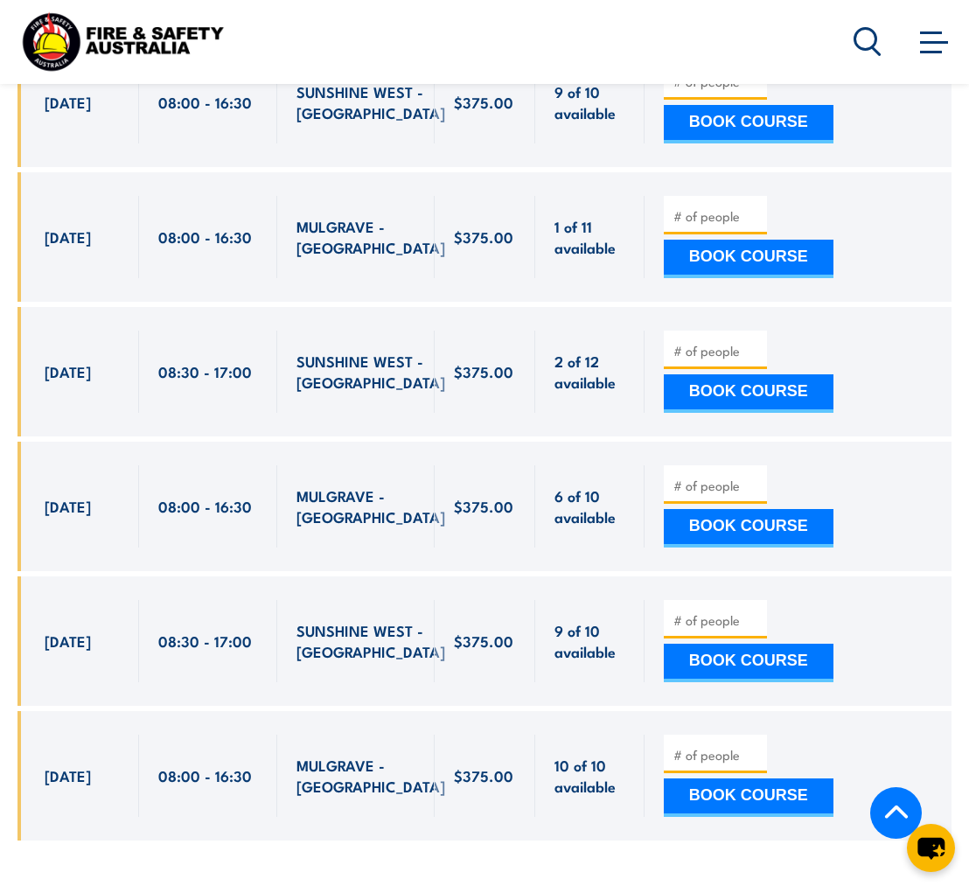
scroll to position [4004, 0]
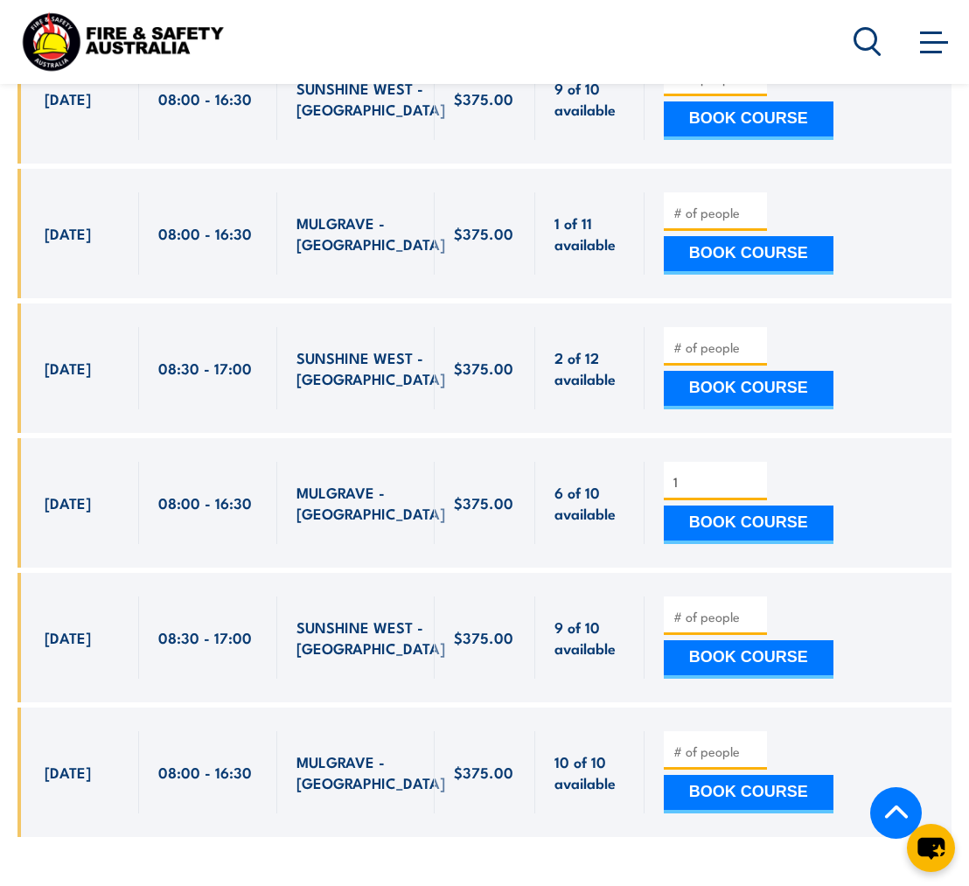
click at [756, 473] on input "1" at bounding box center [716, 481] width 87 height 17
click at [756, 473] on input "2" at bounding box center [716, 481] width 87 height 17
type input "3"
click at [756, 473] on input "3" at bounding box center [716, 481] width 87 height 17
click at [765, 505] on button "BOOK COURSE" at bounding box center [749, 524] width 170 height 38
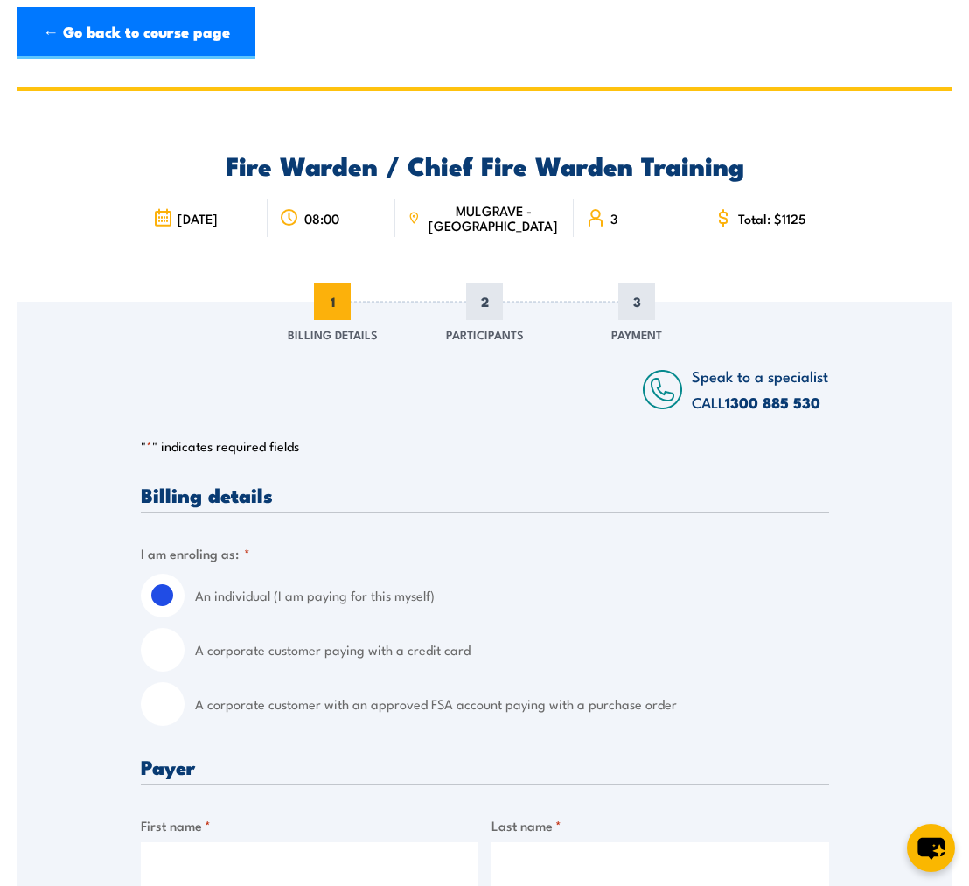
click at [163, 650] on input "A corporate customer paying with a credit card" at bounding box center [163, 650] width 44 height 44
radio input "true"
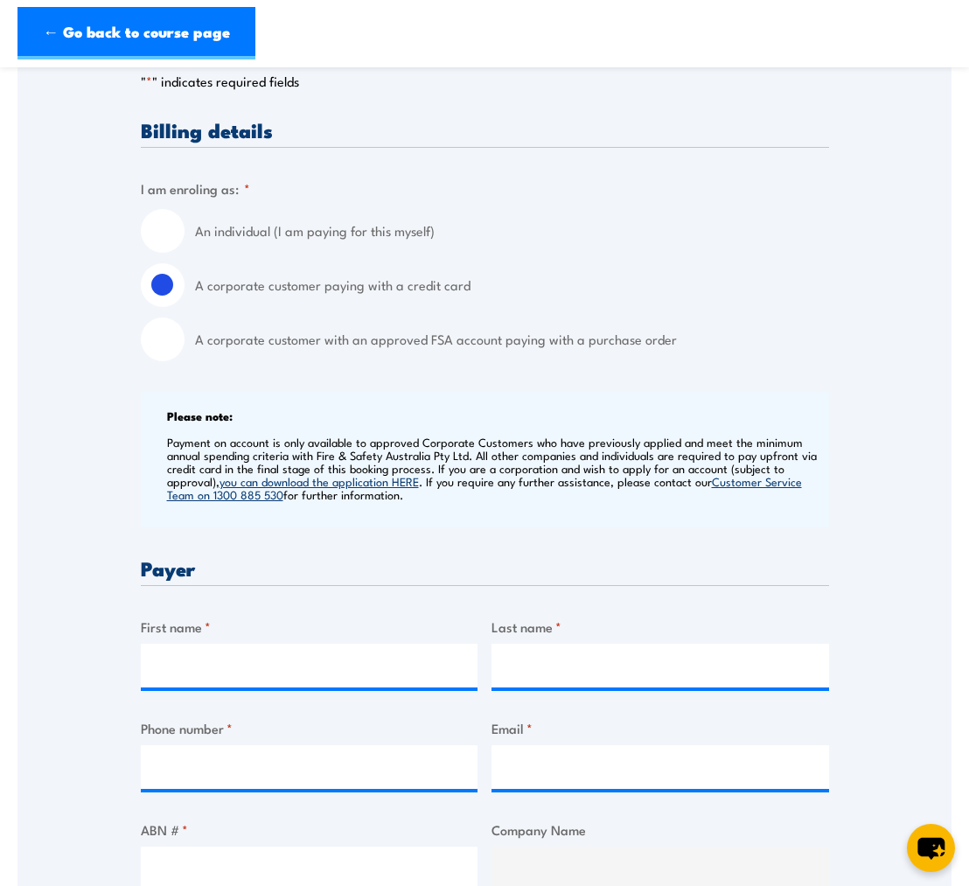
scroll to position [371, 0]
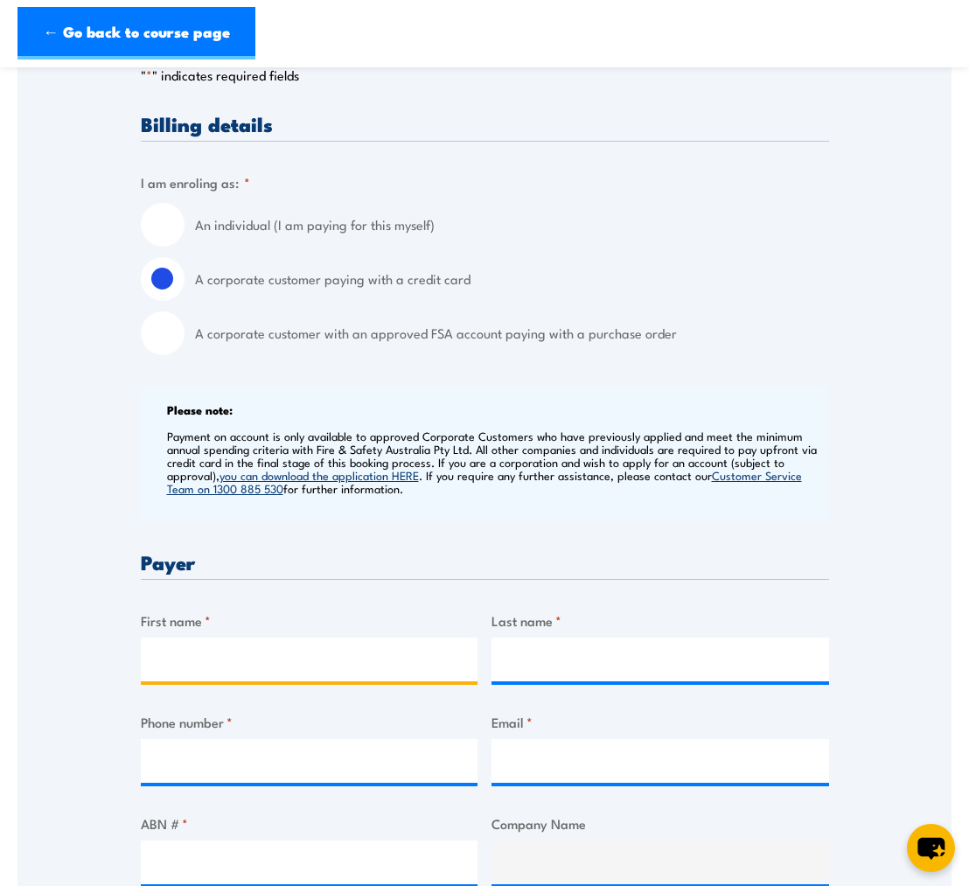
drag, startPoint x: 379, startPoint y: 653, endPoint x: 394, endPoint y: 651, distance: 15.8
click at [384, 654] on input "First name *" at bounding box center [309, 659] width 337 height 44
type input "kymbal"
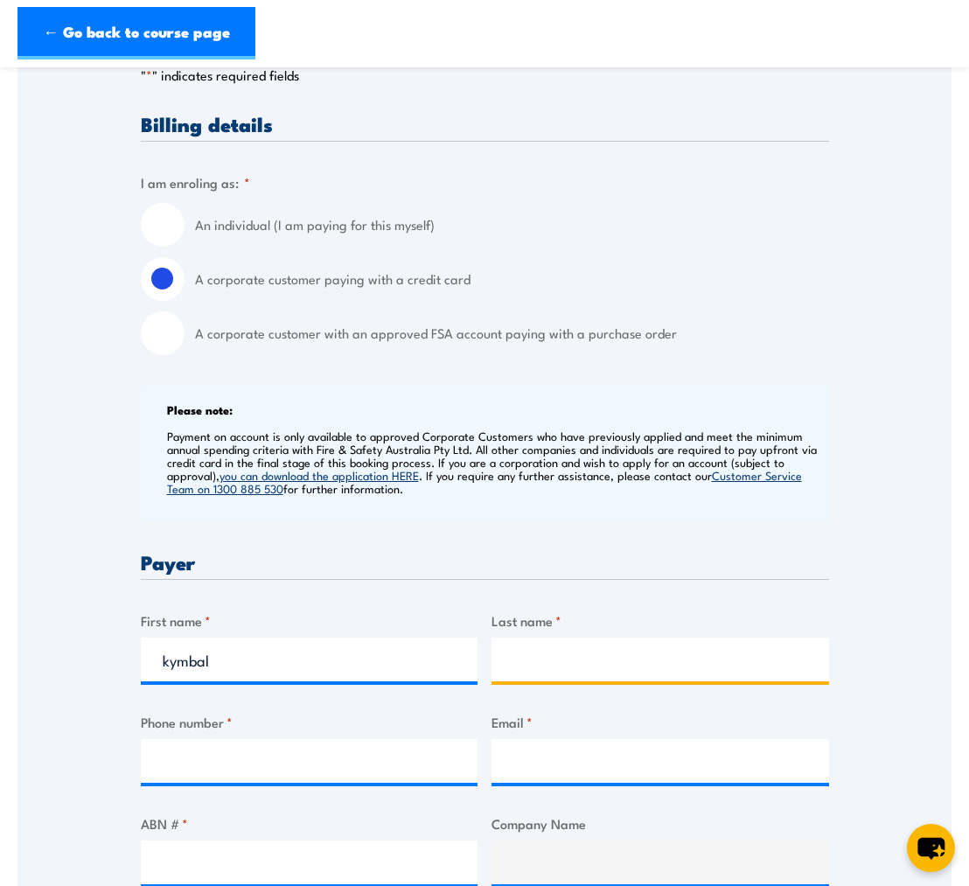
type input "McGrath"
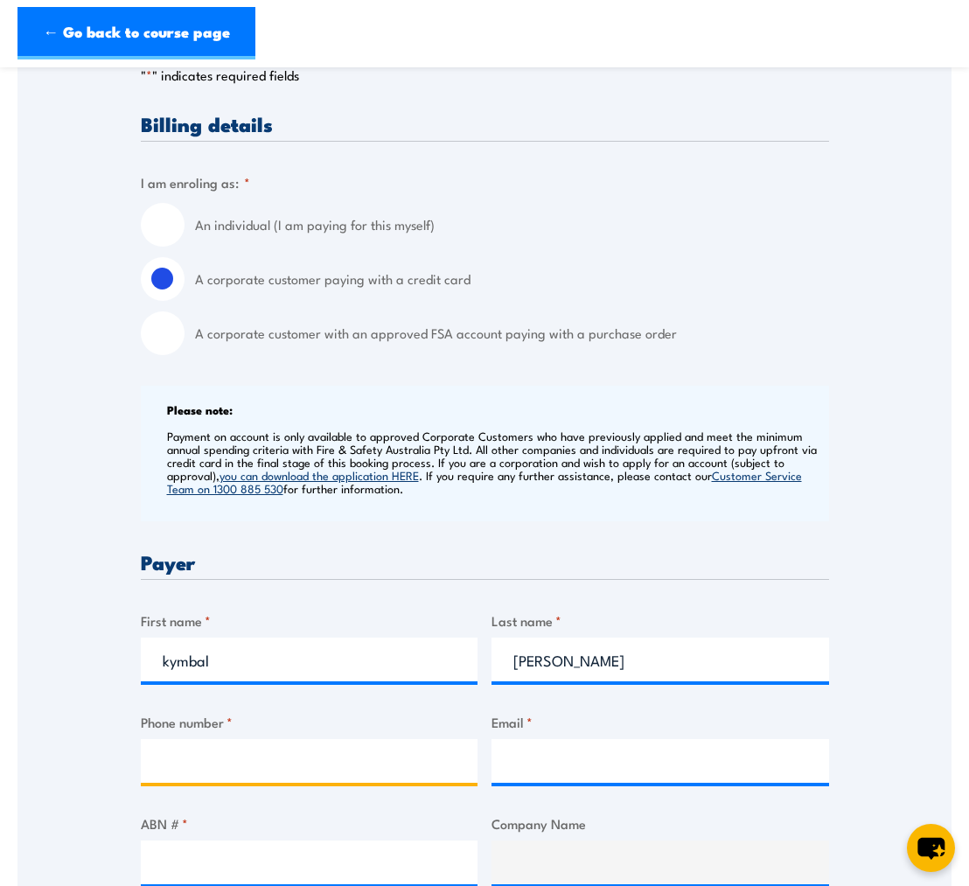
type input "0499805412"
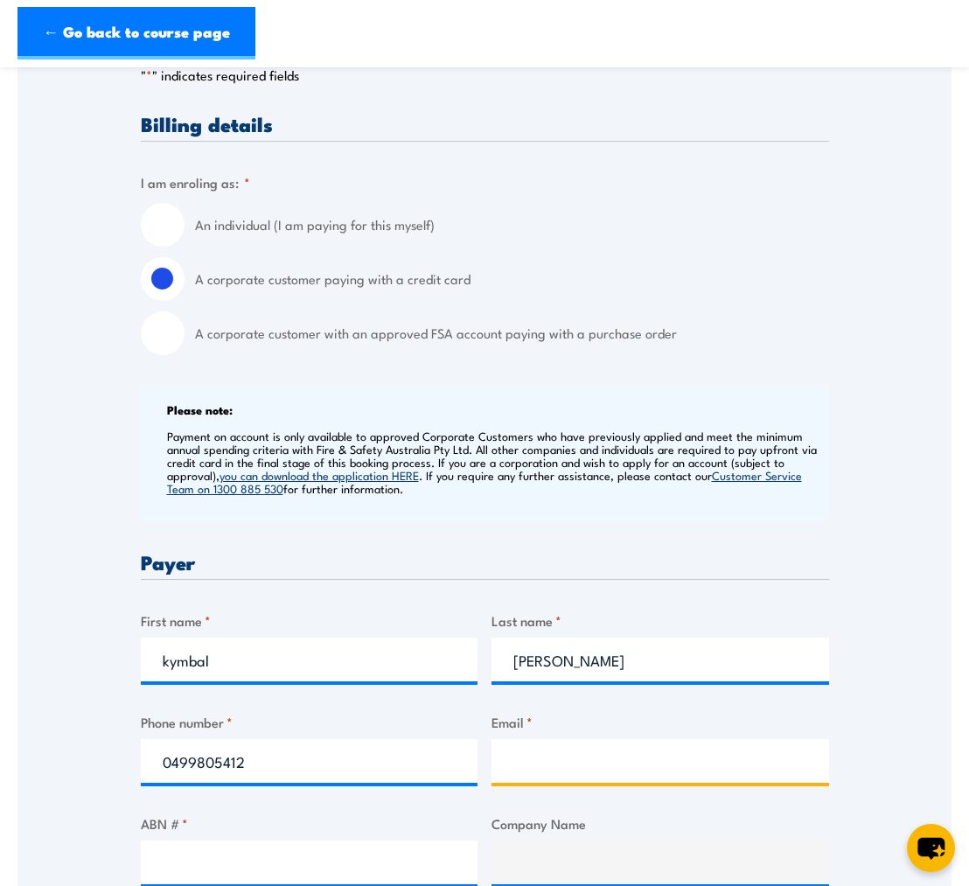
type input "kymbal.mcgrath@thetorch.org.au"
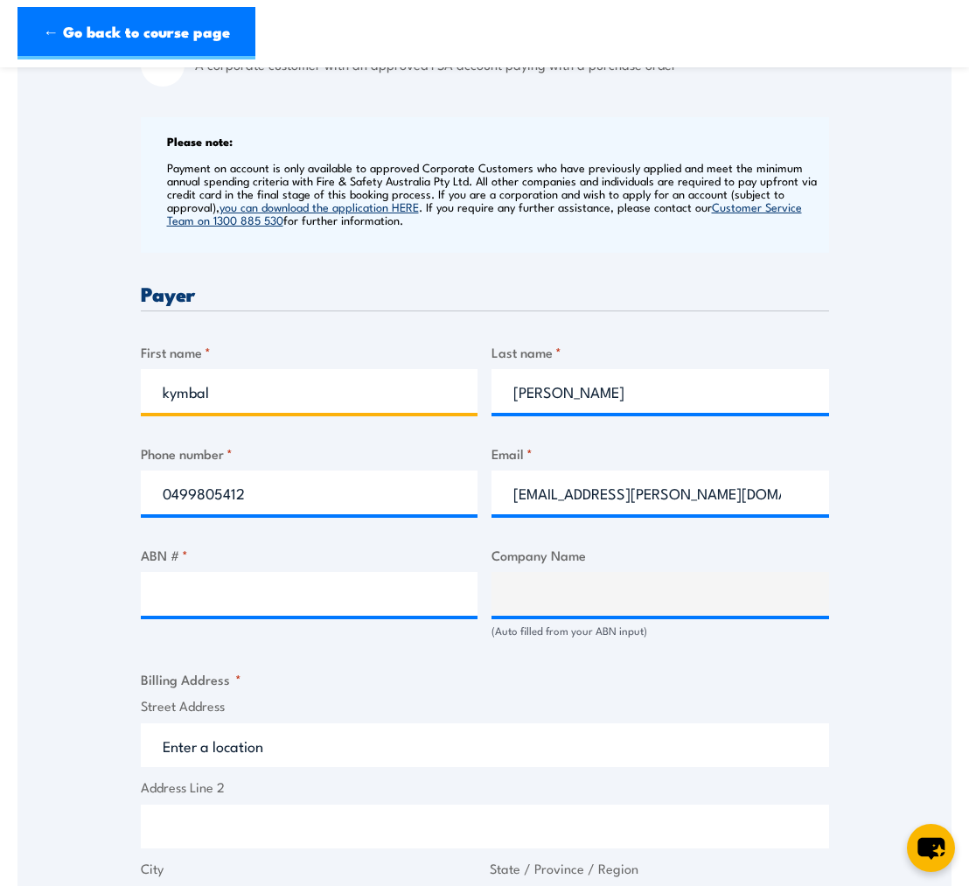
scroll to position [661, 0]
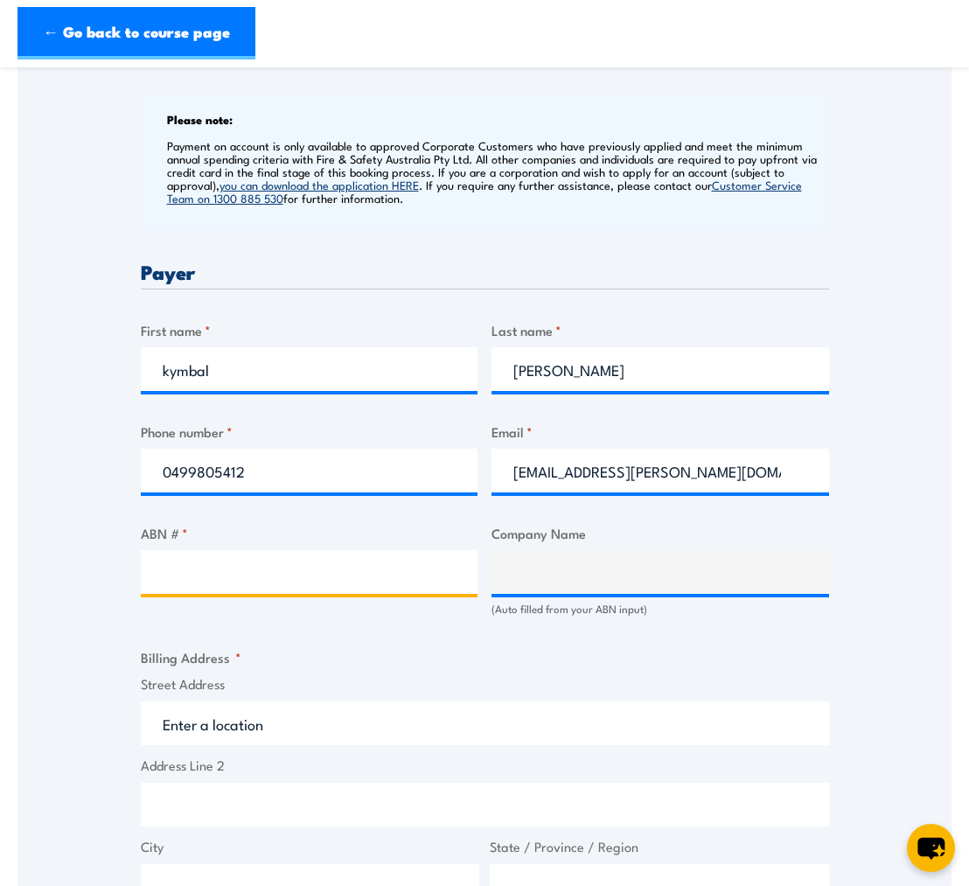
click at [315, 565] on input "ABN # *" at bounding box center [309, 572] width 337 height 44
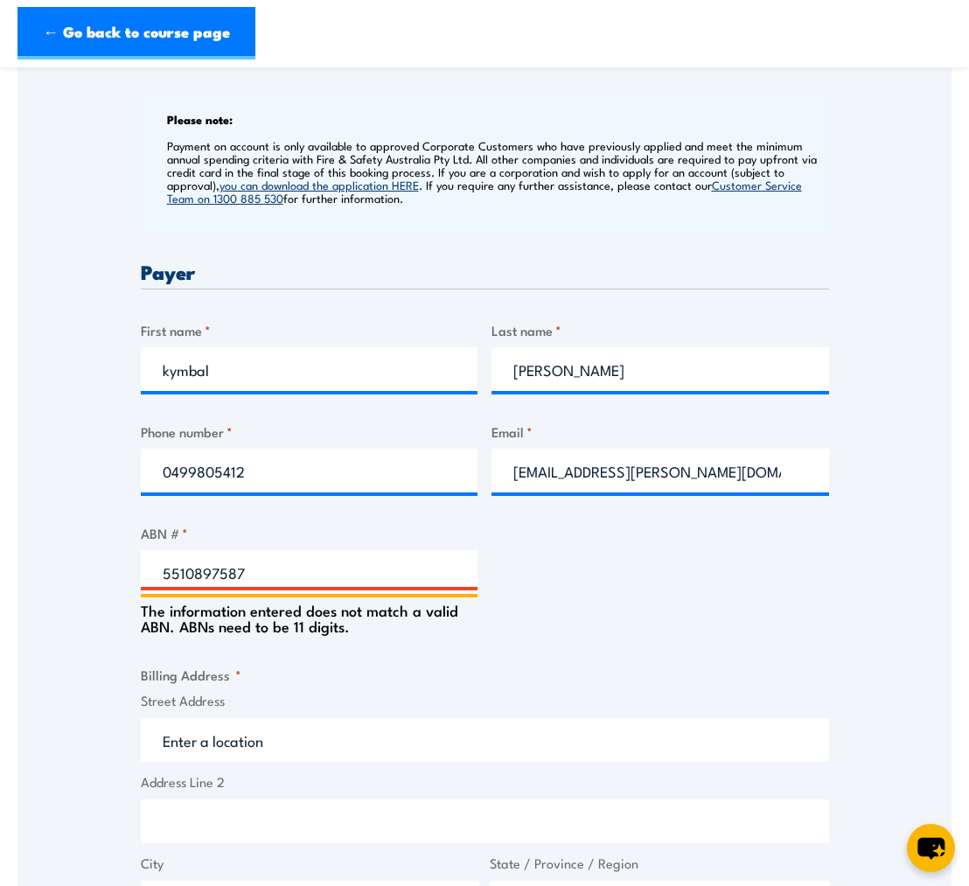
type input "55108975873"
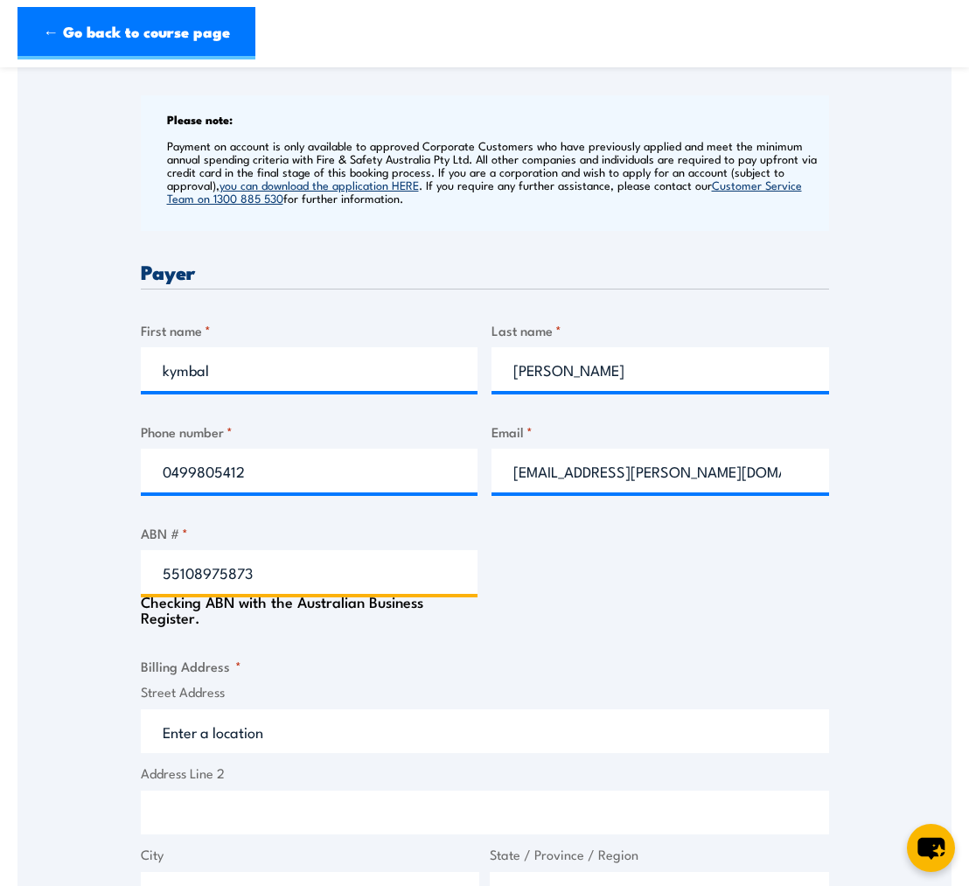
type input "The Torch Project"
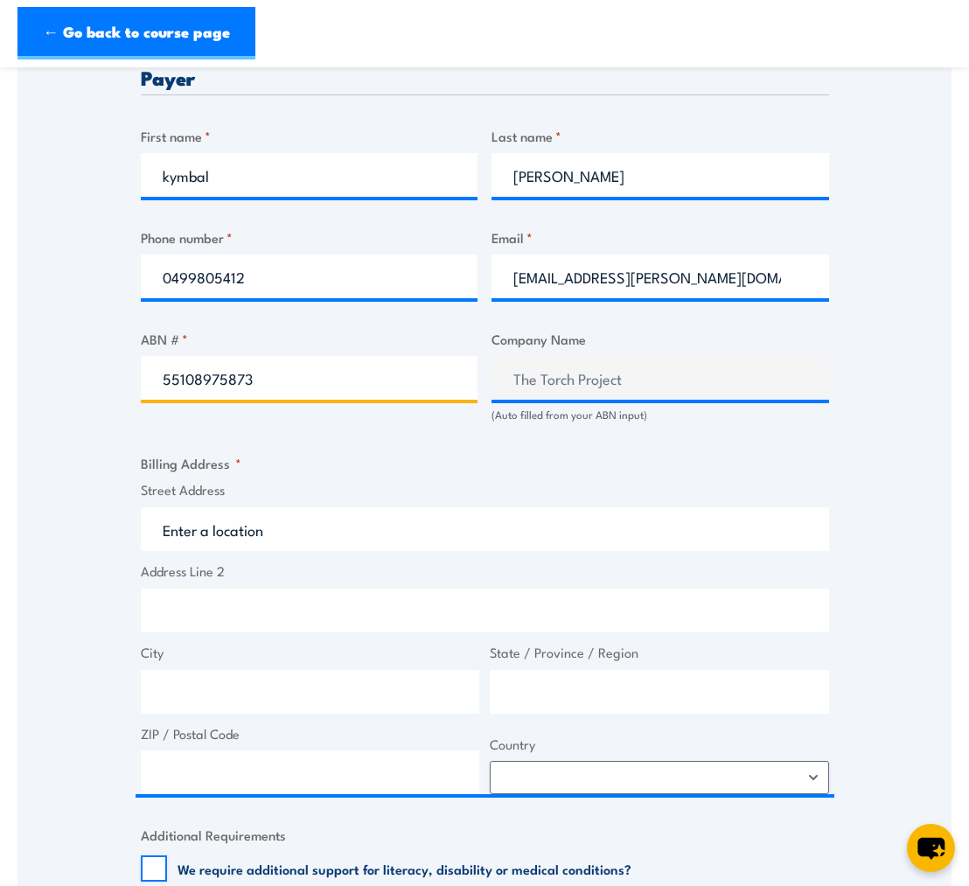
scroll to position [858, 0]
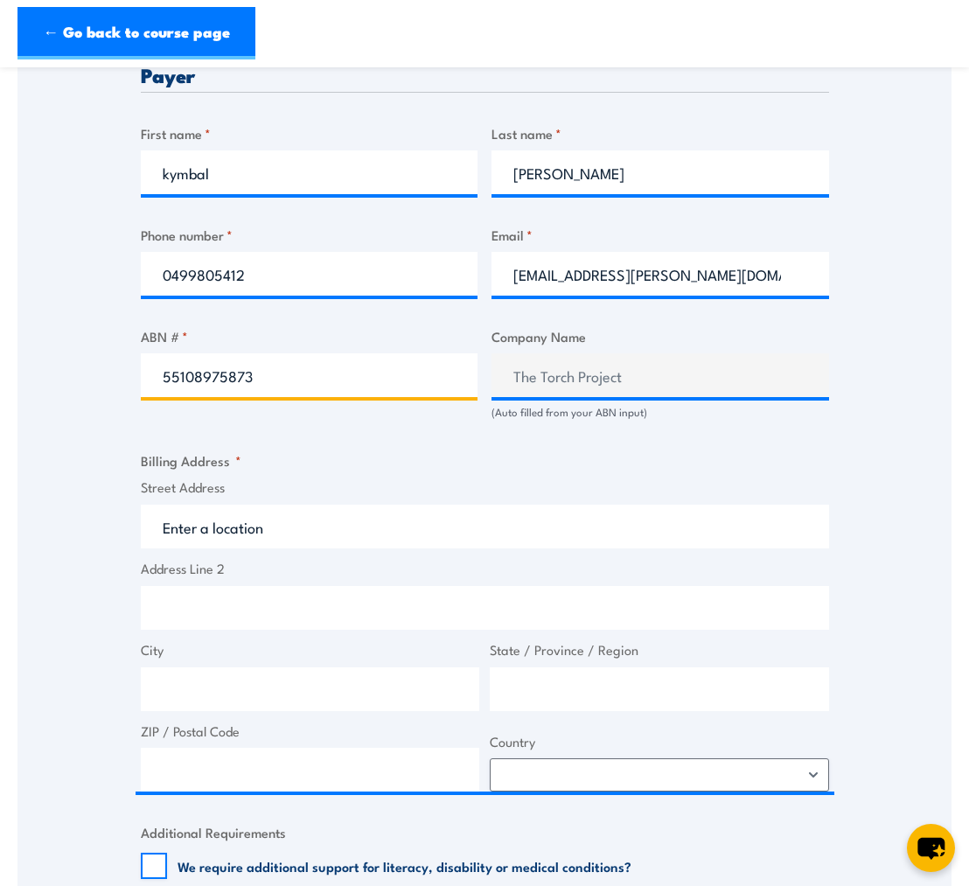
type input "55108975873"
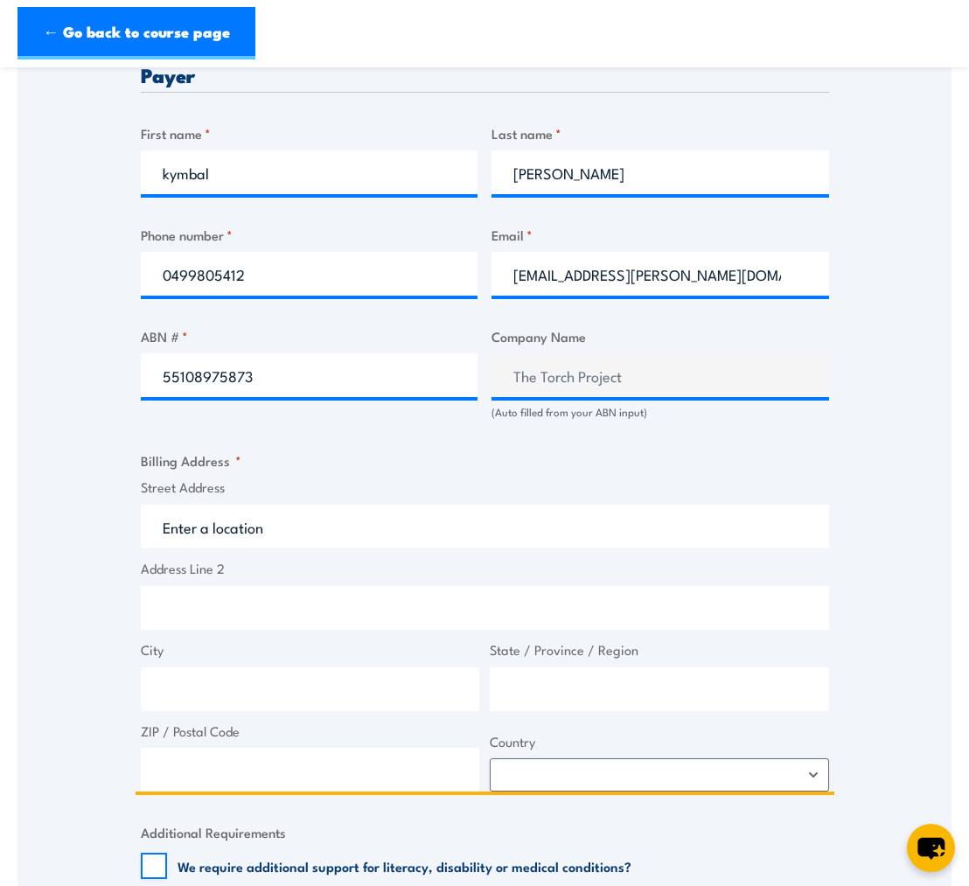
click at [359, 533] on input "Street Address" at bounding box center [485, 526] width 688 height 44
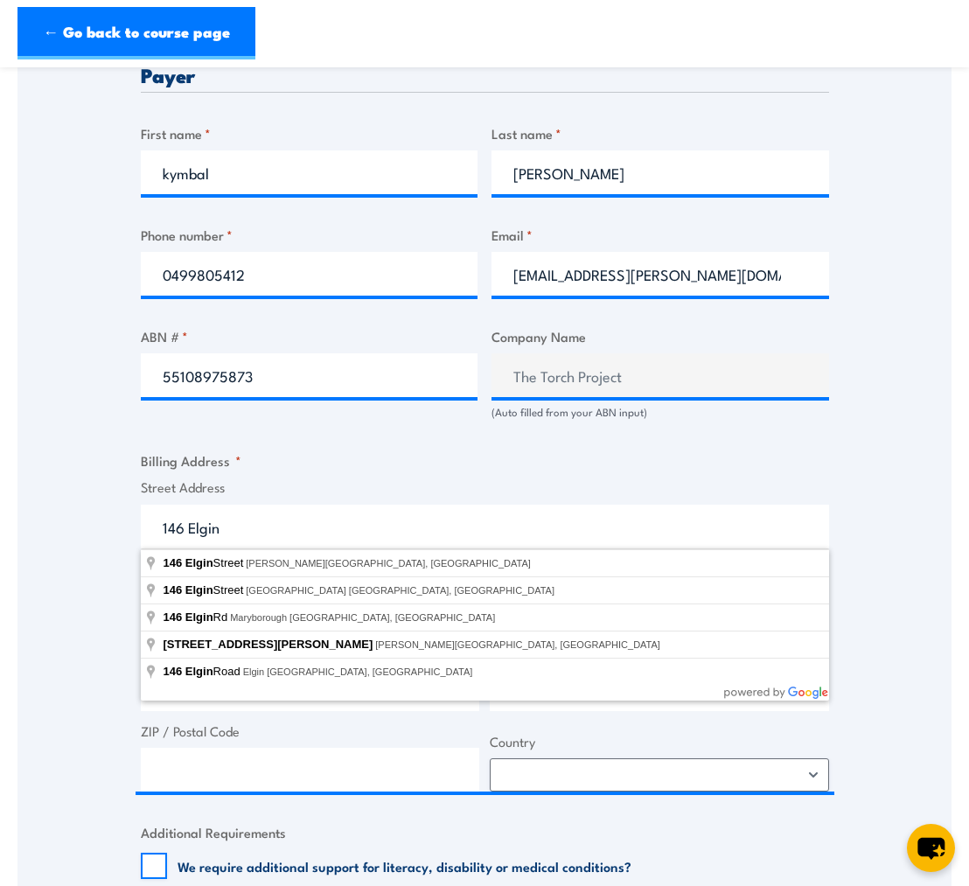
type input "146 Elgin Street, Carlton VIC, Australia"
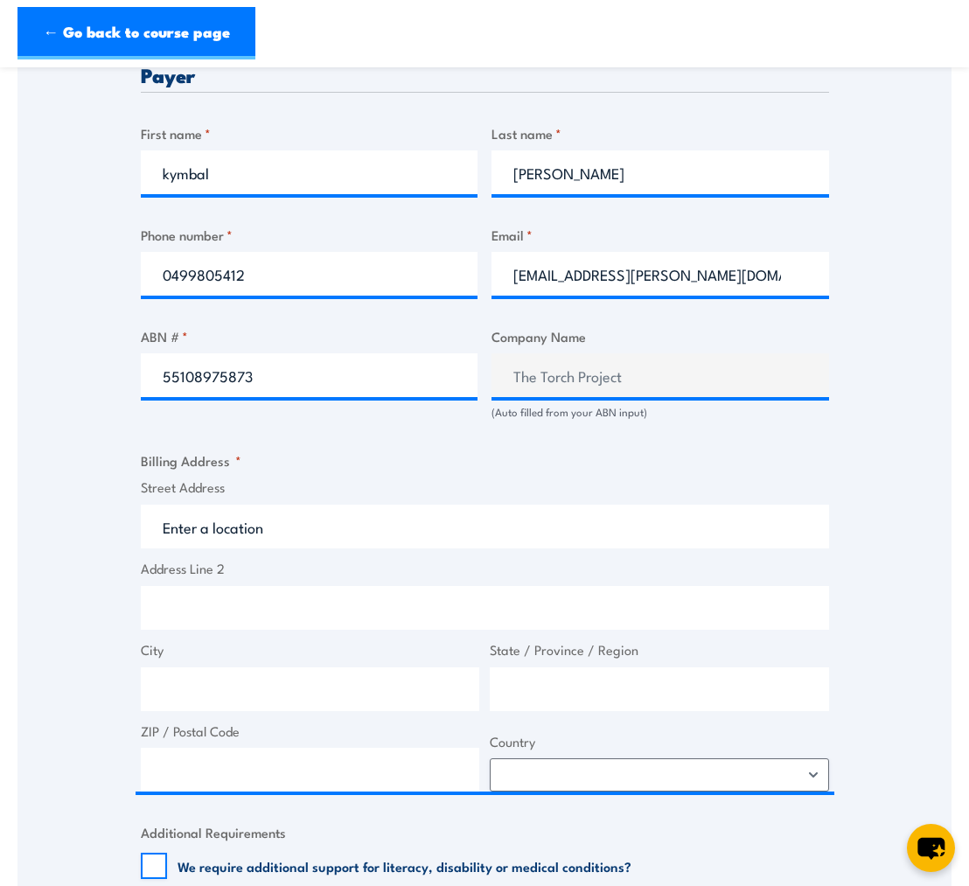
type input "146 Elgin St"
type input "Carlton"
type input "Victoria"
type input "3054"
select select "Australia"
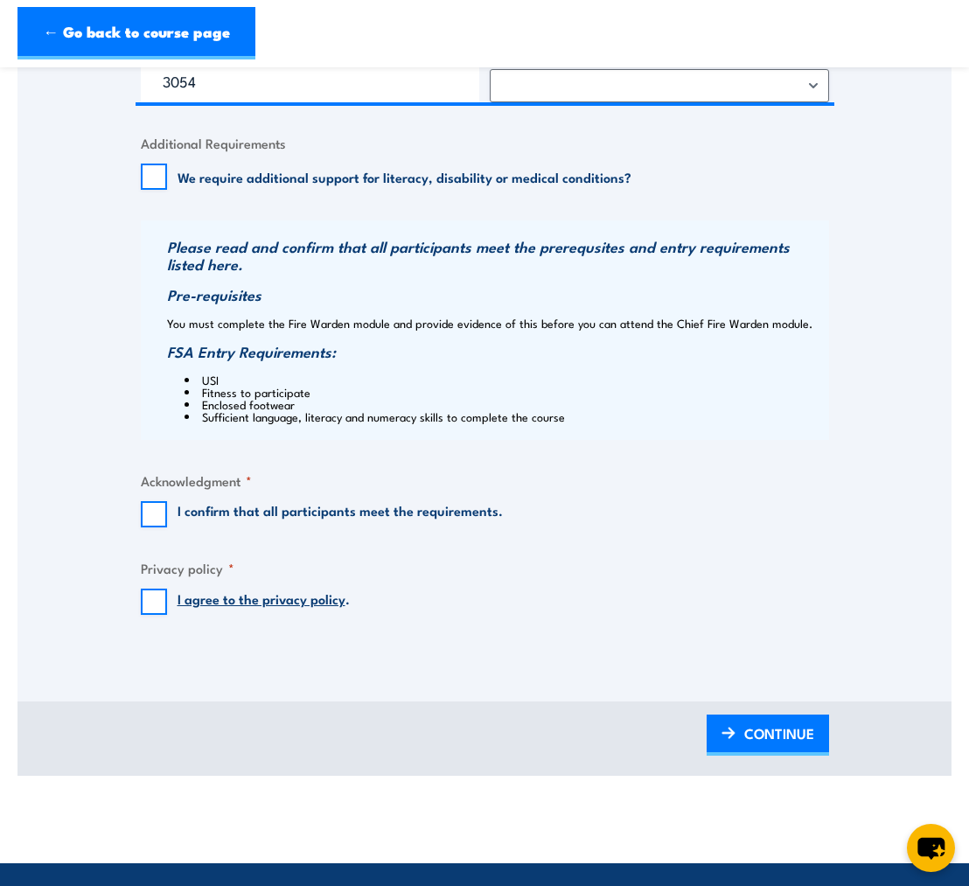
scroll to position [1561, 0]
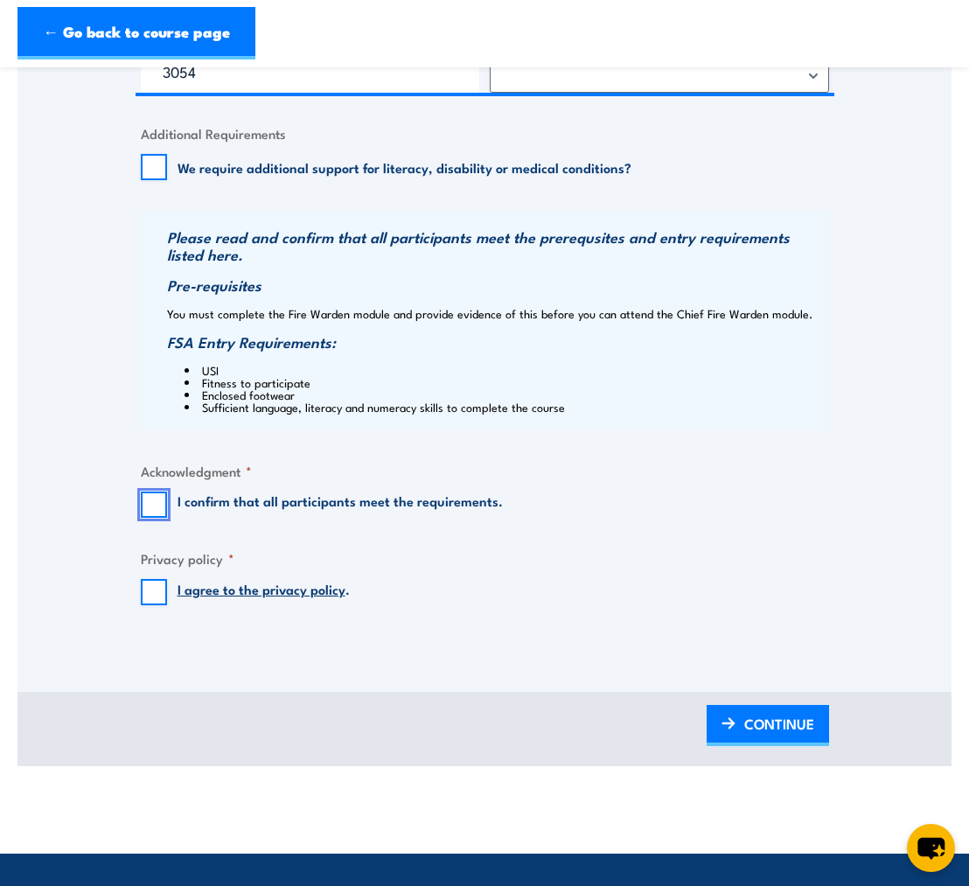
click at [155, 500] on input "I confirm that all participants meet the requirements." at bounding box center [154, 504] width 26 height 26
checkbox input "true"
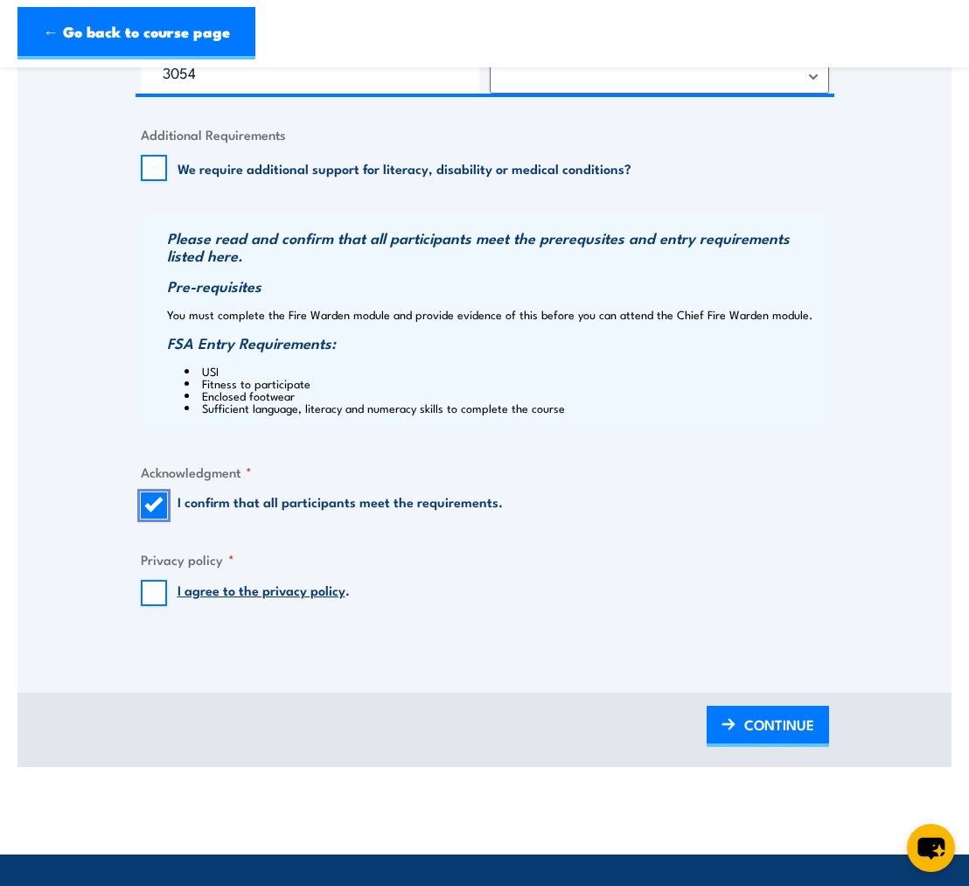
scroll to position [1550, 0]
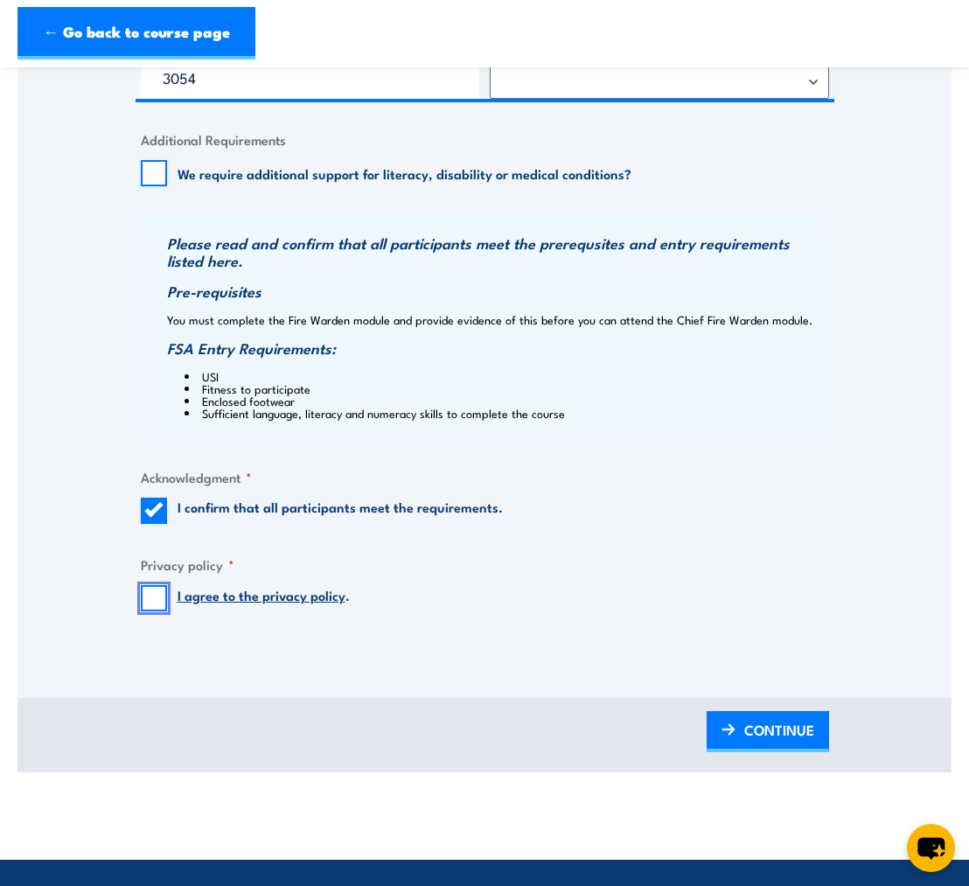
drag, startPoint x: 156, startPoint y: 598, endPoint x: 164, endPoint y: 605, distance: 11.2
click at [156, 599] on input "I agree to the privacy policy ." at bounding box center [154, 598] width 26 height 26
checkbox input "true"
click at [801, 734] on span "CONTINUE" at bounding box center [779, 729] width 70 height 46
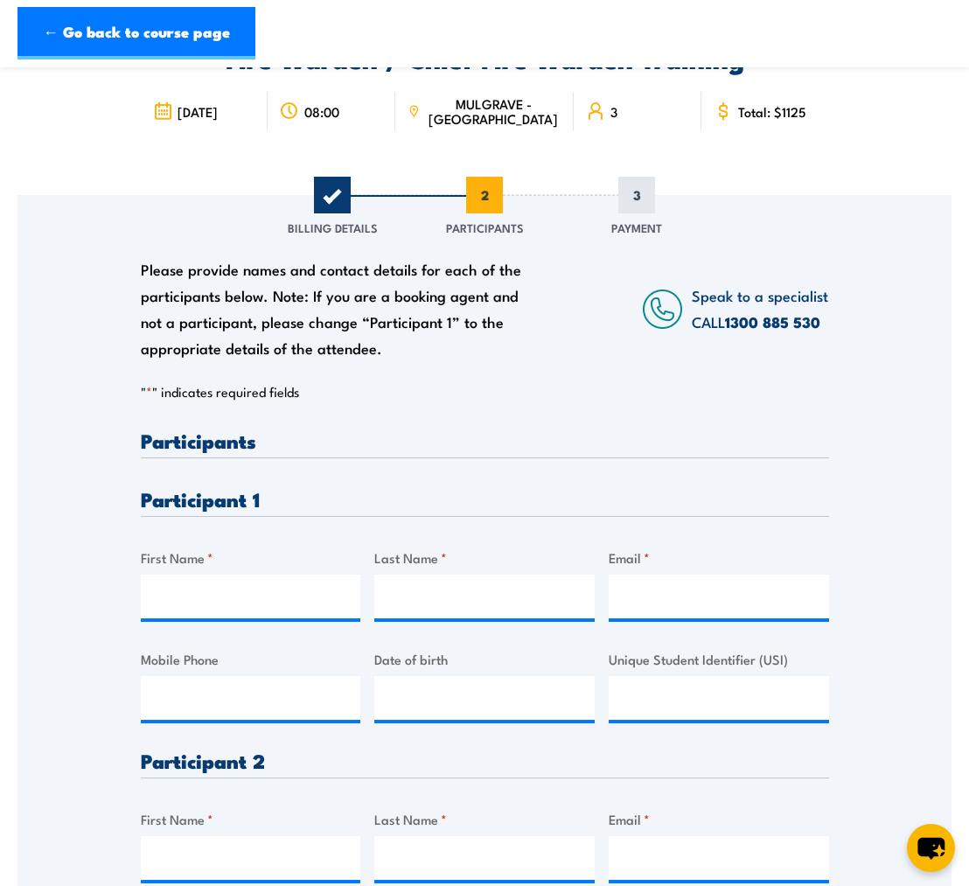
scroll to position [108, 0]
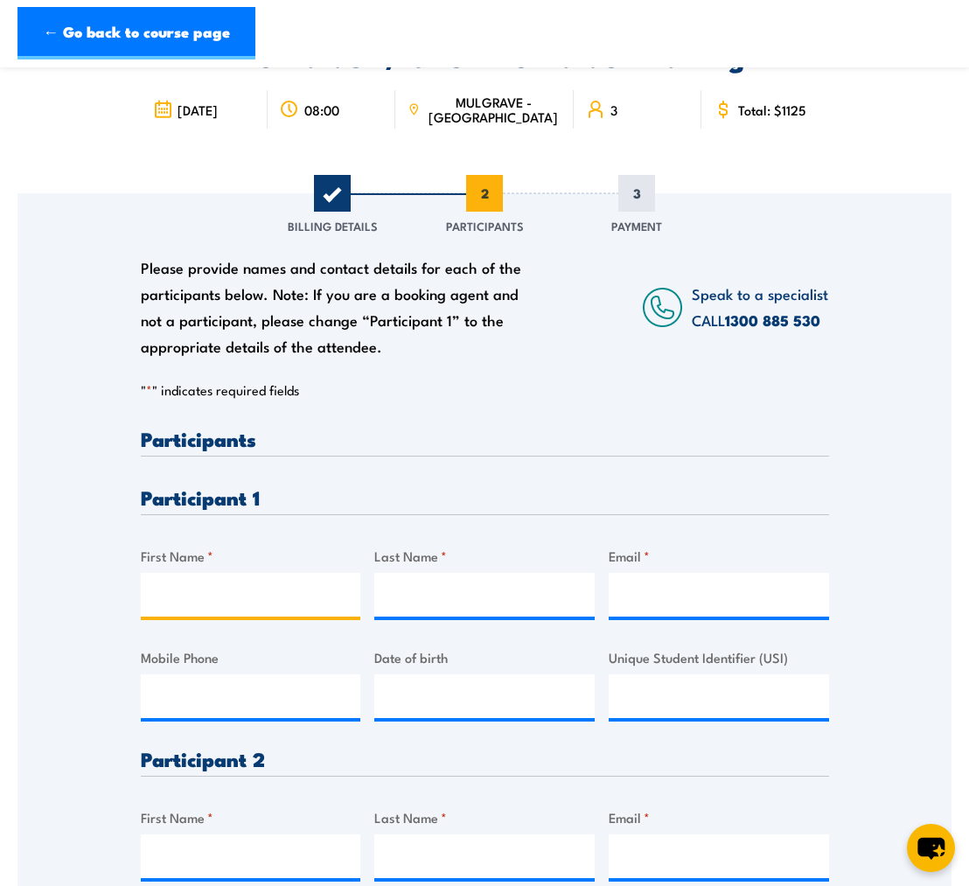
click at [266, 589] on input "First Name *" at bounding box center [251, 595] width 220 height 44
type input "kymbal"
type input "McGrath"
type input "kymbal.mcgrath@thetorch.org.au"
type input "0499805412"
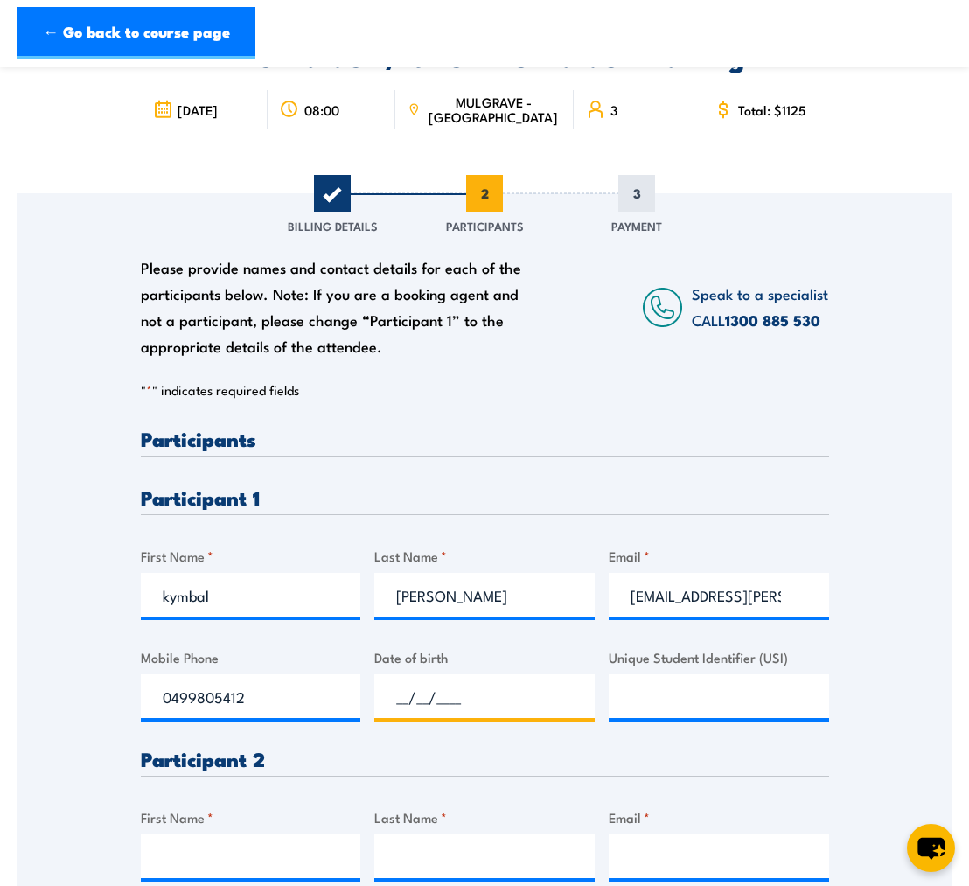
click at [414, 698] on input "__/__/____" at bounding box center [484, 696] width 220 height 44
type input "25/02/1979"
click at [680, 692] on input "Unique Student Identifier (USI)" at bounding box center [719, 696] width 220 height 44
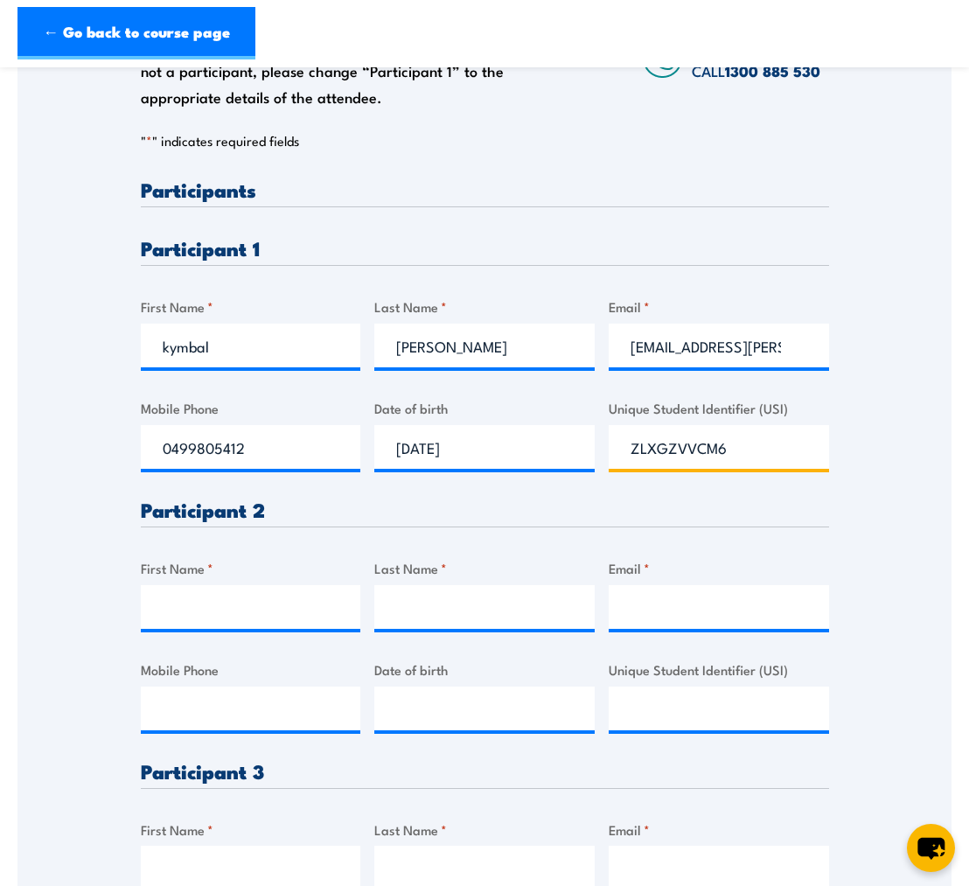
scroll to position [362, 0]
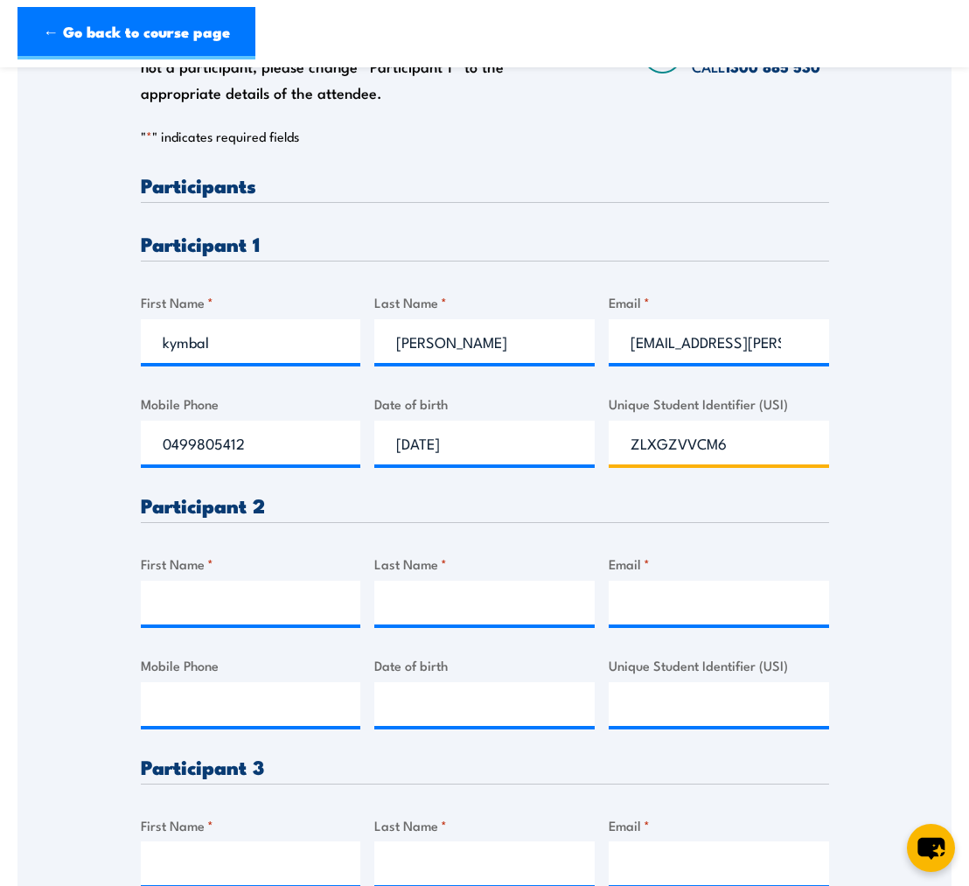
type input "ZLXGZVVCM6"
click at [233, 602] on input "First Name *" at bounding box center [251, 603] width 220 height 44
type input "Daniel"
click at [404, 590] on input "Last Name *" at bounding box center [484, 603] width 220 height 44
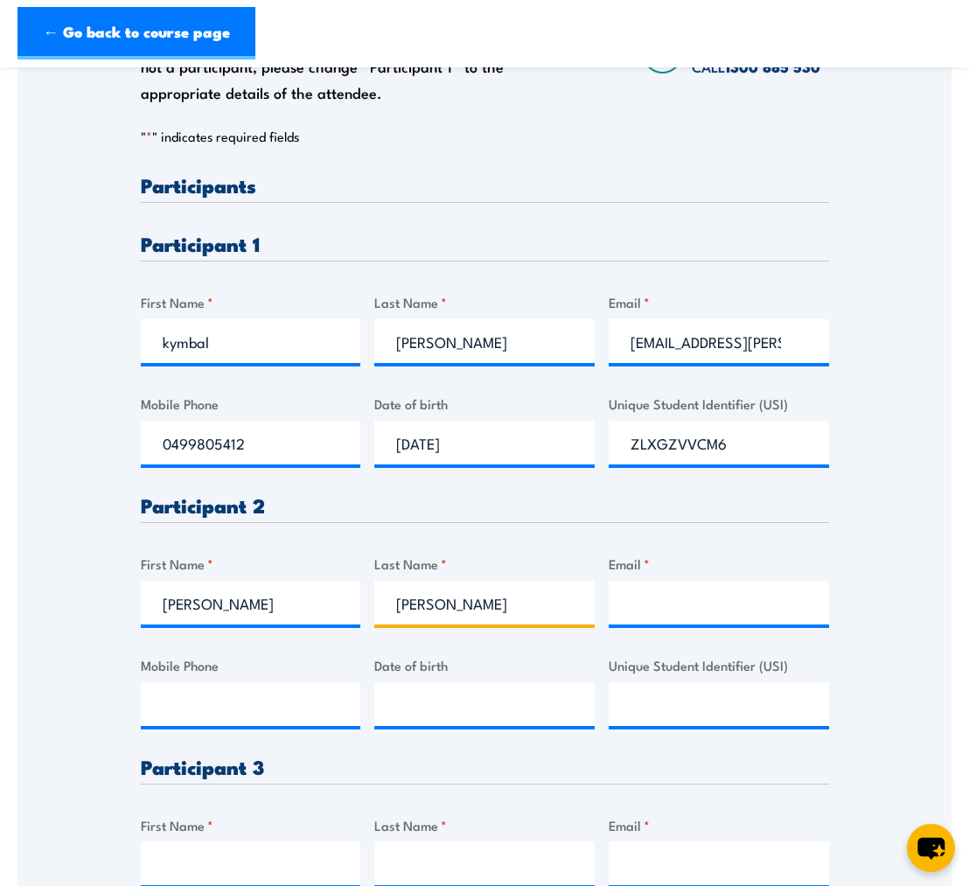
type input "Laird"
click at [751, 613] on input "Email *" at bounding box center [719, 603] width 220 height 44
paste input "0472 745 323"
type input "0"
paste input "daniel.laird@thetorch.org.au"
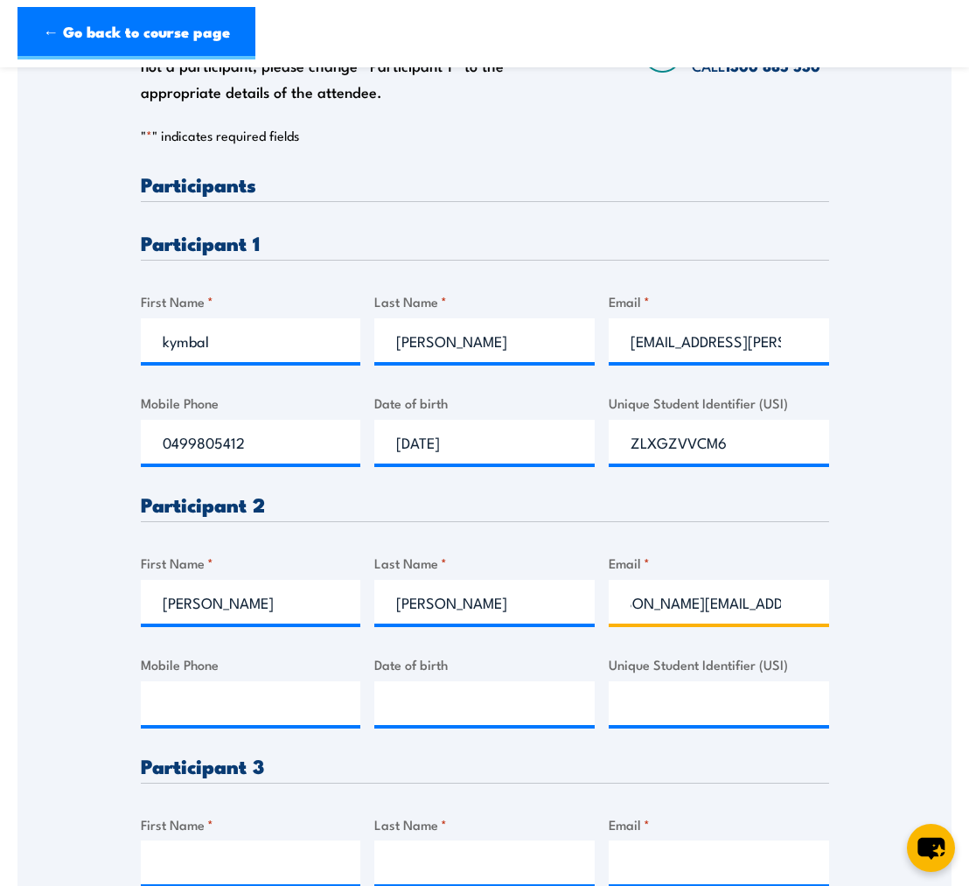
scroll to position [0, 0]
type input "daniel.laird@thetorch.org.au"
paste input "745"
type input "7"
paste input "0472 745 323"
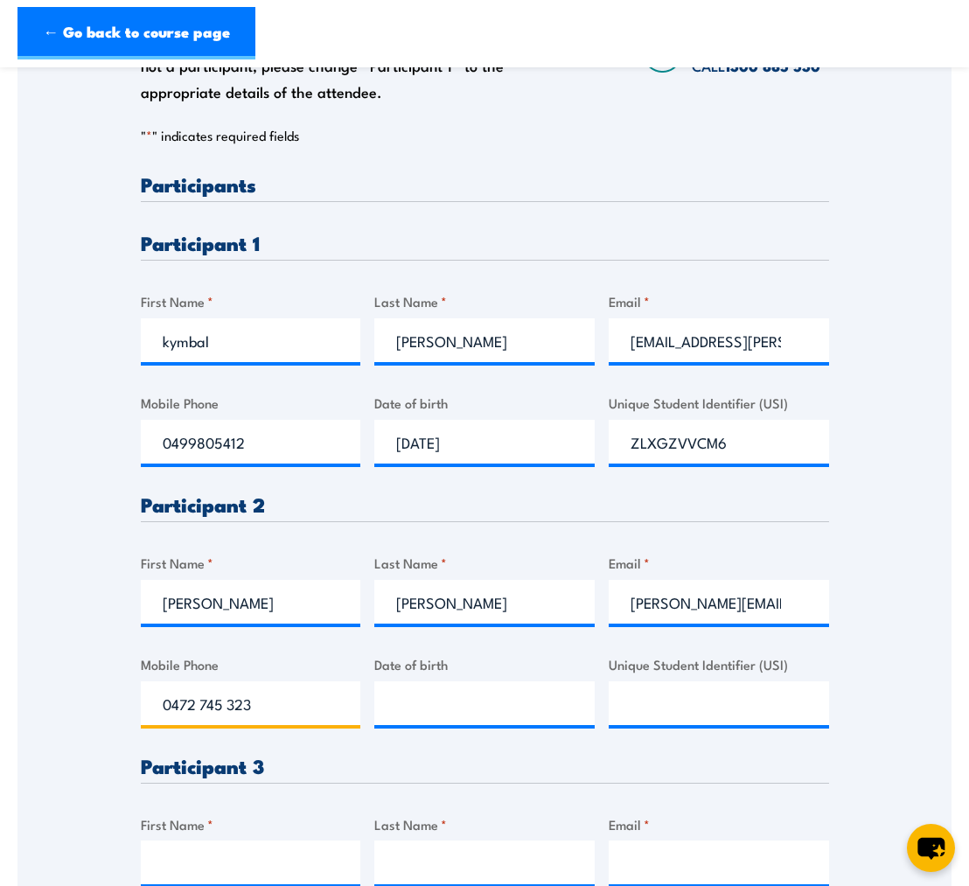
type input "0472 745 323"
click at [483, 701] on input "__/__/____" at bounding box center [484, 703] width 220 height 44
drag, startPoint x: 387, startPoint y: 708, endPoint x: 401, endPoint y: 707, distance: 14.0
click at [389, 707] on input "__/__/____" at bounding box center [484, 703] width 220 height 44
type input "11/12/1981"
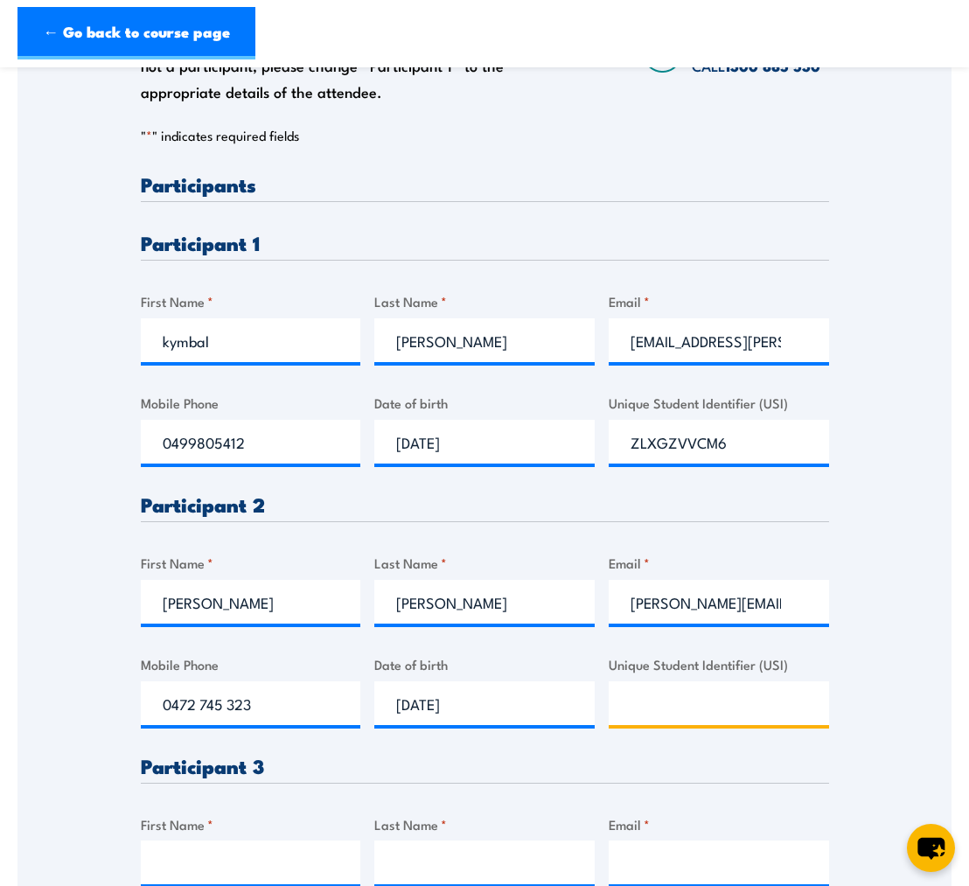
click at [708, 706] on input "Unique Student Identifier (USI)" at bounding box center [719, 703] width 220 height 44
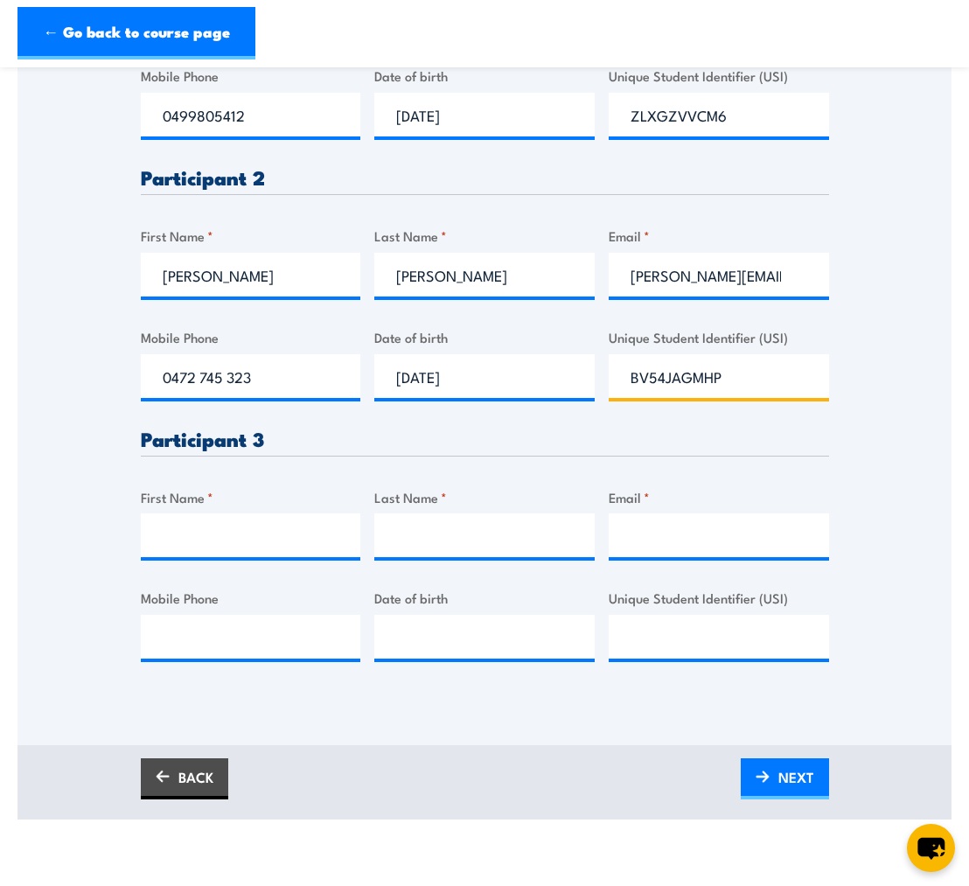
scroll to position [695, 0]
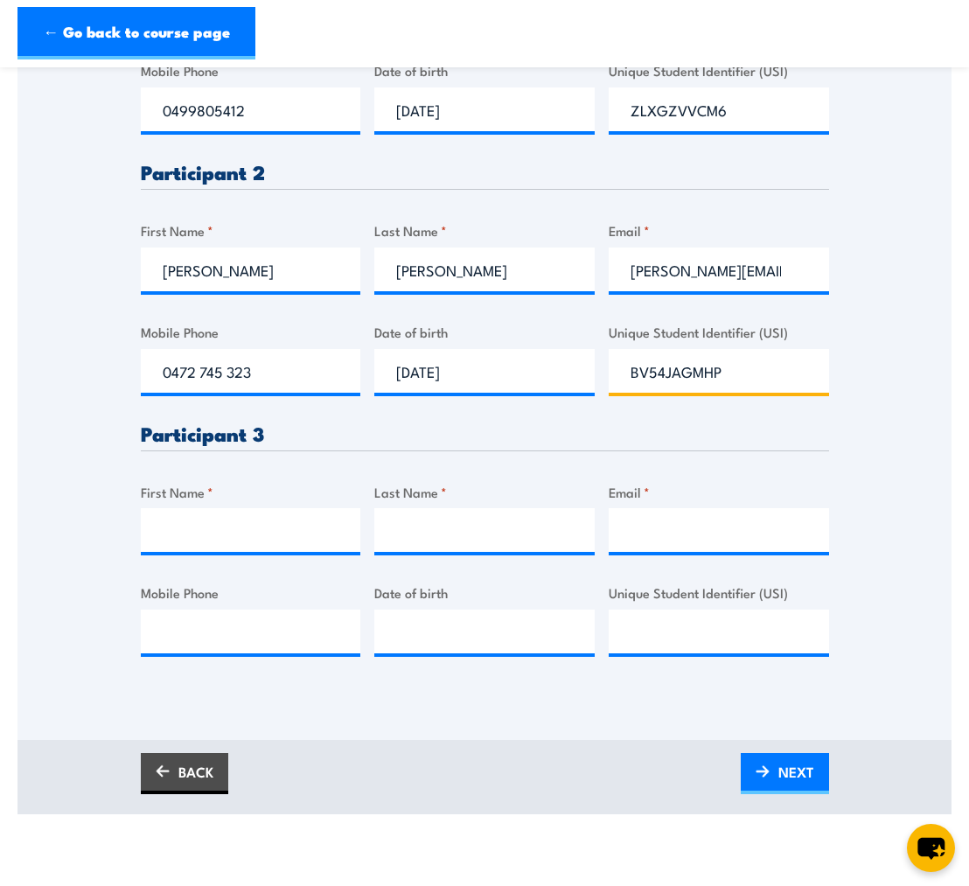
type input "BV54JAGMHP"
click at [257, 541] on input "First Name *" at bounding box center [251, 530] width 220 height 44
type input "Brodie"
type input "Peters-Godden"
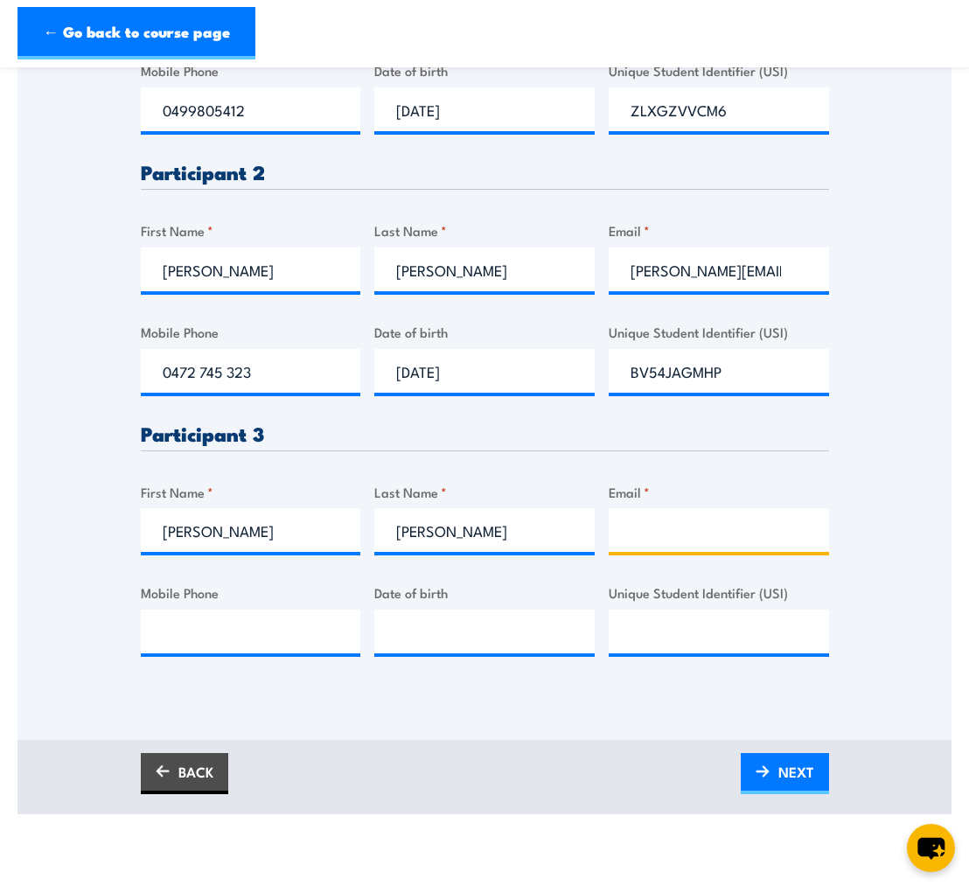
type input "Brodie.peters-godden@thetorch.org.au"
type input "0417282411"
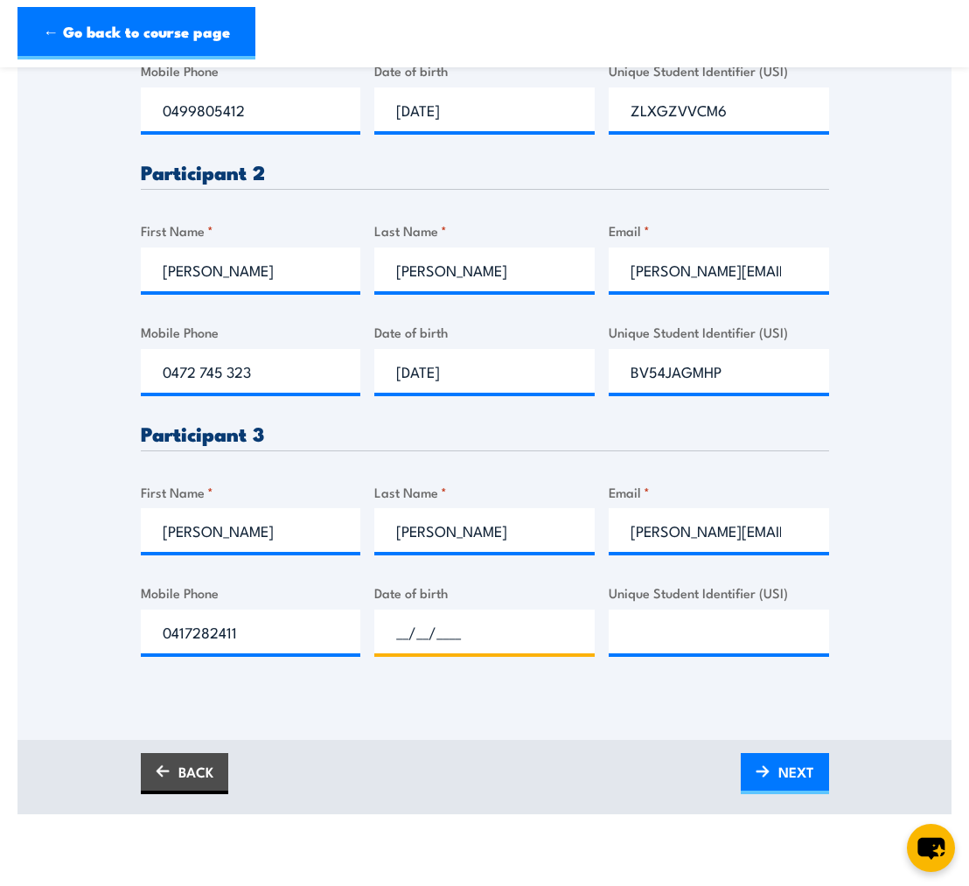
click at [476, 637] on input "__/__/____" at bounding box center [484, 631] width 220 height 44
type input "08/09/1994"
click at [646, 629] on input "Unique Student Identifier (USI)" at bounding box center [719, 631] width 220 height 44
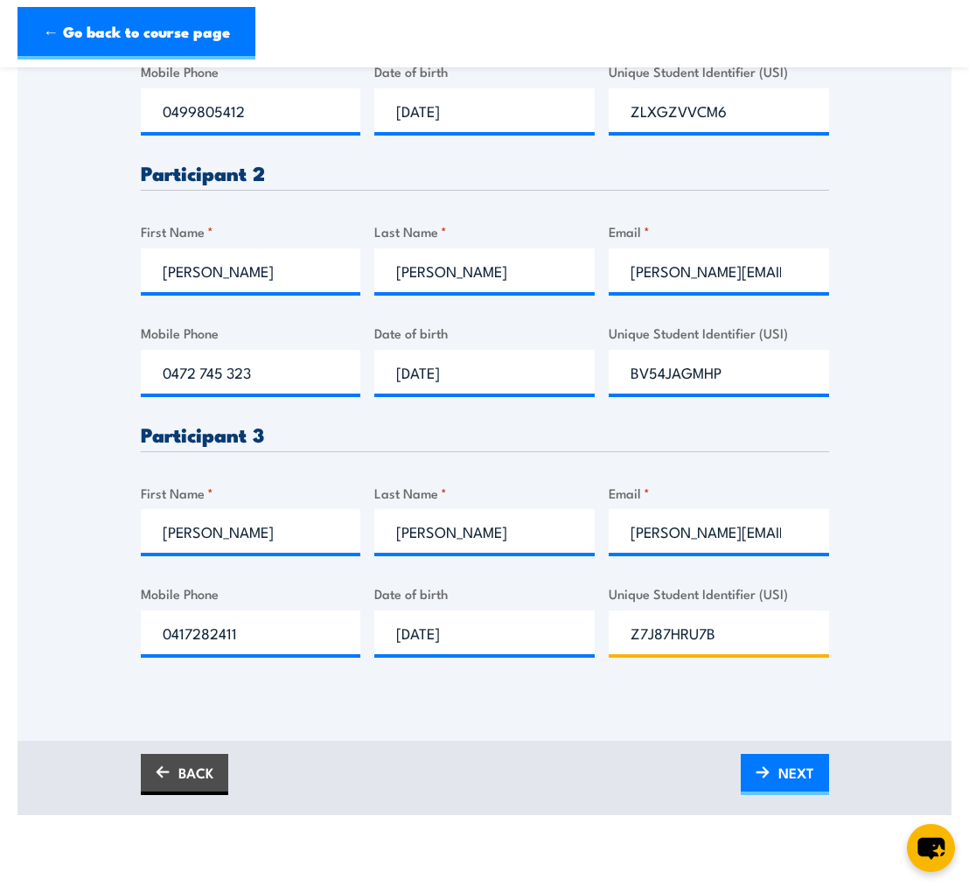
type input "Z7J87HRU7B"
click at [778, 763] on span "NEXT" at bounding box center [796, 772] width 36 height 46
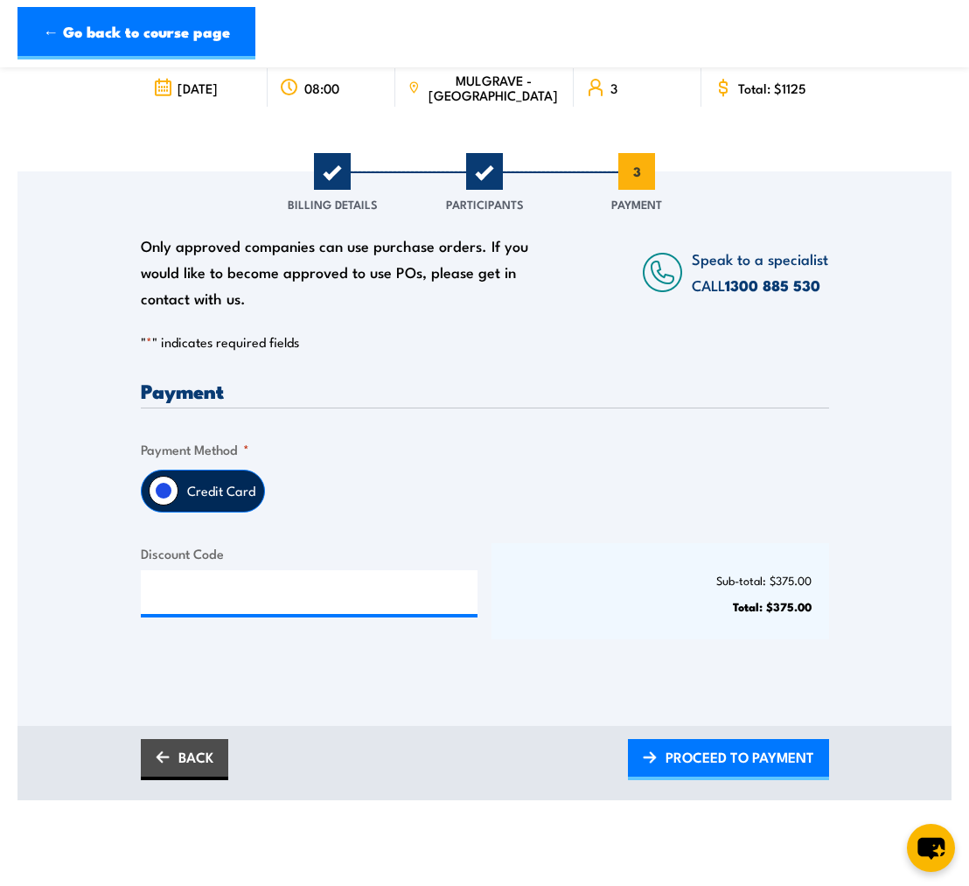
scroll to position [143, 0]
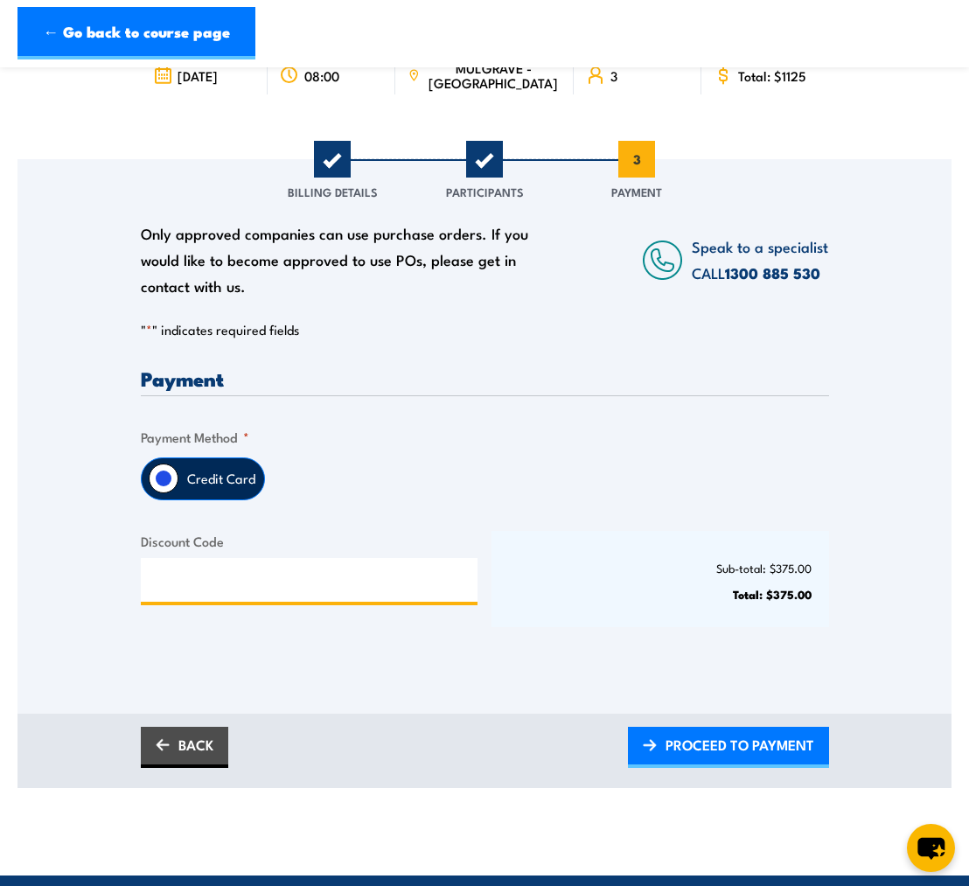
click at [318, 581] on input "Discount Code" at bounding box center [309, 580] width 337 height 44
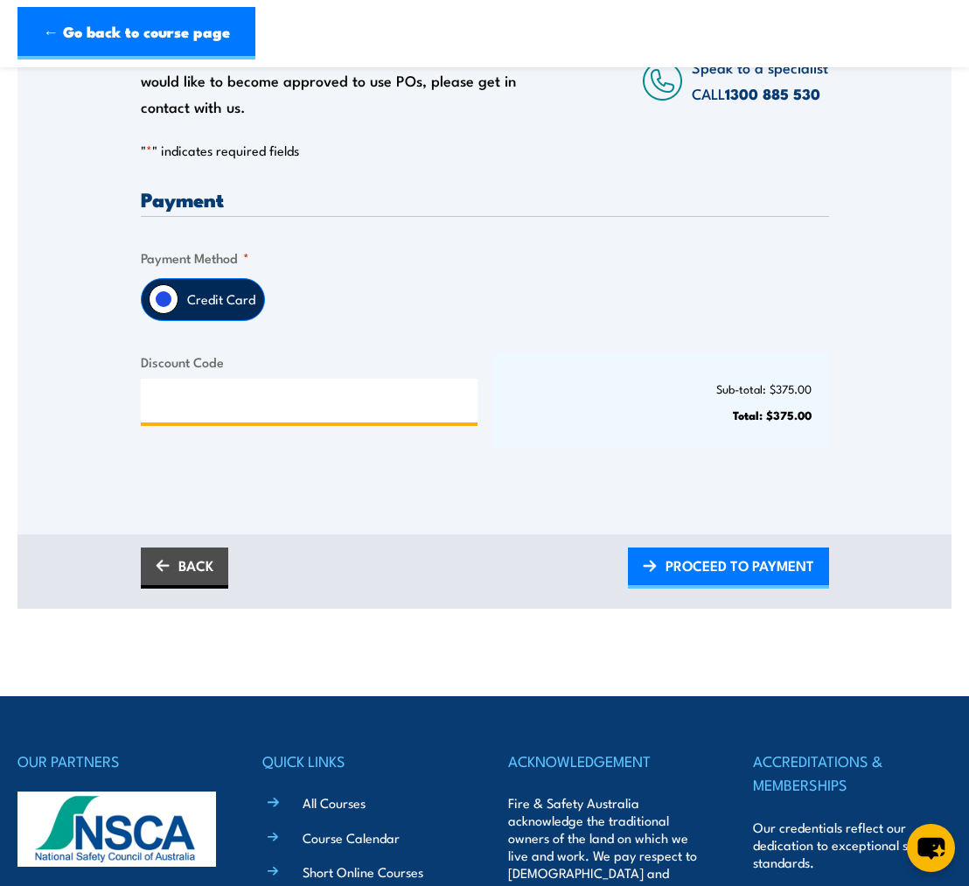
scroll to position [354, 0]
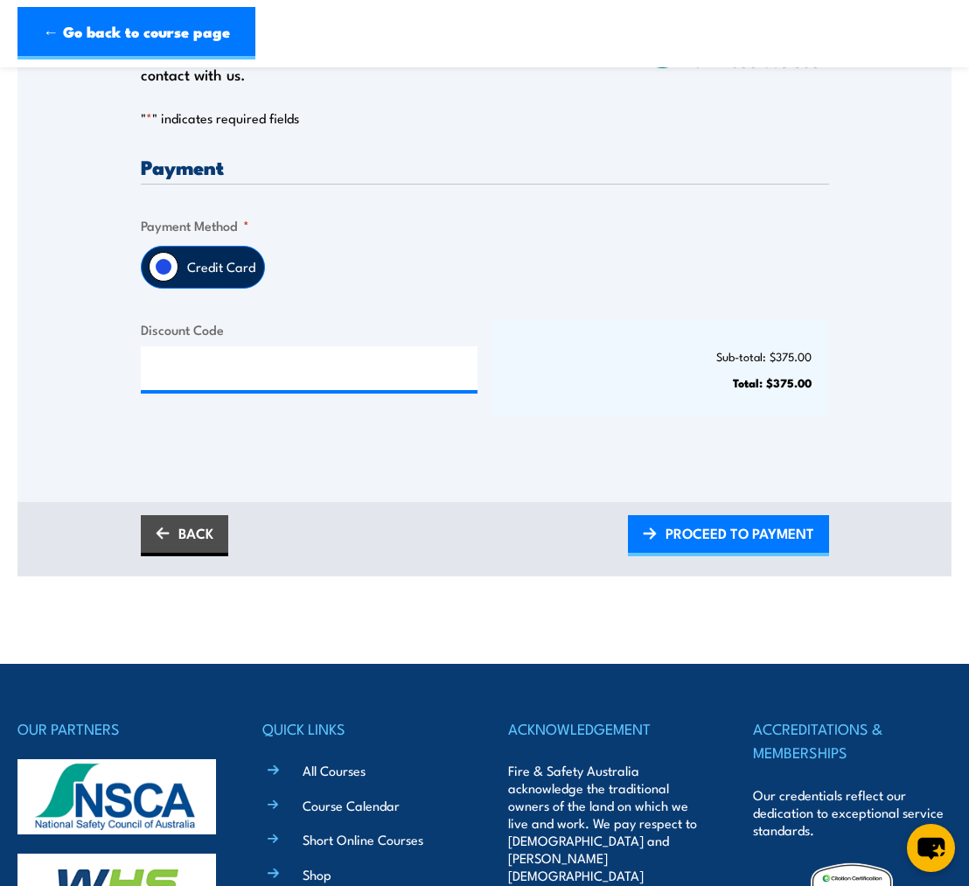
click at [687, 539] on span "PROCEED TO PAYMENT" at bounding box center [739, 533] width 149 height 46
